Goal: Task Accomplishment & Management: Manage account settings

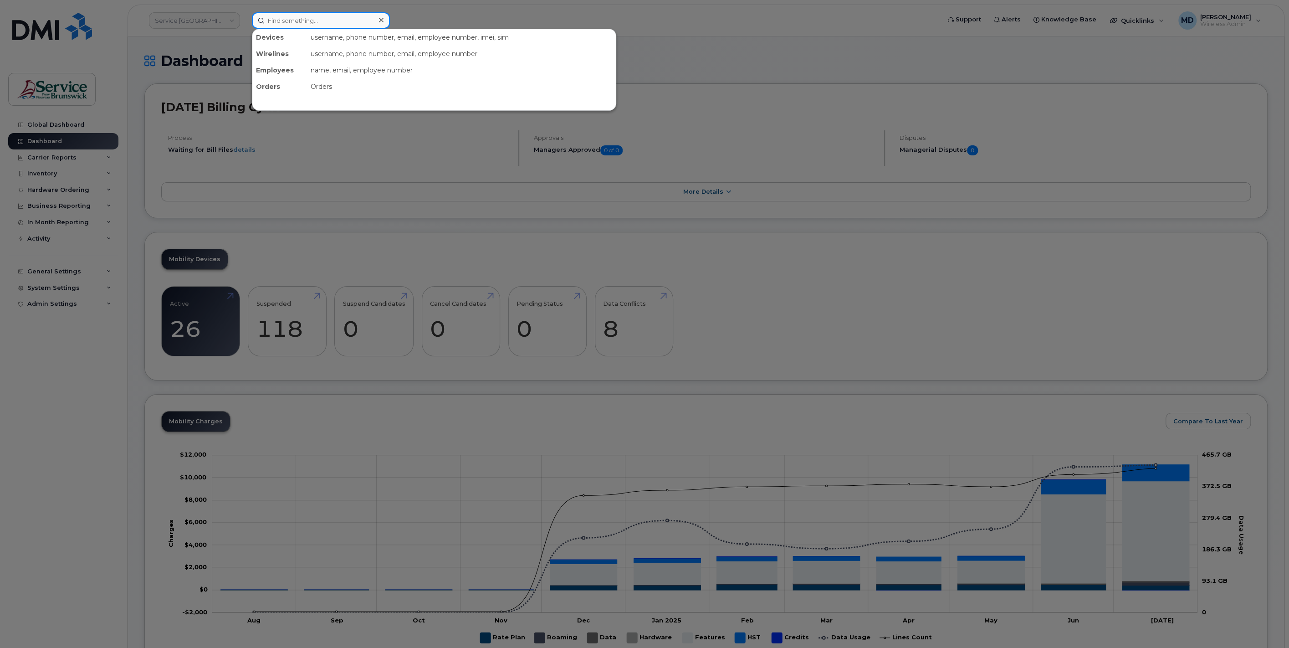
click at [294, 18] on input at bounding box center [321, 20] width 138 height 16
type input "5065472721"
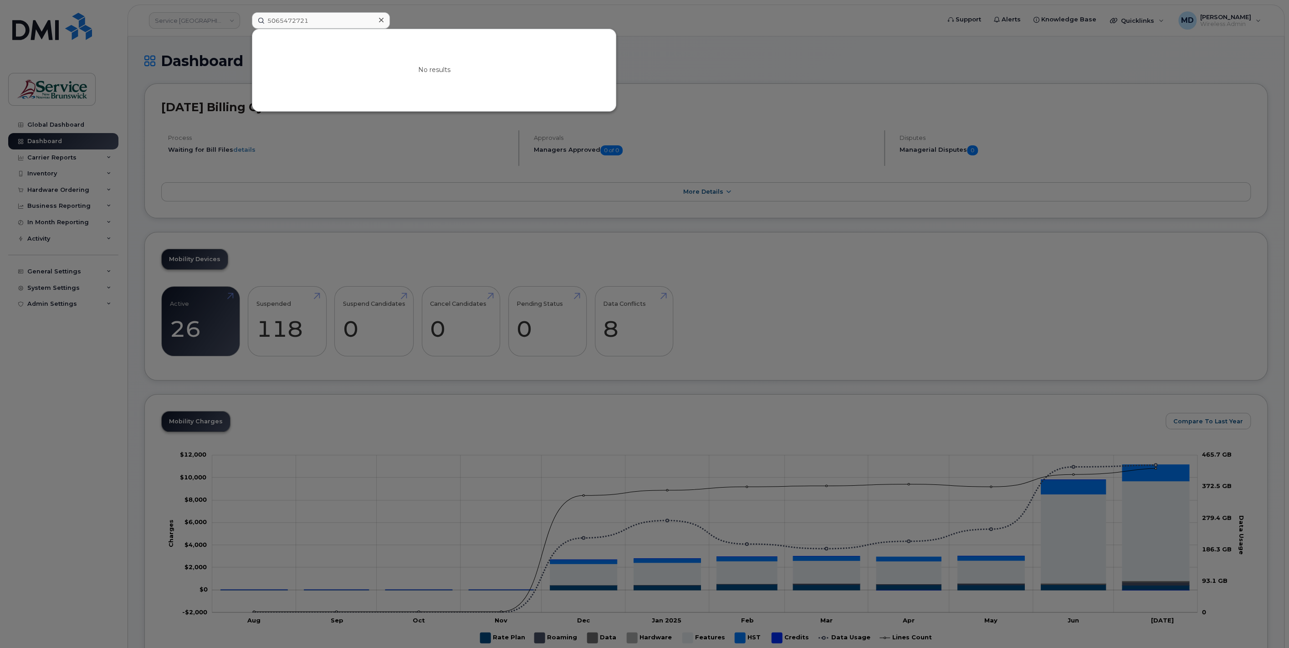
click at [406, 14] on div at bounding box center [644, 324] width 1289 height 648
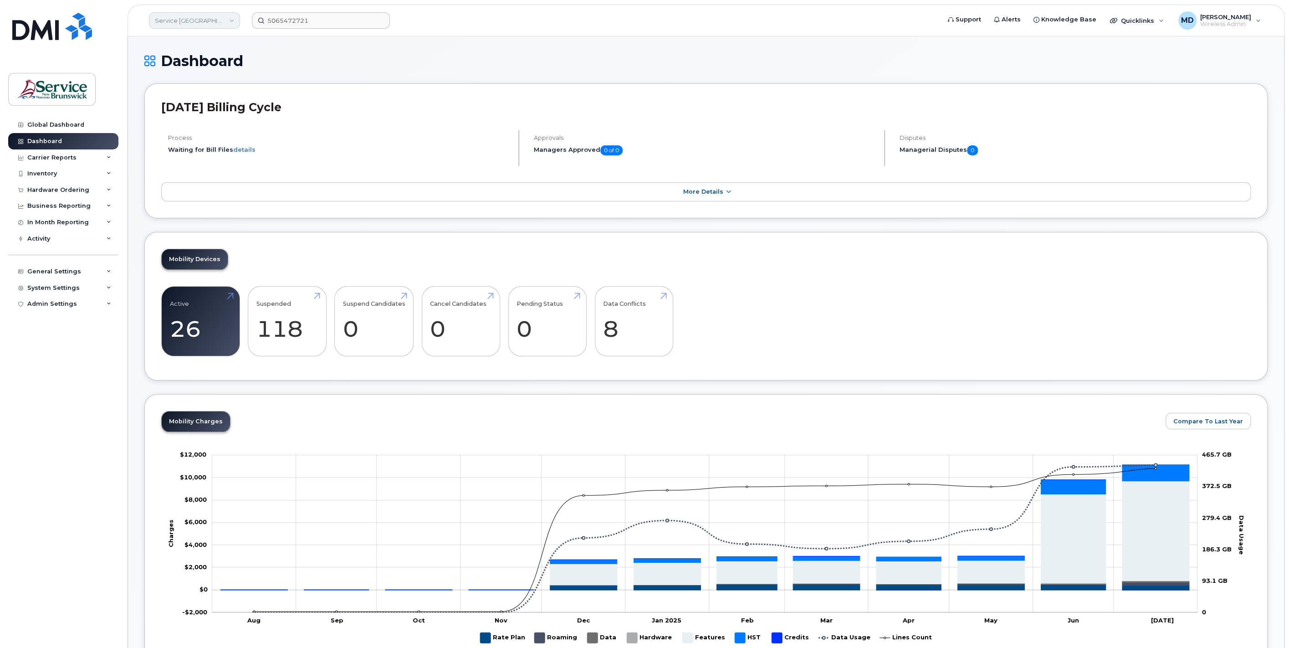
click at [219, 20] on link "Service New Brunswick (SNB)" at bounding box center [194, 20] width 91 height 16
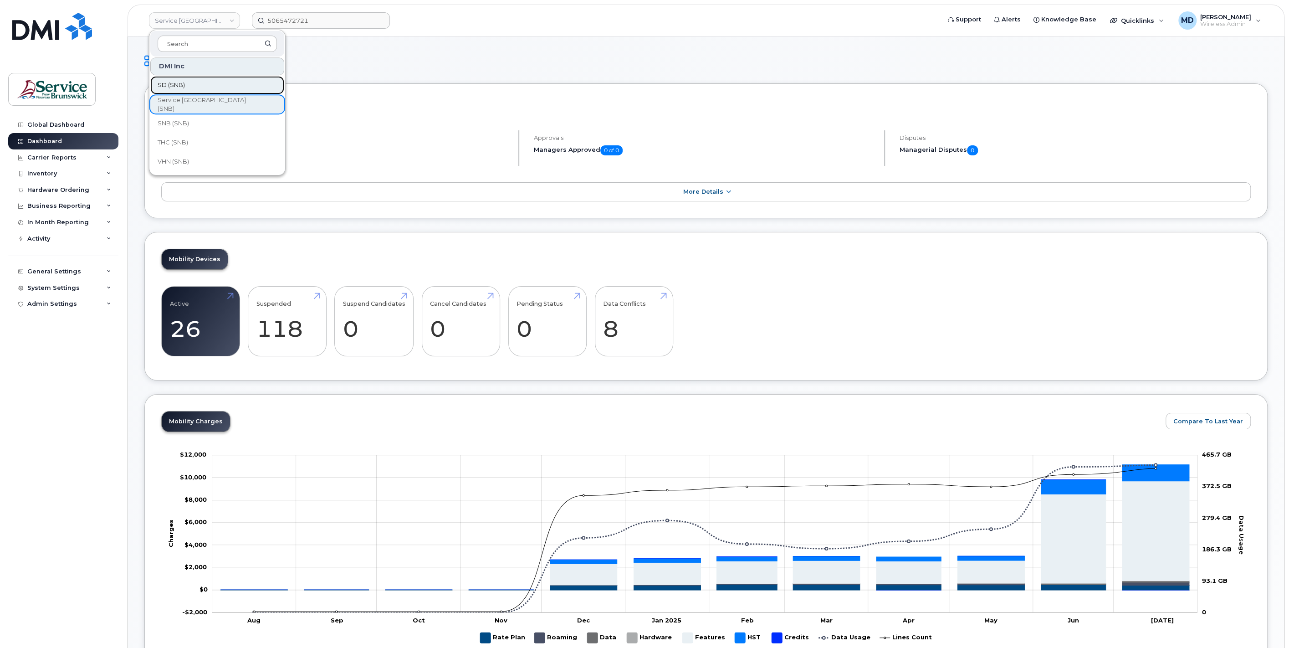
click at [185, 88] on link "SD (SNB)" at bounding box center [217, 85] width 134 height 18
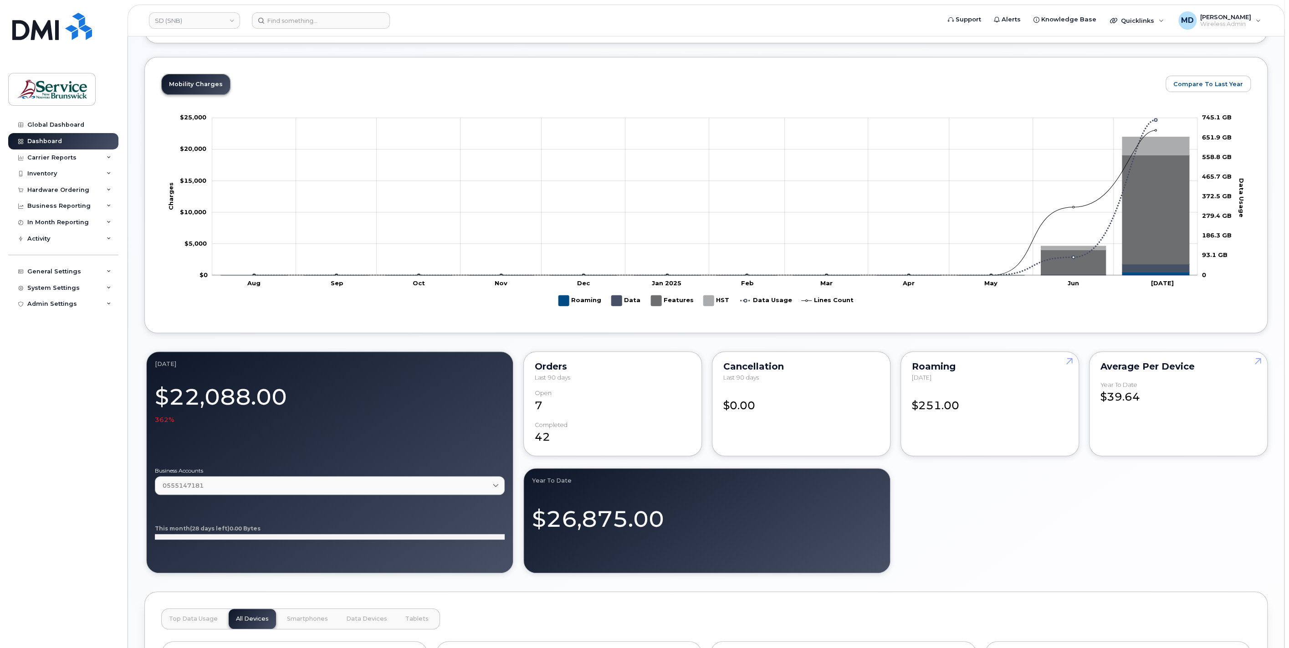
scroll to position [169, 0]
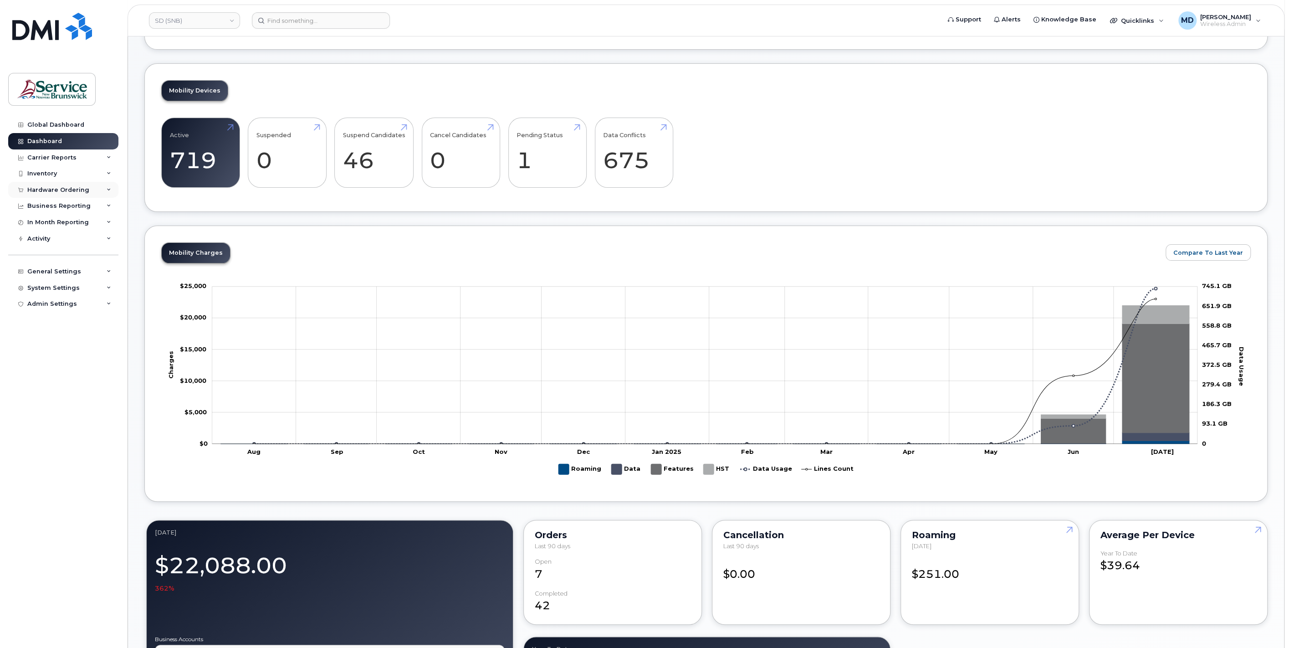
click at [61, 190] on div "Hardware Ordering" at bounding box center [58, 189] width 62 height 7
click at [50, 220] on div "Orders" at bounding box center [42, 224] width 22 height 8
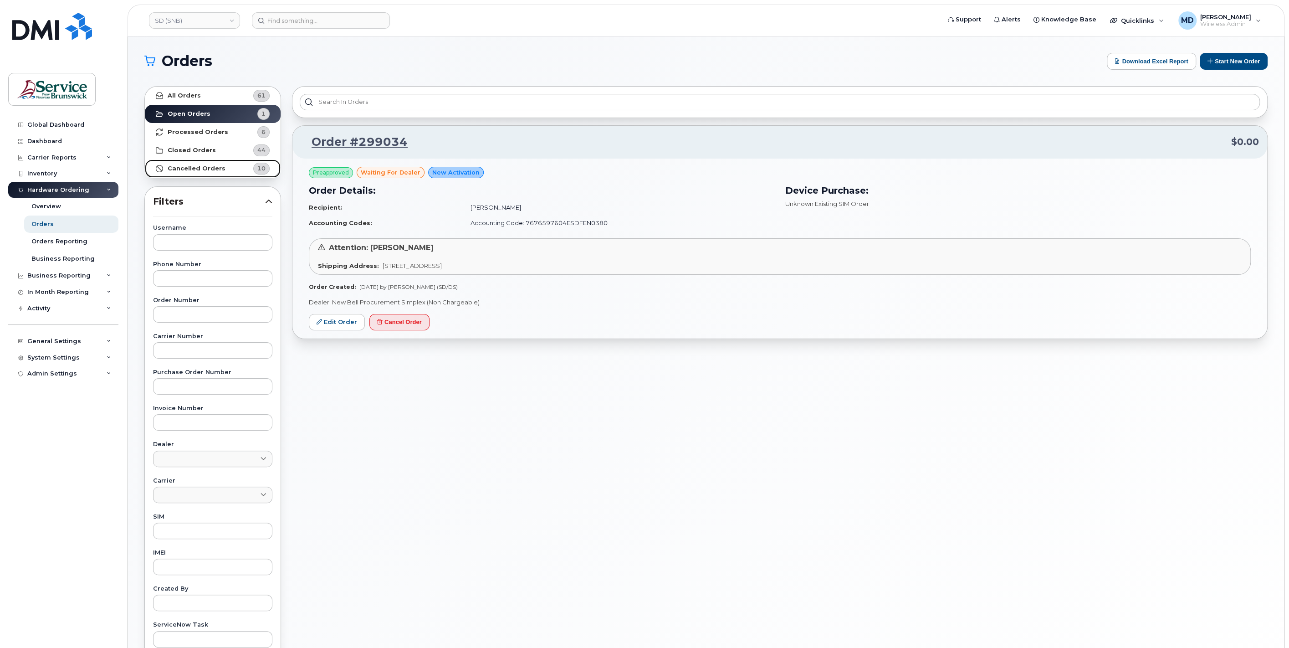
click at [193, 169] on strong "Cancelled Orders" at bounding box center [197, 168] width 58 height 7
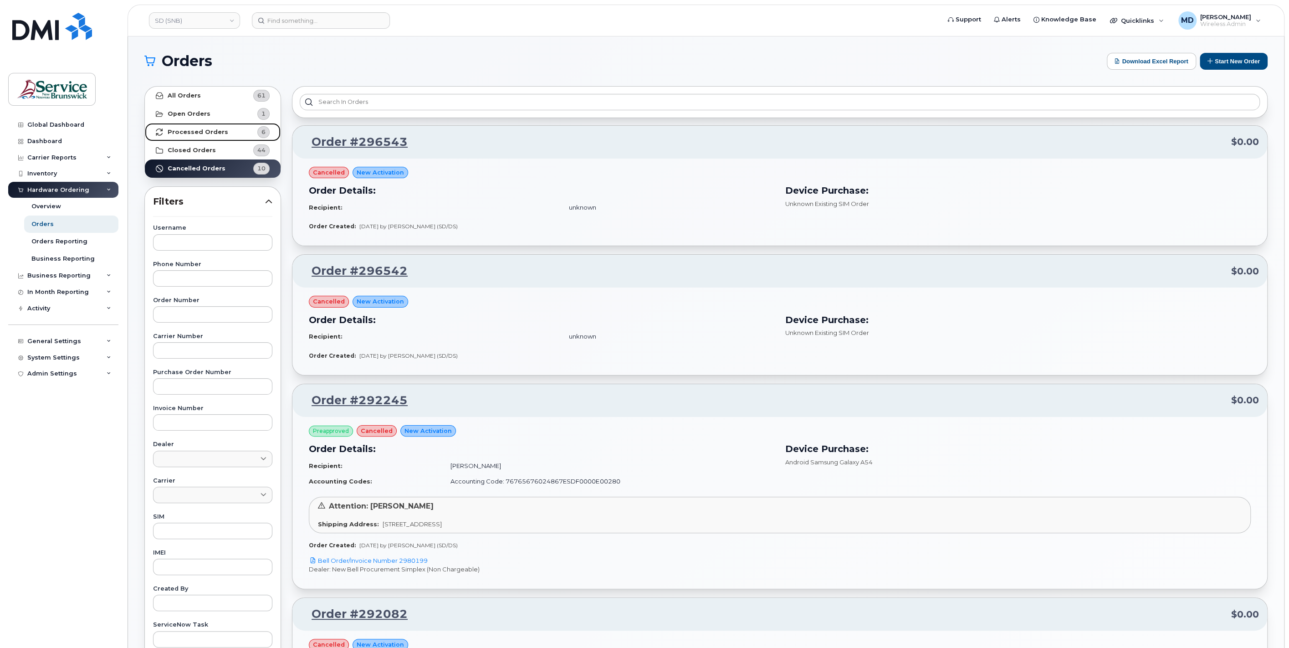
click at [193, 130] on strong "Processed Orders" at bounding box center [198, 131] width 61 height 7
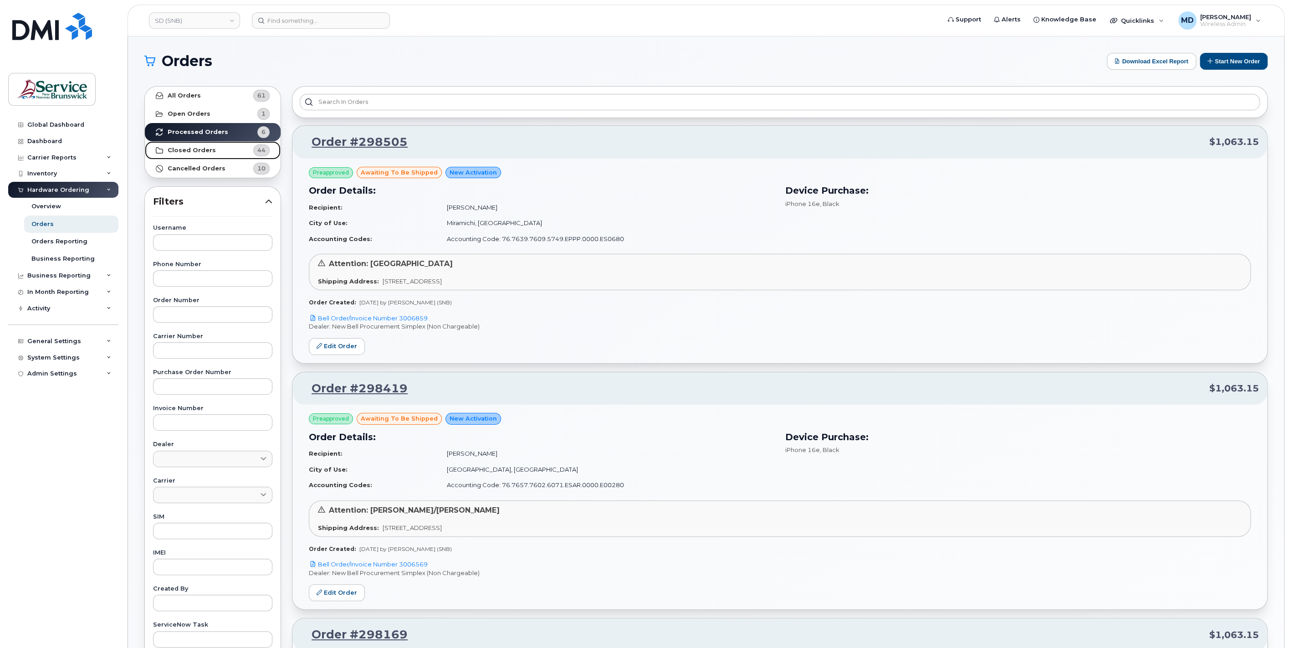
click at [215, 152] on link "Closed Orders 44" at bounding box center [213, 150] width 136 height 18
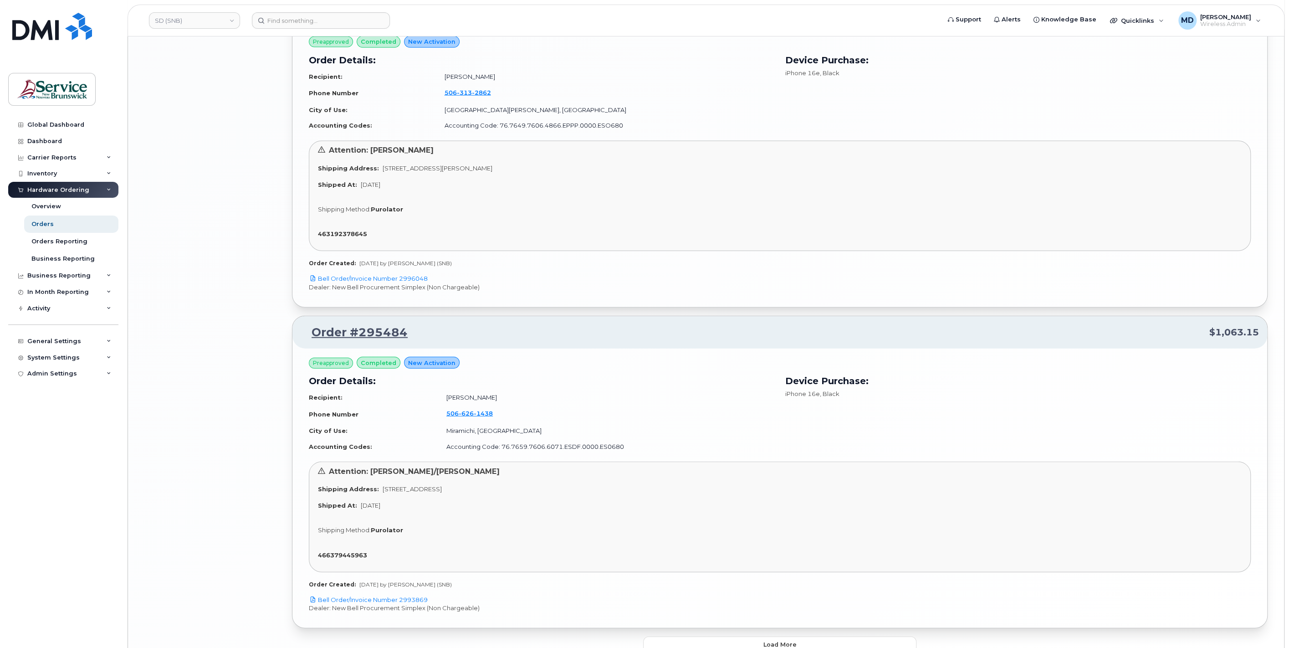
scroll to position [2074, 0]
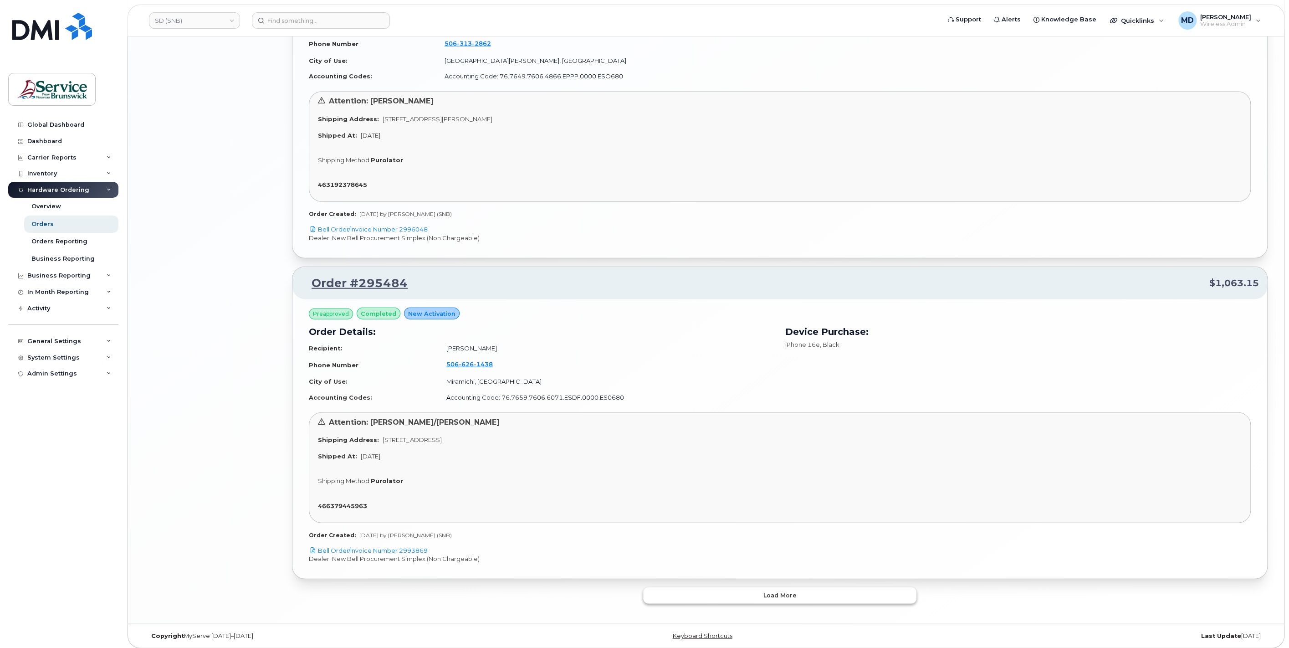
click at [687, 595] on button "Load more" at bounding box center [779, 595] width 273 height 16
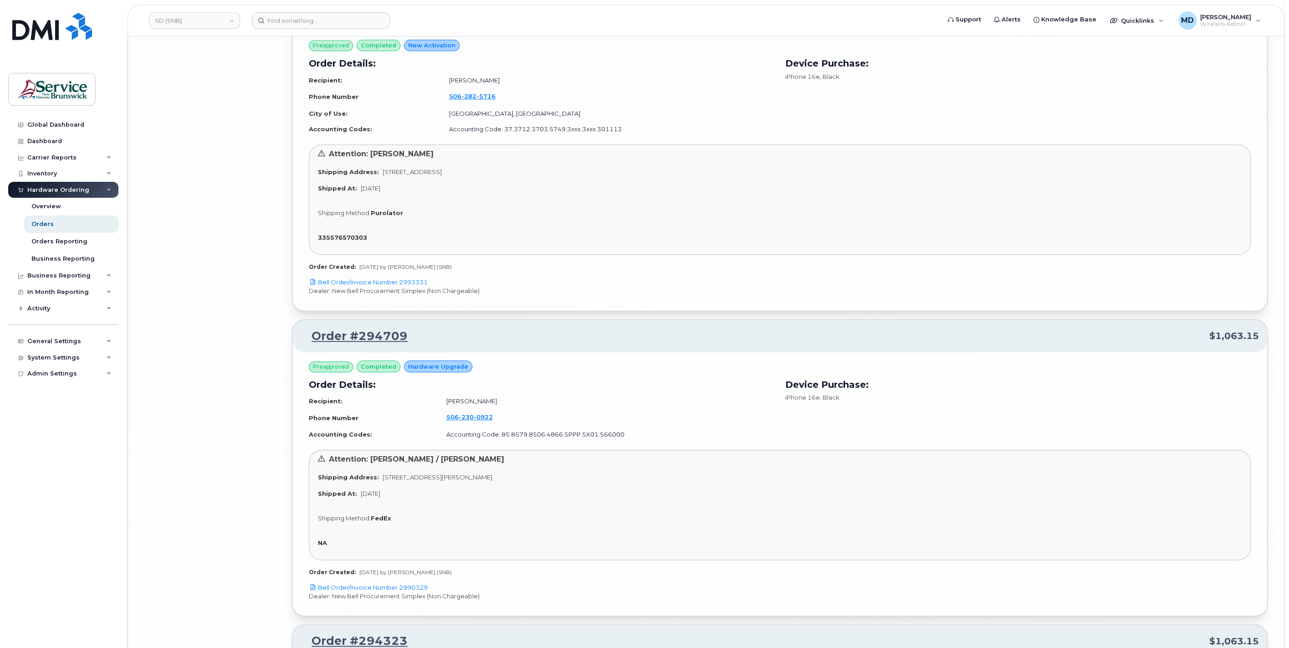
scroll to position [4606, 0]
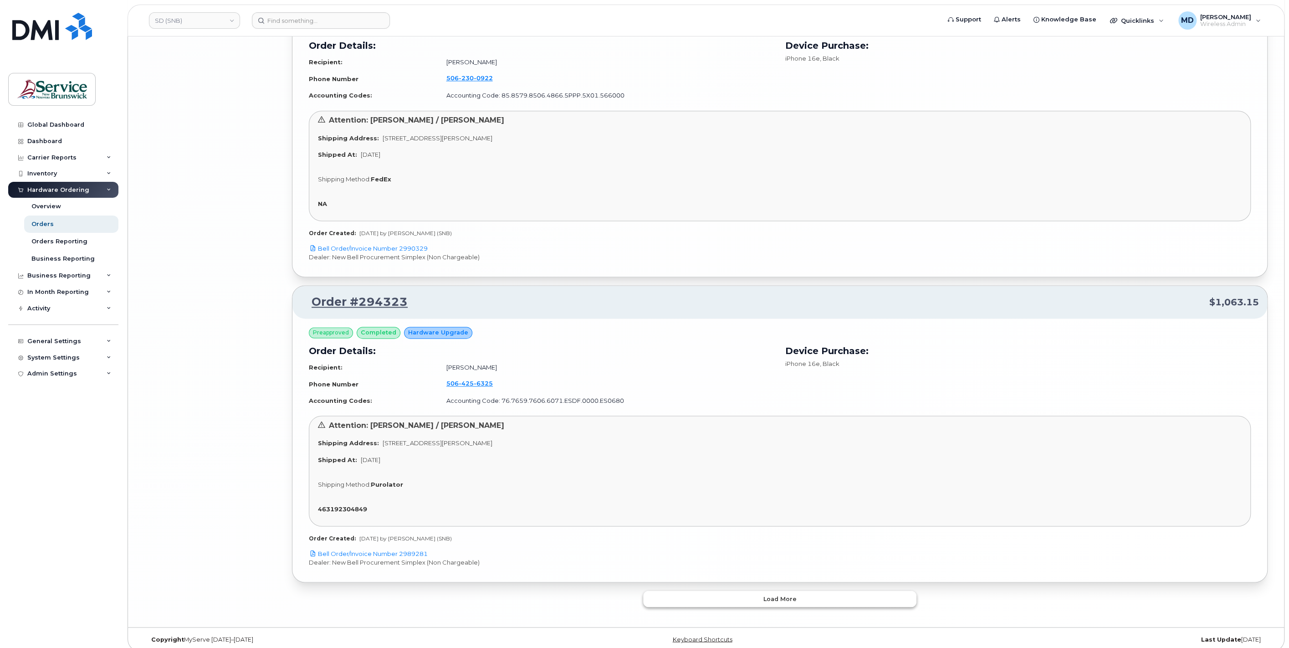
click at [759, 593] on button "Load more" at bounding box center [779, 598] width 273 height 16
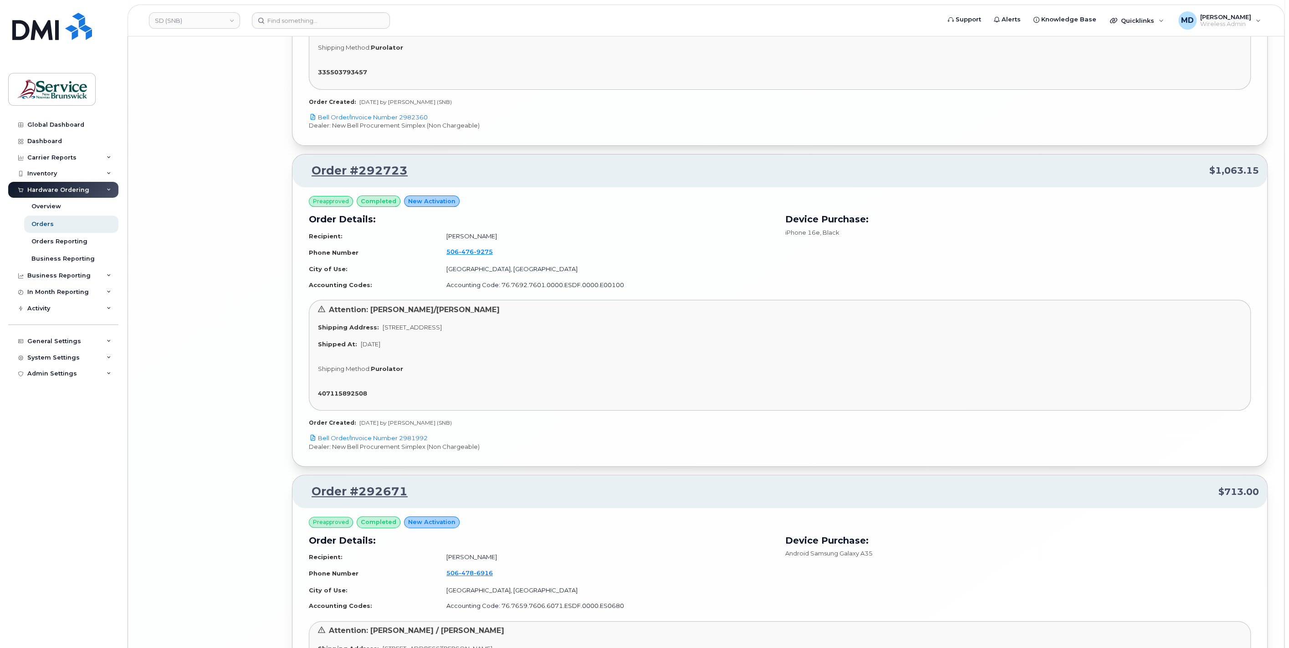
scroll to position [7169, 0]
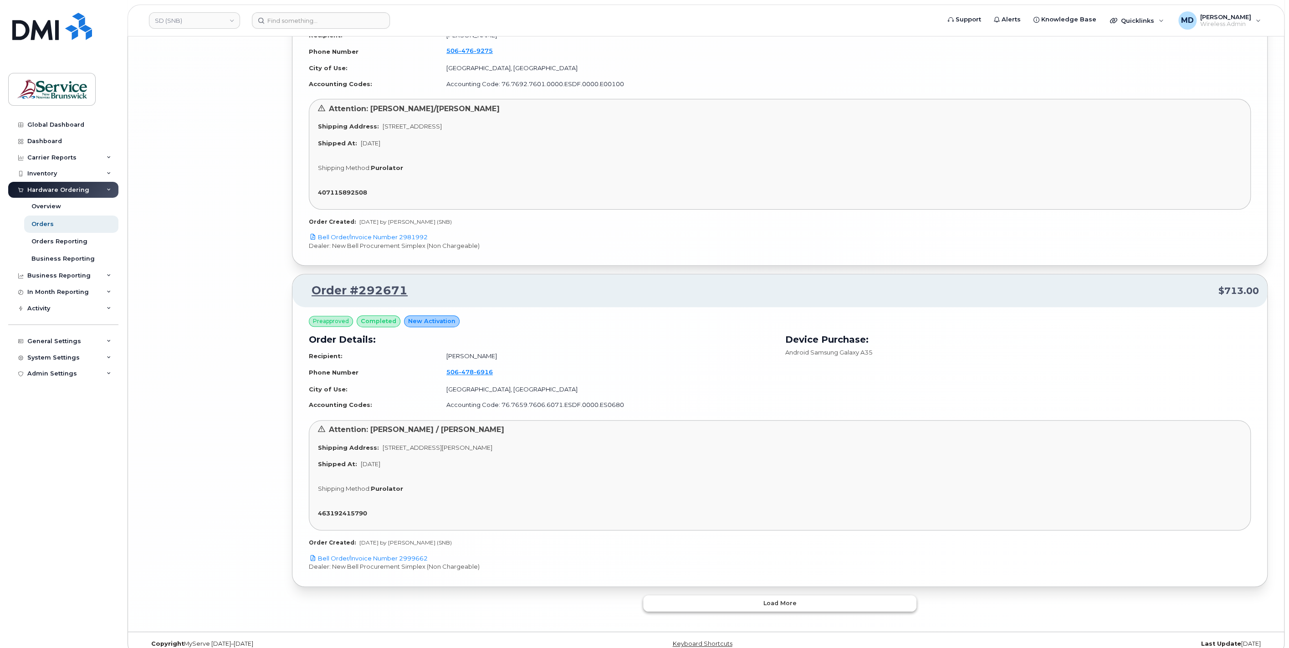
click at [781, 599] on span "Load more" at bounding box center [779, 603] width 33 height 9
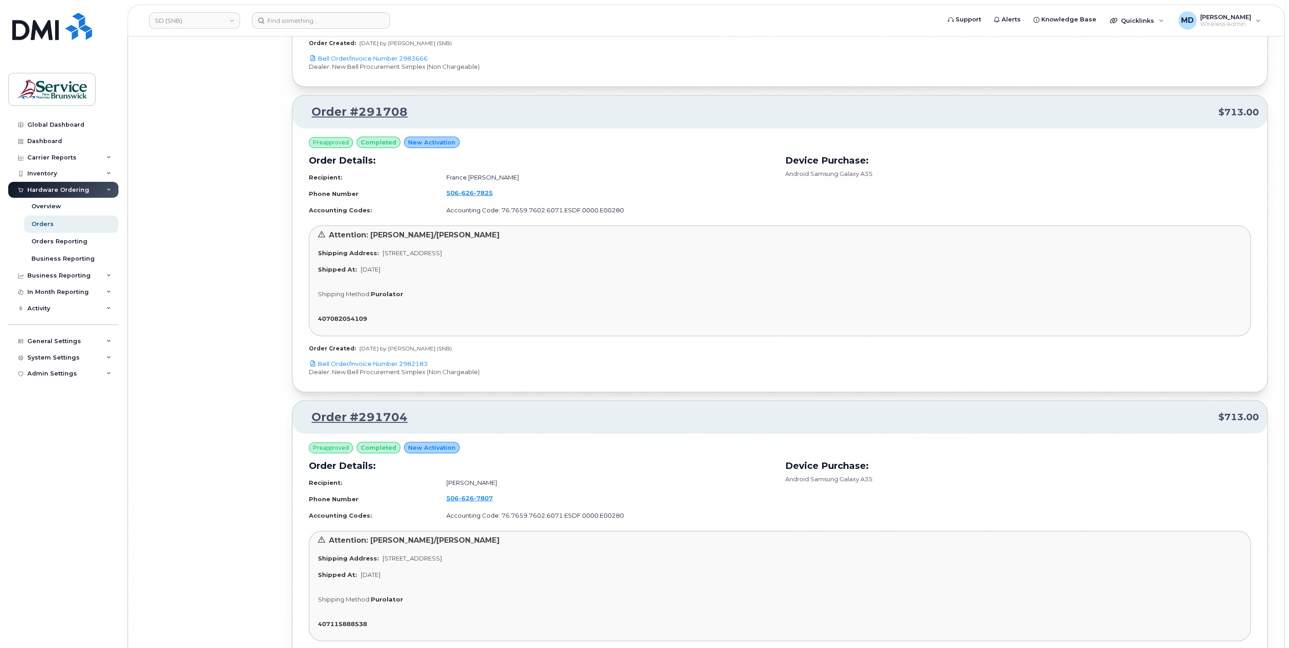
scroll to position [9638, 0]
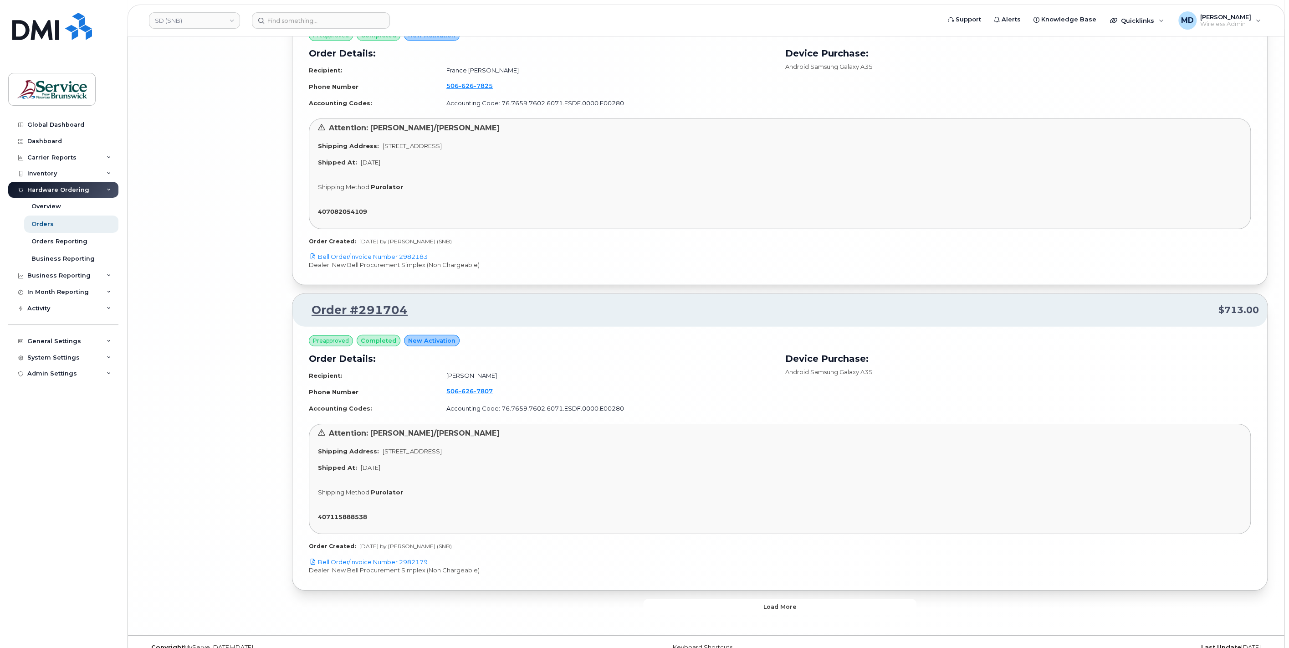
click at [751, 599] on button "Load more" at bounding box center [779, 607] width 273 height 16
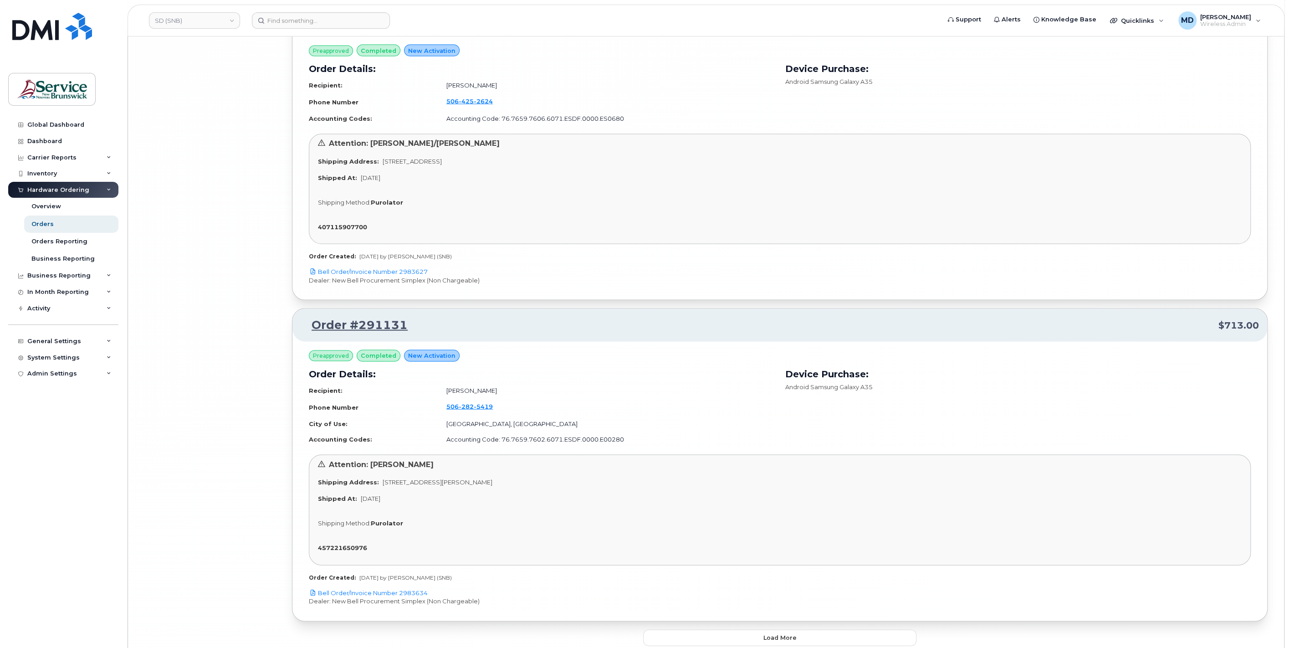
scroll to position [12196, 0]
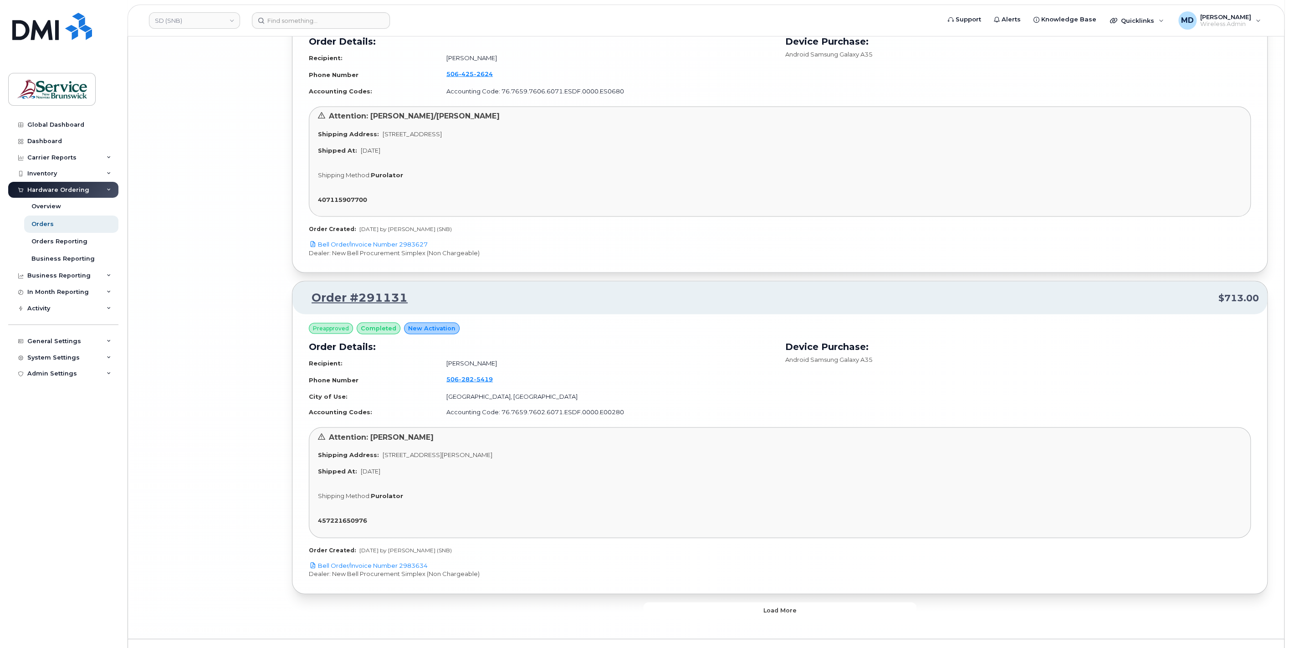
click at [737, 602] on button "Load more" at bounding box center [779, 610] width 273 height 16
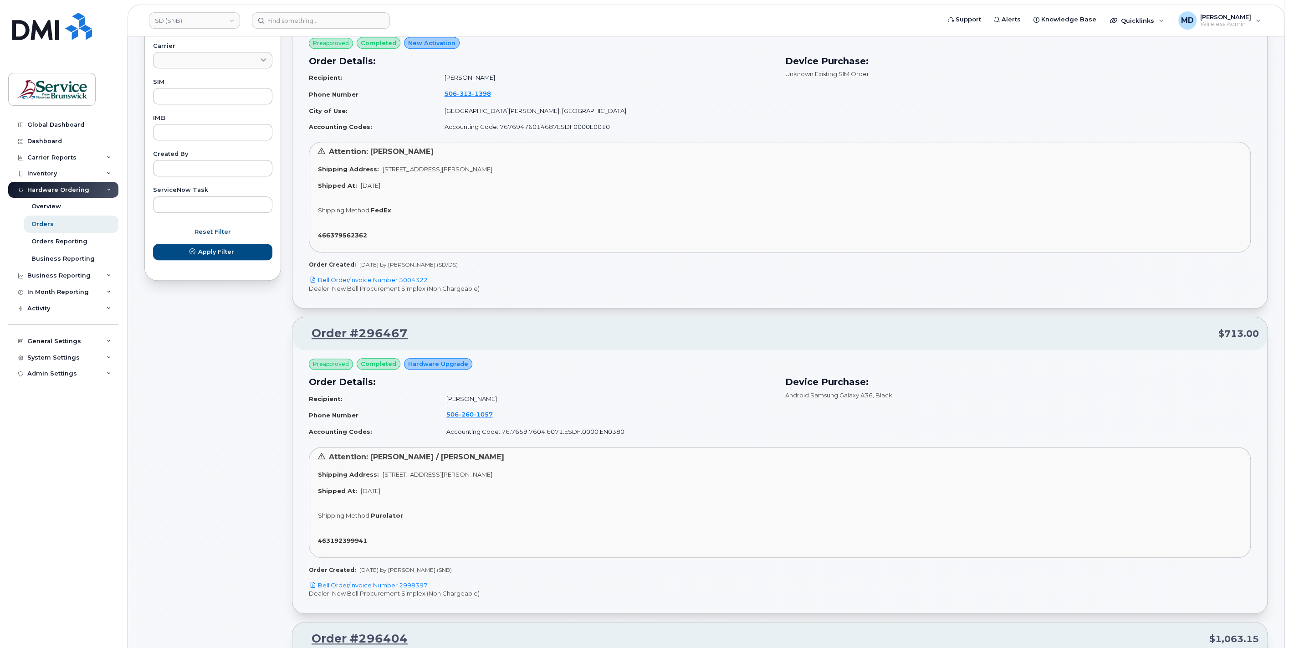
scroll to position [0, 0]
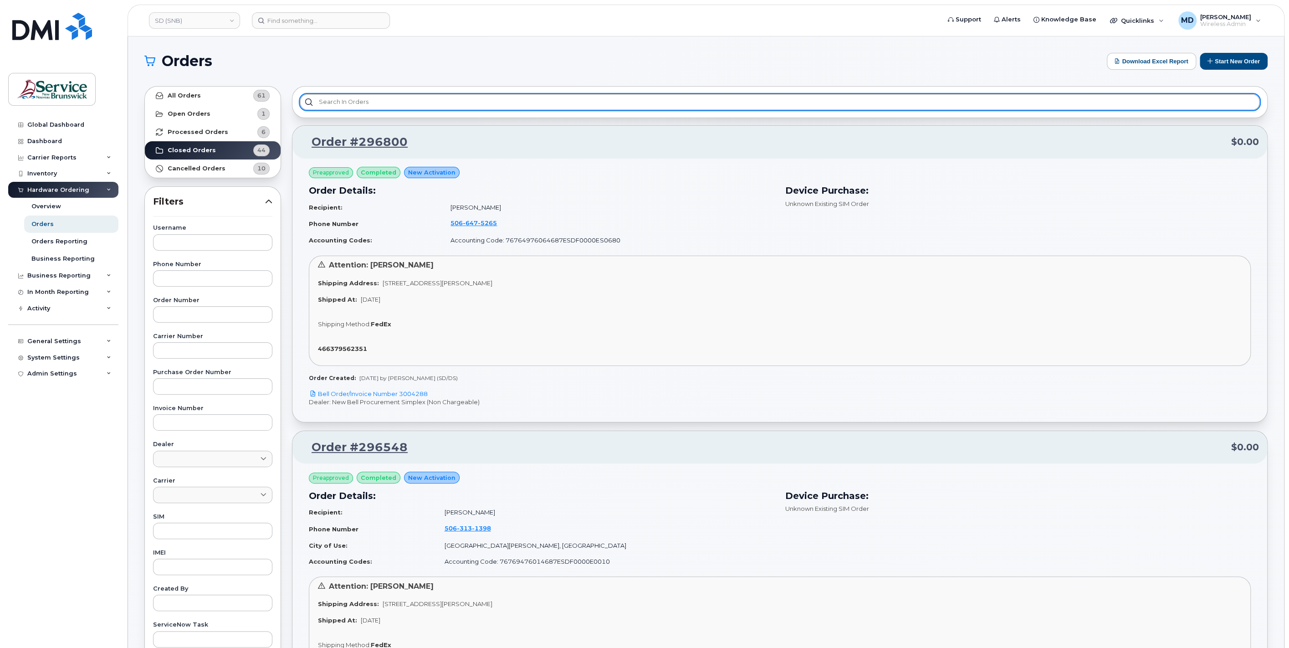
click at [372, 104] on input "text" at bounding box center [780, 102] width 960 height 16
type input "2"
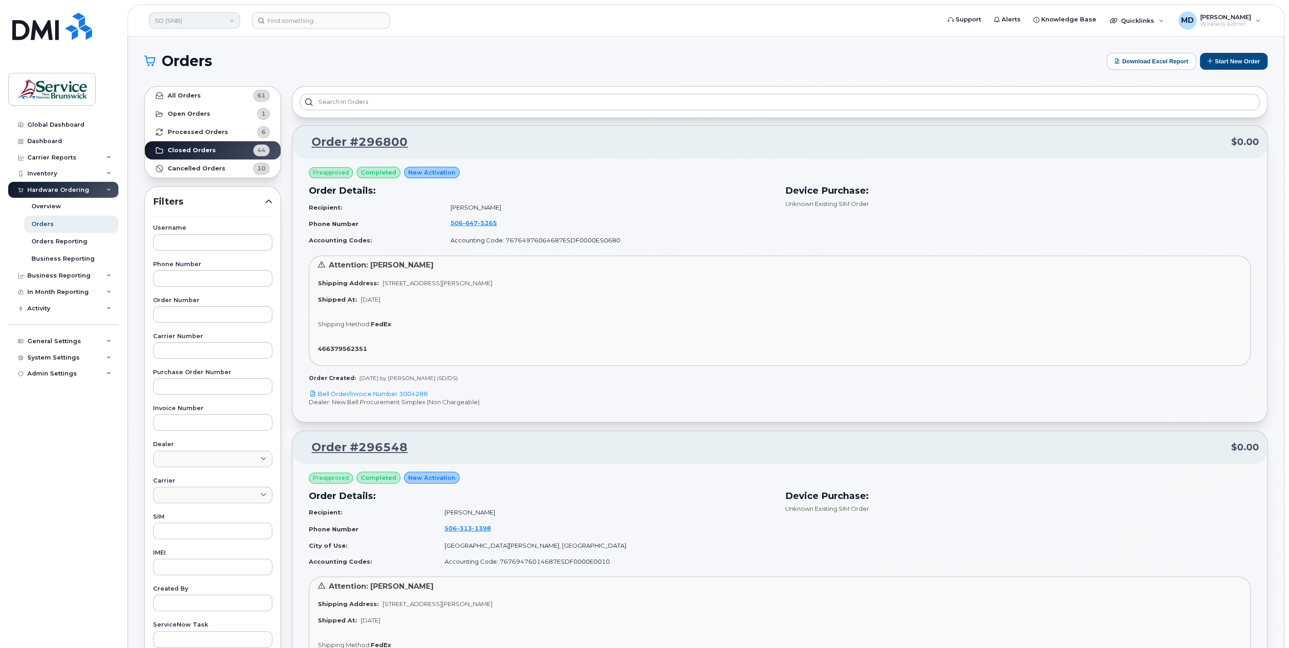
click at [203, 22] on link "SD (SNB)" at bounding box center [194, 20] width 91 height 16
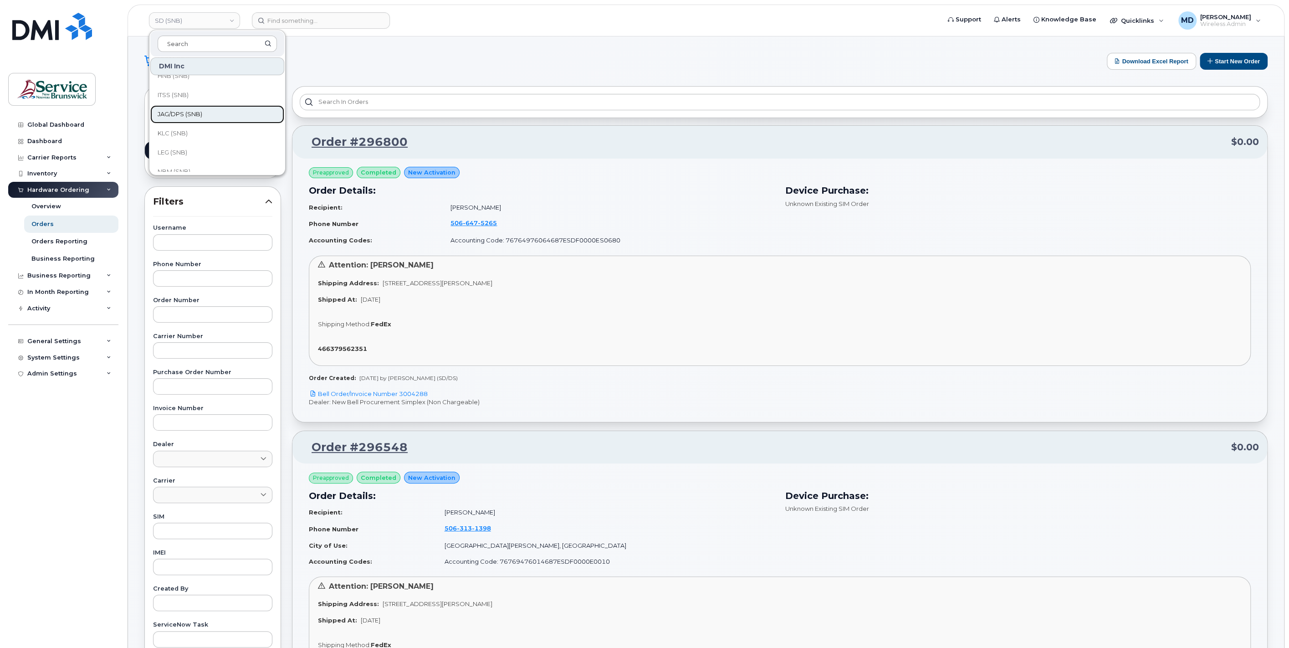
click at [240, 115] on link "JAG/DPS (SNB)" at bounding box center [217, 114] width 134 height 18
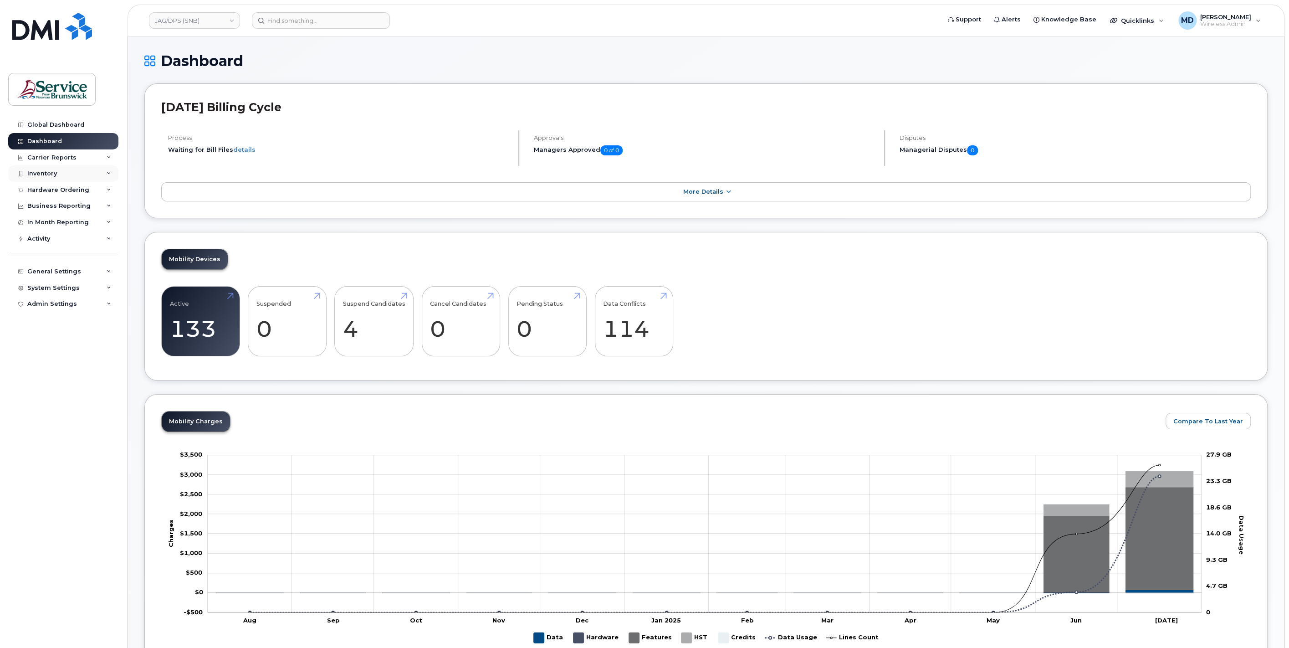
click at [53, 170] on div "Inventory" at bounding box center [42, 173] width 30 height 7
click at [62, 191] on div "Mobility Devices" at bounding box center [56, 190] width 51 height 8
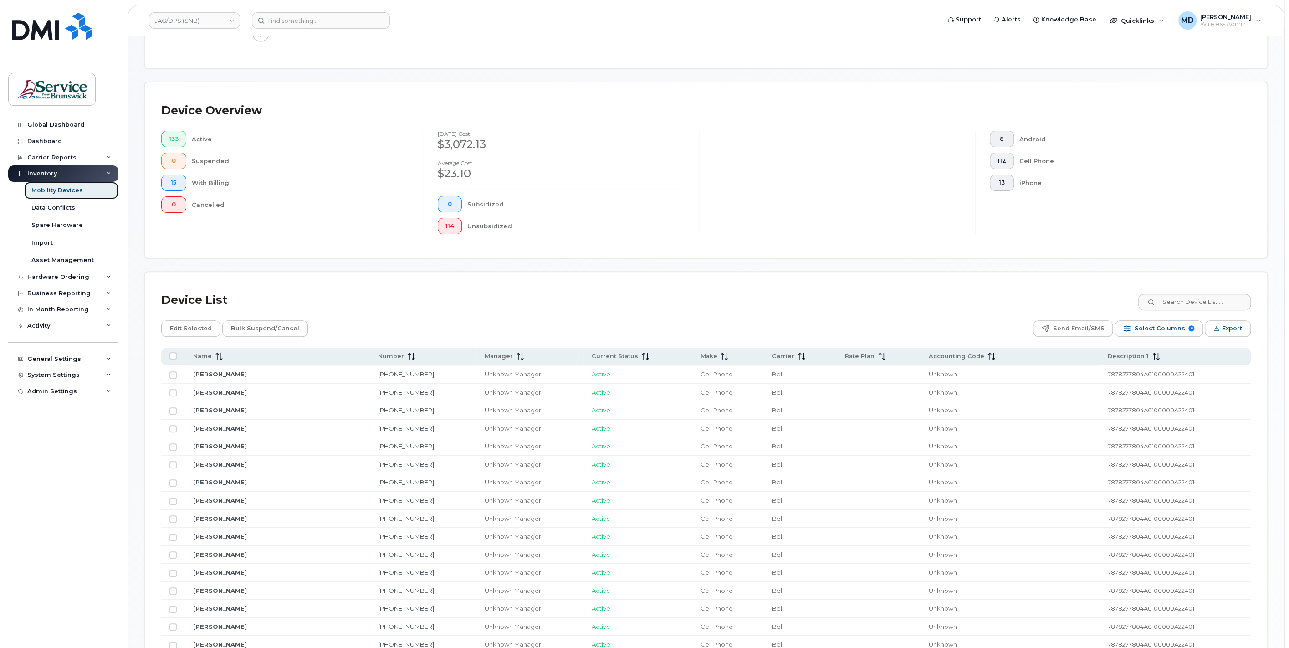
scroll to position [337, 0]
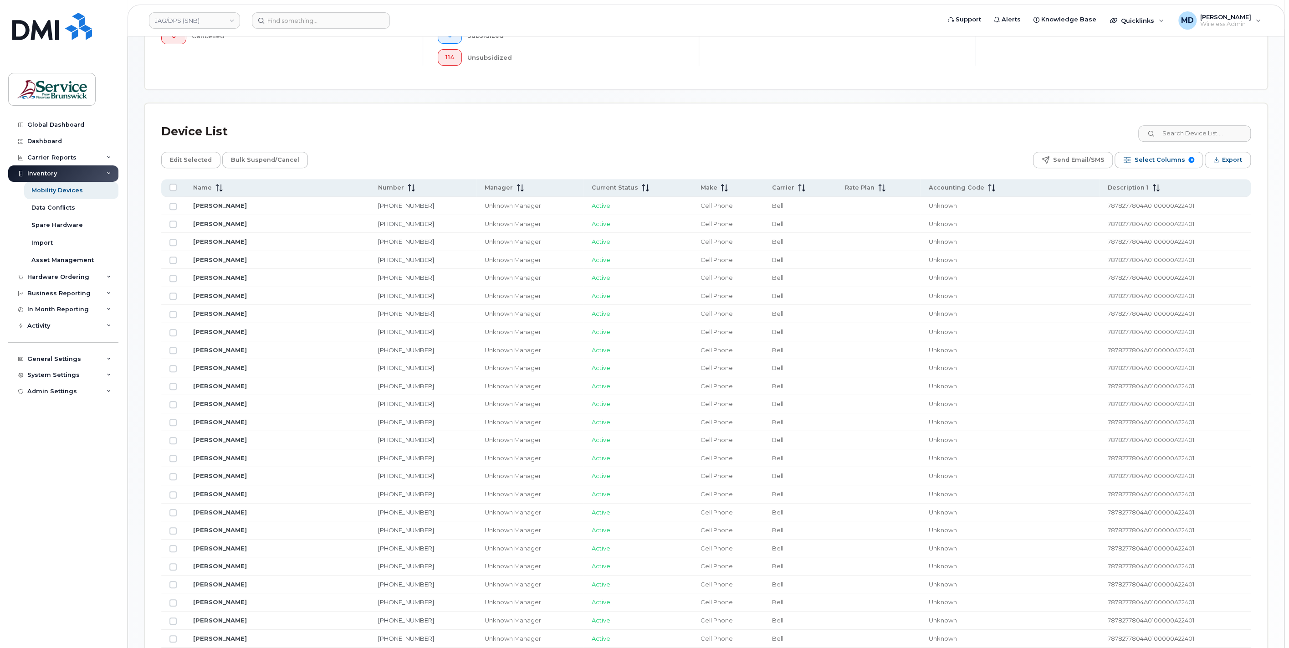
click at [1147, 206] on span "7878277804A0100000A22401" at bounding box center [1151, 205] width 87 height 7
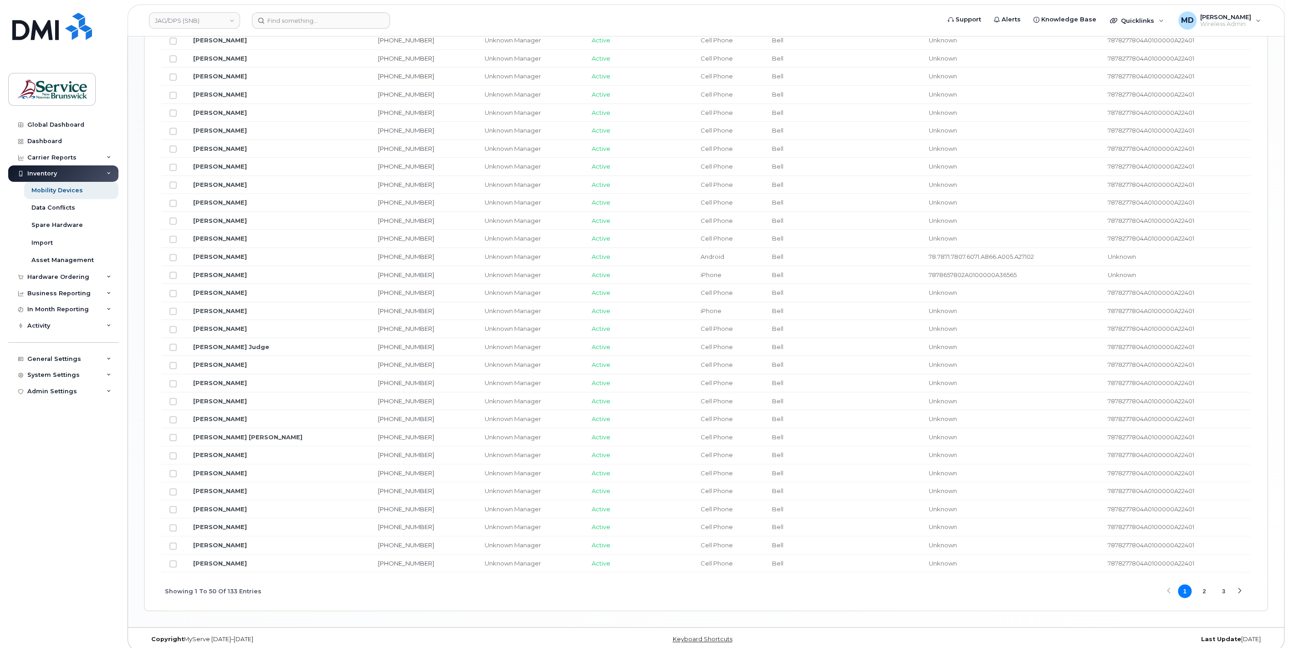
scroll to position [188, 0]
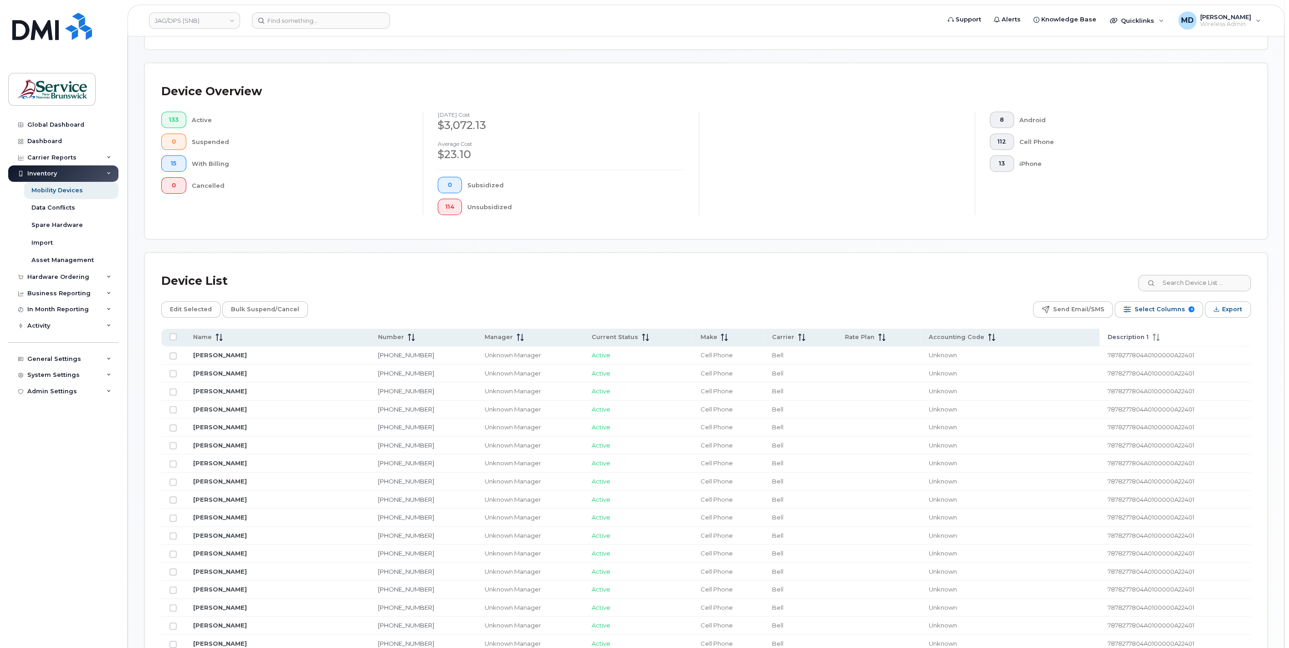
click at [1124, 334] on span "Description 1" at bounding box center [1128, 337] width 41 height 8
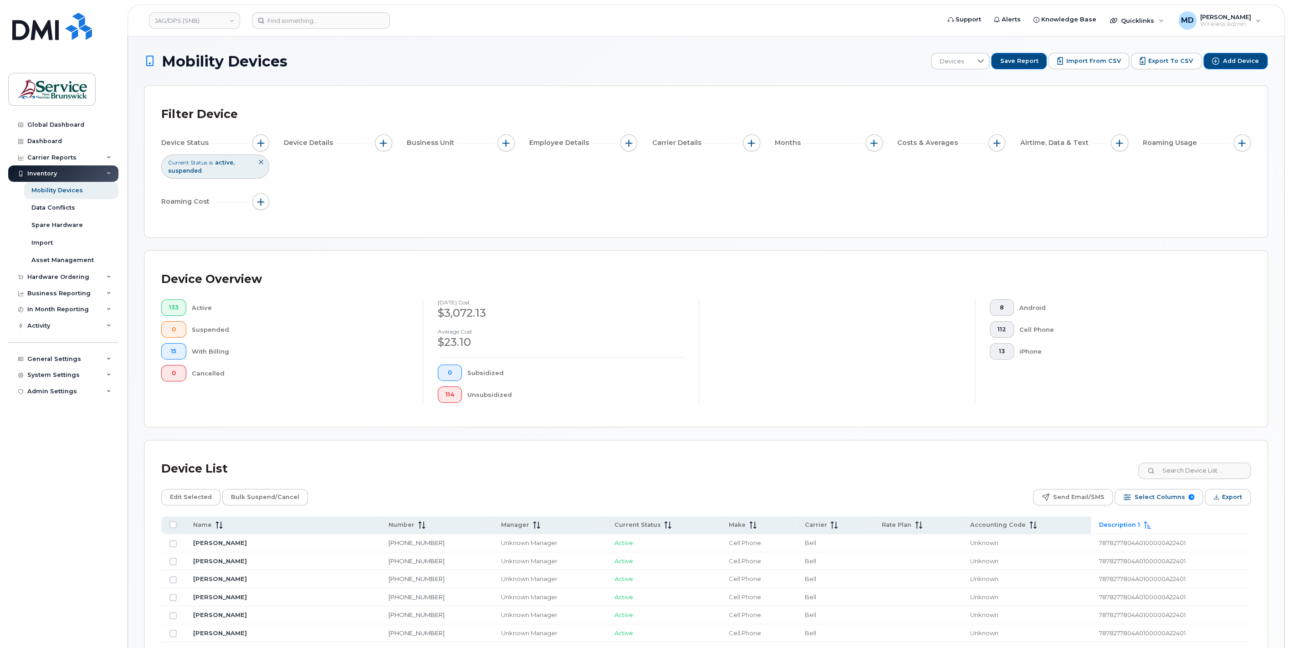
scroll to position [169, 0]
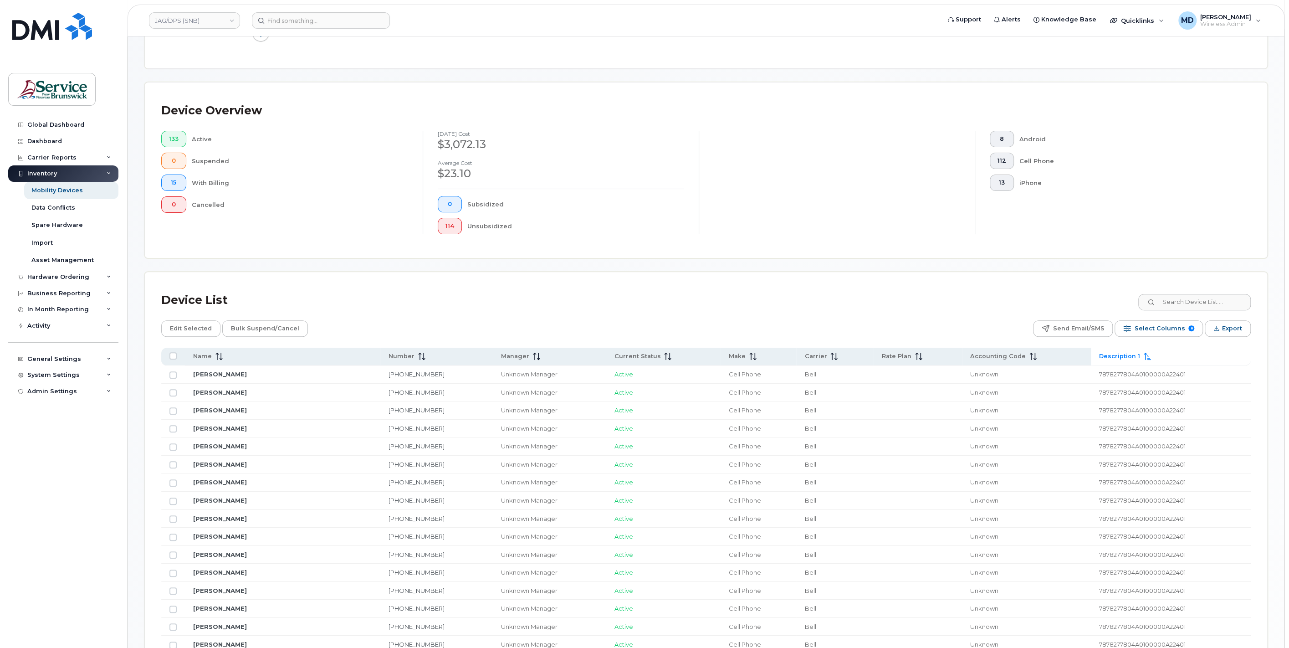
click at [1099, 358] on span "Description 1" at bounding box center [1119, 356] width 41 height 8
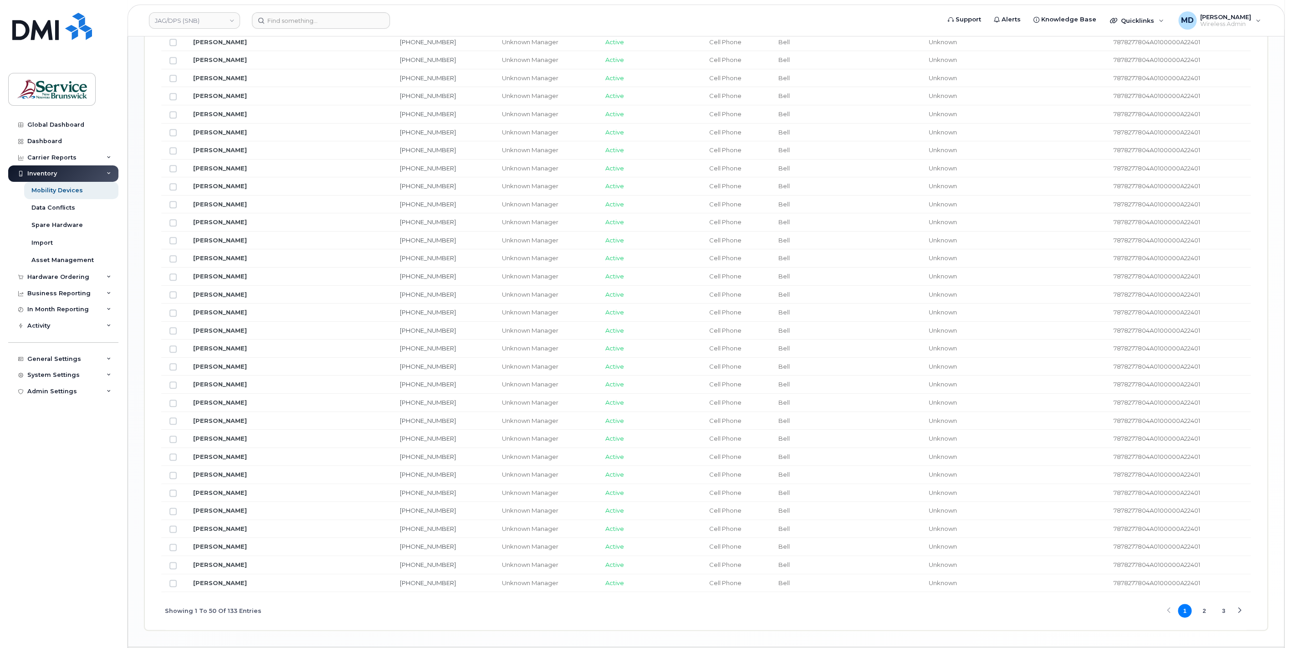
scroll to position [863, 0]
click at [1203, 584] on button "2" at bounding box center [1205, 591] width 14 height 14
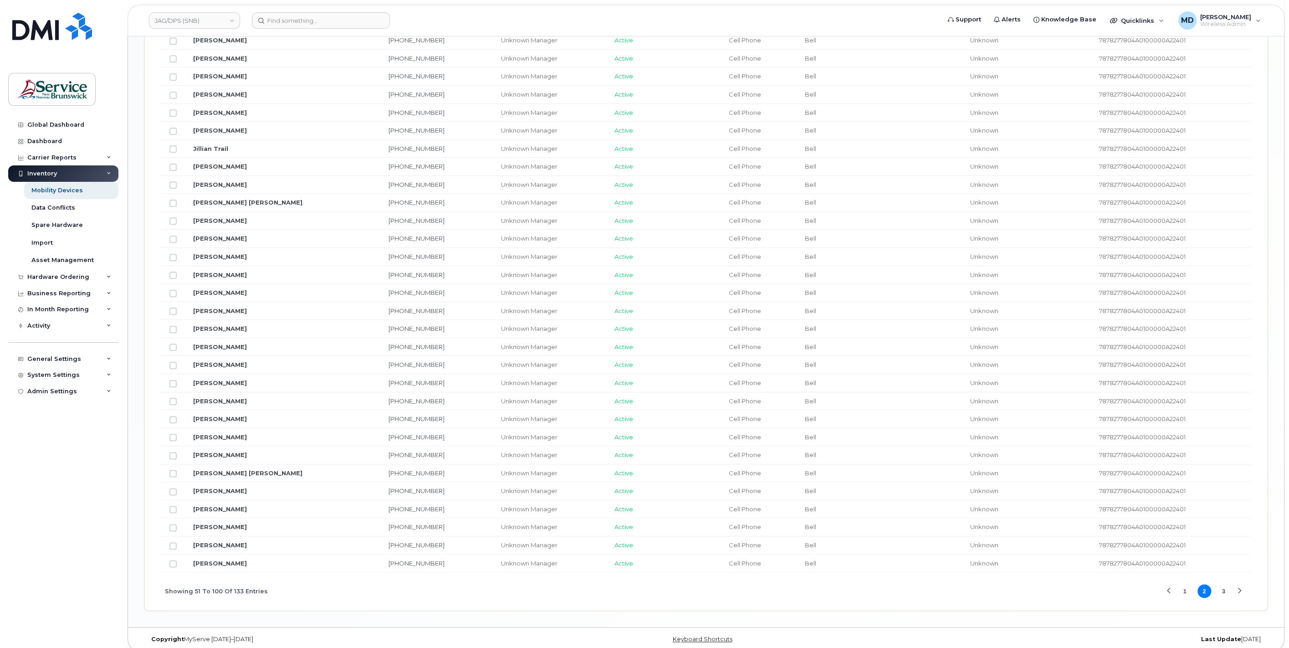
click at [1222, 585] on button "3" at bounding box center [1224, 591] width 14 height 14
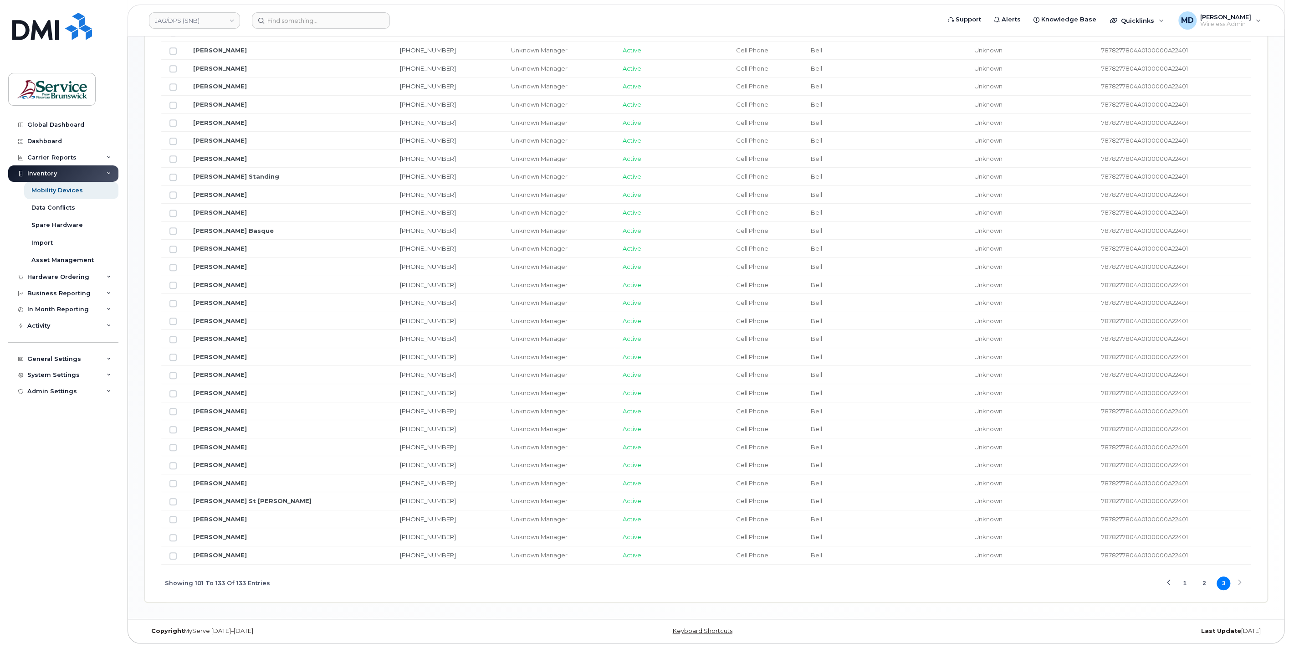
scroll to position [558, 0]
click at [1185, 583] on button "1" at bounding box center [1185, 589] width 14 height 14
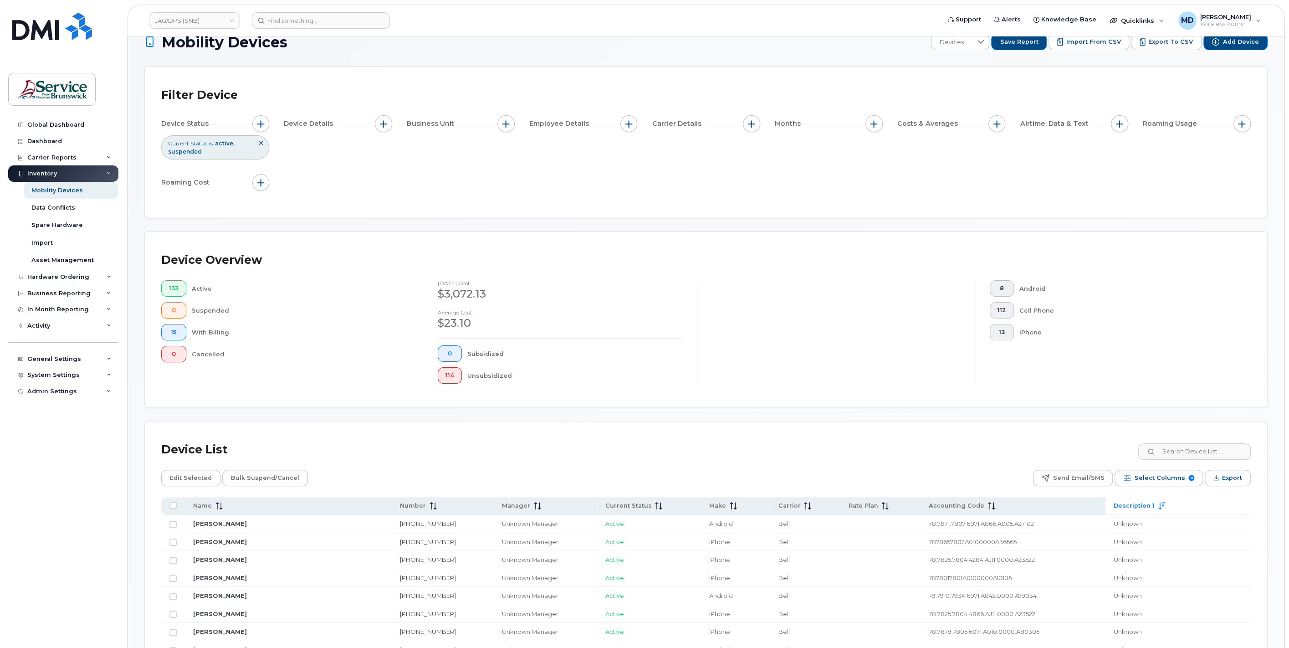
scroll to position [188, 0]
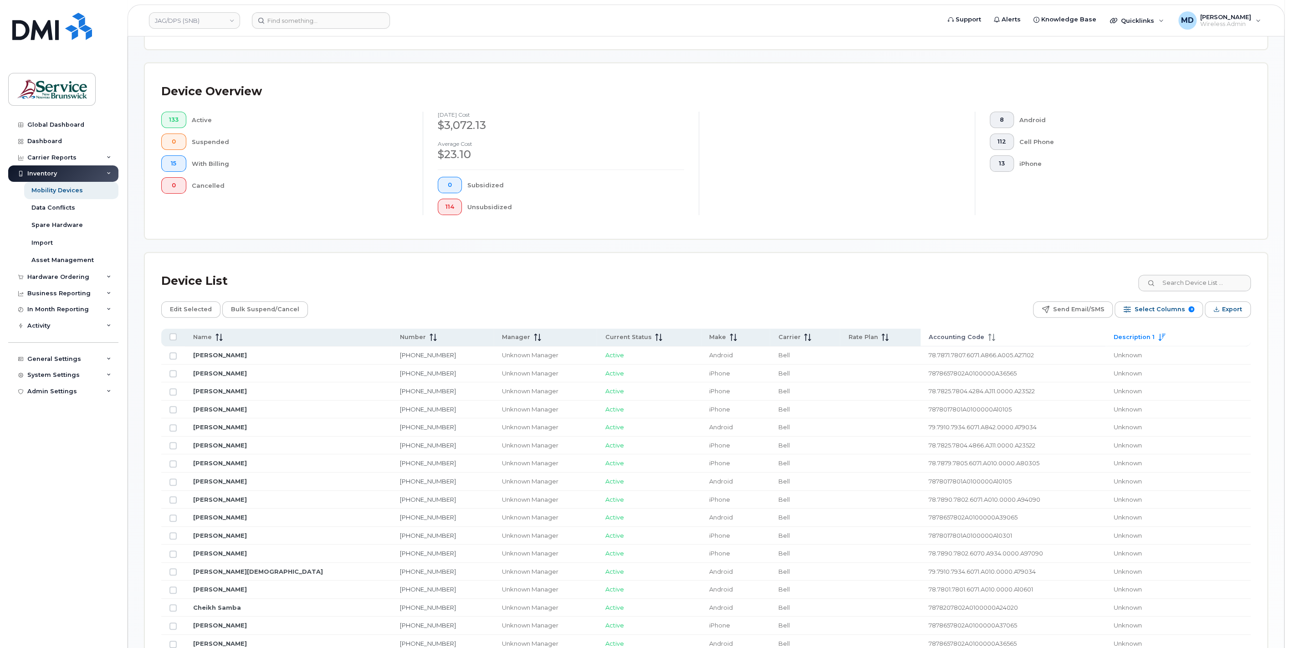
click at [929, 336] on span "Accounting Code" at bounding box center [957, 337] width 56 height 8
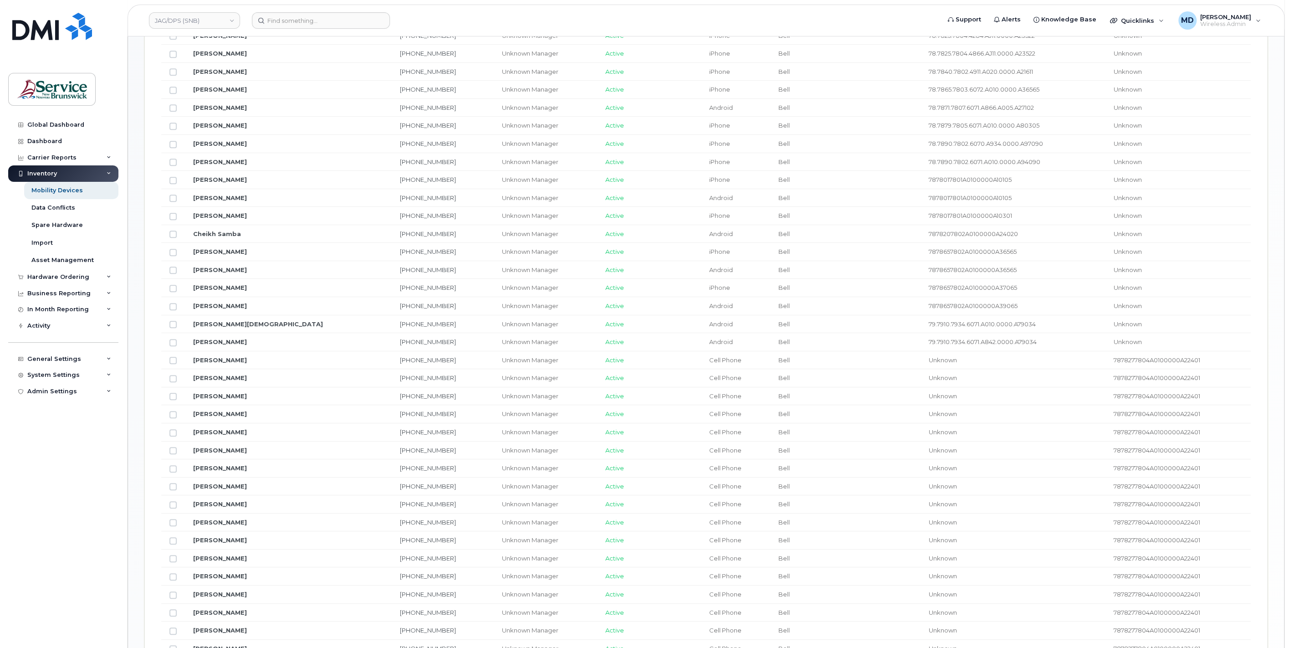
scroll to position [356, 0]
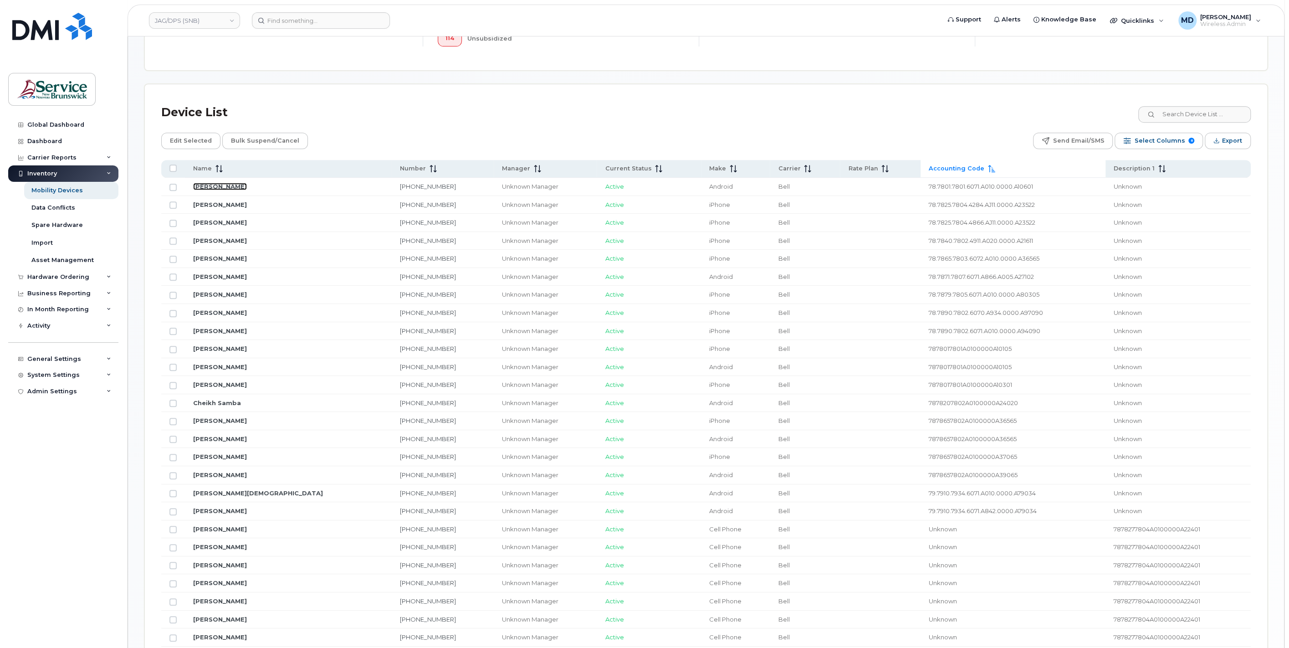
drag, startPoint x: 231, startPoint y: 183, endPoint x: 328, endPoint y: 337, distance: 181.6
click at [231, 183] on link "Jody McCormack" at bounding box center [220, 186] width 54 height 7
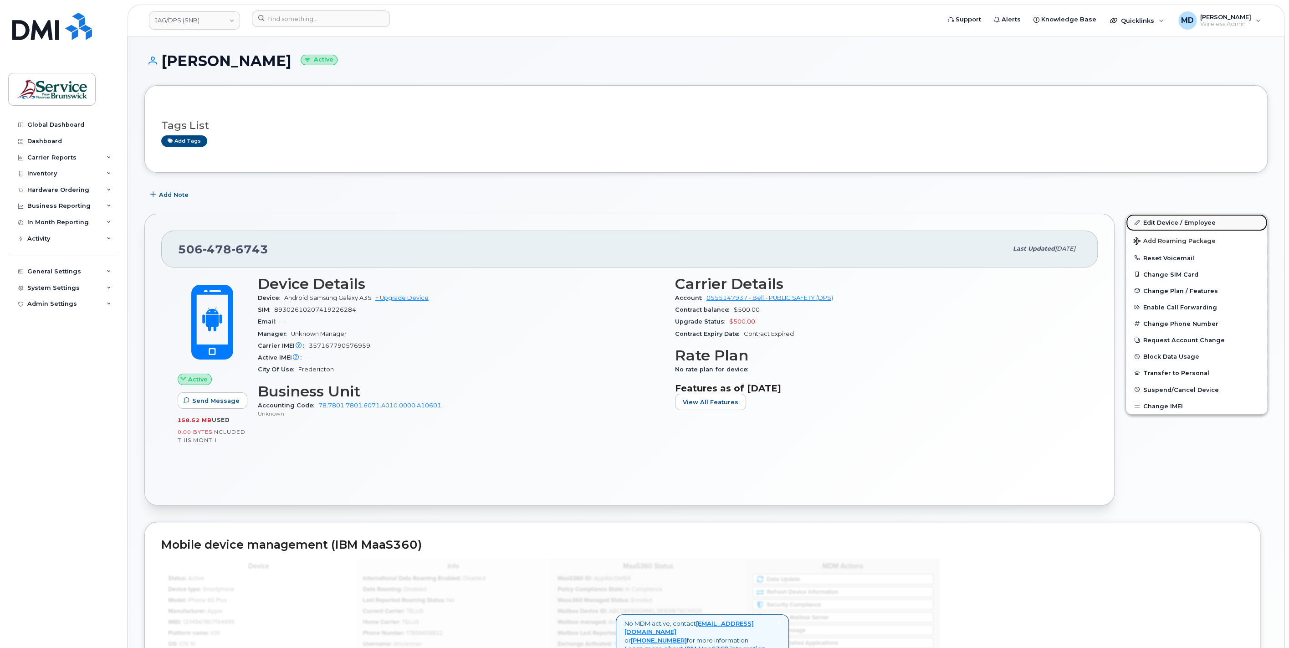
click at [1155, 220] on link "Edit Device / Employee" at bounding box center [1196, 222] width 141 height 16
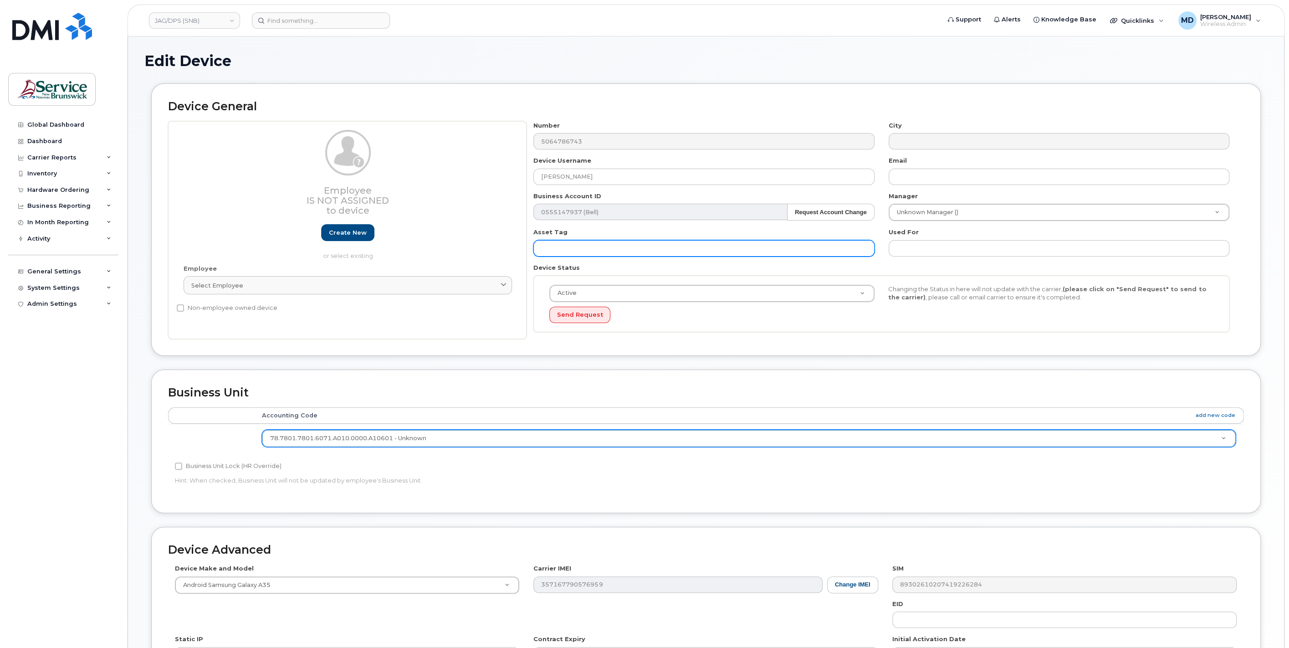
click at [616, 247] on input "text" at bounding box center [703, 248] width 341 height 16
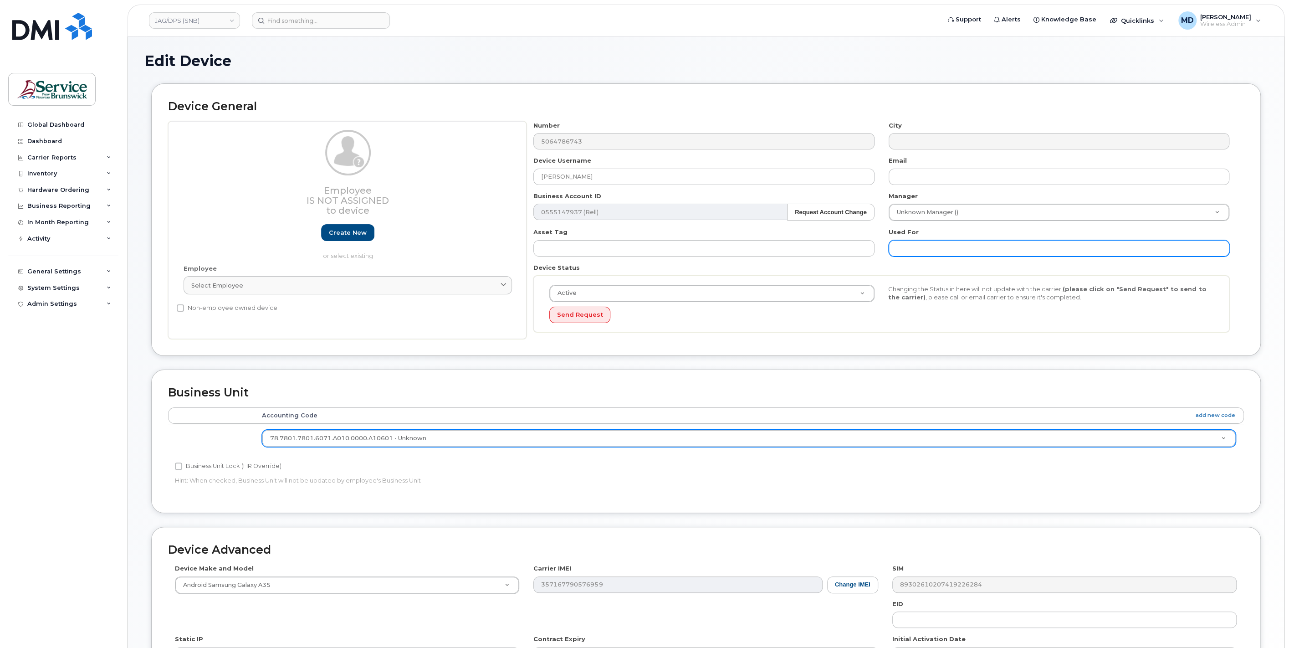
click at [1010, 251] on input "text" at bounding box center [1059, 248] width 341 height 16
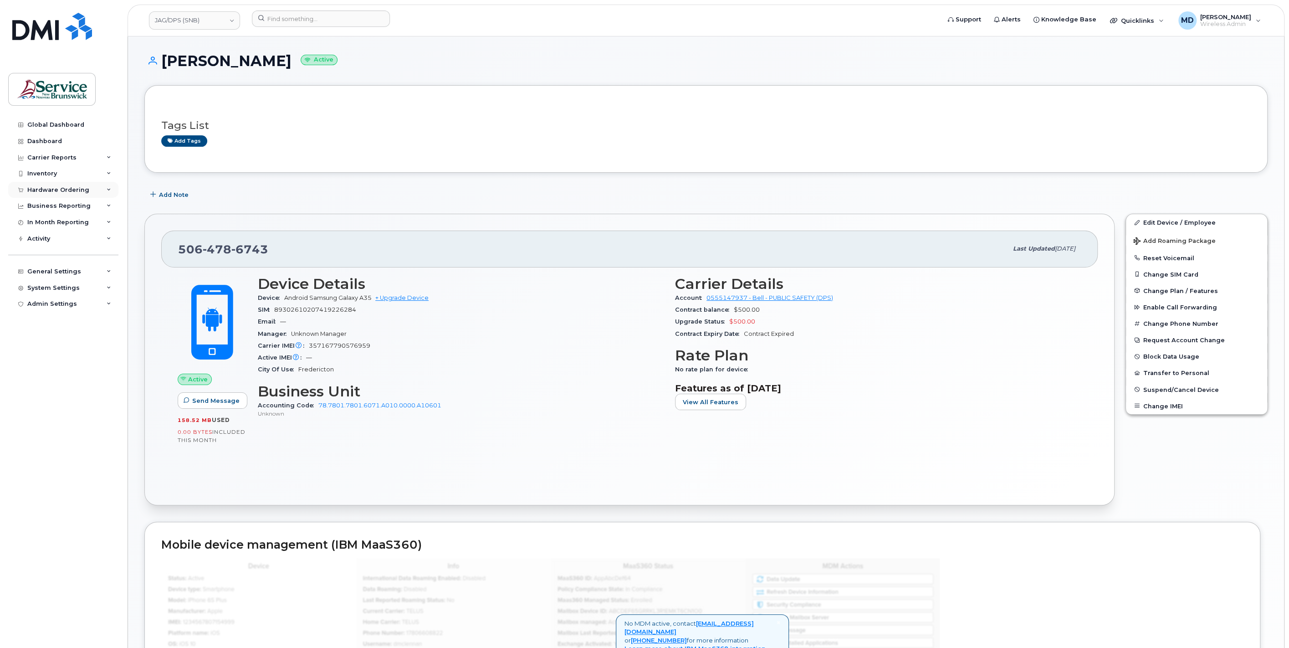
click at [58, 192] on div "Hardware Ordering" at bounding box center [58, 189] width 62 height 7
click at [52, 171] on div "Inventory" at bounding box center [42, 173] width 30 height 7
click at [56, 206] on div "Data Conflicts" at bounding box center [53, 208] width 44 height 8
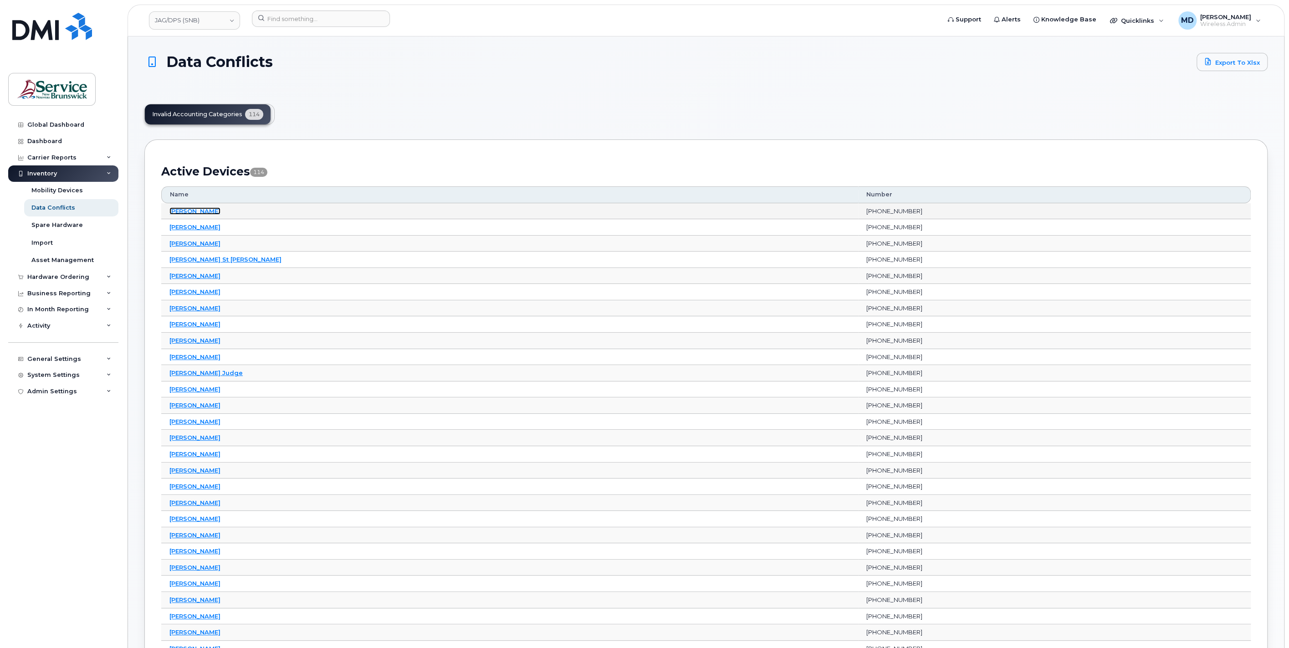
click at [205, 210] on link "[PERSON_NAME]" at bounding box center [194, 210] width 51 height 7
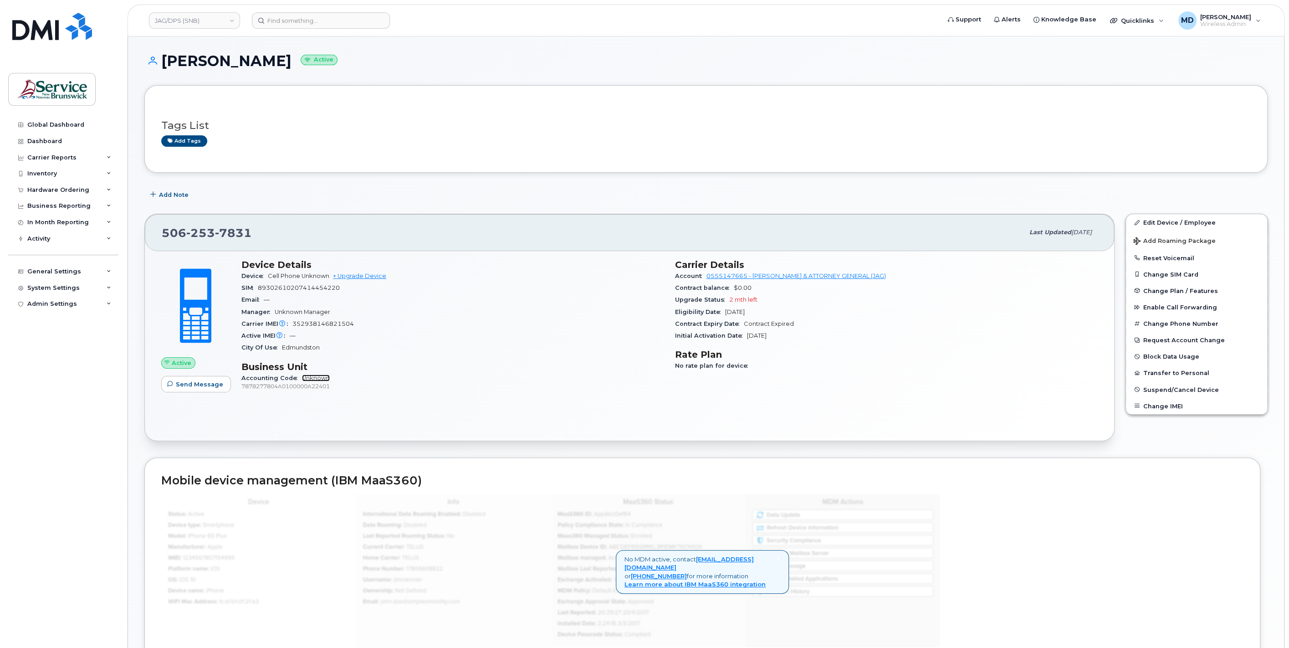
click at [316, 377] on link "Unknown" at bounding box center [316, 377] width 28 height 7
click at [207, 24] on link "JAG/DPS (SNB)" at bounding box center [194, 20] width 91 height 16
click at [221, 163] on link "HHN (SNB)" at bounding box center [217, 166] width 134 height 18
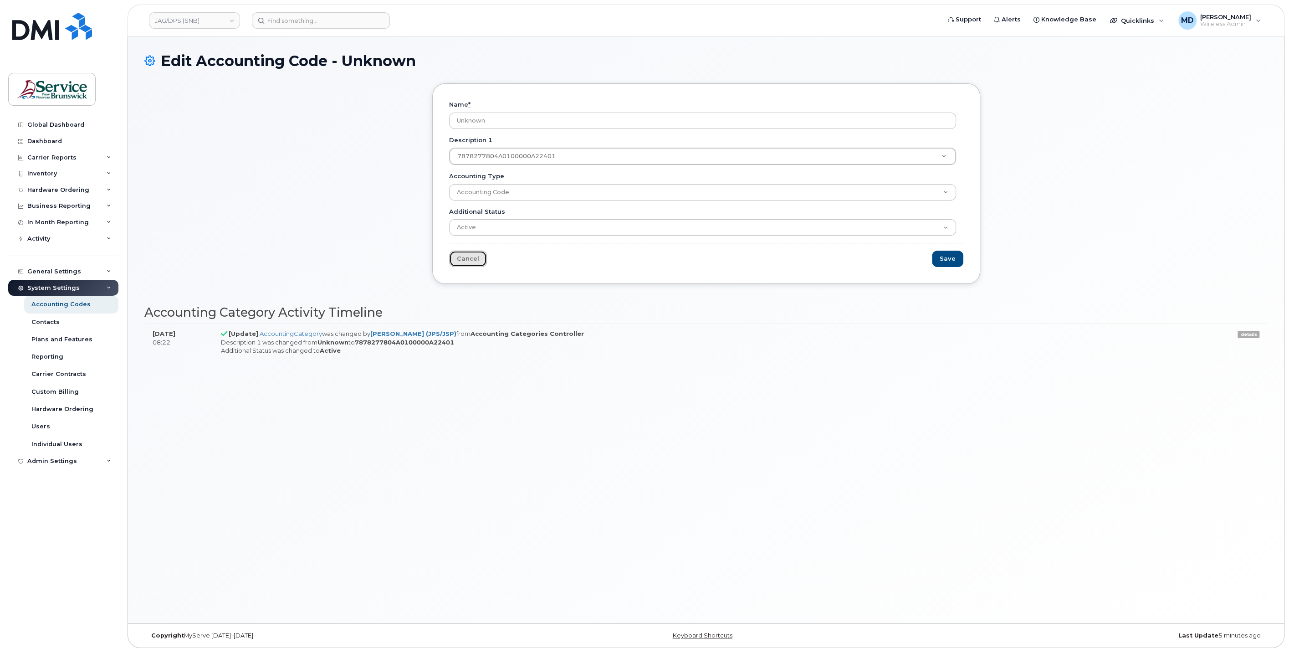
click at [468, 261] on link "Cancel" at bounding box center [468, 259] width 38 height 17
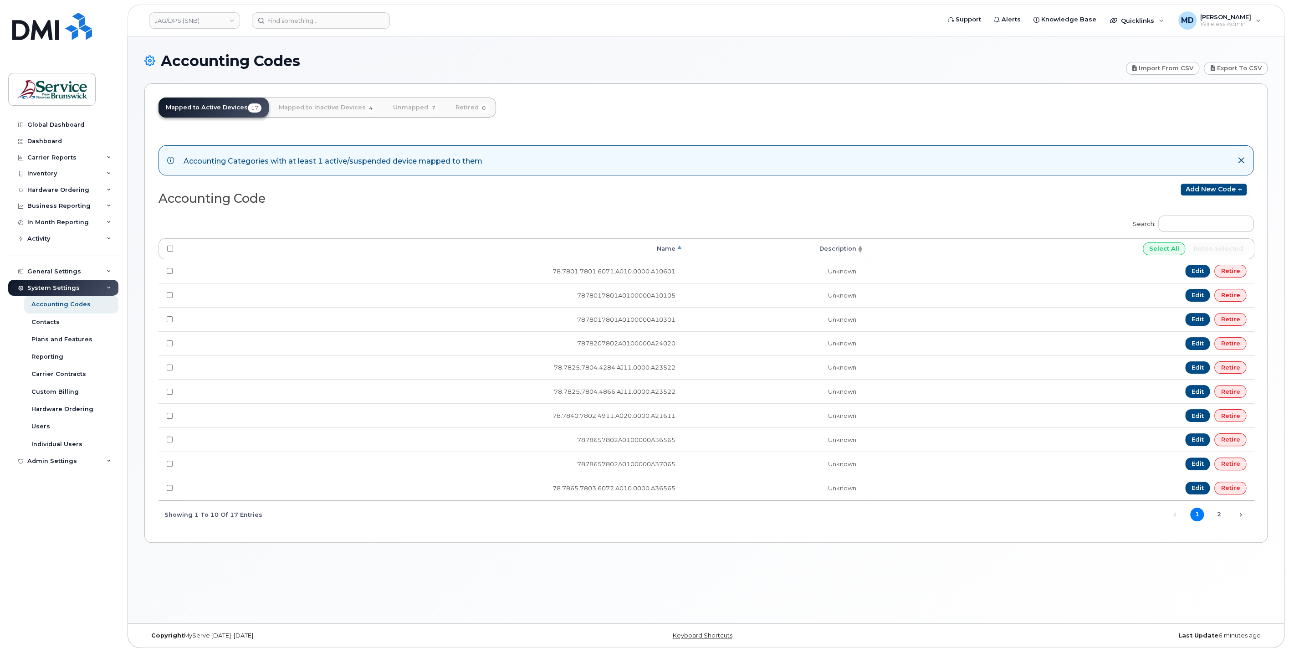
click at [843, 250] on th "Description" at bounding box center [774, 248] width 181 height 21
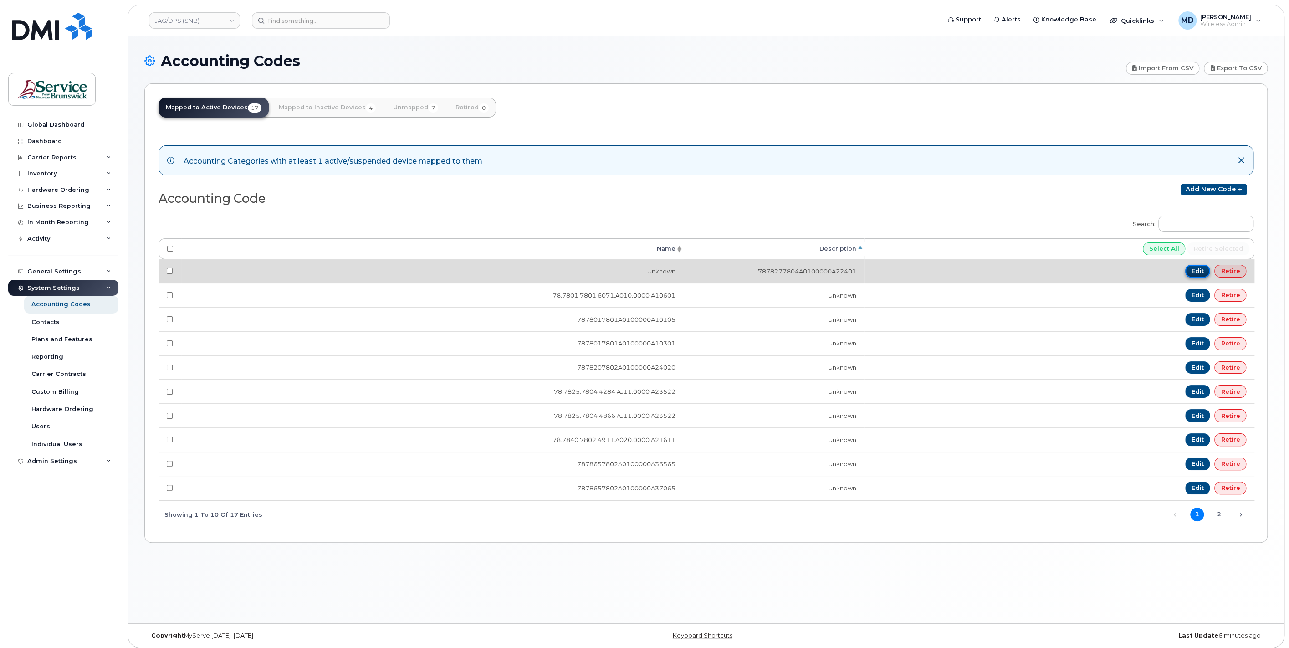
click at [1194, 271] on link "Edit" at bounding box center [1197, 271] width 25 height 13
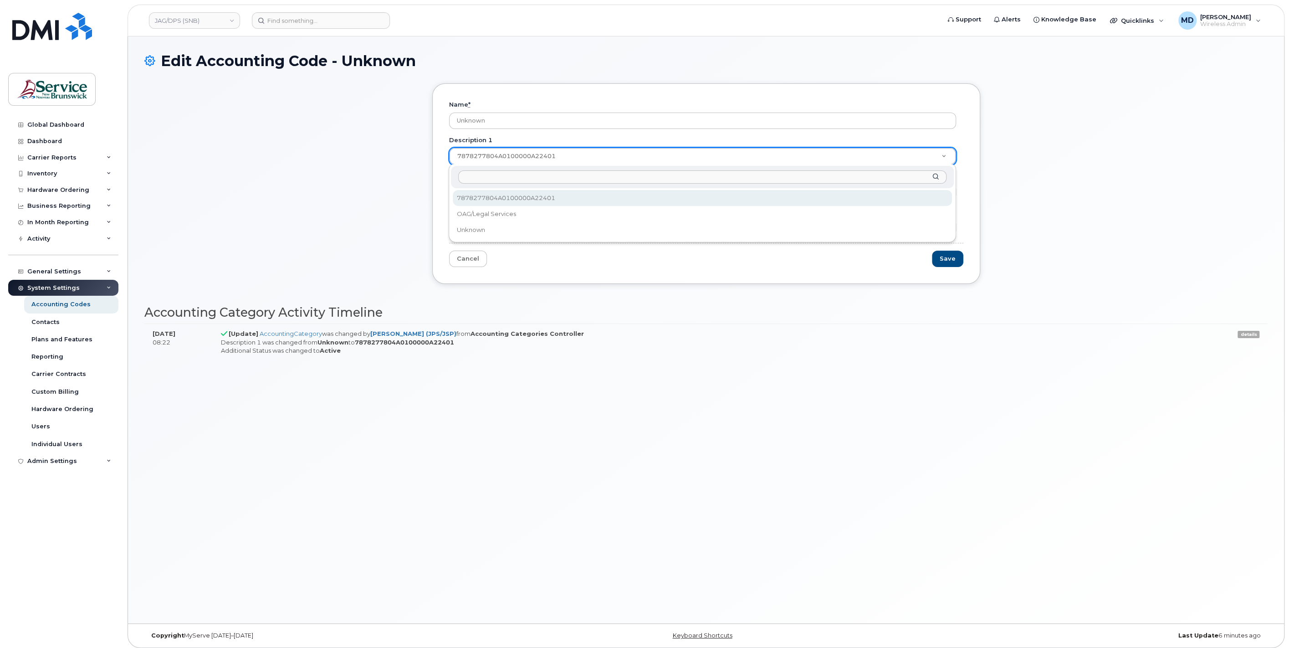
drag, startPoint x: 560, startPoint y: 154, endPoint x: 468, endPoint y: 154, distance: 92.5
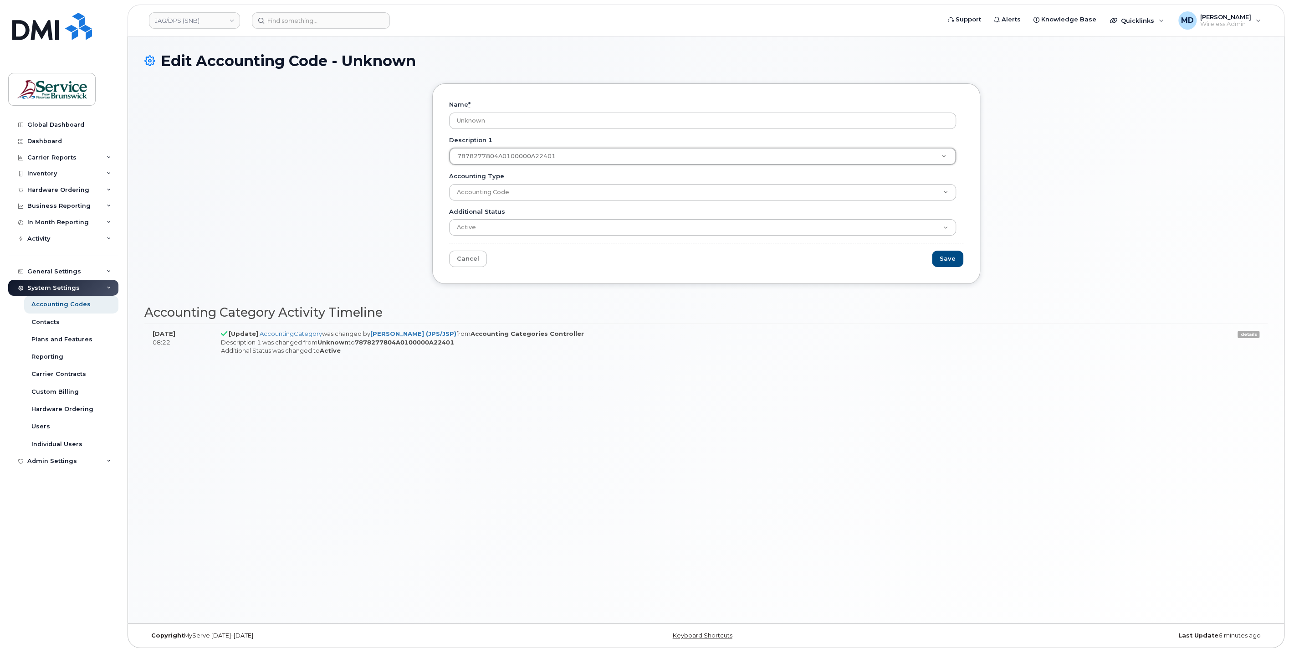
drag, startPoint x: 561, startPoint y: 158, endPoint x: 434, endPoint y: 156, distance: 126.7
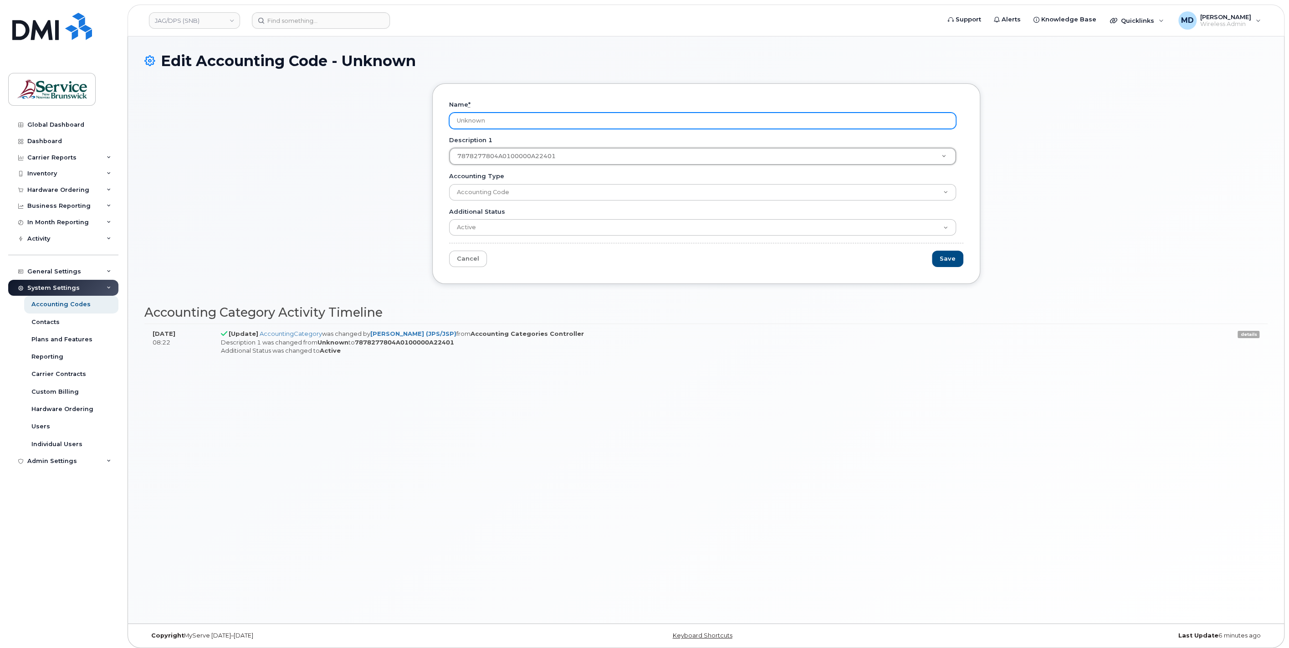
click at [487, 126] on input "Unknown" at bounding box center [702, 121] width 507 height 16
click at [488, 119] on input "Unknown" at bounding box center [702, 121] width 507 height 16
drag, startPoint x: 493, startPoint y: 119, endPoint x: 432, endPoint y: 118, distance: 61.0
click at [432, 118] on div "Name * Unknown Description 1 7878277804A0100000A22401 Description 1 7878277804A…" at bounding box center [706, 183] width 548 height 200
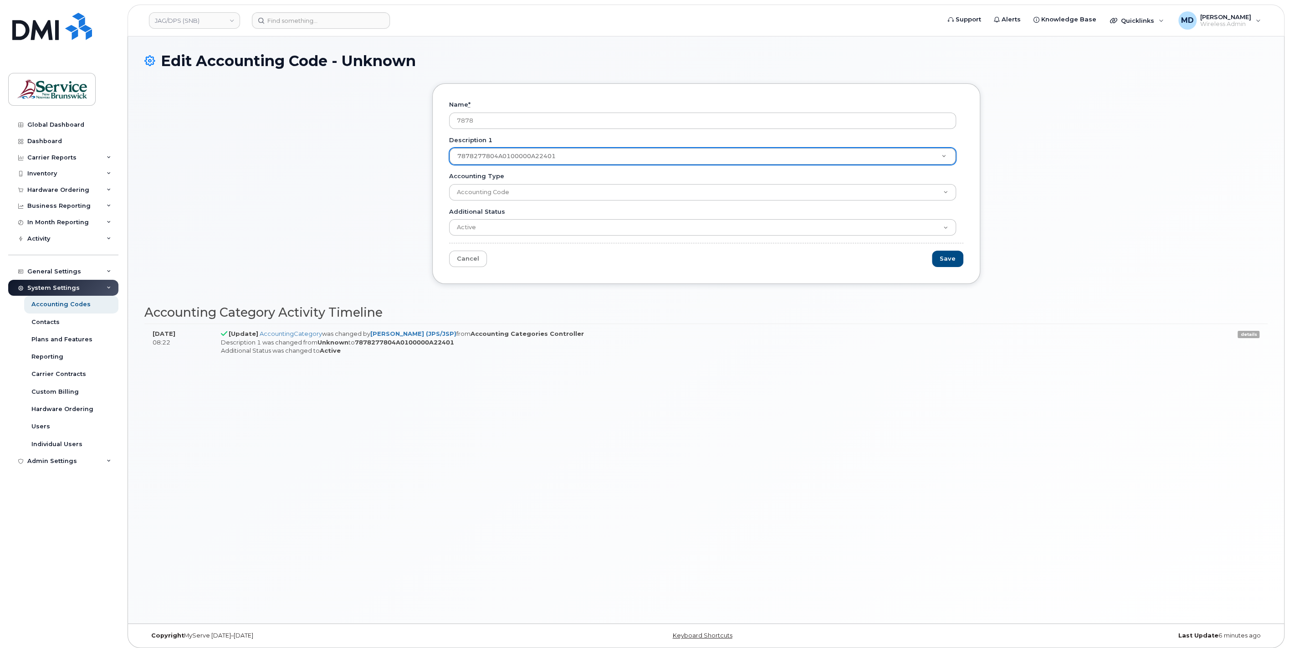
drag, startPoint x: 555, startPoint y: 157, endPoint x: 442, endPoint y: 156, distance: 113.4
drag, startPoint x: 471, startPoint y: 343, endPoint x: 363, endPoint y: 342, distance: 108.4
click at [363, 342] on div "Description 1 was changed from Unknown to 7878277804A0100000A22401 Additional S…" at bounding box center [692, 346] width 943 height 17
copy strong "7878277804A0100000A22401"
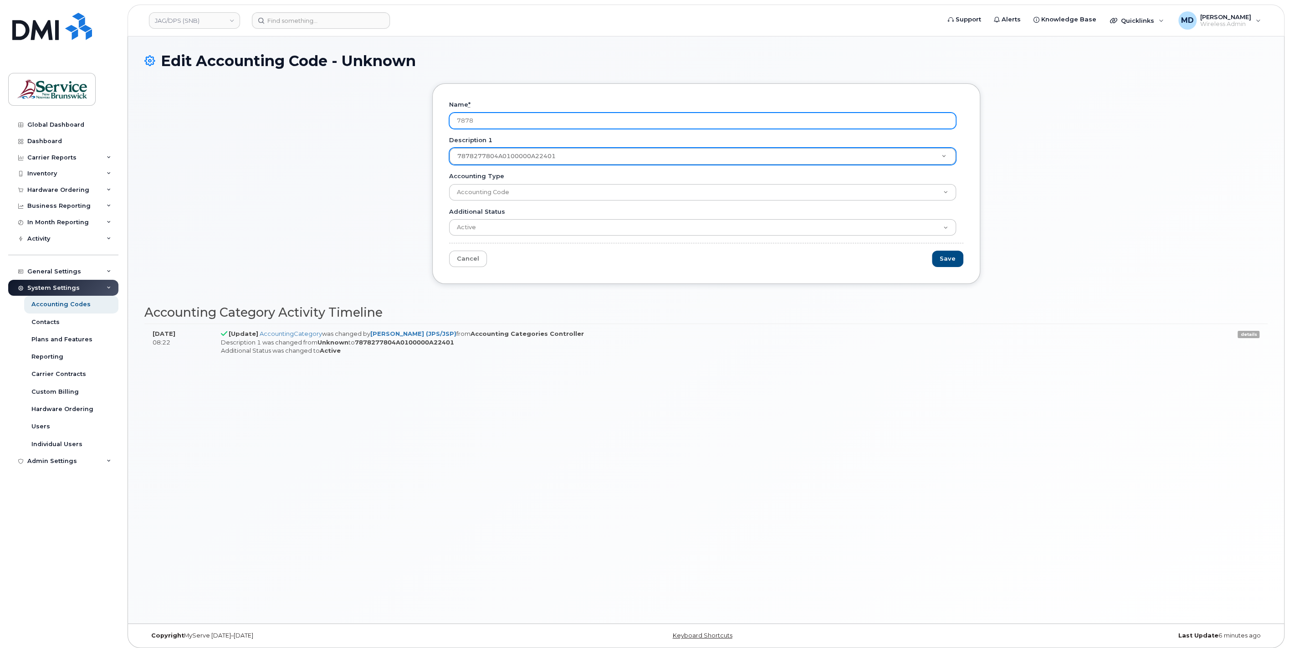
drag, startPoint x: 492, startPoint y: 123, endPoint x: 411, endPoint y: 117, distance: 81.3
click at [416, 117] on div "Name * 7878 Description 1 7878277804A0100000A22401 Description 1 7878277804A010…" at bounding box center [705, 190] width 1123 height 214
paste input "277804A0100000A22401"
type input "7878277804A0100000A22401"
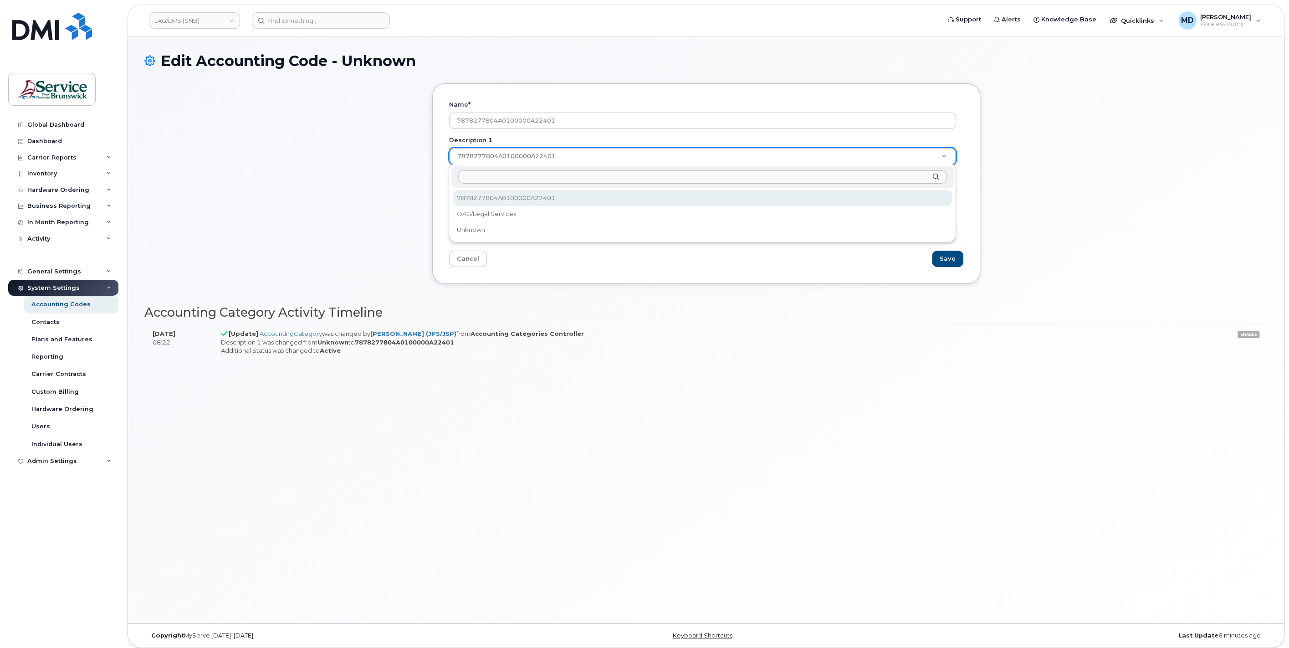
drag, startPoint x: 550, startPoint y: 156, endPoint x: 435, endPoint y: 152, distance: 115.3
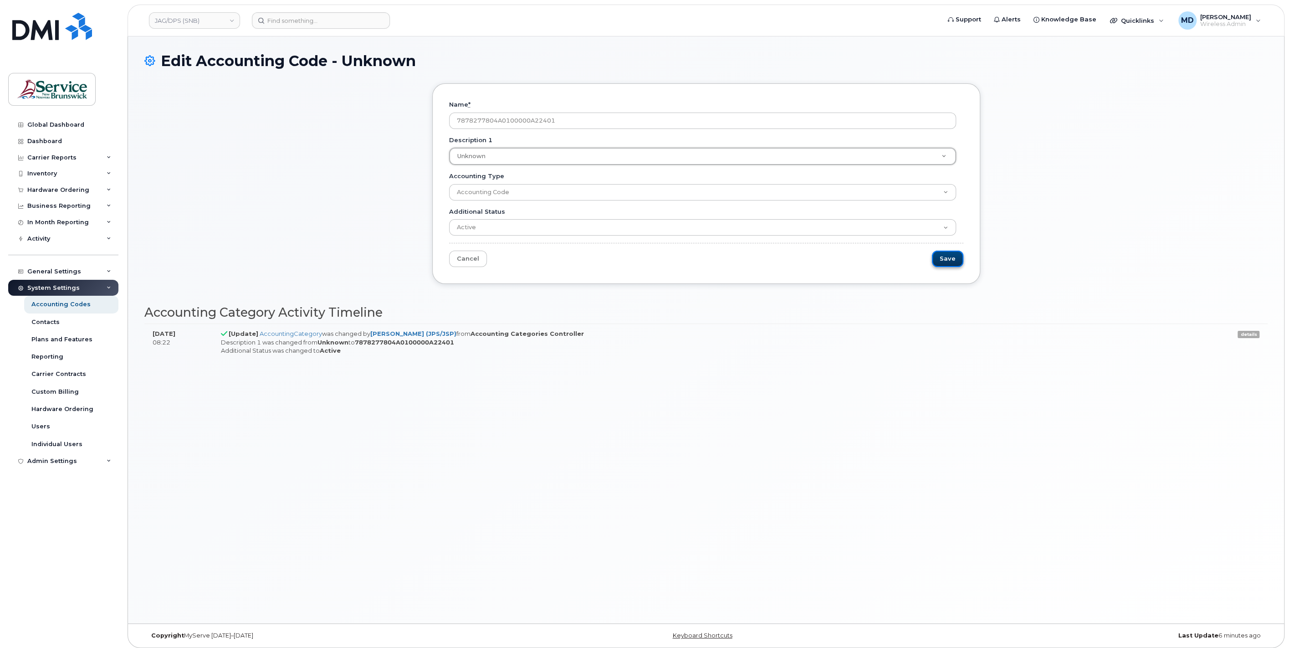
drag, startPoint x: 948, startPoint y: 260, endPoint x: 934, endPoint y: 263, distance: 14.0
click at [947, 260] on input "Save" at bounding box center [947, 259] width 31 height 17
type input "Saving..."
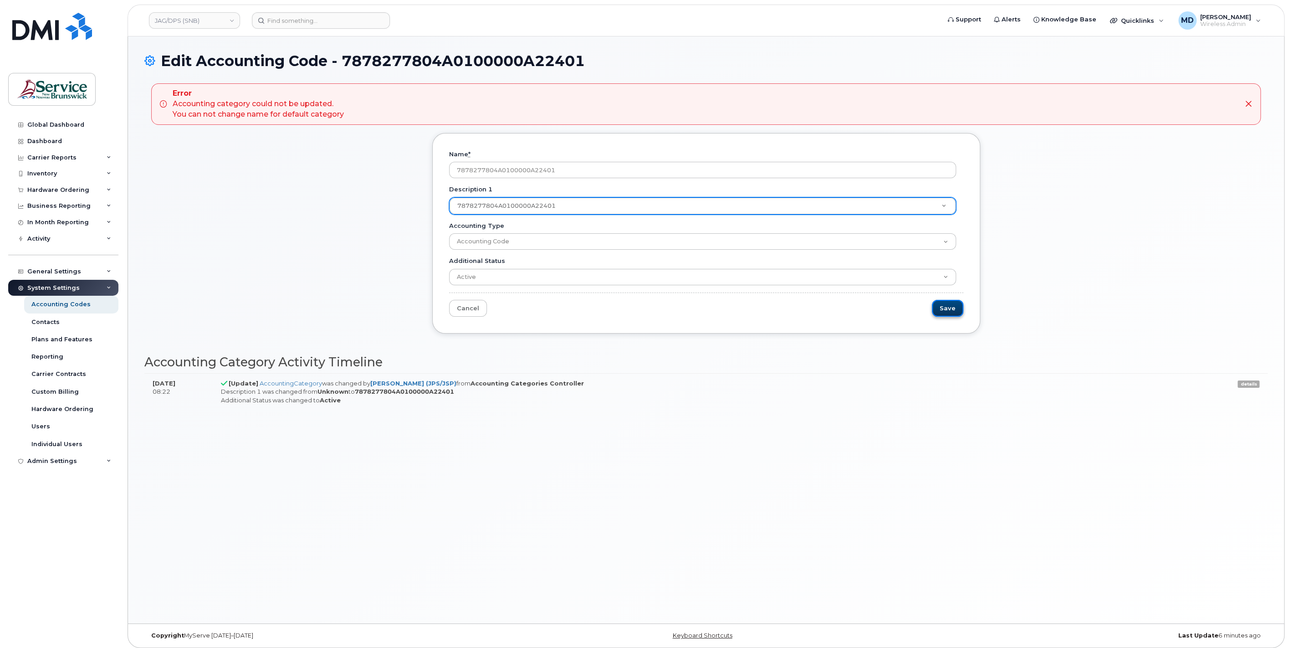
click at [953, 306] on input "Save" at bounding box center [947, 308] width 31 height 17
type input "Saving..."
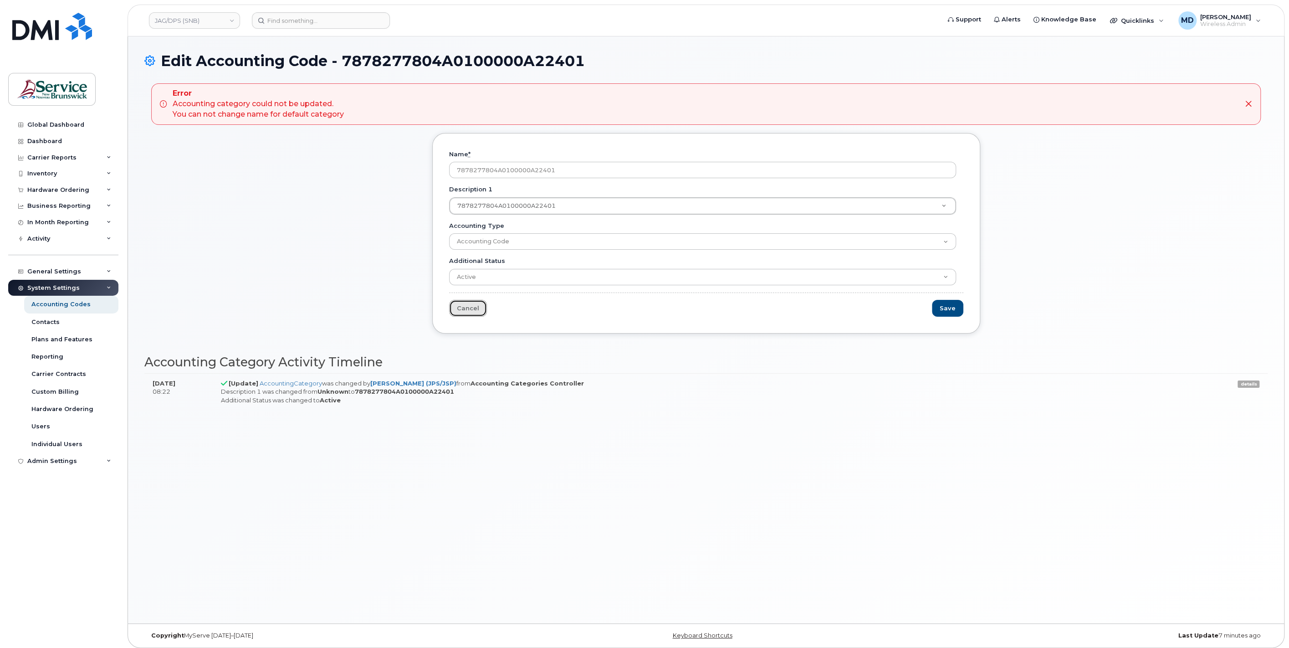
click at [463, 310] on link "Cancel" at bounding box center [468, 308] width 38 height 17
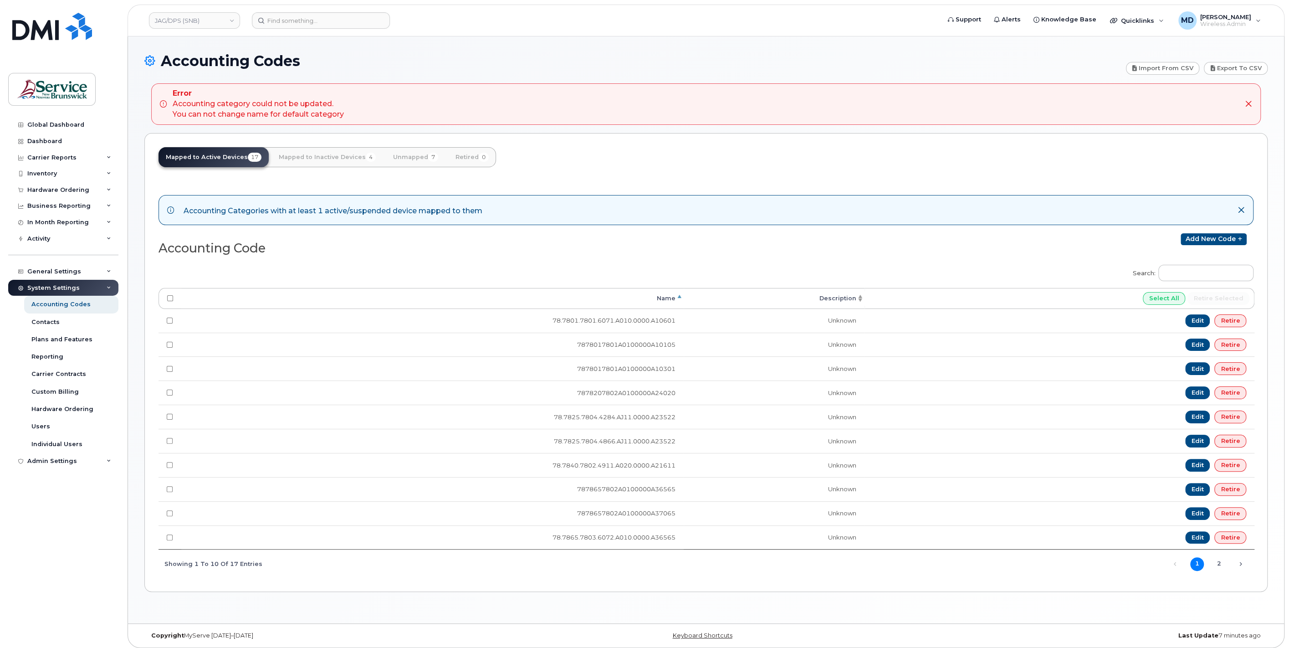
click at [831, 301] on th "Description" at bounding box center [774, 298] width 181 height 21
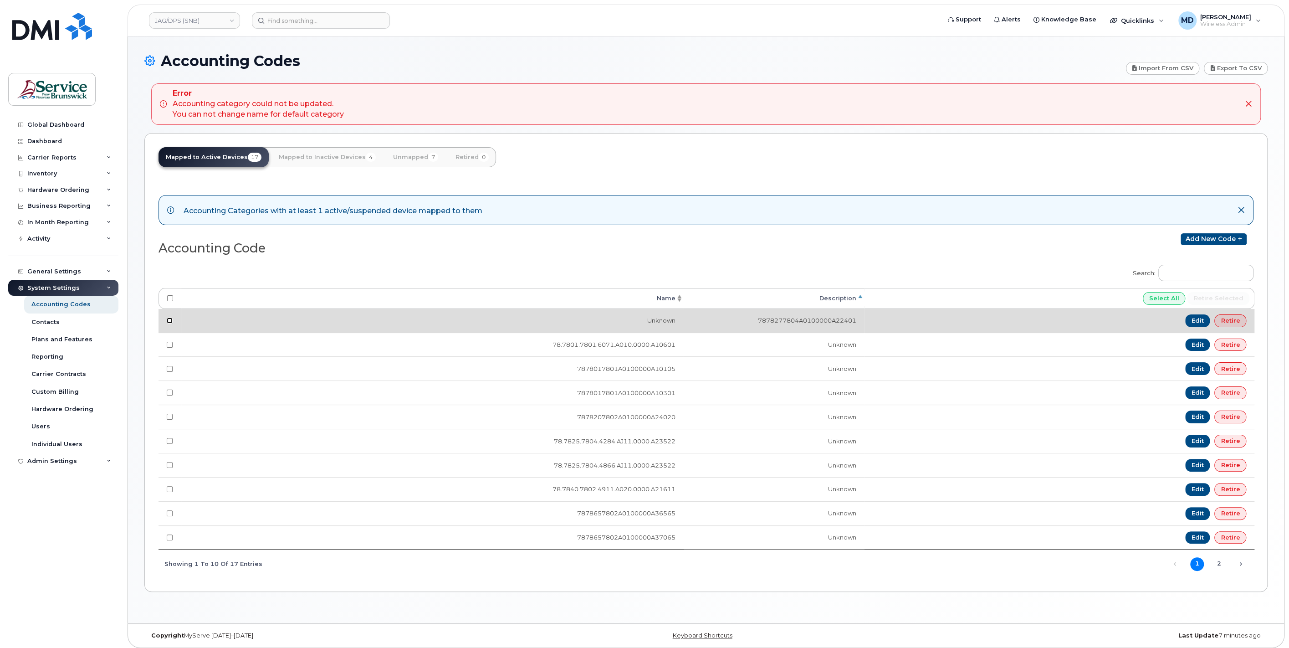
click at [170, 319] on input "checkbox" at bounding box center [170, 321] width 6 height 6
checkbox input "true"
click at [372, 318] on td "Unknown" at bounding box center [432, 321] width 502 height 24
click at [819, 312] on td "7878277804A0100000A22401" at bounding box center [774, 321] width 181 height 24
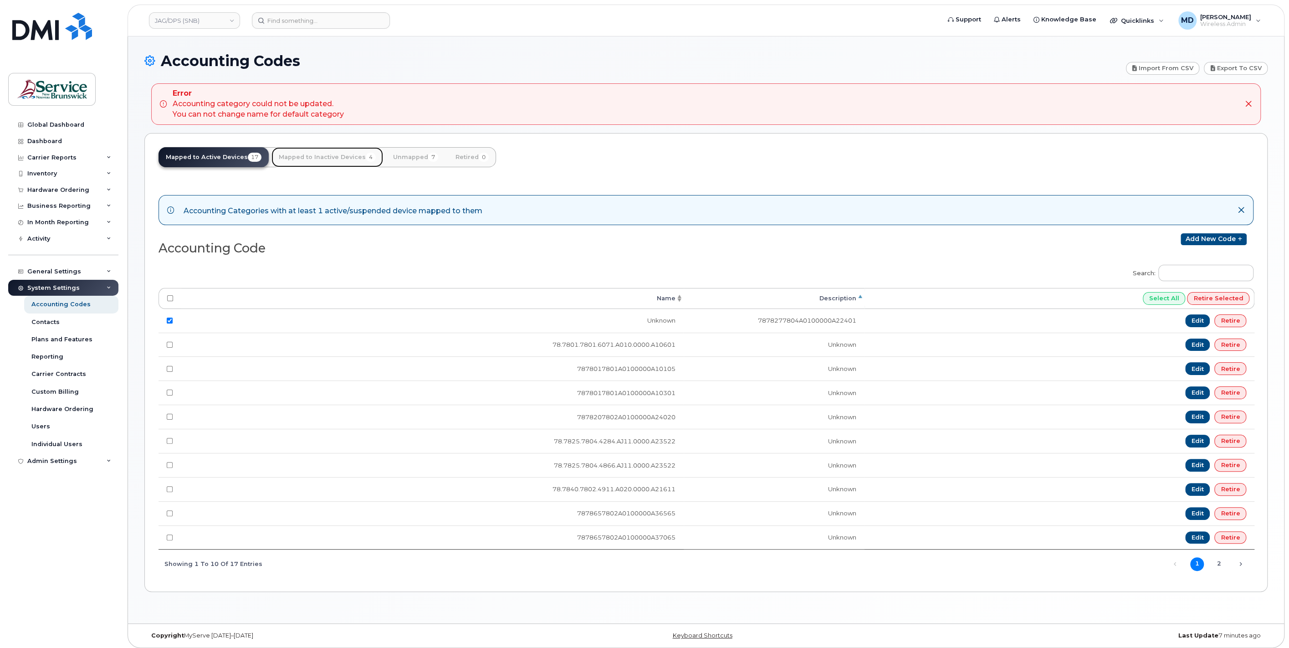
click at [307, 158] on link "Mapped to Inactive Devices 4" at bounding box center [328, 157] width 112 height 20
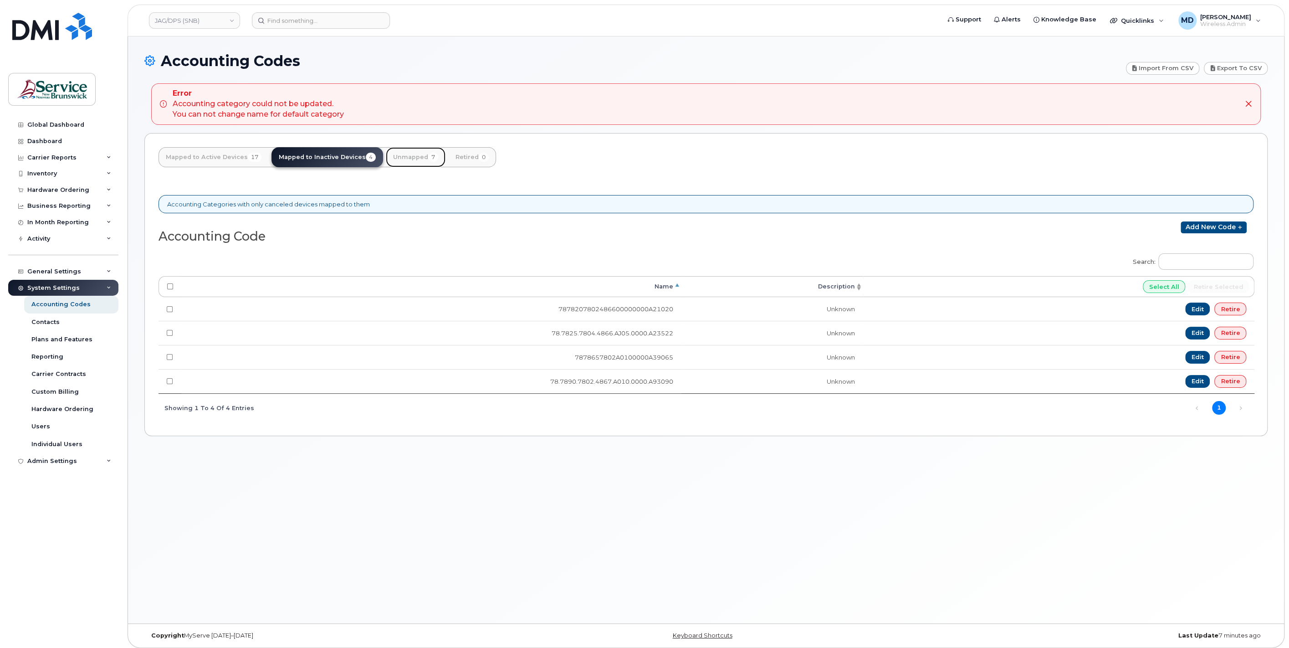
click at [410, 161] on link "Unmapped 7" at bounding box center [416, 157] width 60 height 20
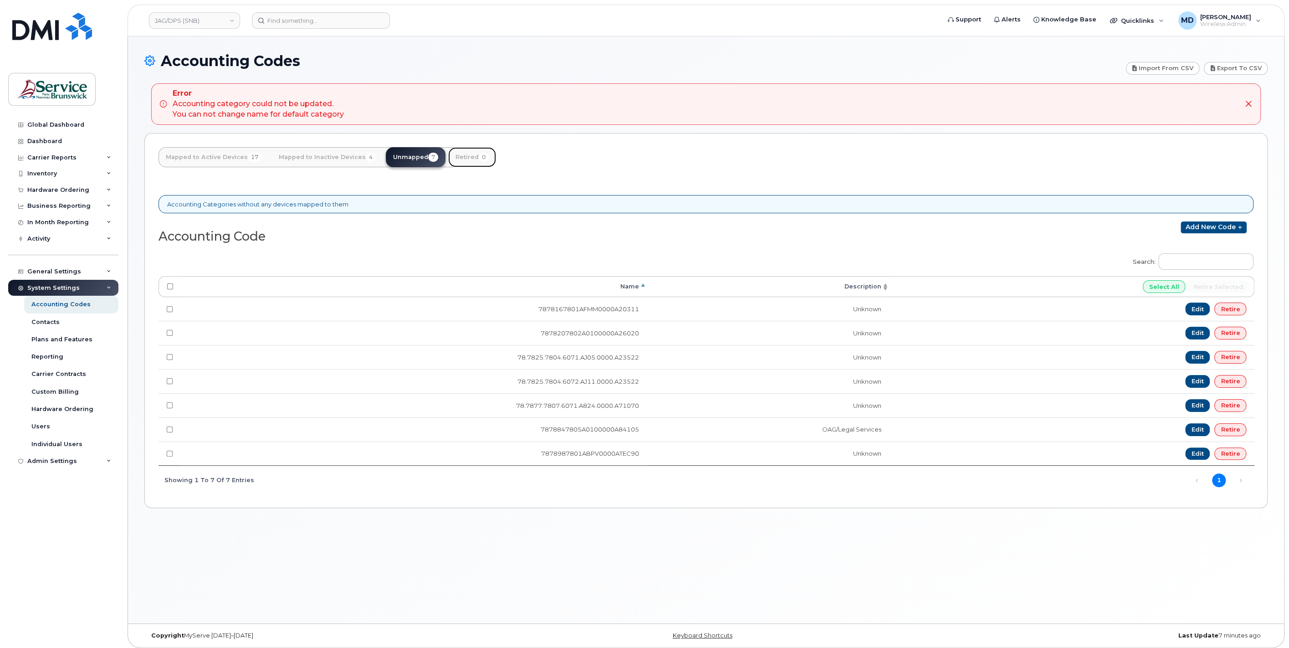
click at [460, 160] on link "Retired 0" at bounding box center [472, 157] width 48 height 20
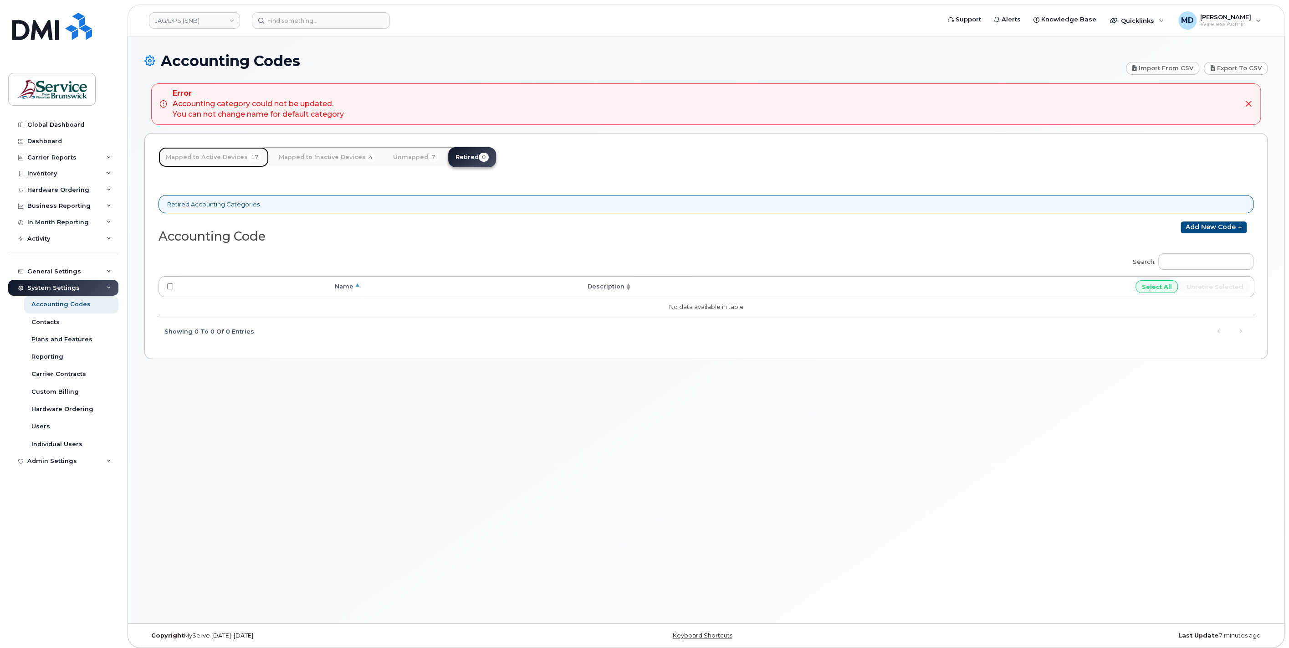
click at [217, 160] on link "Mapped to Active Devices 17" at bounding box center [214, 157] width 110 height 20
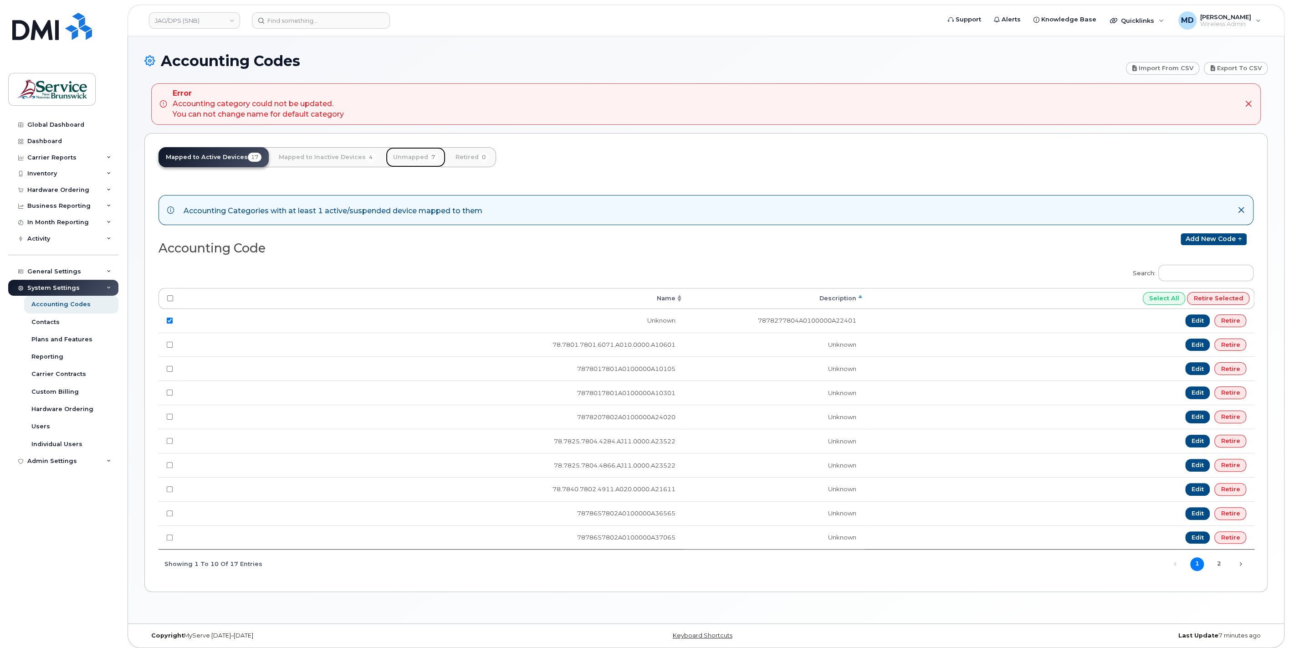
click at [412, 153] on link "Unmapped 7" at bounding box center [416, 157] width 60 height 20
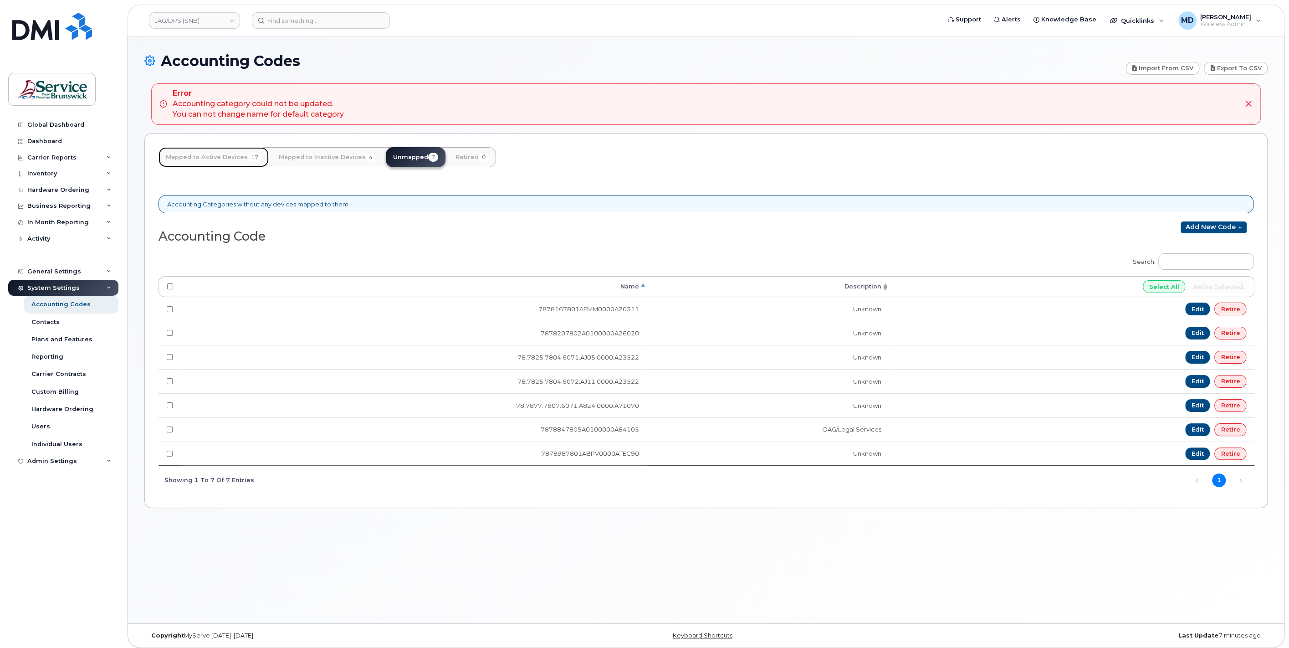
click at [206, 152] on link "Mapped to Active Devices 17" at bounding box center [214, 157] width 110 height 20
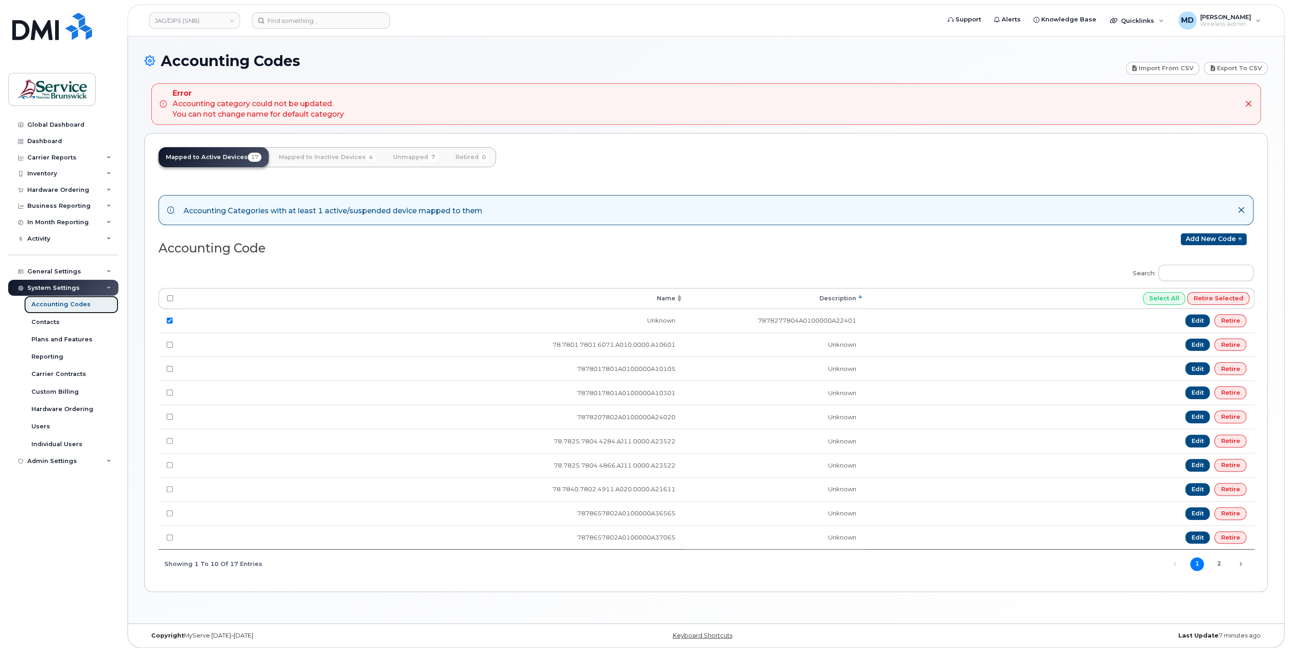
click at [60, 307] on div "Accounting Codes" at bounding box center [60, 304] width 59 height 8
click at [326, 159] on link "Mapped to Inactive Devices 4" at bounding box center [328, 157] width 112 height 20
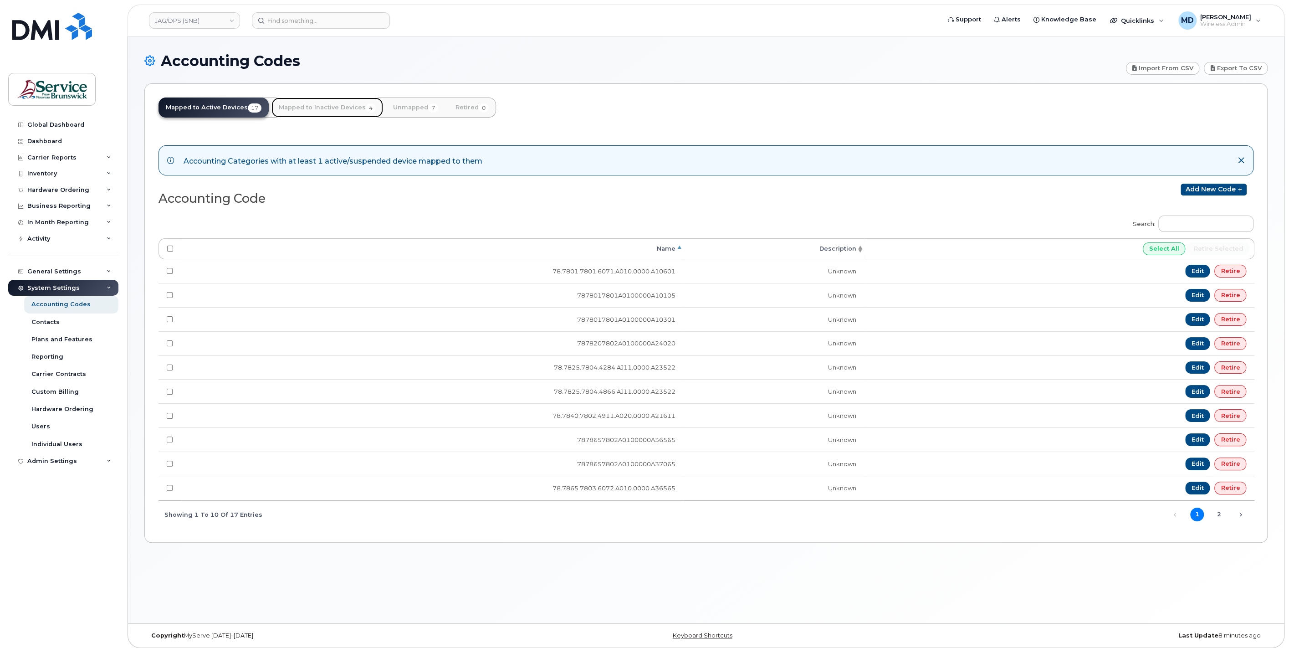
click at [328, 108] on link "Mapped to Inactive Devices 4" at bounding box center [328, 107] width 112 height 20
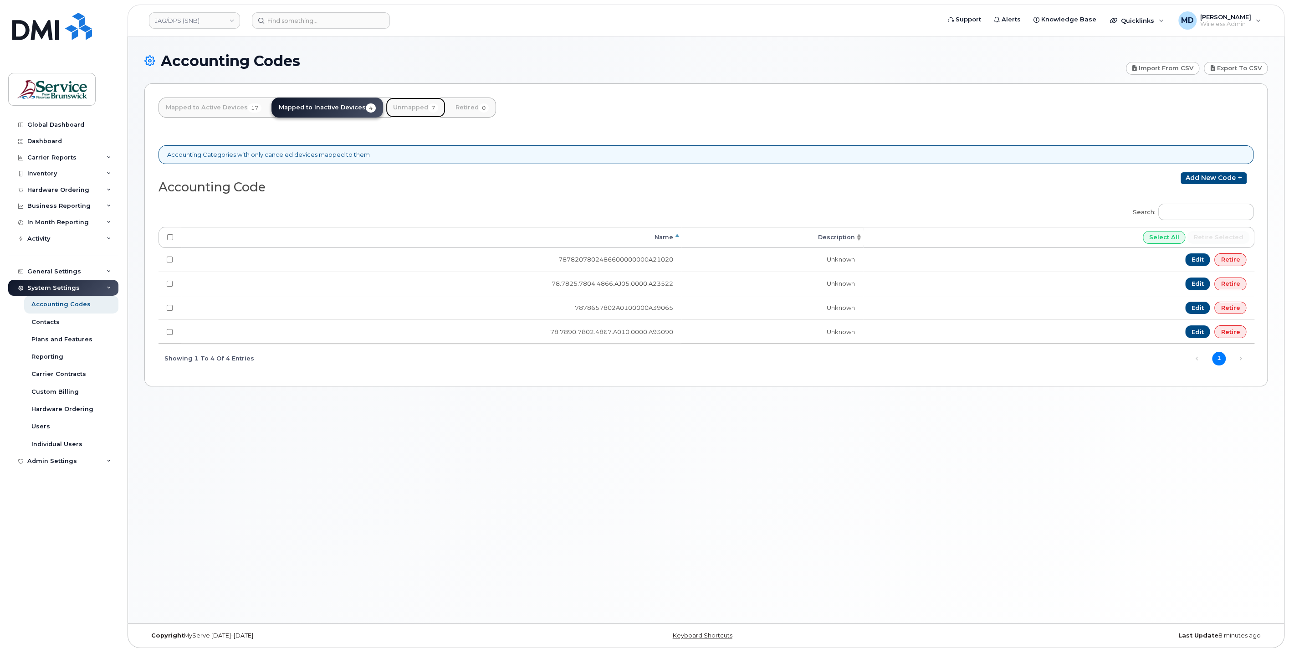
click at [402, 108] on link "Unmapped 7" at bounding box center [416, 107] width 60 height 20
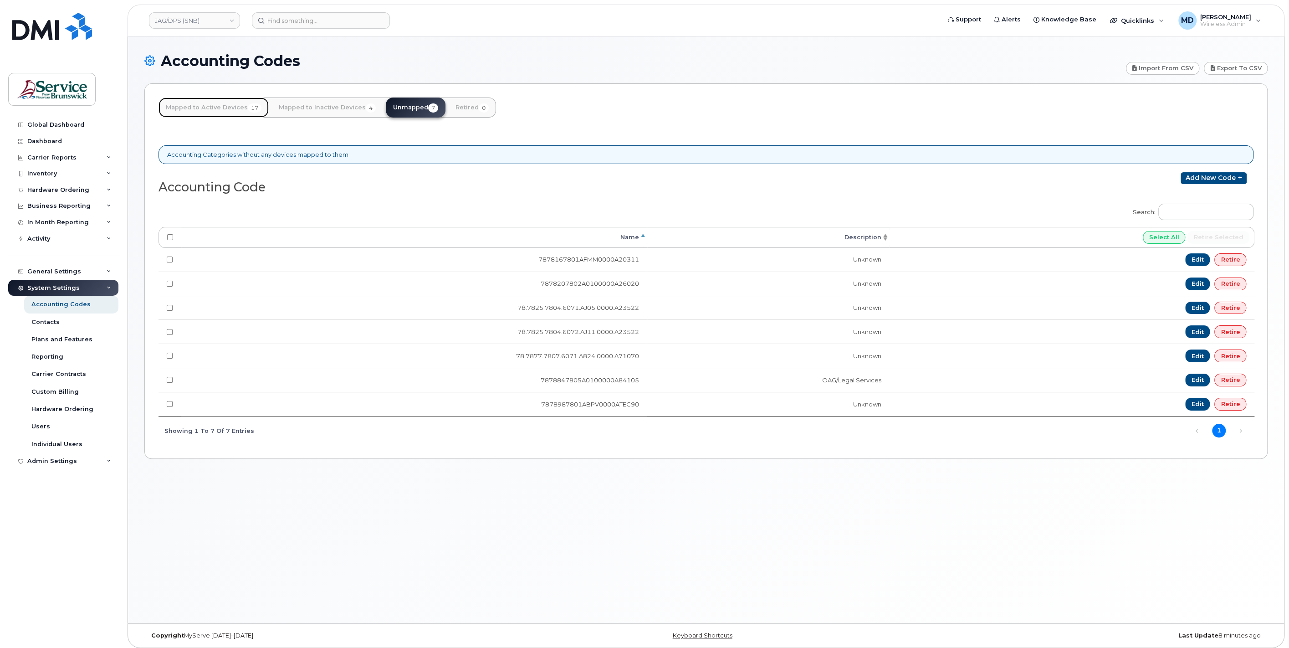
click at [215, 107] on link "Mapped to Active Devices 17" at bounding box center [214, 107] width 110 height 20
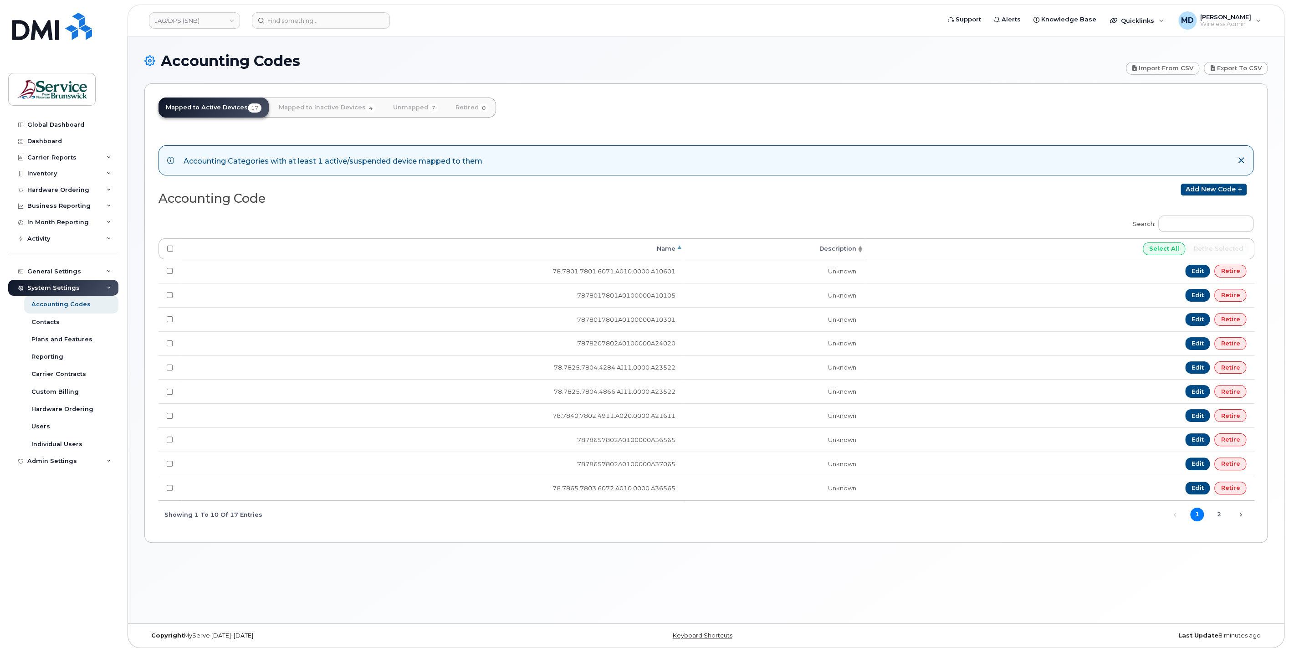
click at [835, 246] on th "Description" at bounding box center [774, 248] width 181 height 21
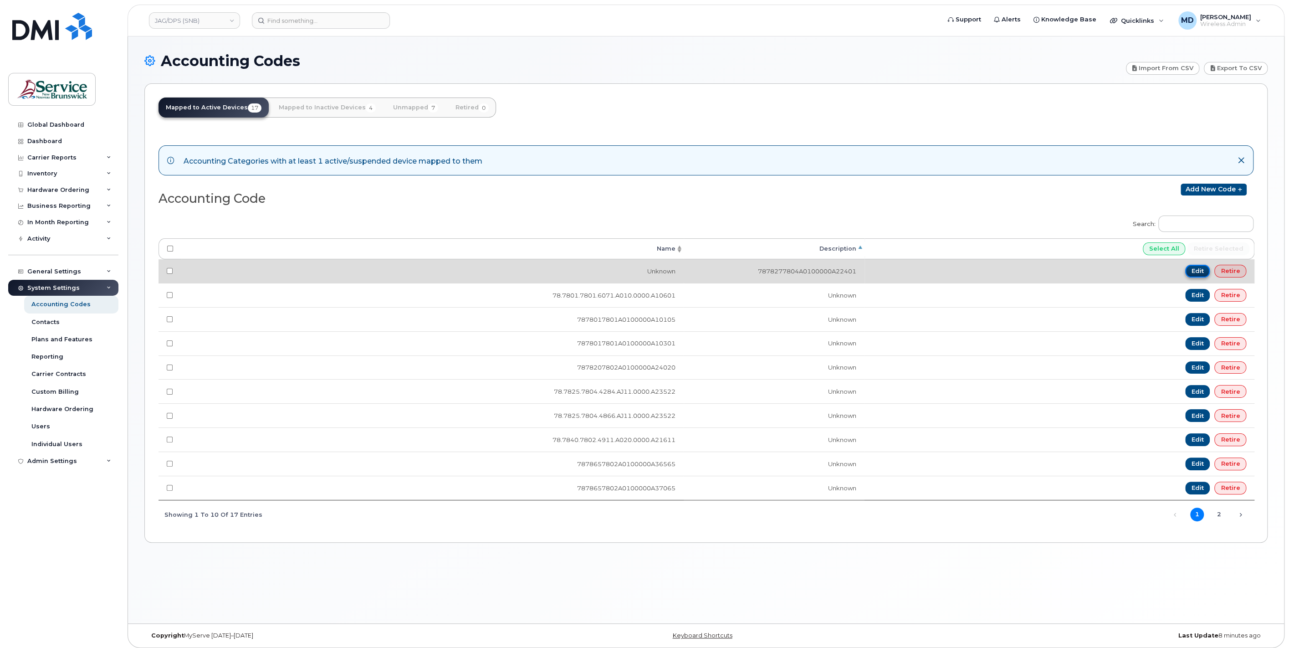
click at [1203, 270] on link "Edit" at bounding box center [1197, 271] width 25 height 13
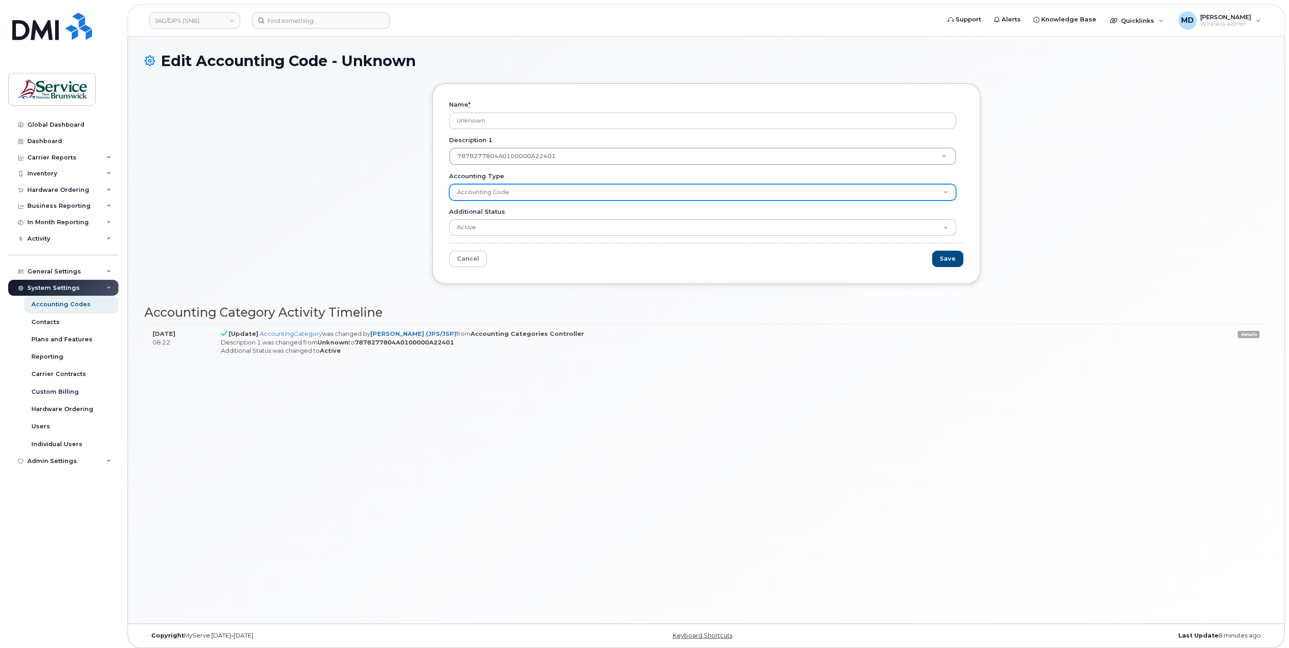
click at [631, 194] on select "Accounting Code" at bounding box center [702, 192] width 507 height 16
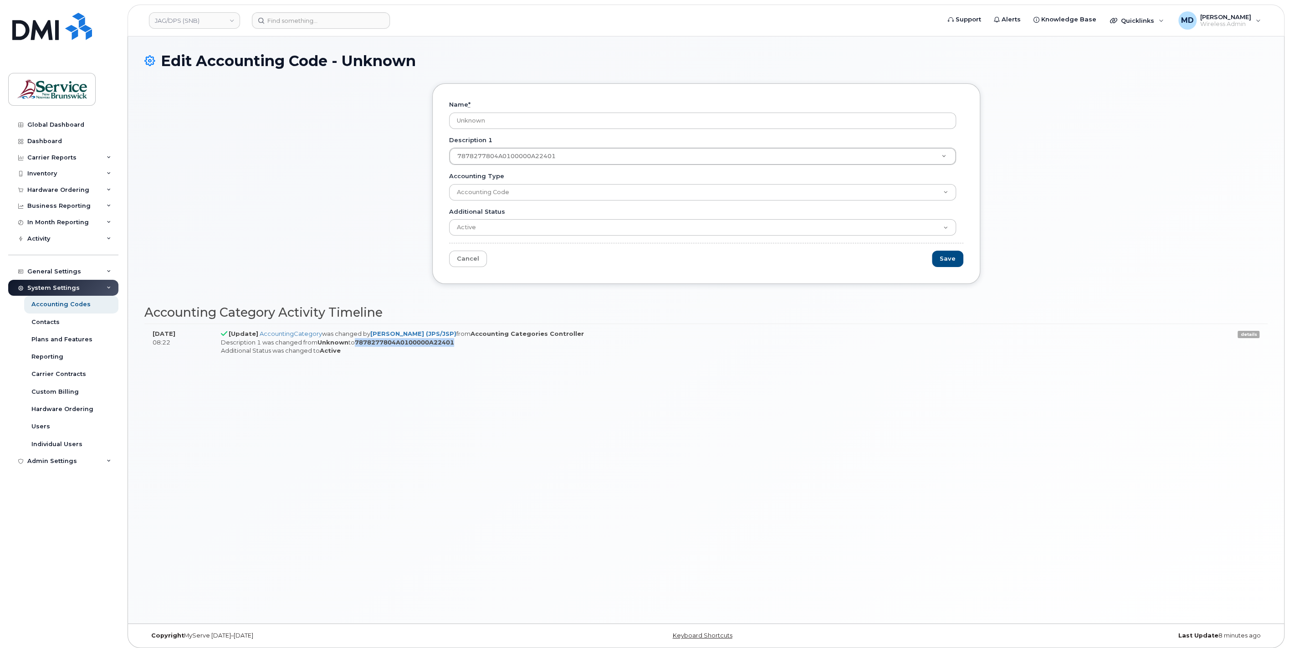
drag, startPoint x: 363, startPoint y: 341, endPoint x: 466, endPoint y: 340, distance: 103.0
click at [454, 340] on strong "7878277804A0100000A22401" at bounding box center [404, 341] width 99 height 7
drag, startPoint x: 466, startPoint y: 340, endPoint x: 476, endPoint y: 342, distance: 10.6
click at [476, 342] on div "Description 1 was changed from Unknown to 7878277804A0100000A22401 Additional S…" at bounding box center [692, 346] width 943 height 17
drag, startPoint x: 470, startPoint y: 340, endPoint x: 364, endPoint y: 337, distance: 105.3
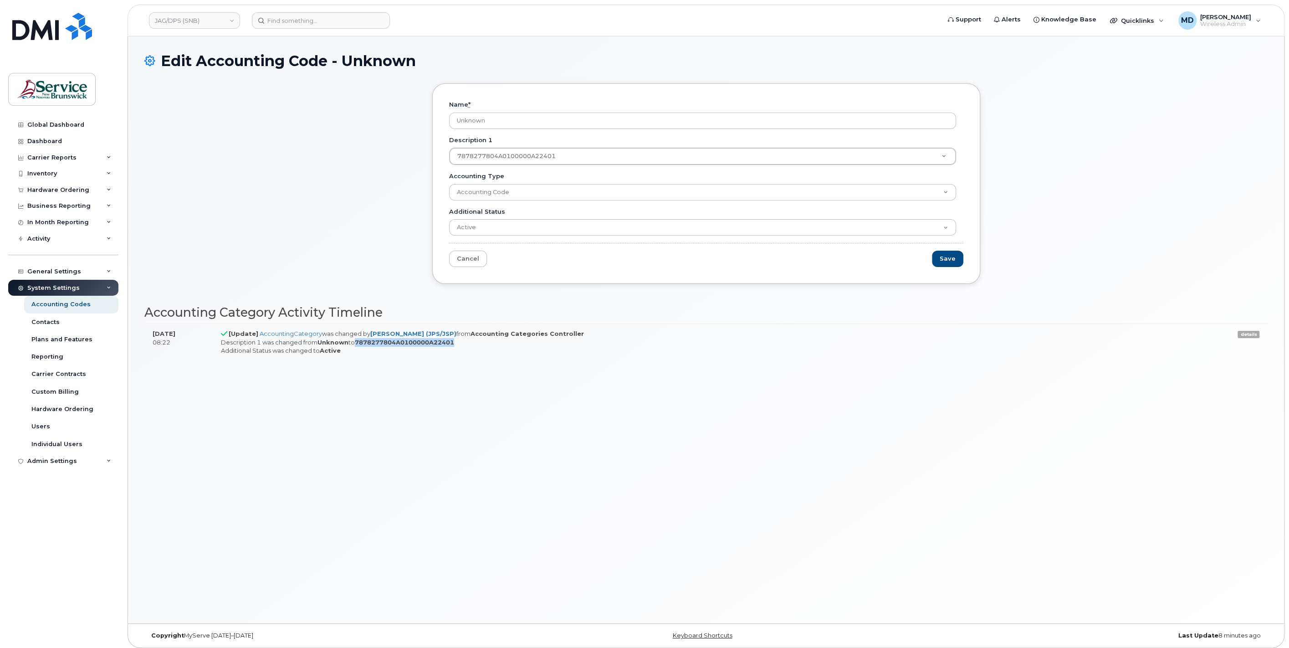
click at [364, 338] on div "Description 1 was changed from Unknown to 7878277804A0100000A22401 Additional S…" at bounding box center [692, 346] width 943 height 17
copy strong "7878277804A0100000A22401"
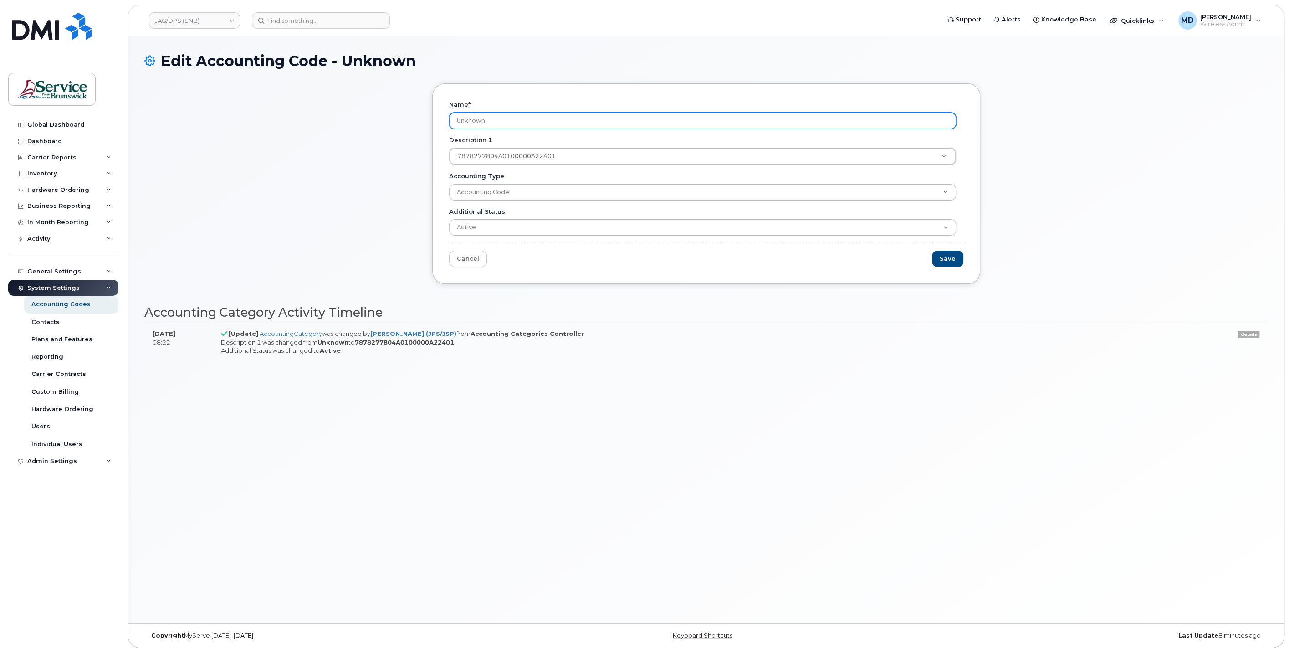
click at [512, 118] on input "Unknown" at bounding box center [702, 121] width 507 height 16
drag, startPoint x: 502, startPoint y: 122, endPoint x: 435, endPoint y: 117, distance: 68.1
click at [435, 115] on div "Name * Unknown Description 1 7878277804A0100000A22401 Description 1 Description…" at bounding box center [706, 183] width 548 height 200
paste input "7878277804A0100000A22401"
type input "7878277804A0100000A22401"
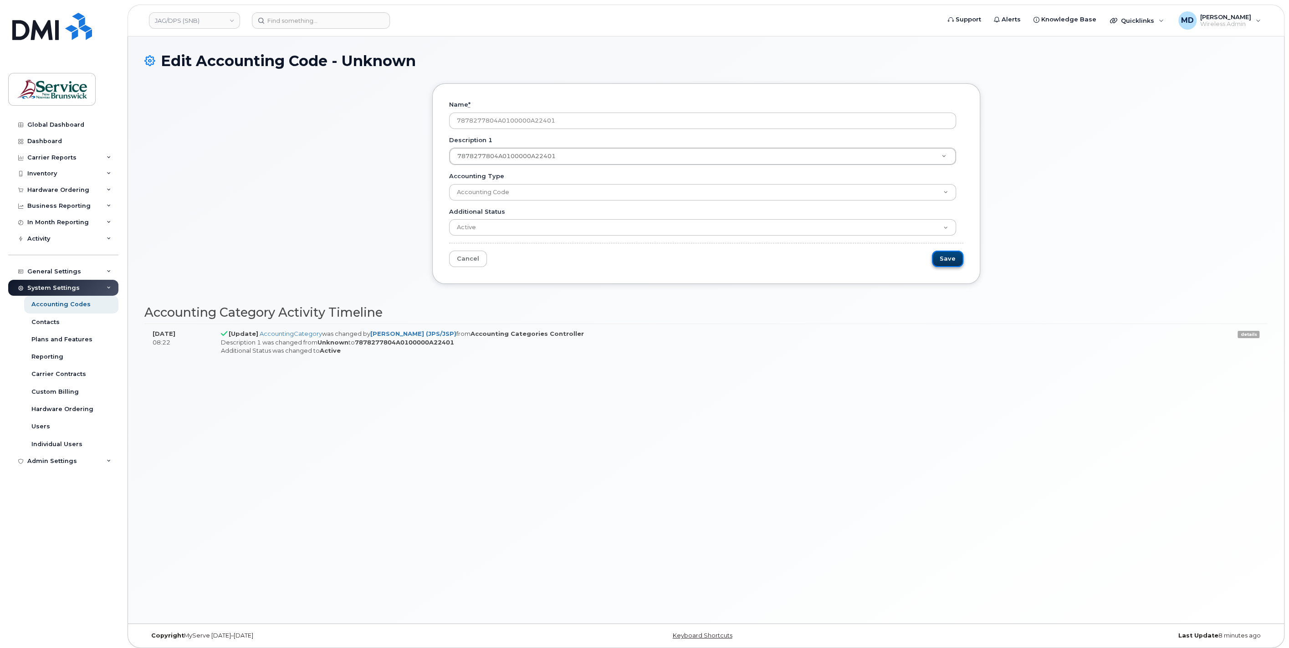
click at [953, 257] on input "Save" at bounding box center [947, 259] width 31 height 17
type input "Saving..."
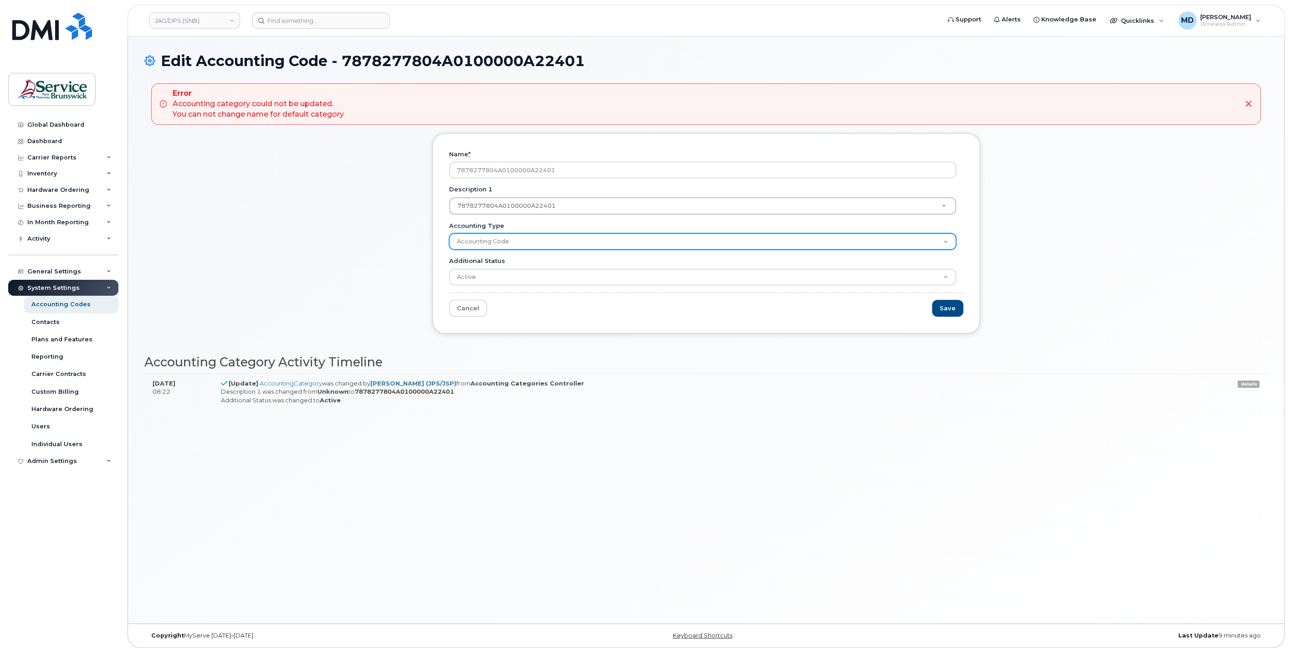
click at [602, 240] on select "Accounting Code" at bounding box center [702, 241] width 507 height 16
click at [449, 233] on select "Accounting Code" at bounding box center [702, 241] width 507 height 16
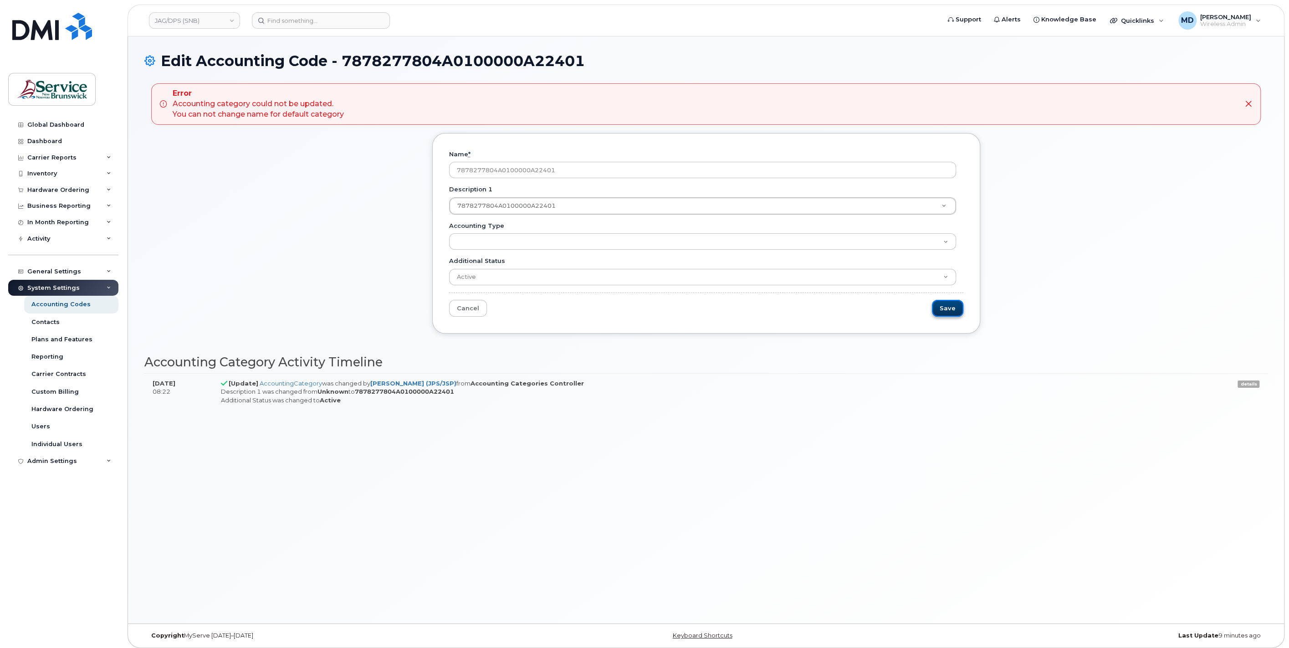
click at [950, 309] on input "Save" at bounding box center [947, 308] width 31 height 17
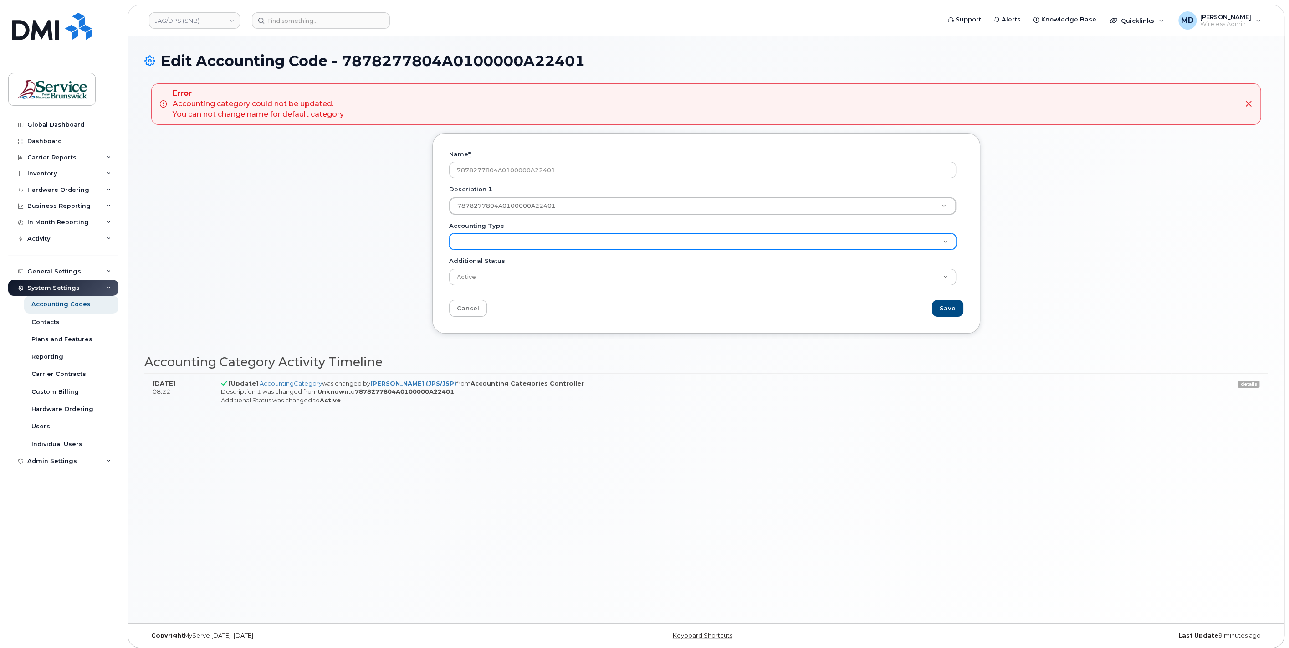
click at [780, 245] on select "Accounting Code" at bounding box center [702, 241] width 507 height 16
select select "2025"
click at [449, 233] on select "Accounting Code" at bounding box center [702, 241] width 507 height 16
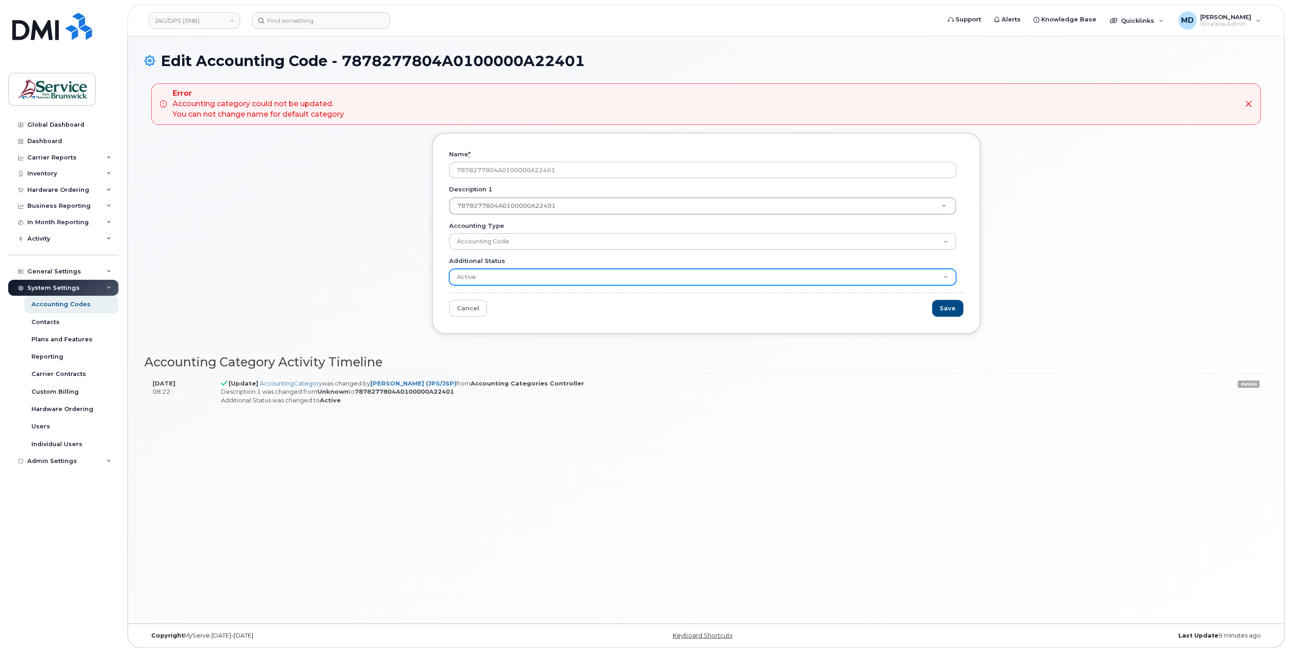
click at [546, 280] on select "Active Suspended Cancelled Closed" at bounding box center [702, 277] width 507 height 16
click at [368, 268] on div "Name * 7878277804A0100000A22401 Description 1 7878277804A0100000A22401 Descript…" at bounding box center [705, 240] width 1123 height 214
click at [461, 304] on link "Cancel" at bounding box center [468, 308] width 38 height 17
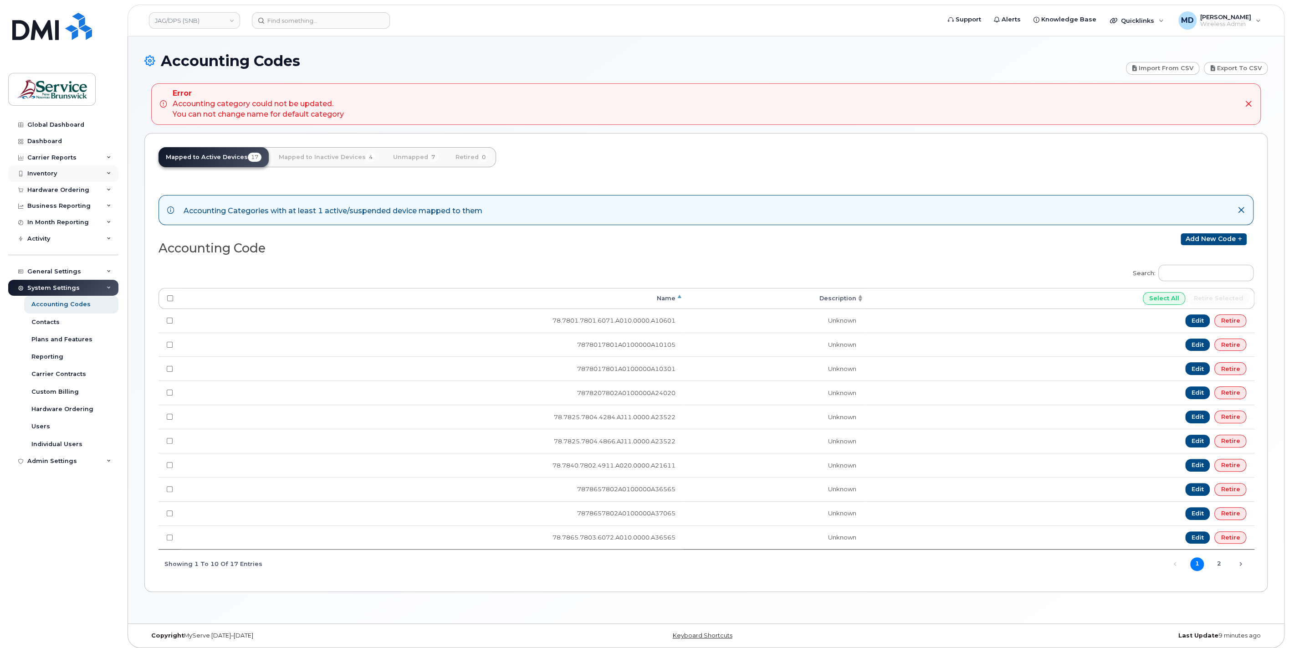
click at [66, 174] on div "Inventory" at bounding box center [63, 173] width 110 height 16
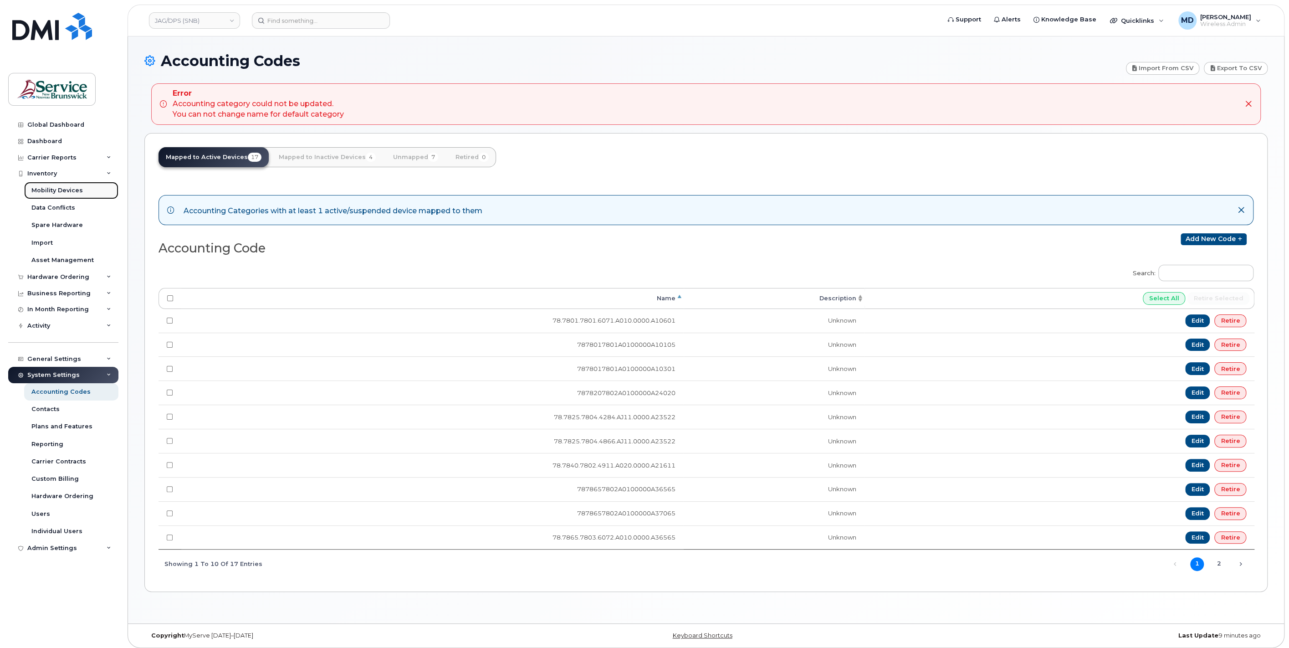
click at [58, 189] on div "Mobility Devices" at bounding box center [56, 190] width 51 height 8
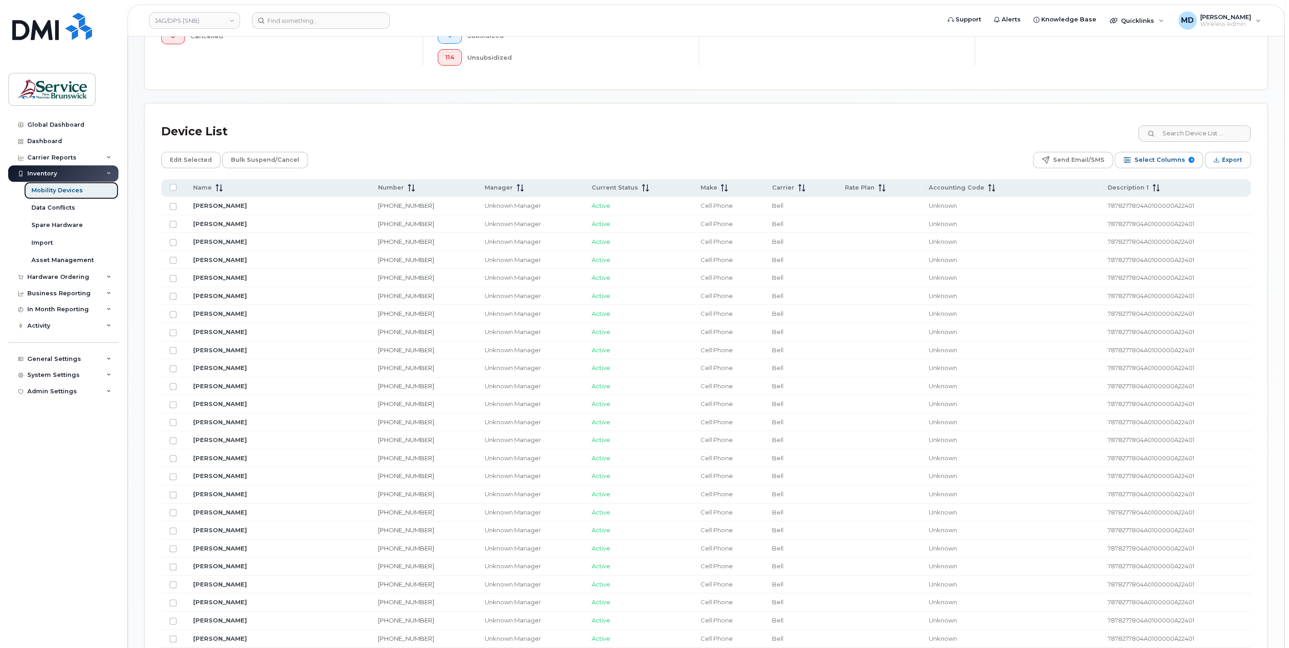
scroll to position [169, 0]
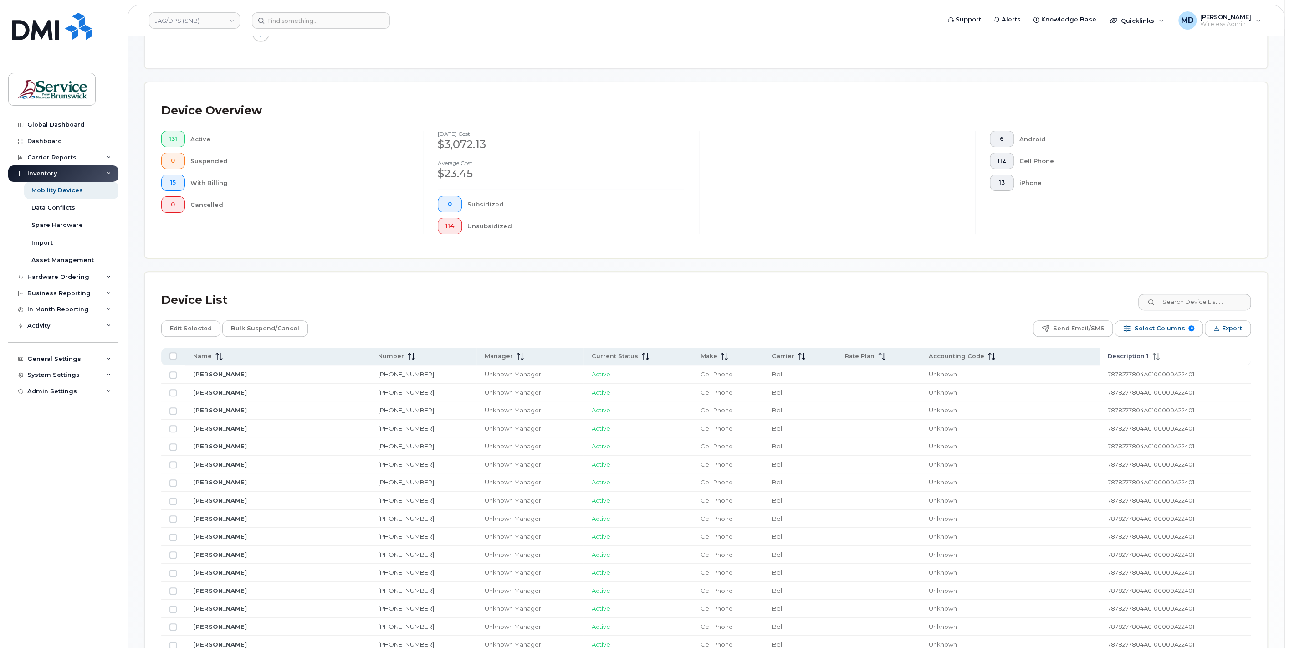
click at [1121, 354] on span "Description 1" at bounding box center [1128, 356] width 41 height 8
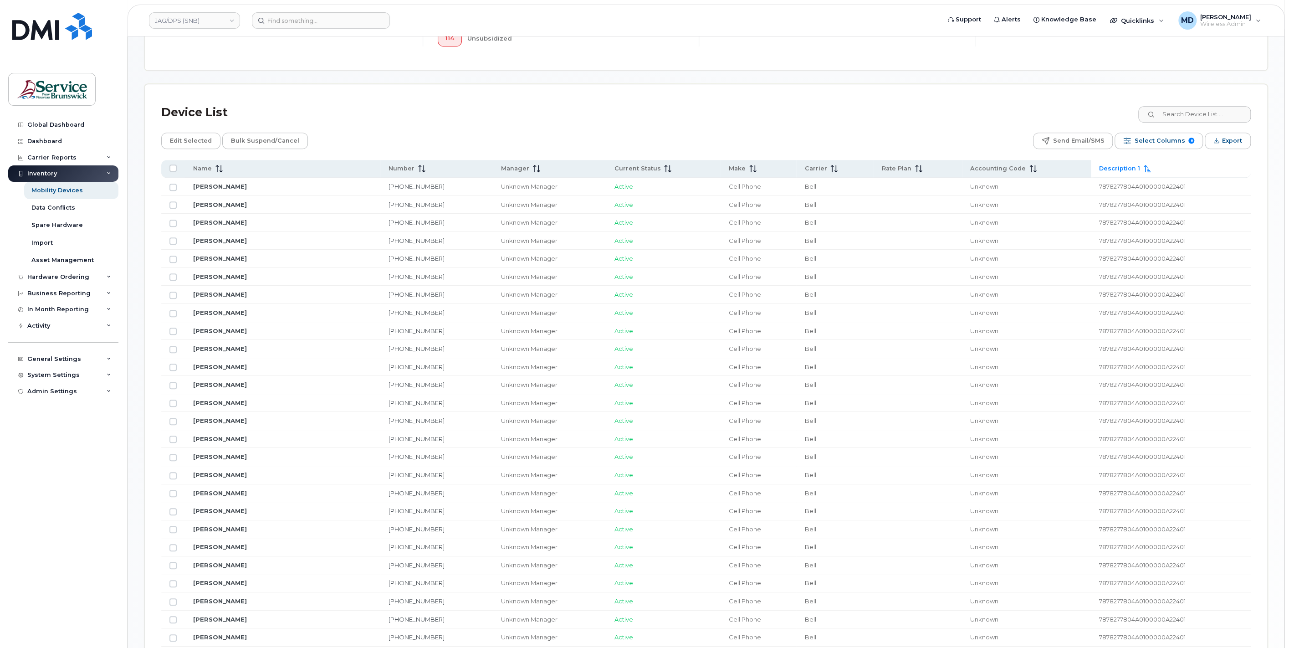
scroll to position [0, 0]
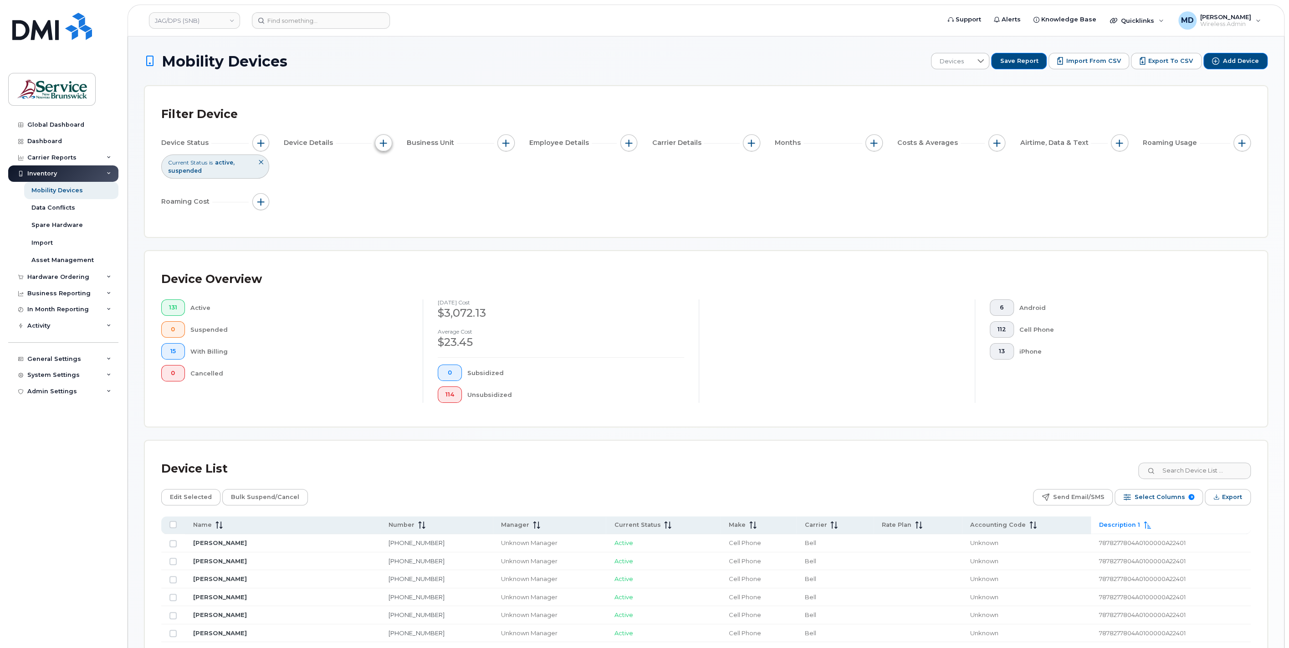
click at [388, 139] on button "button" at bounding box center [383, 142] width 17 height 17
click at [630, 143] on span "button" at bounding box center [628, 142] width 7 height 7
click at [998, 142] on span "button" at bounding box center [996, 142] width 7 height 7
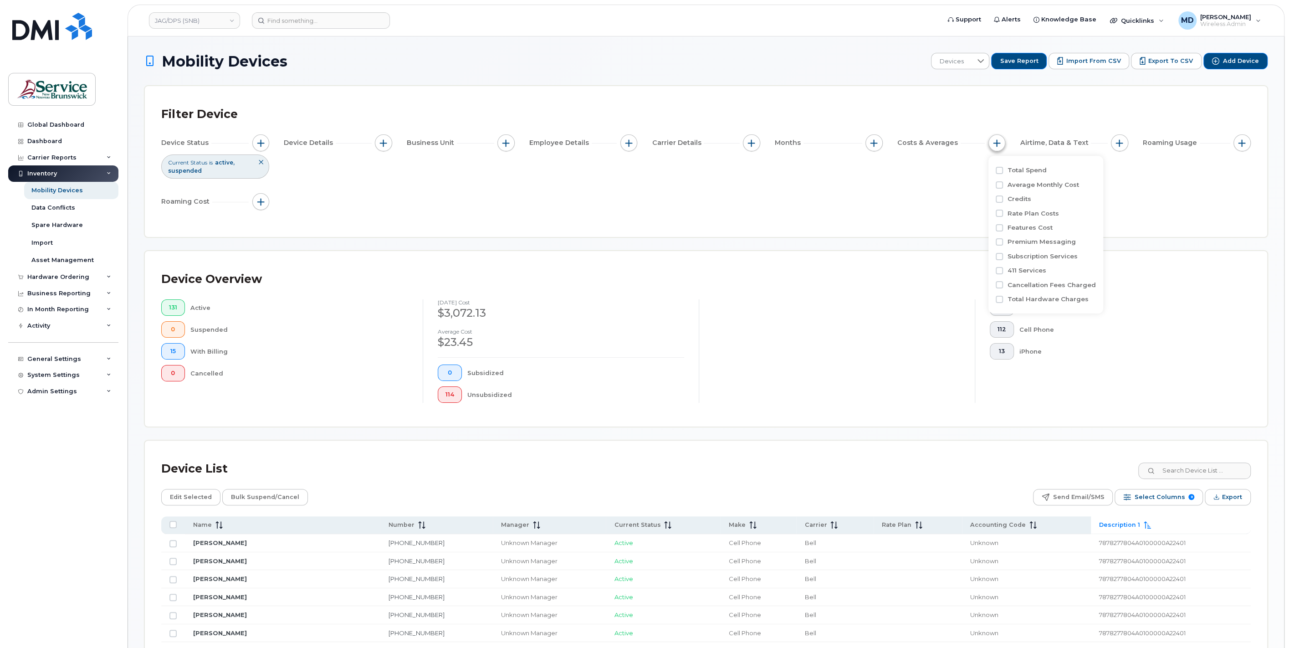
click at [999, 142] on span "button" at bounding box center [996, 142] width 7 height 7
click at [874, 148] on button "button" at bounding box center [874, 142] width 17 height 17
click at [390, 142] on button "button" at bounding box center [383, 142] width 17 height 17
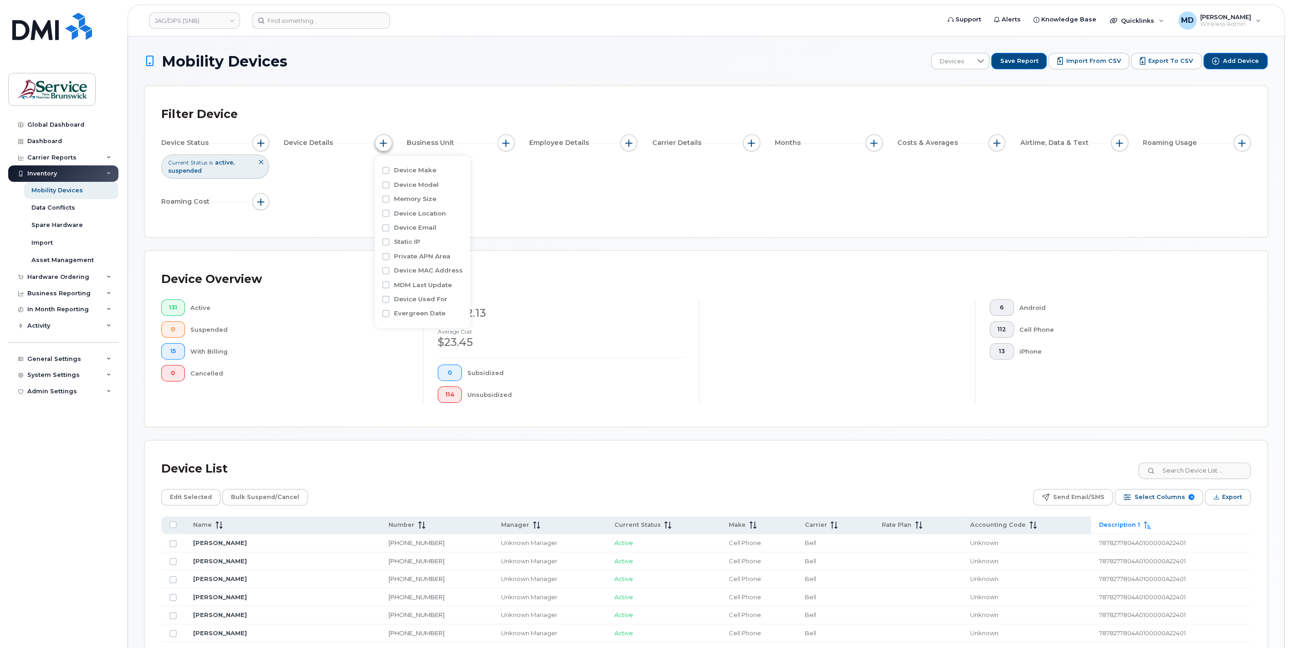
click at [390, 142] on button "button" at bounding box center [383, 142] width 17 height 17
click at [511, 143] on button "button" at bounding box center [505, 142] width 17 height 17
click at [511, 200] on input "Description 1" at bounding box center [508, 198] width 7 height 7
checkbox input "true"
click at [556, 239] on div "empty" at bounding box center [559, 236] width 82 height 15
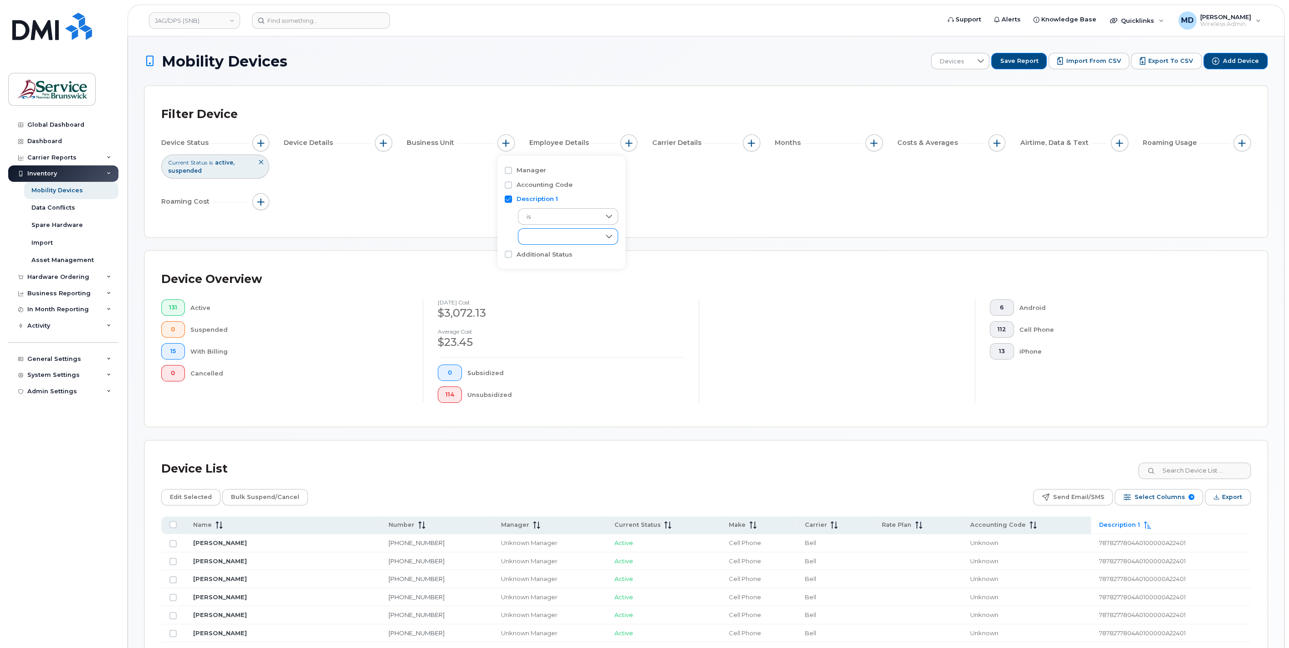
scroll to position [5, 39]
click at [555, 254] on span "7878277804A0100000A22401" at bounding box center [579, 256] width 87 height 9
checkbox input "true"
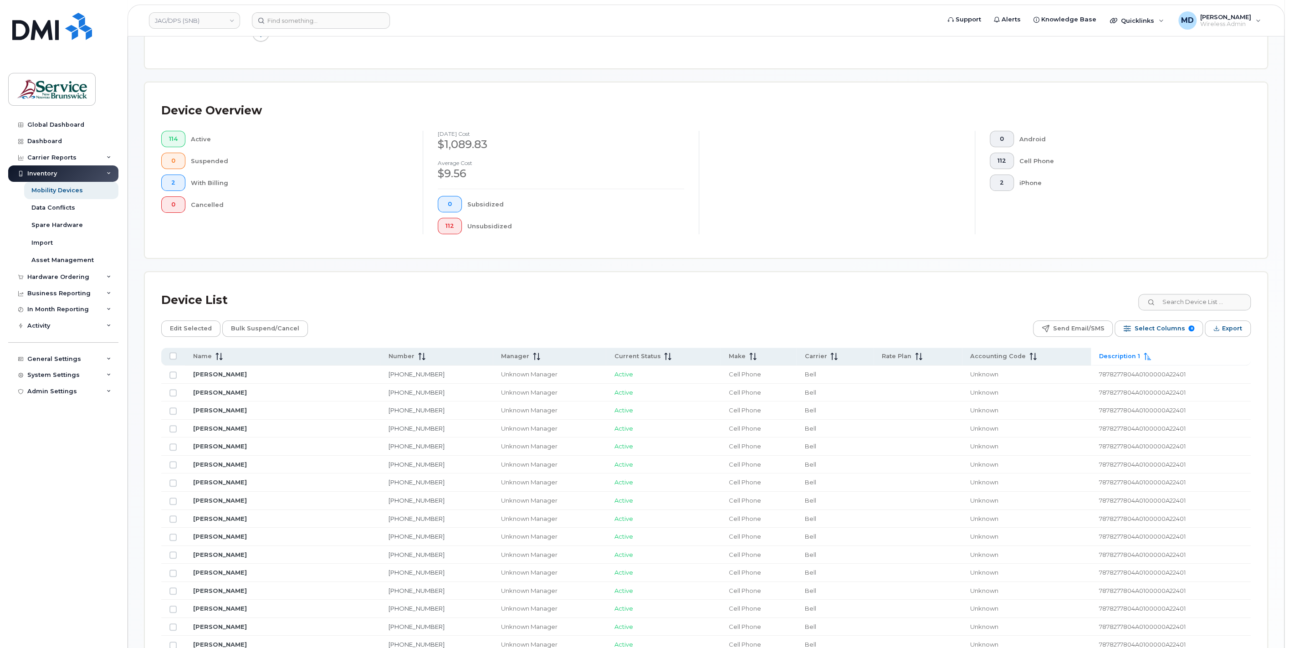
scroll to position [337, 0]
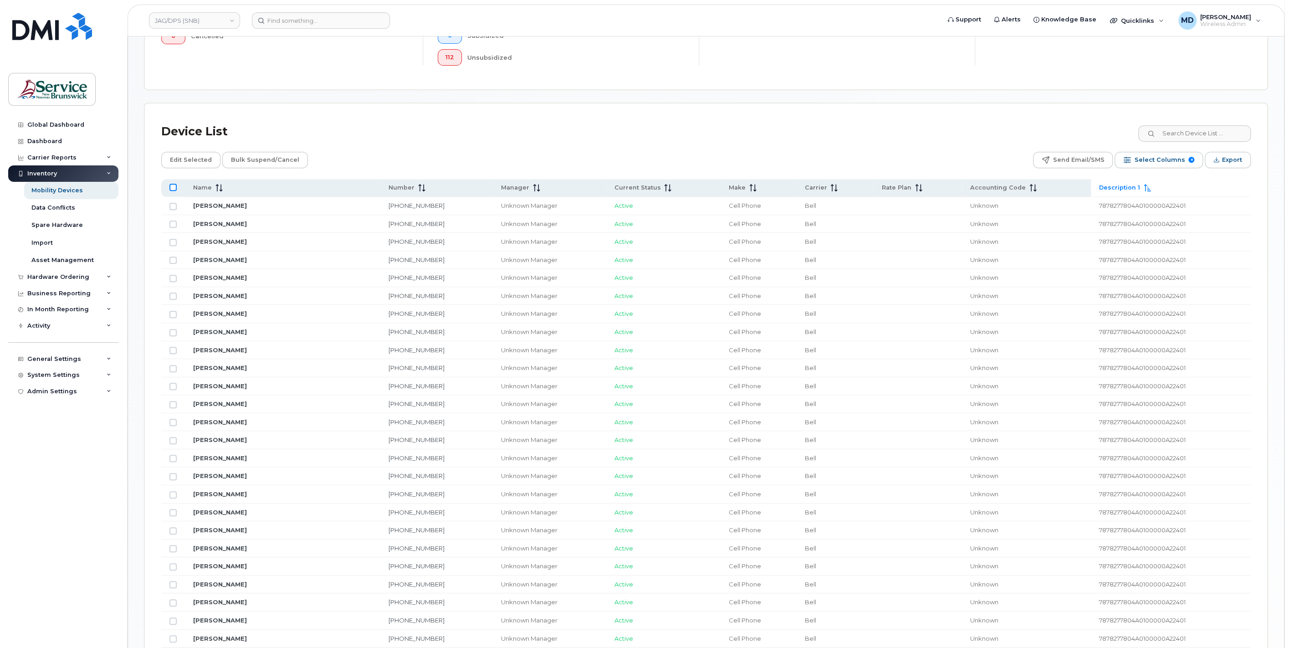
click at [170, 184] on input "All items unselected" at bounding box center [172, 187] width 7 height 7
checkbox input "true"
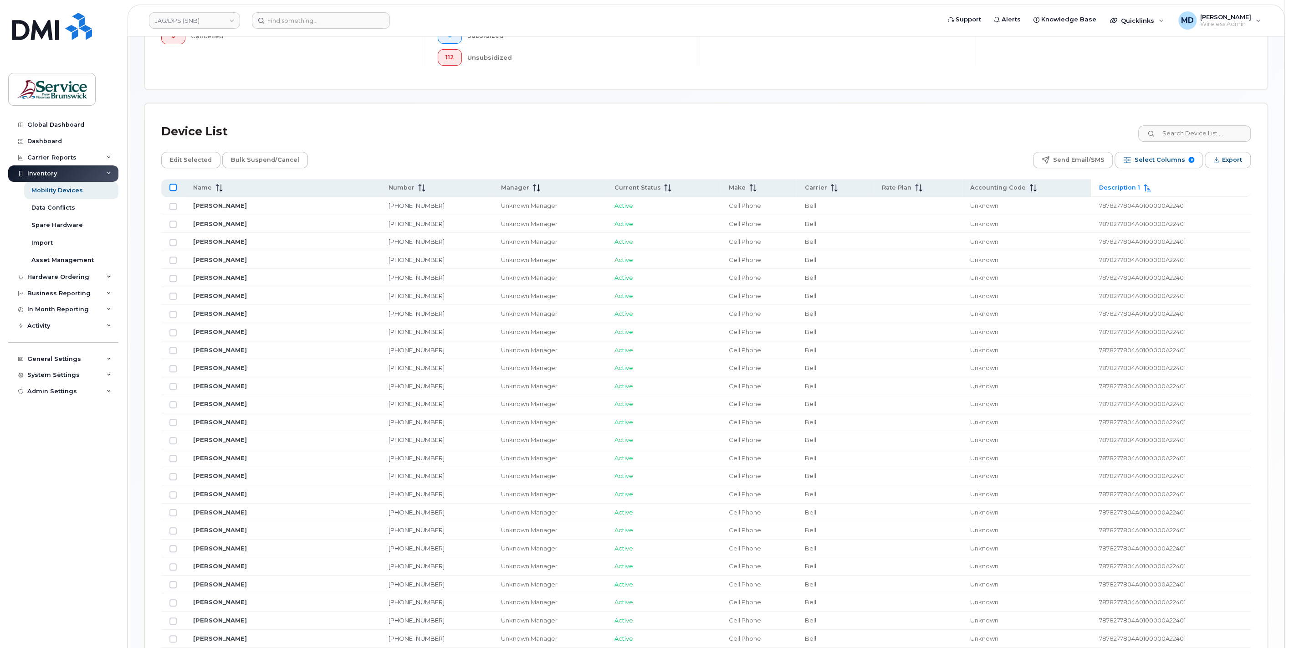
checkbox input "true"
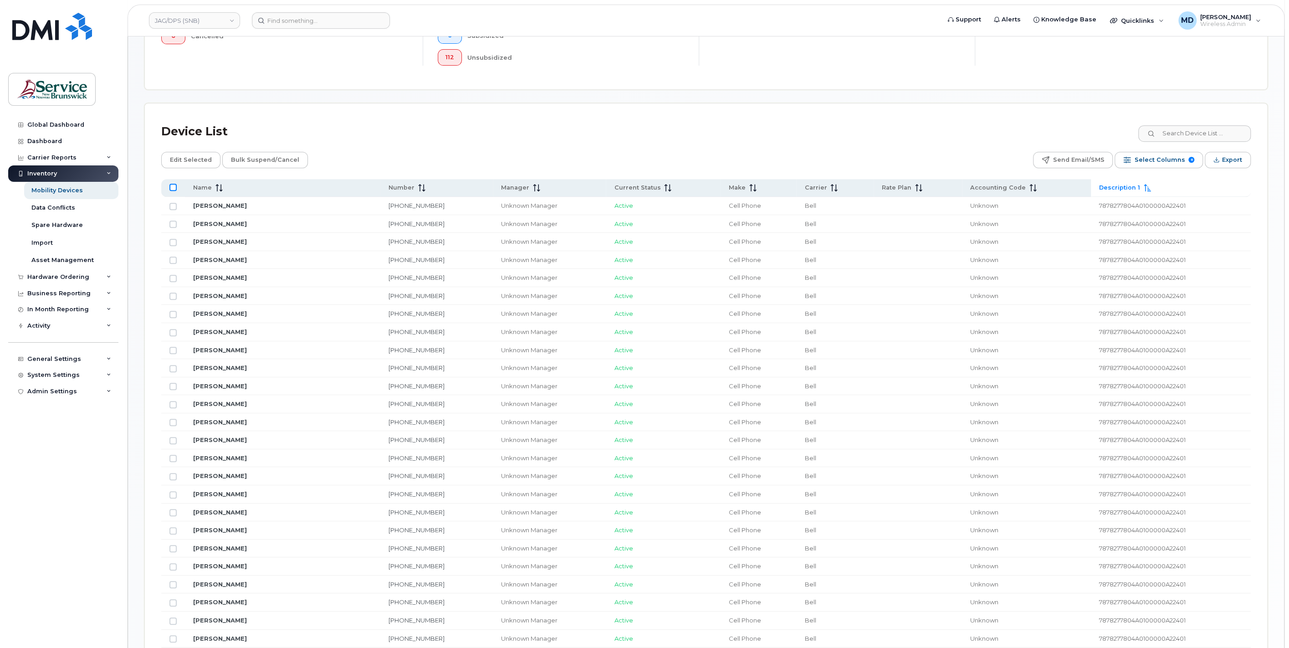
checkbox input "true"
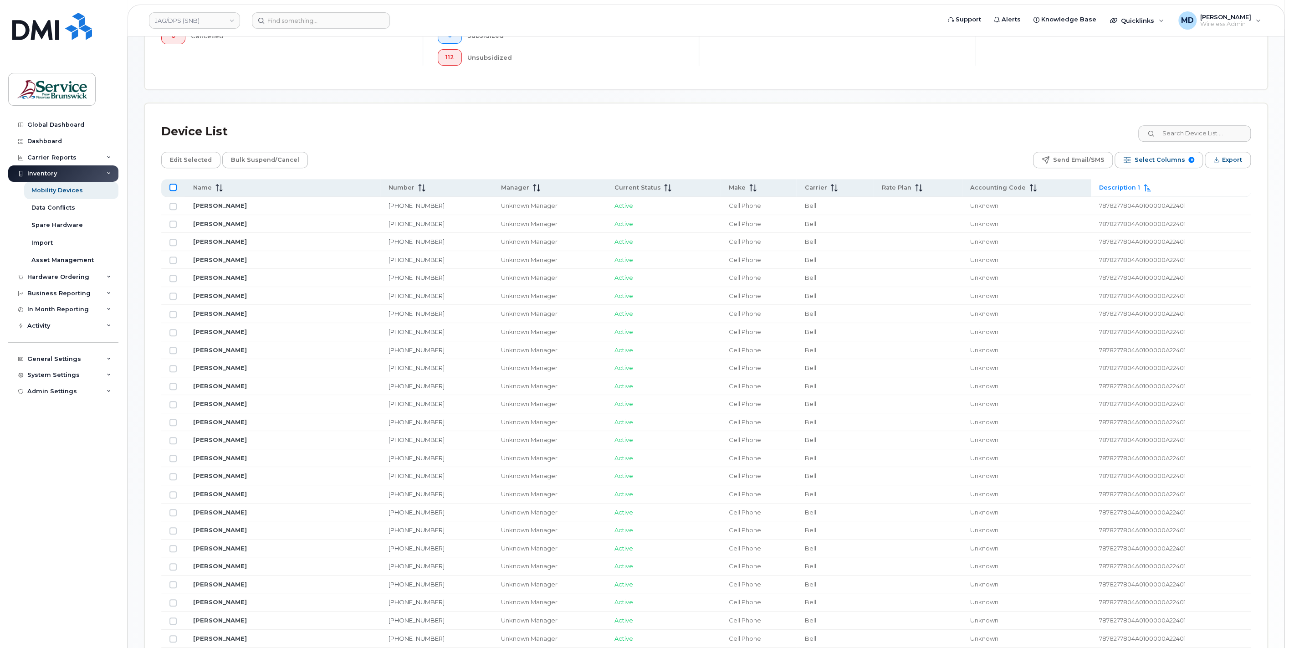
checkbox input "true"
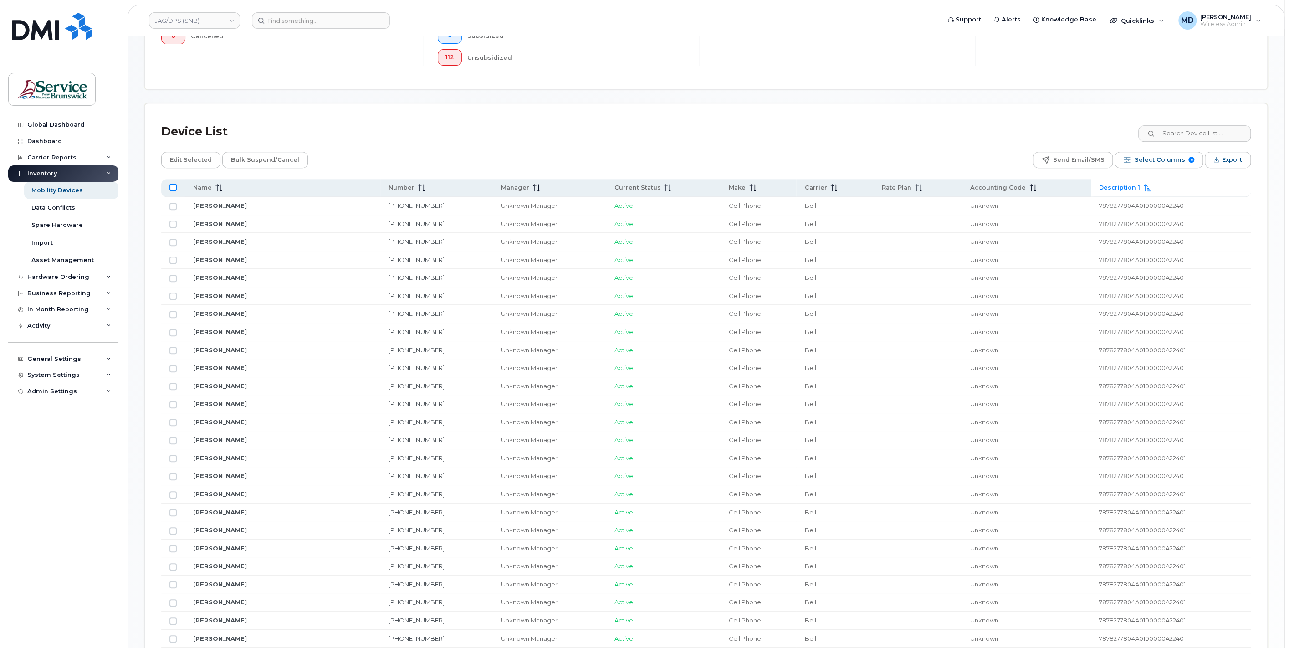
checkbox input "true"
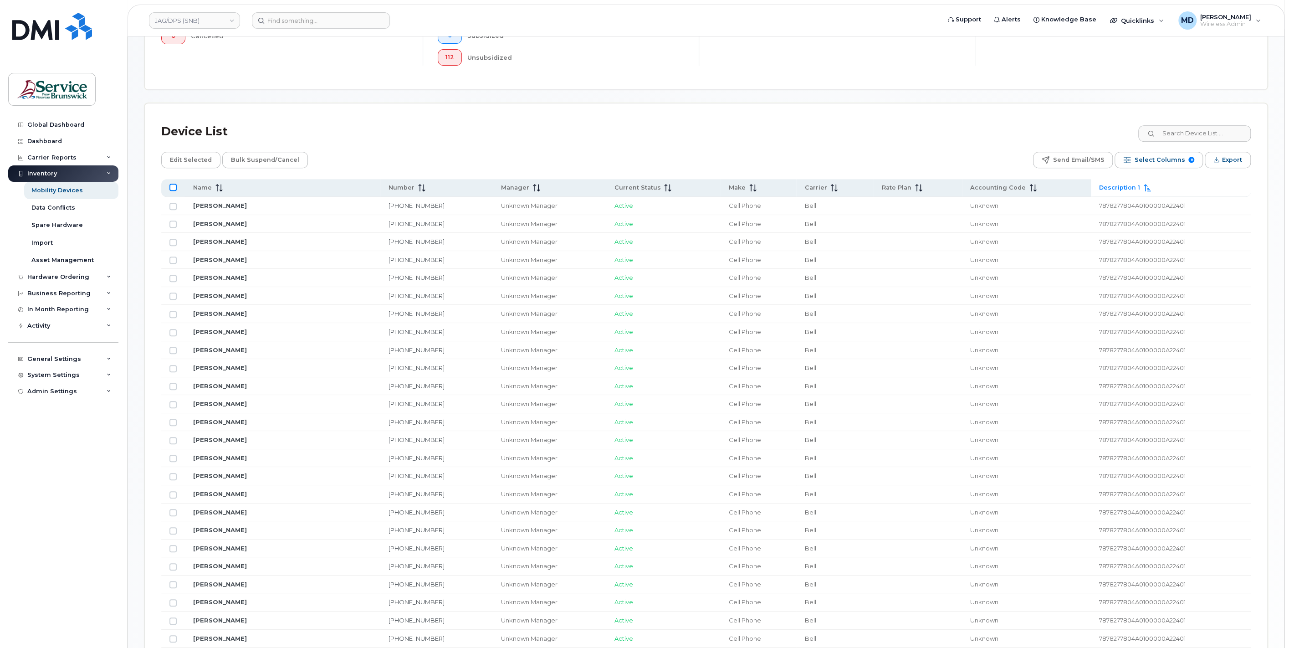
checkbox input "true"
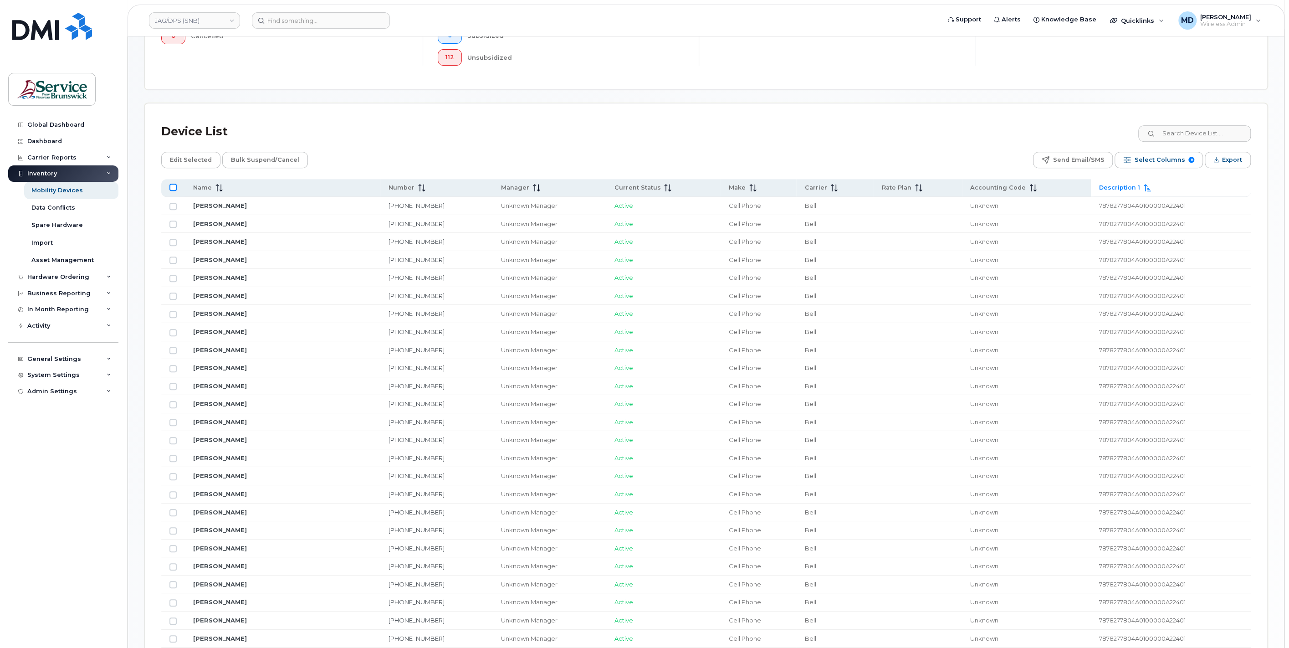
checkbox input "true"
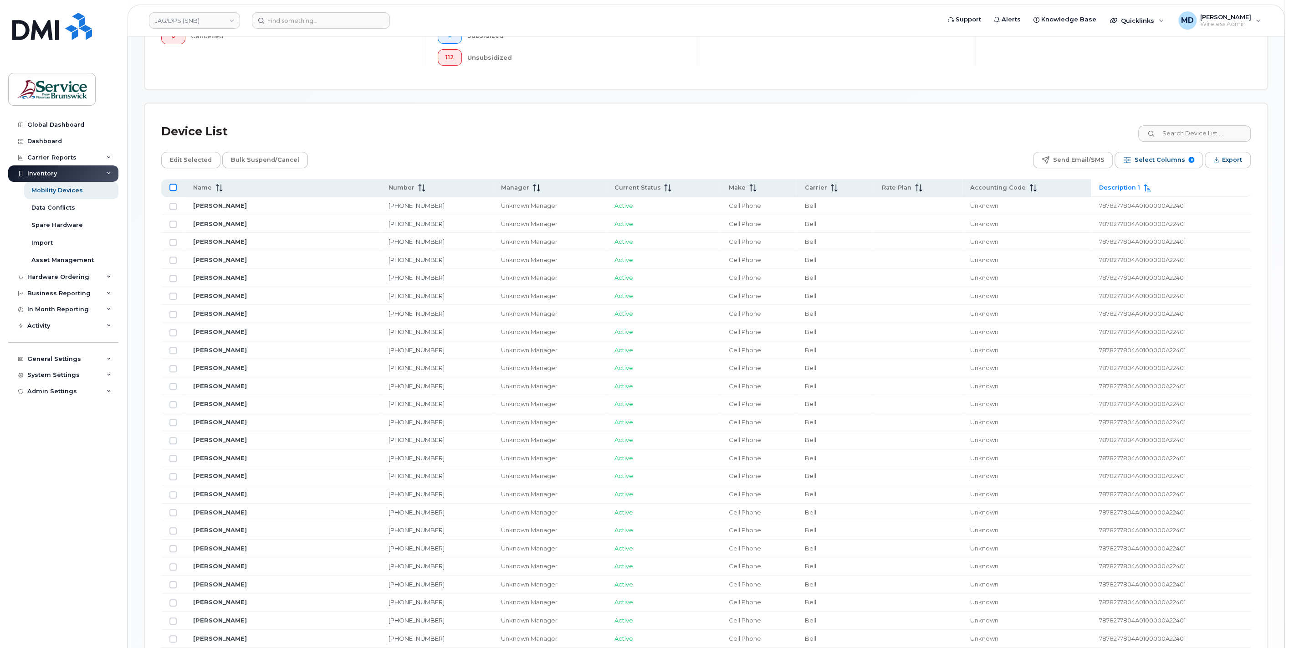
checkbox input "true"
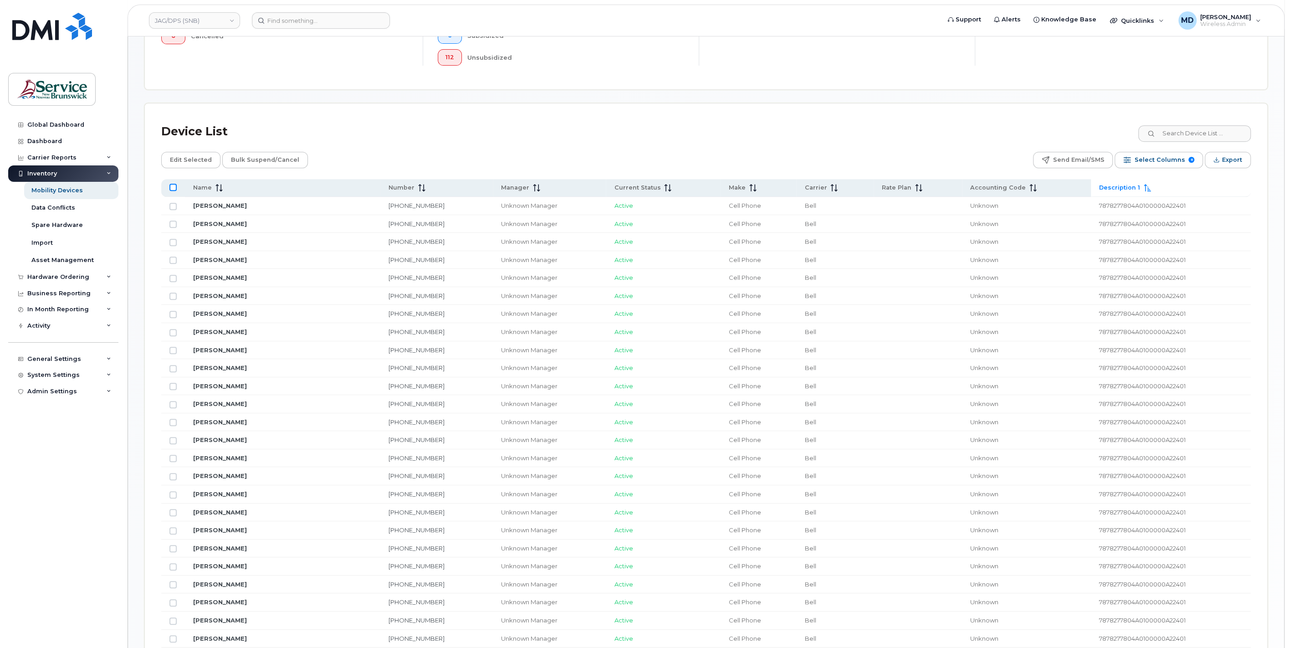
checkbox input "true"
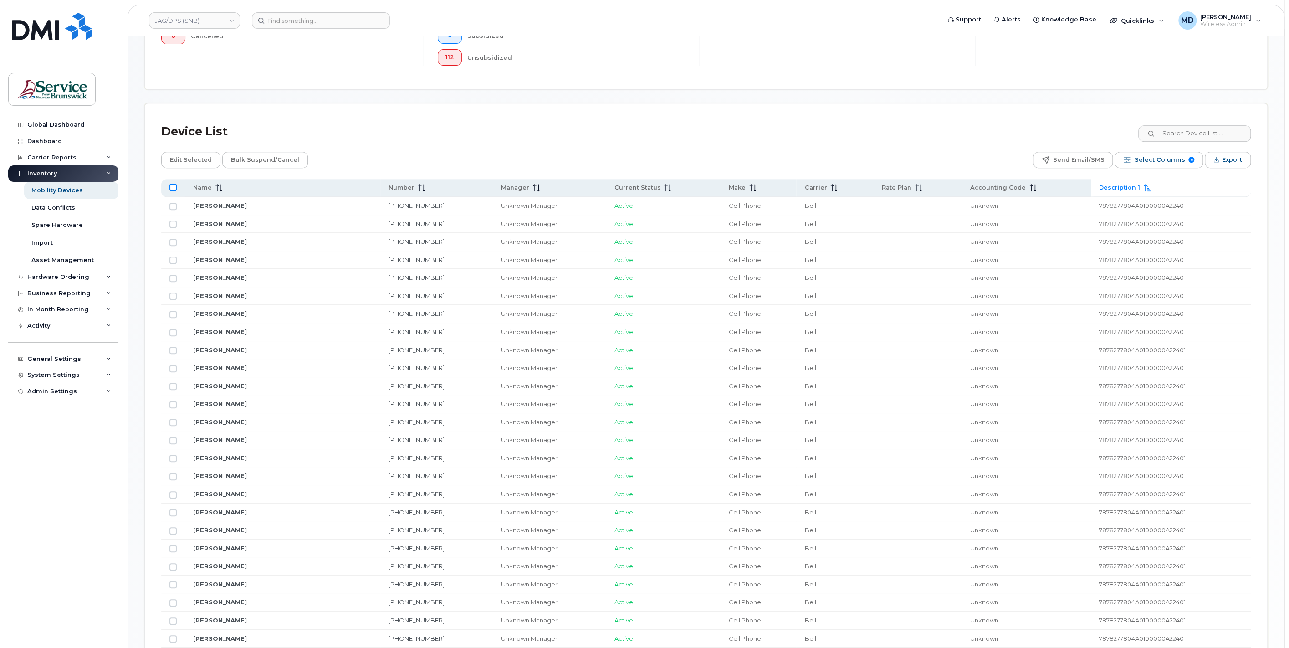
checkbox input "true"
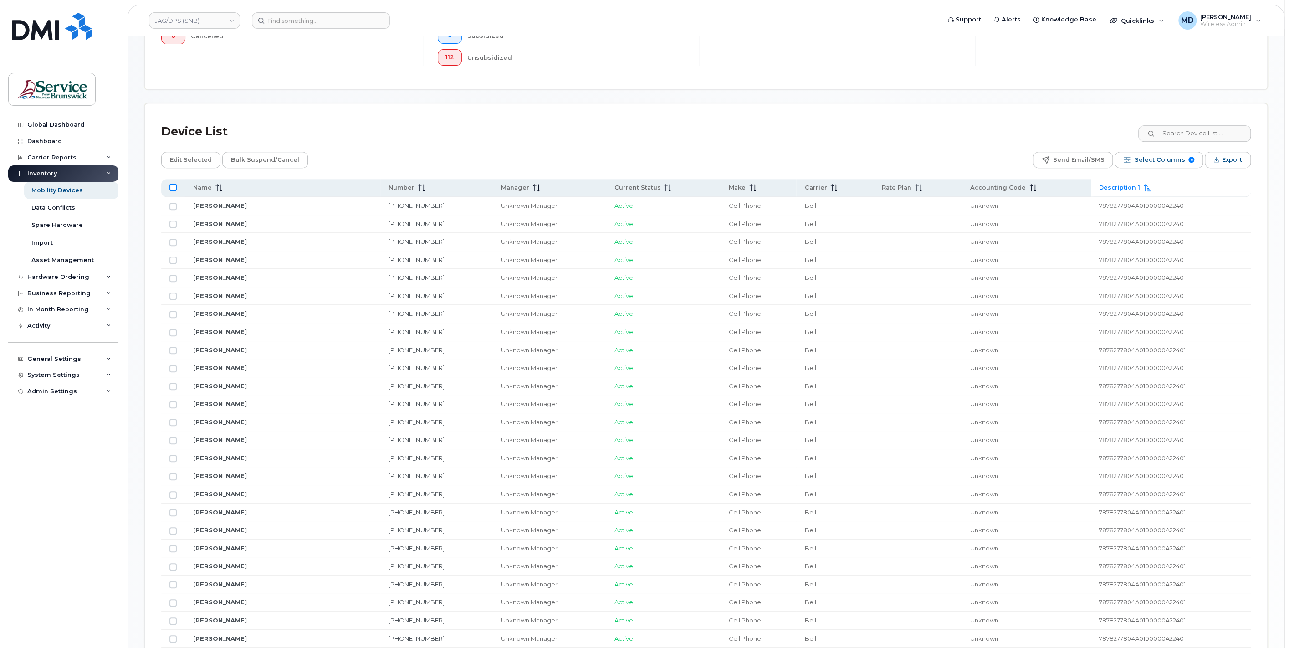
checkbox input "true"
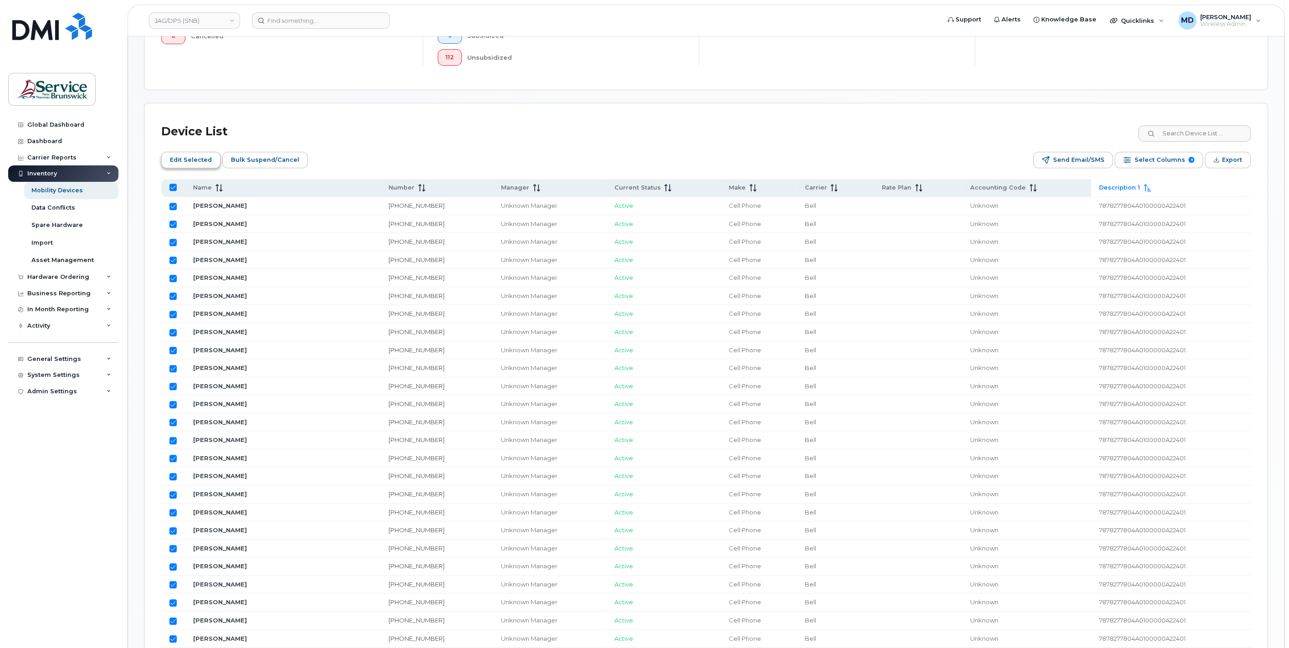
click at [203, 157] on span "Edit Selected" at bounding box center [191, 160] width 42 height 14
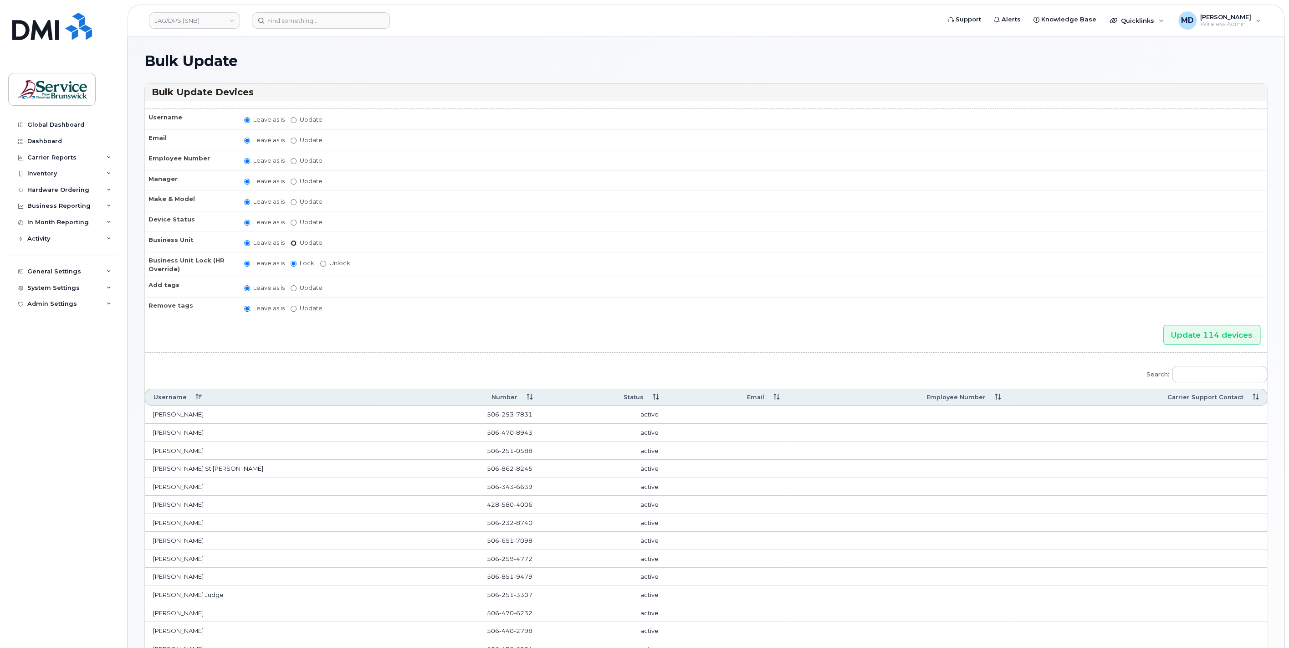
click at [297, 241] on input "Update" at bounding box center [294, 243] width 6 height 6
radio input "true"
radio input "false"
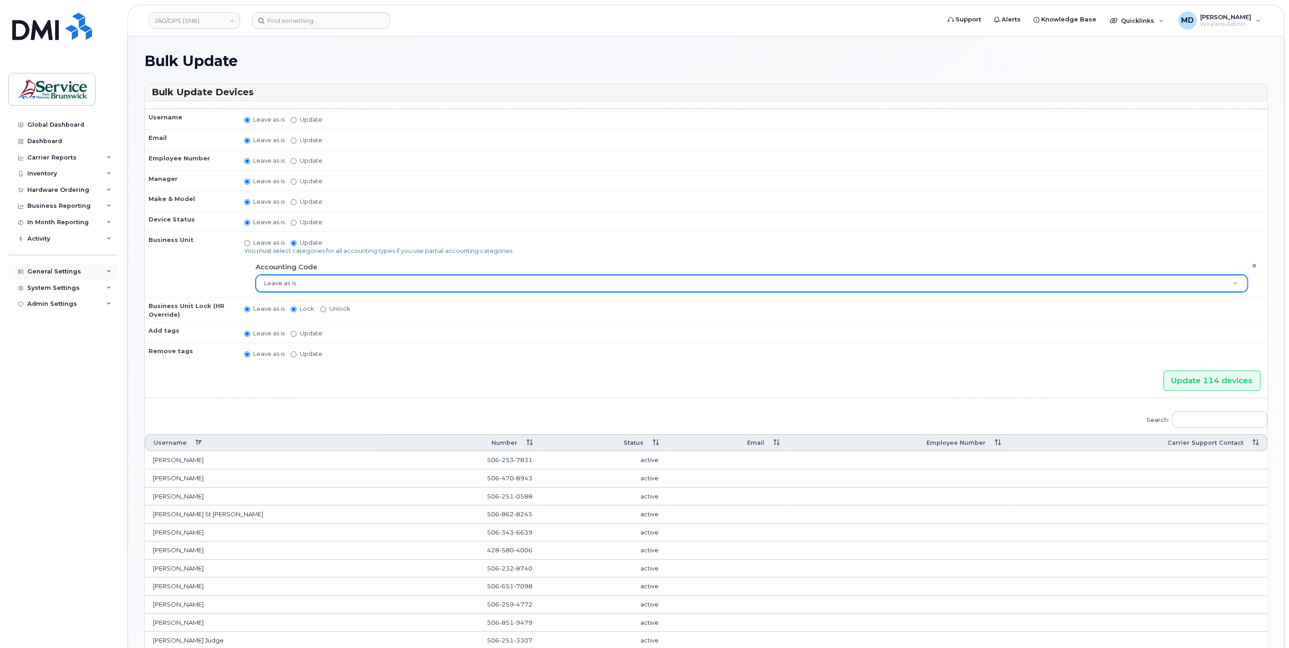
click at [48, 272] on div "General Settings" at bounding box center [54, 271] width 54 height 7
click at [51, 268] on div "General Settings" at bounding box center [54, 271] width 54 height 7
click at [54, 284] on div "System Settings" at bounding box center [53, 287] width 52 height 7
click at [56, 307] on div "Accounting Codes" at bounding box center [60, 304] width 59 height 8
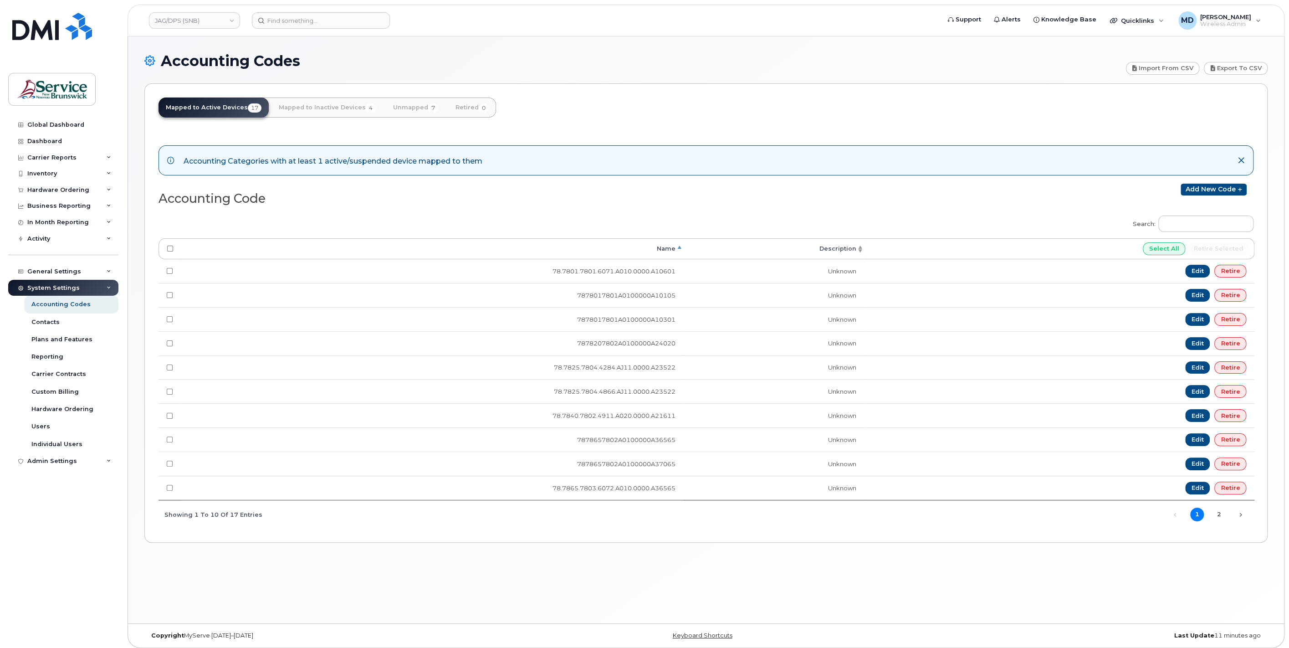
click at [839, 254] on th "Description" at bounding box center [774, 248] width 181 height 21
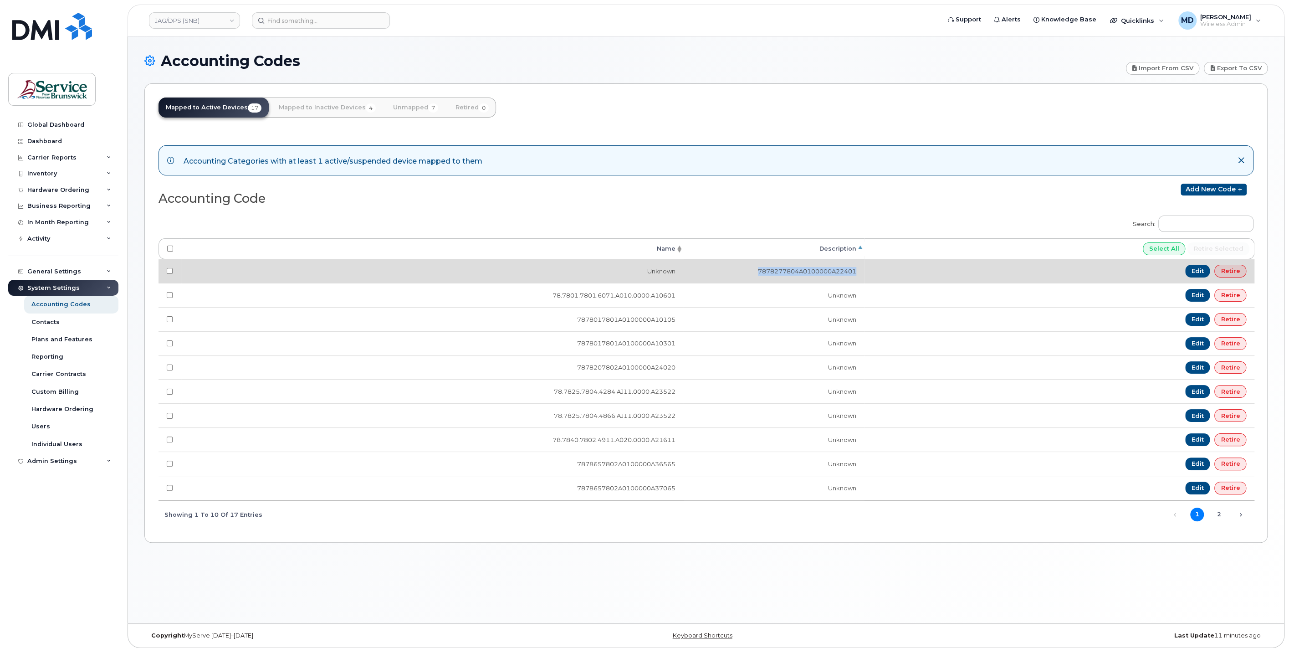
drag, startPoint x: 860, startPoint y: 271, endPoint x: 752, endPoint y: 273, distance: 108.0
click at [752, 273] on td "7878277804A0100000A22401" at bounding box center [774, 271] width 181 height 24
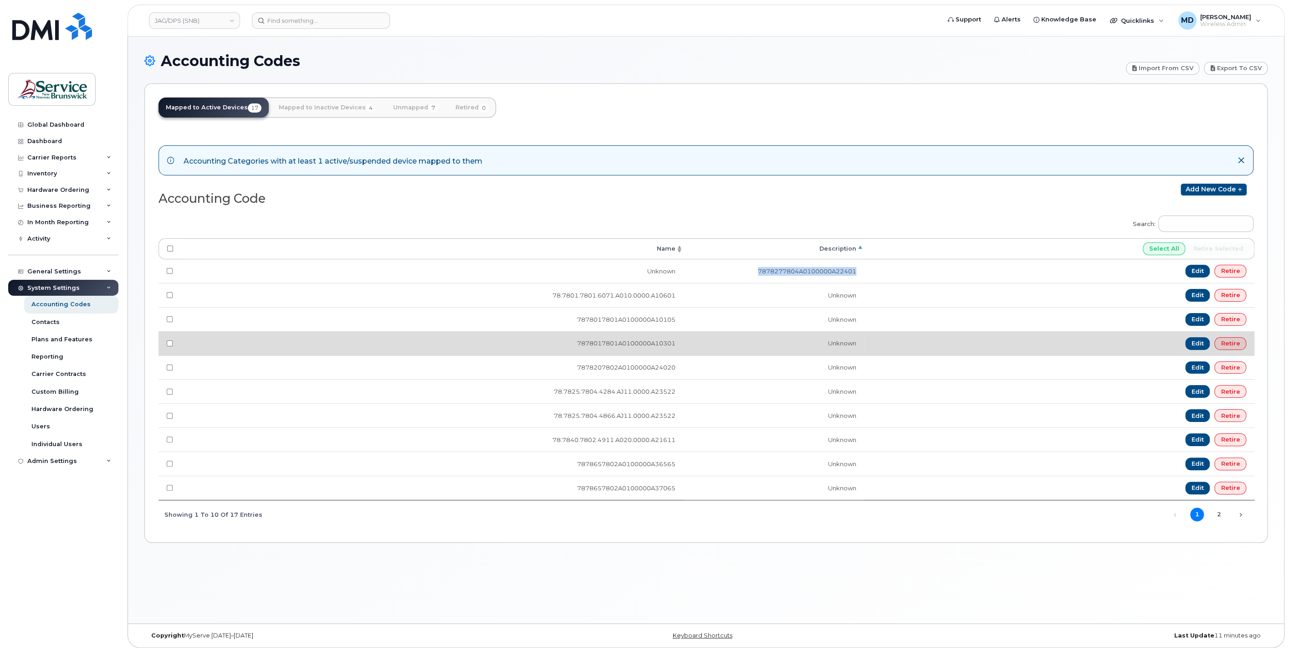
copy td "7878277804A0100000A22401"
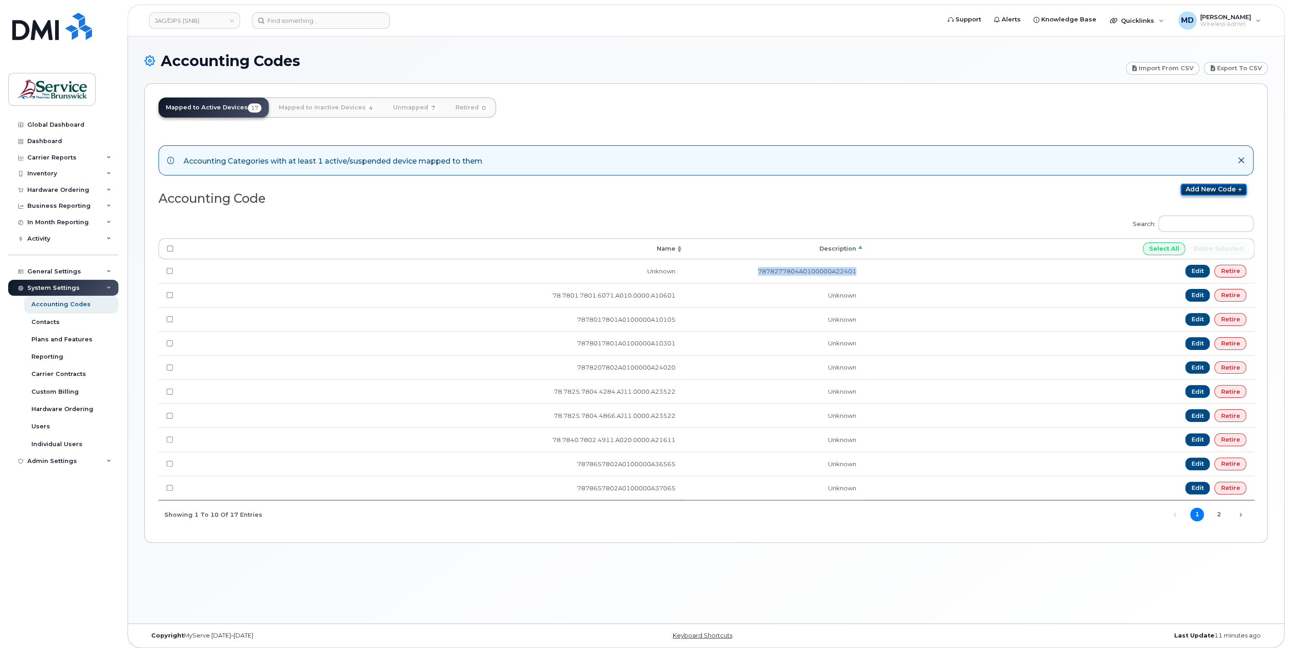
click at [1239, 190] on icon at bounding box center [1240, 189] width 6 height 5
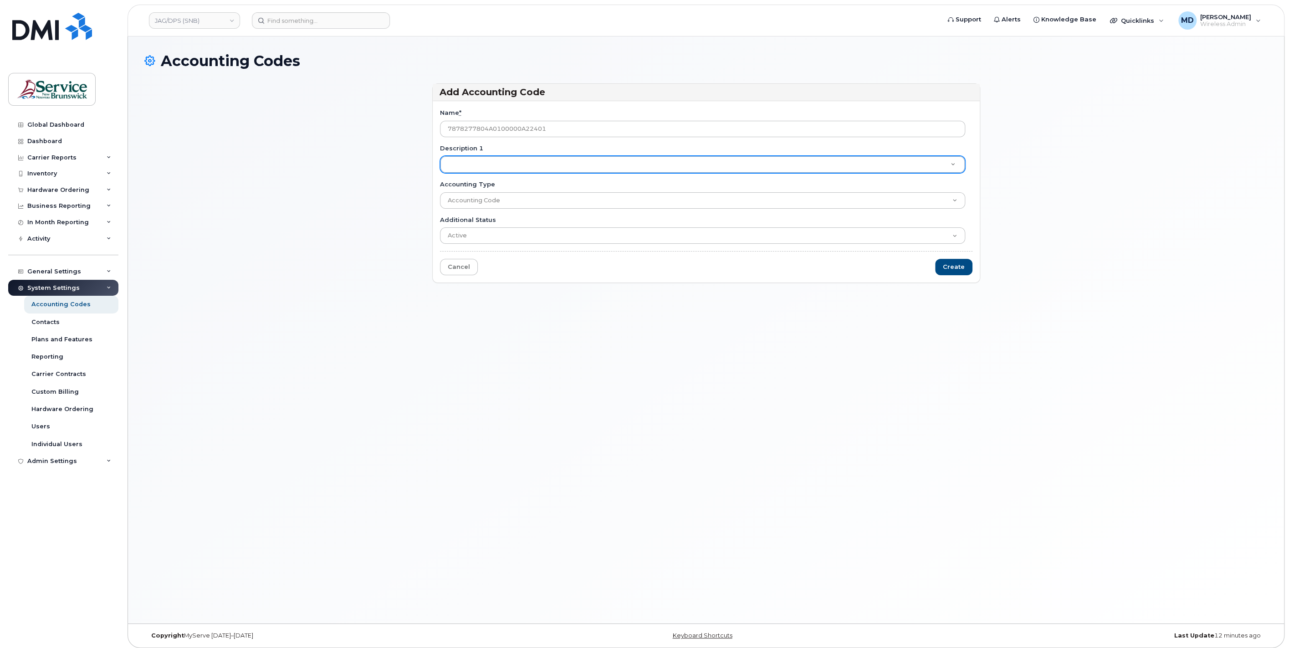
type input "7878277804A0100000A22401"
click at [966, 266] on input "Create" at bounding box center [953, 267] width 37 height 17
type input "Saving..."
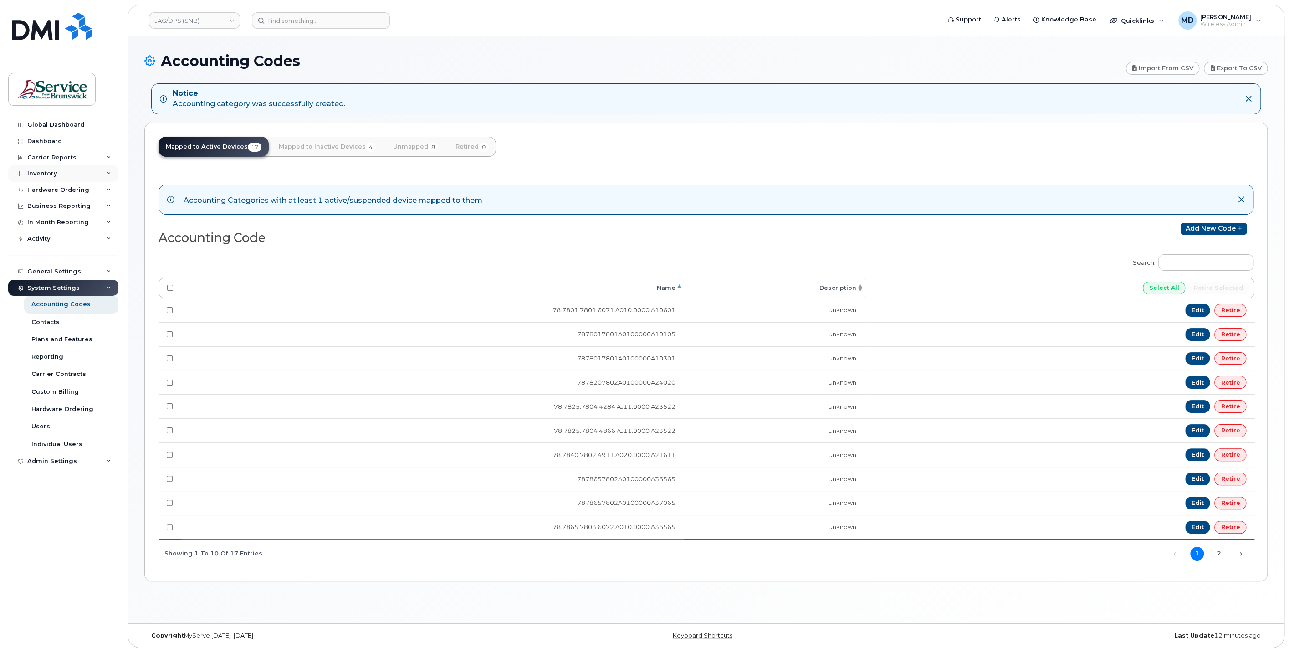
click at [52, 172] on div "Inventory" at bounding box center [42, 173] width 30 height 7
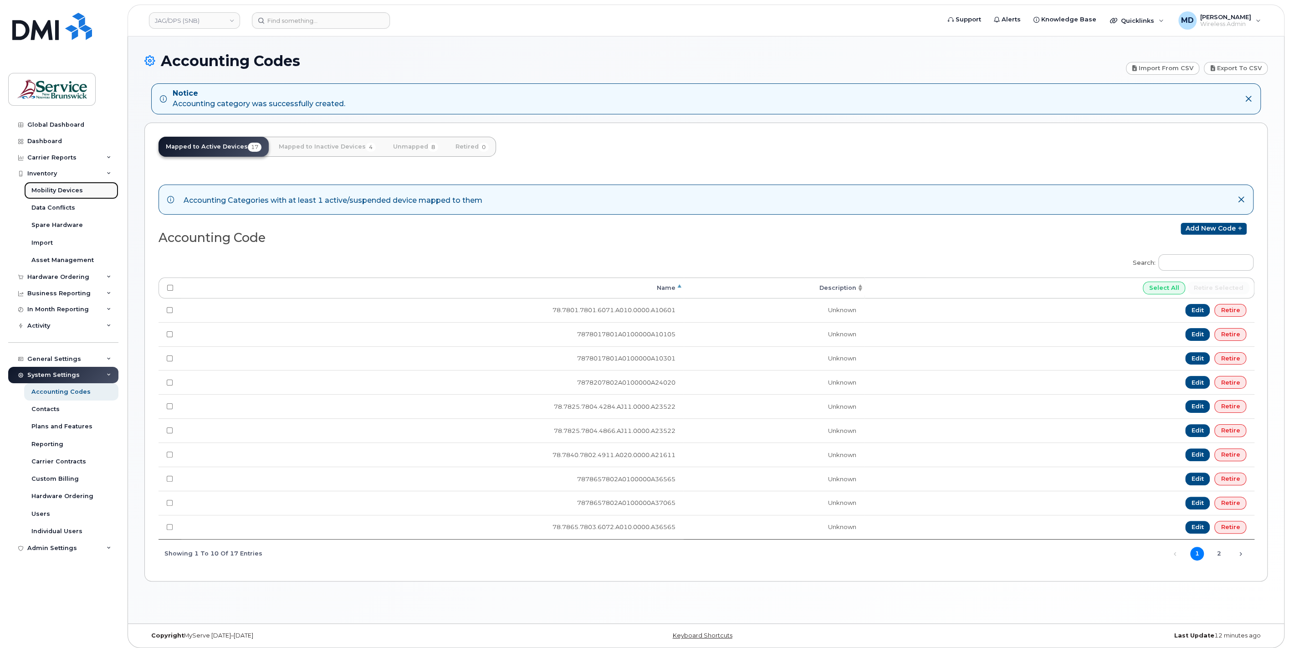
click at [69, 192] on div "Mobility Devices" at bounding box center [56, 190] width 51 height 8
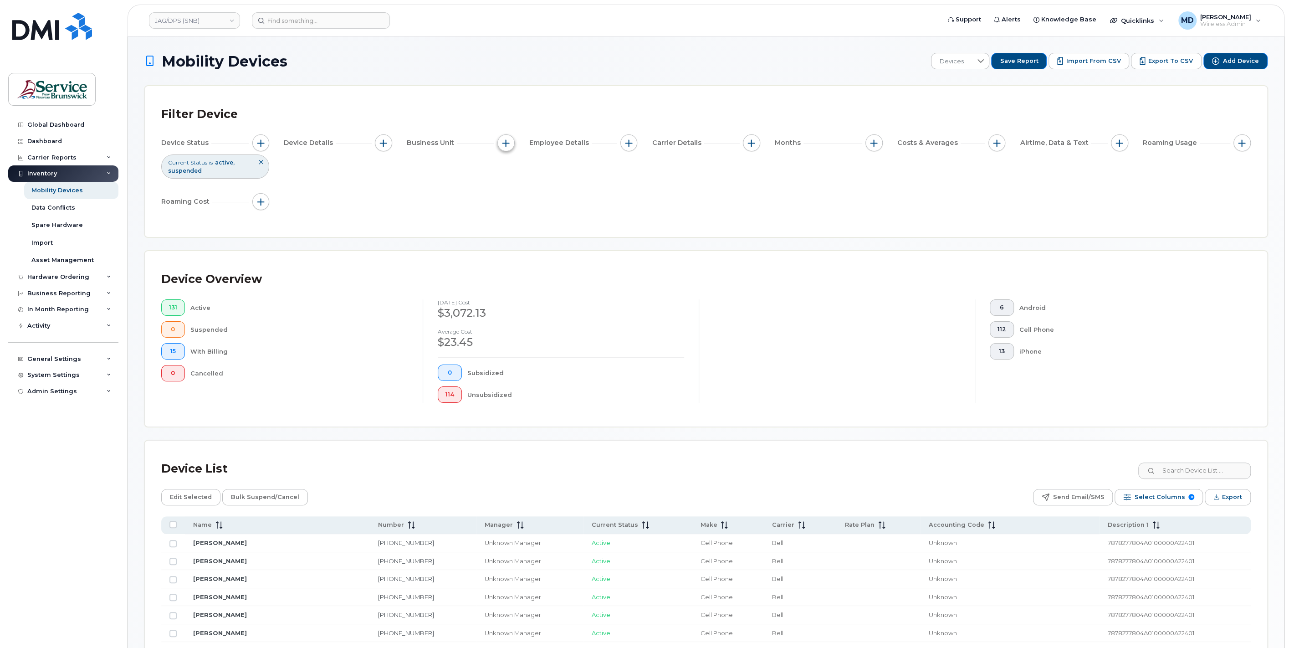
click at [506, 144] on span "button" at bounding box center [505, 142] width 7 height 7
click at [510, 201] on input "Description 1" at bounding box center [508, 198] width 7 height 7
checkbox input "true"
click at [577, 236] on div "empty" at bounding box center [559, 236] width 82 height 15
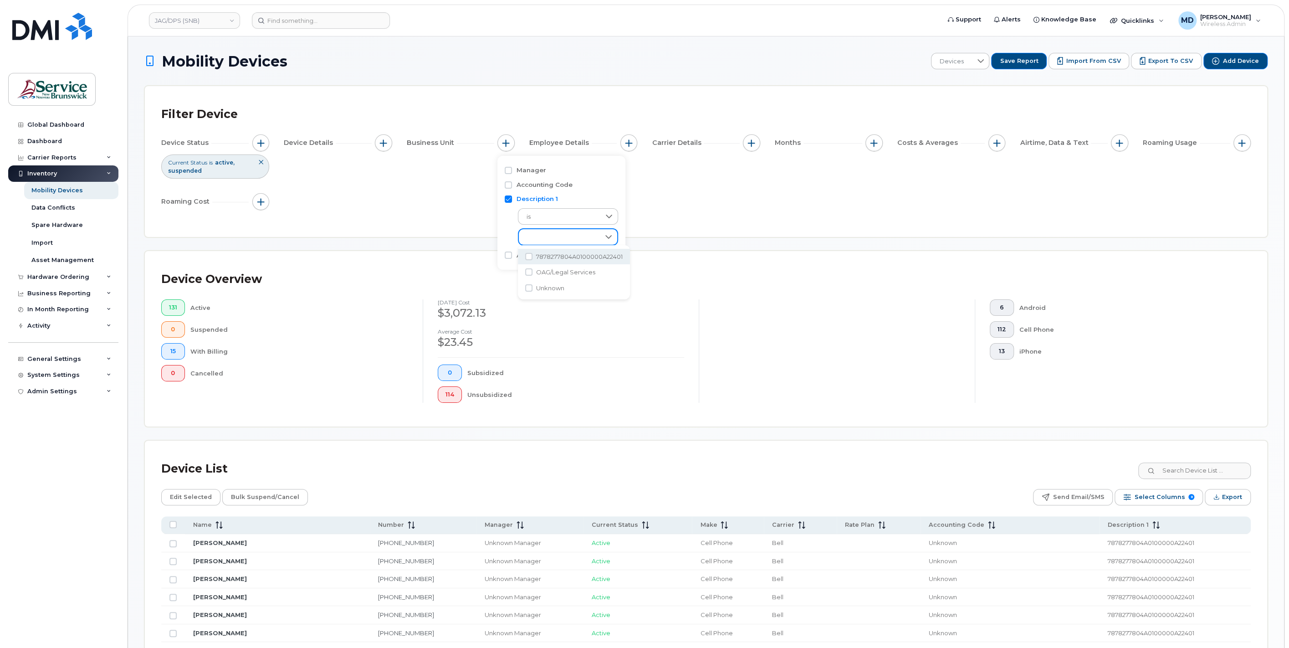
click at [579, 256] on span "7878277804A0100000A22401" at bounding box center [579, 256] width 87 height 9
checkbox input "true"
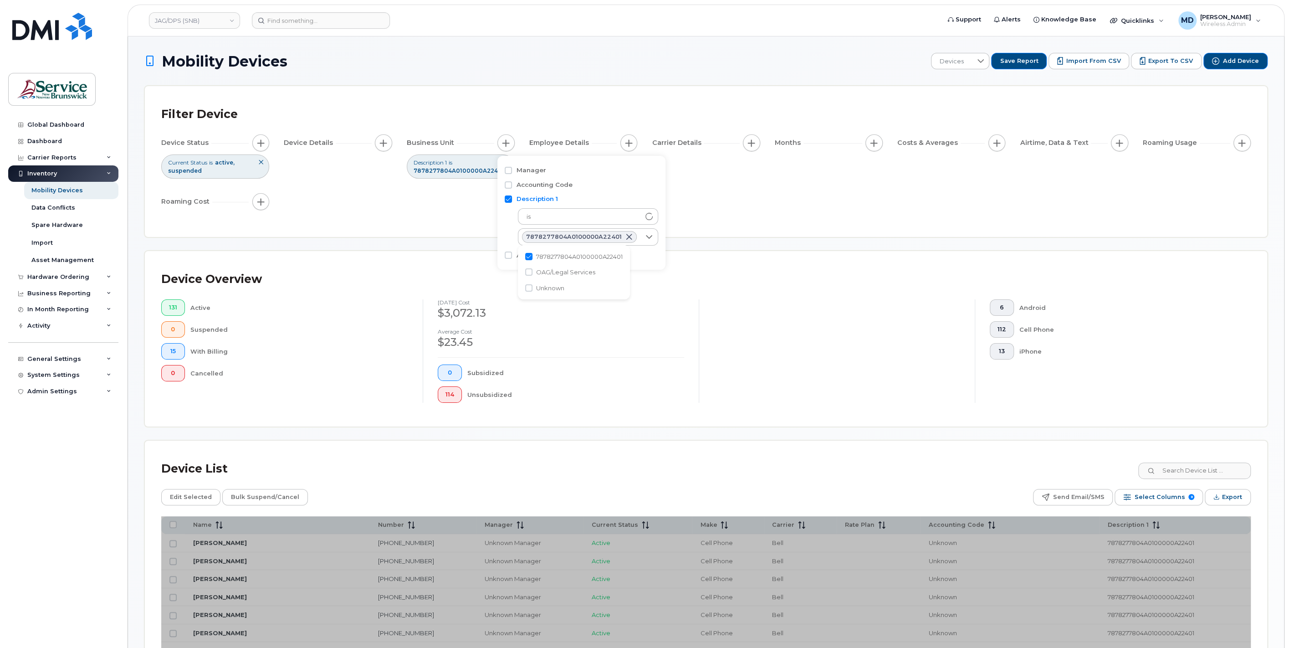
click at [716, 236] on div "Filter Device Device Status Current Status is active suspended Device Details B…" at bounding box center [706, 161] width 1122 height 151
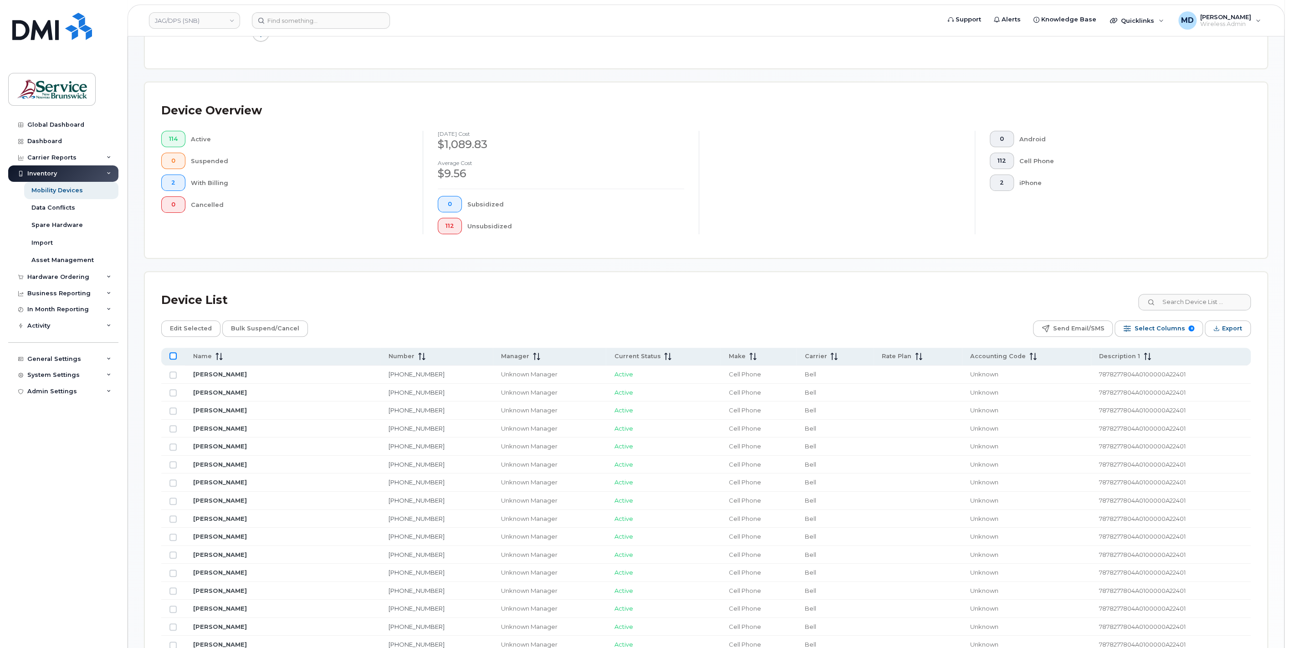
click at [170, 356] on input "All items unselected" at bounding box center [172, 355] width 7 height 7
checkbox input "true"
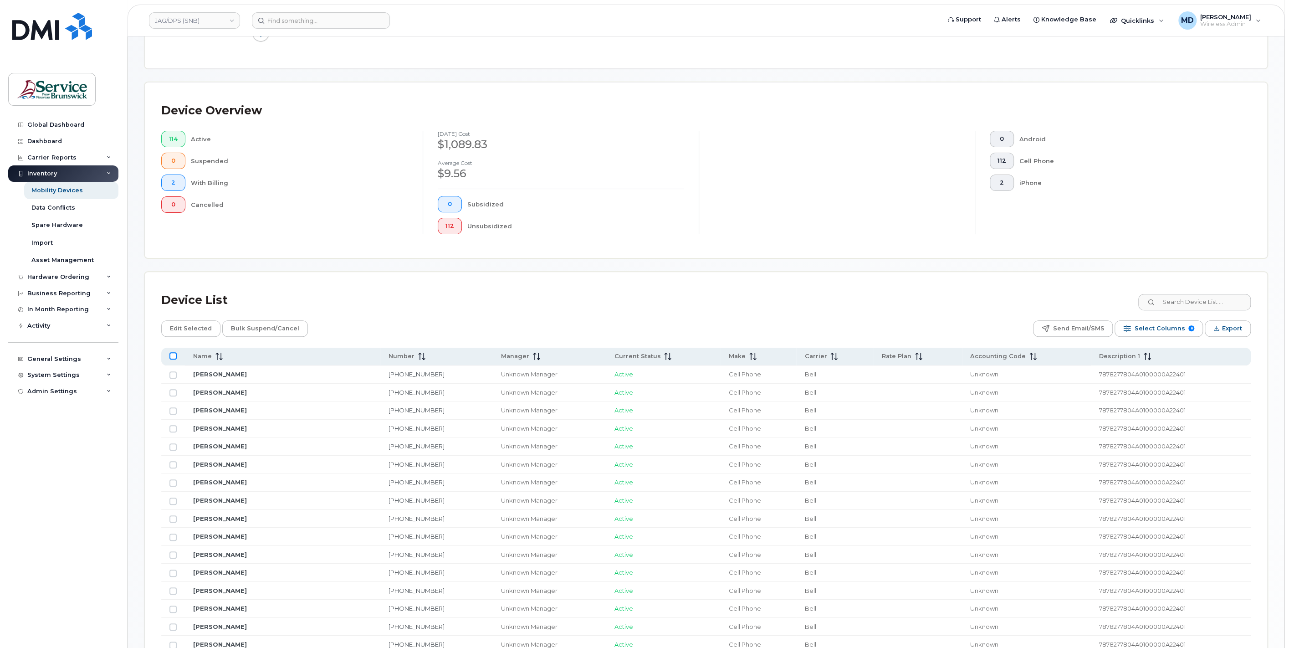
checkbox input "true"
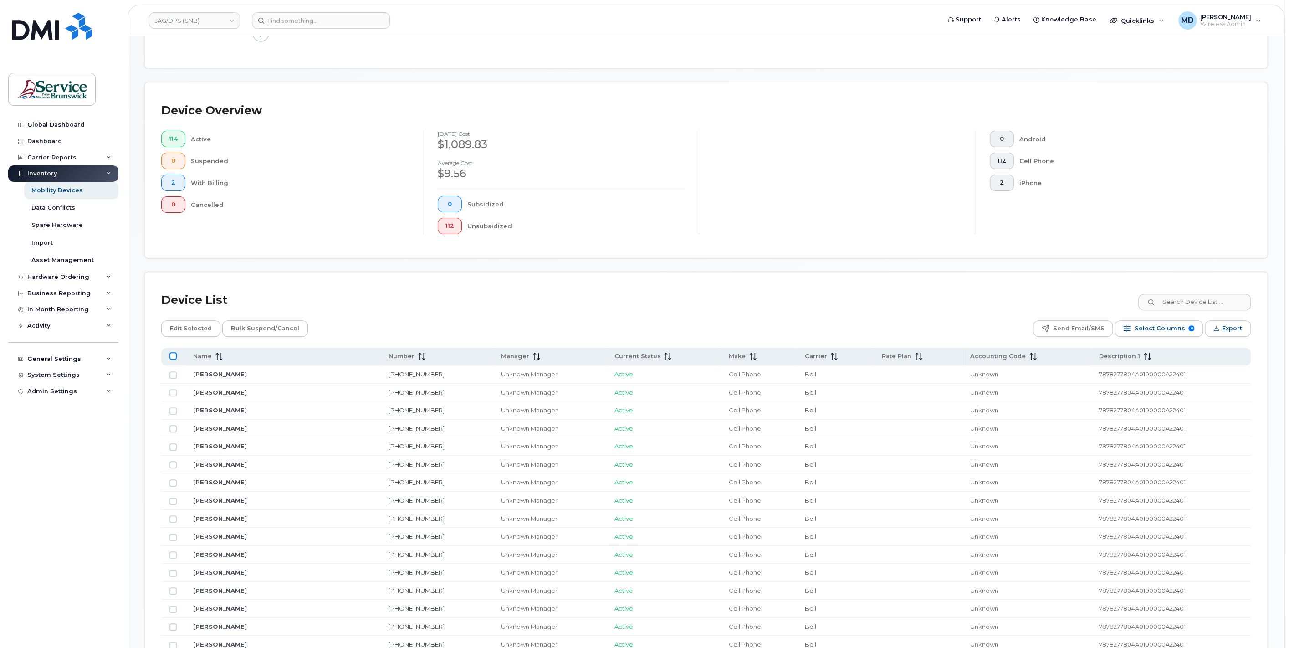
checkbox input "true"
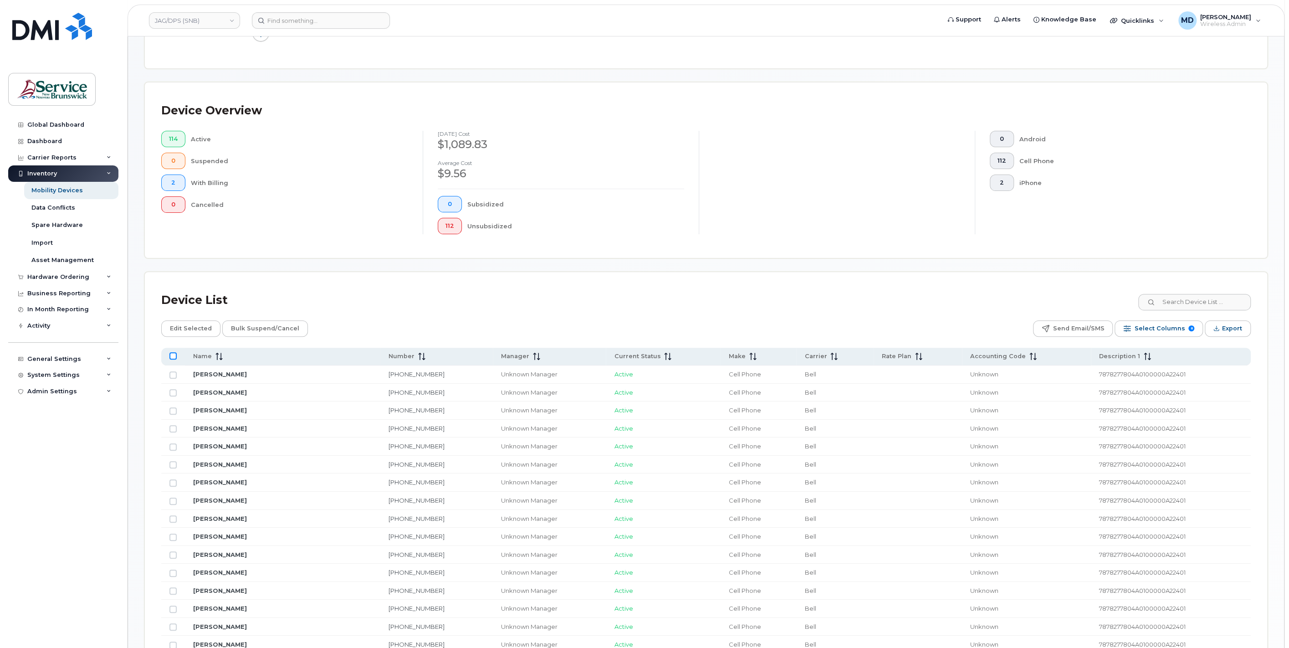
checkbox input "true"
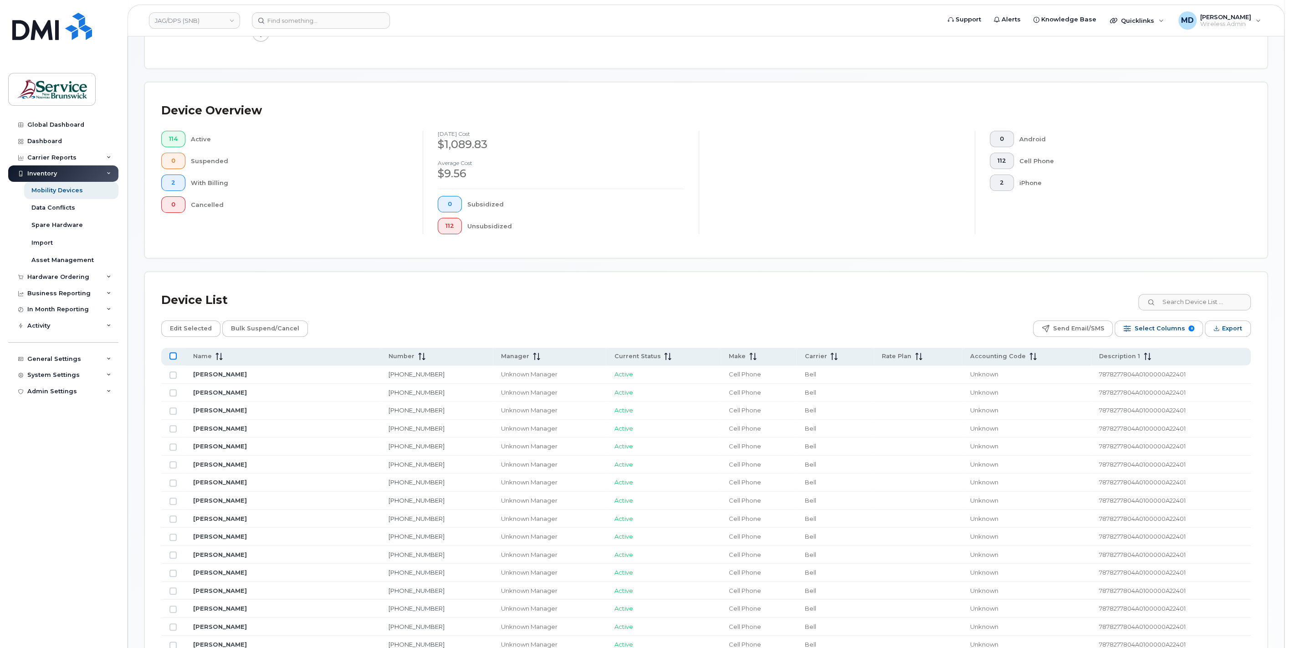
checkbox input "true"
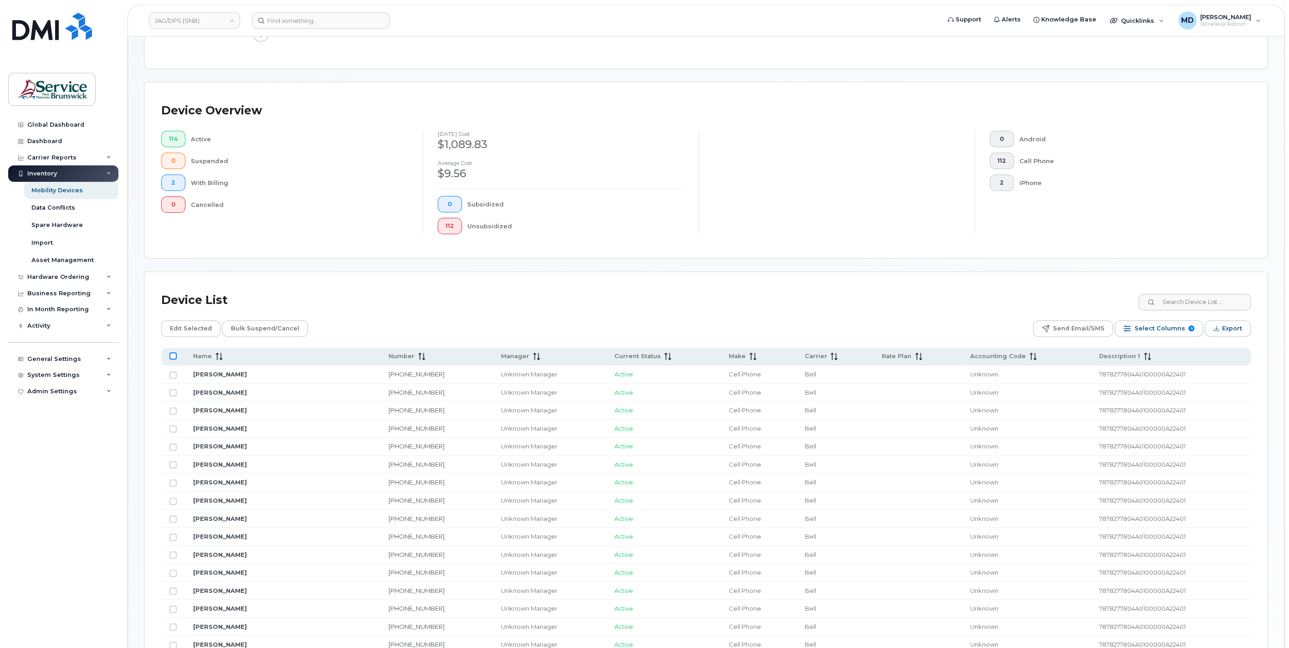
checkbox input "true"
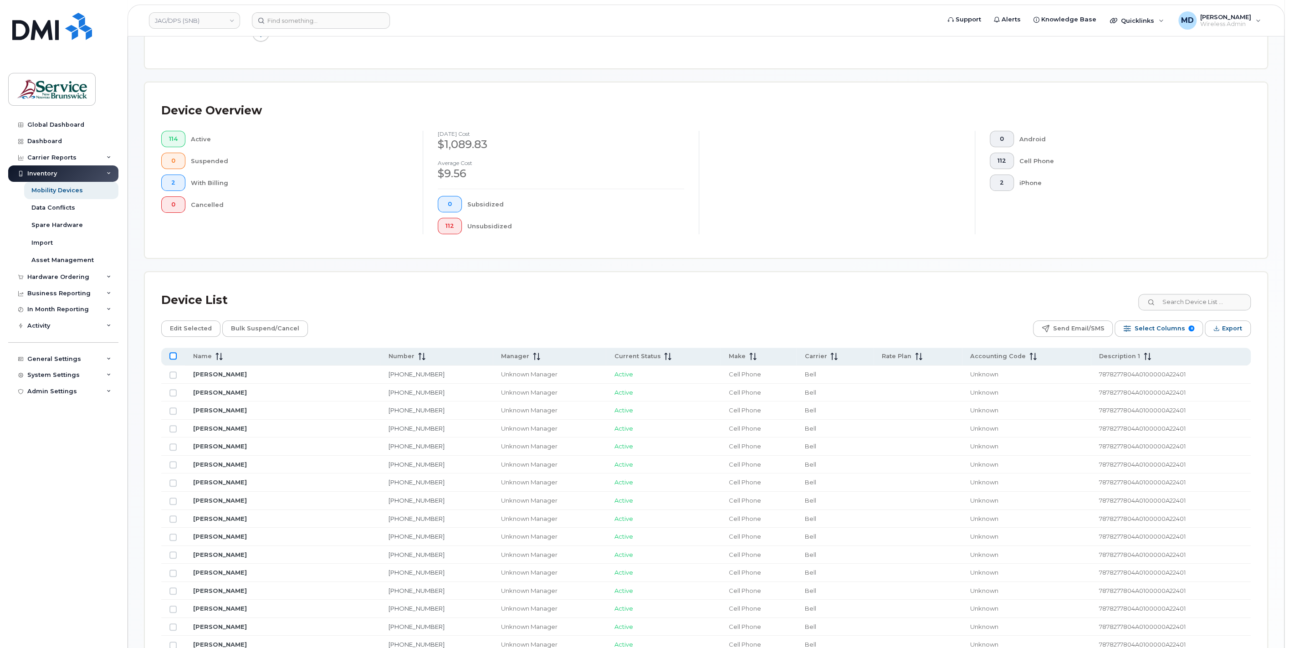
checkbox input "true"
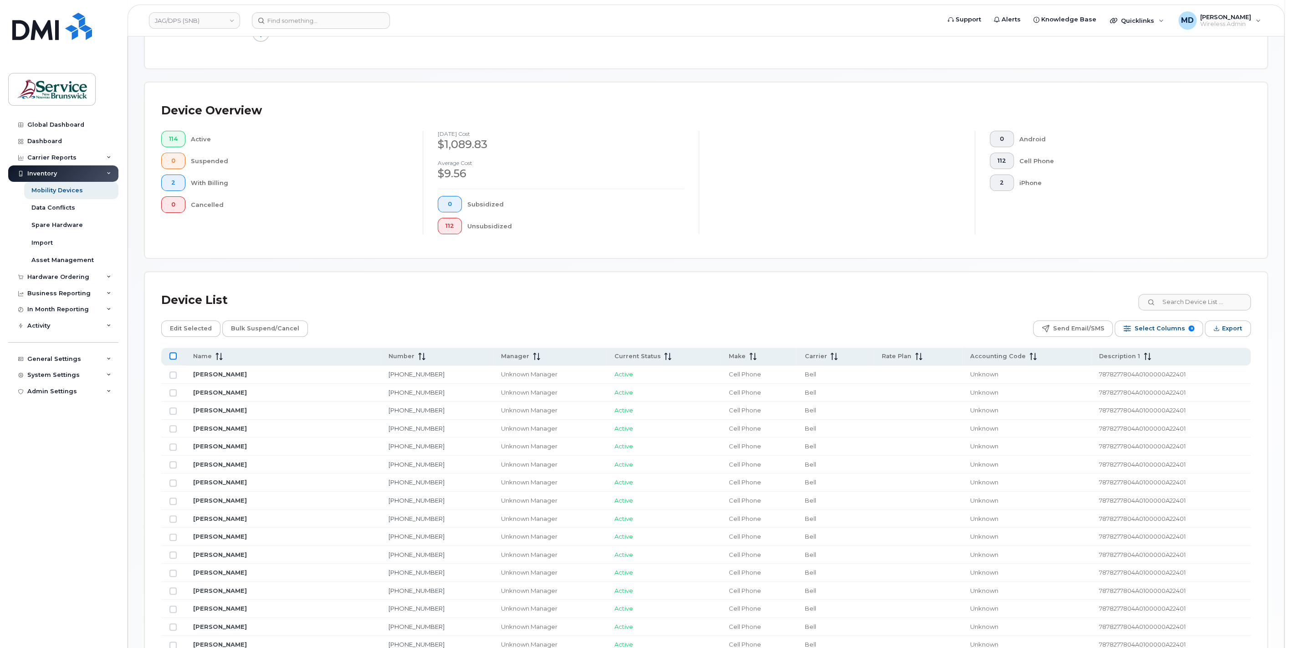
checkbox input "true"
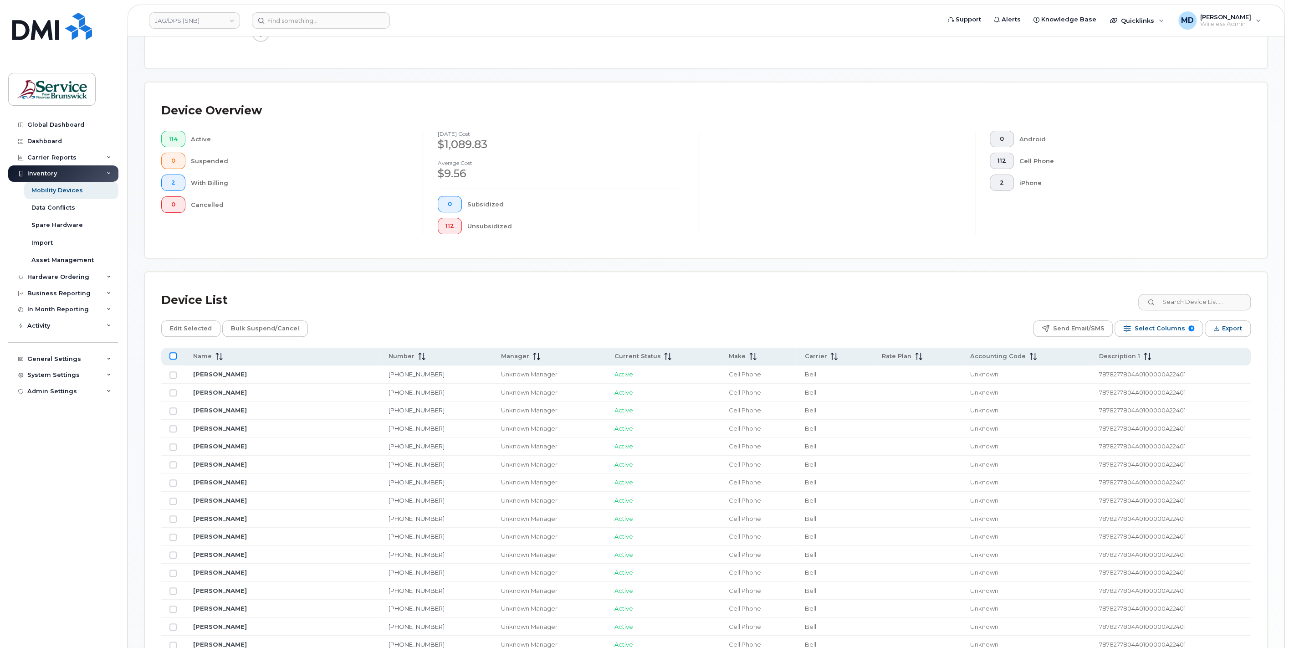
checkbox input "true"
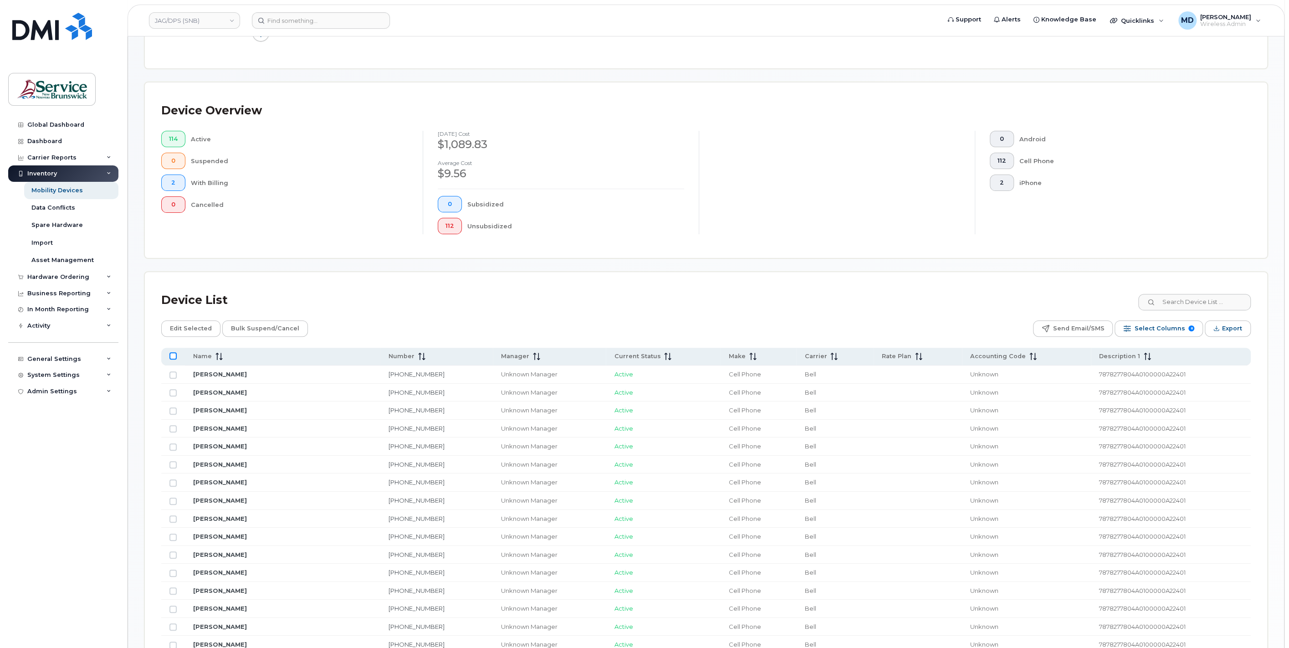
checkbox input "true"
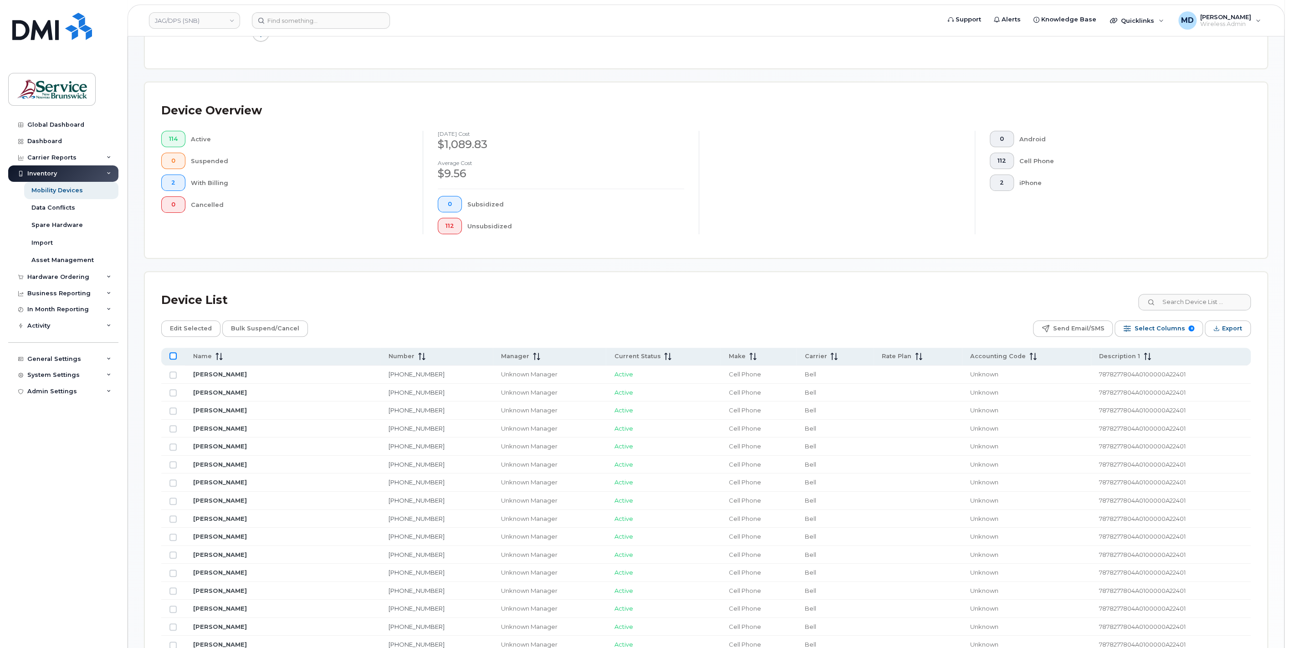
checkbox input "true"
click at [190, 328] on span "Edit Selected" at bounding box center [191, 329] width 42 height 14
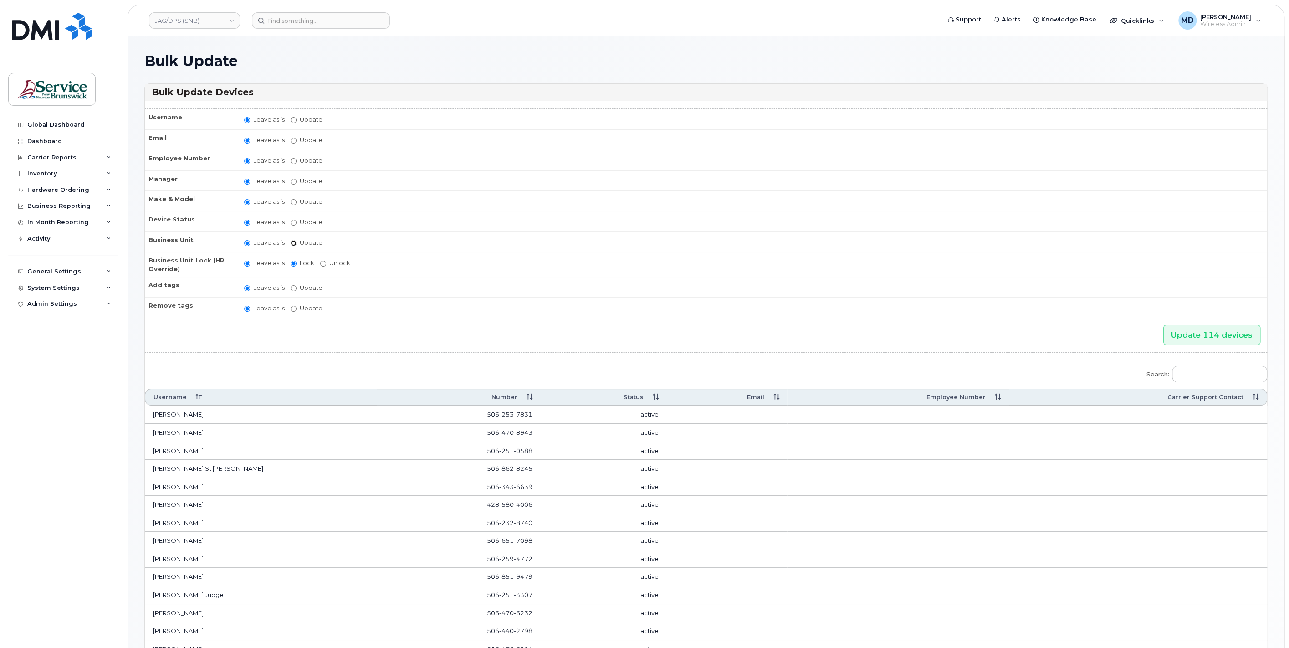
click at [294, 242] on input "Update" at bounding box center [294, 243] width 6 height 6
radio input "true"
radio input "false"
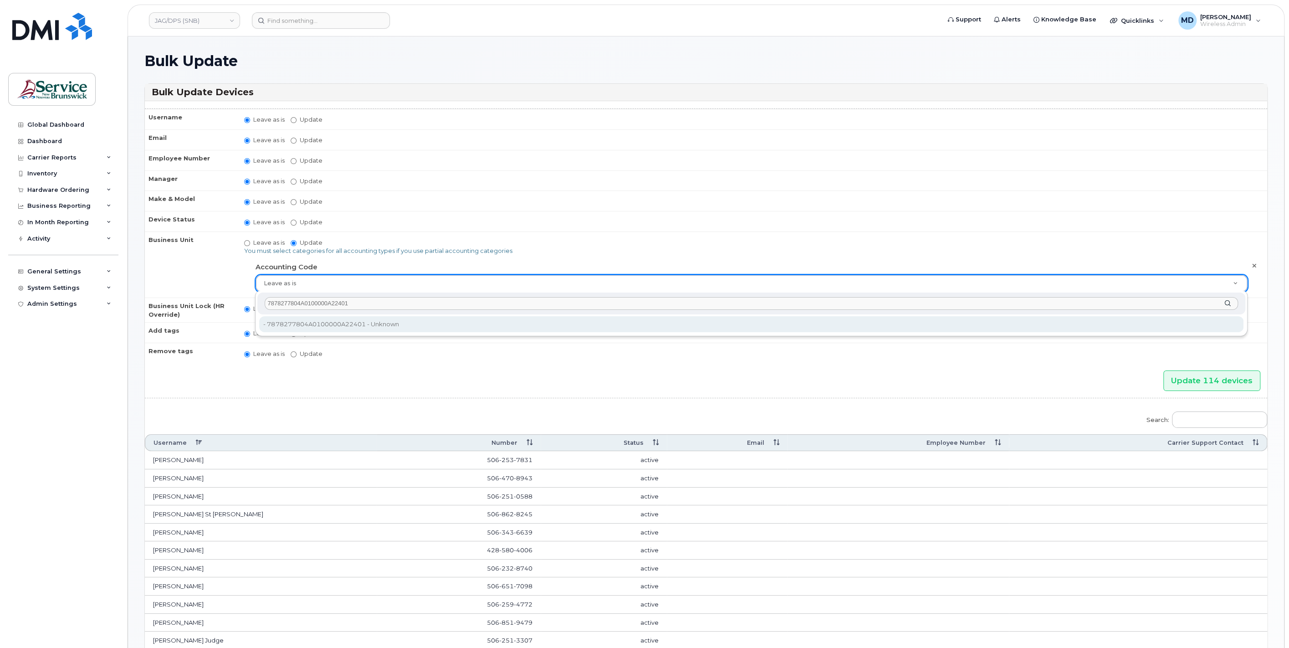
type input "7878277804A0100000A22401"
type input "35921073"
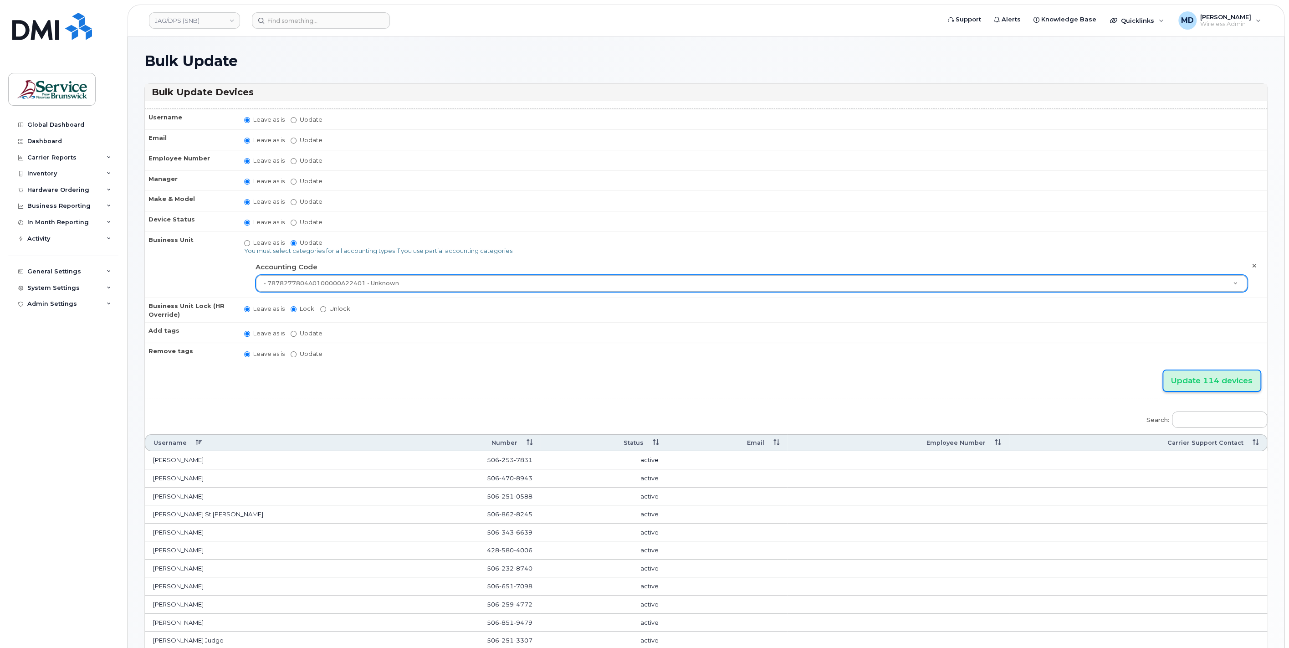
click at [1215, 376] on input "Update 114 devices" at bounding box center [1211, 380] width 97 height 20
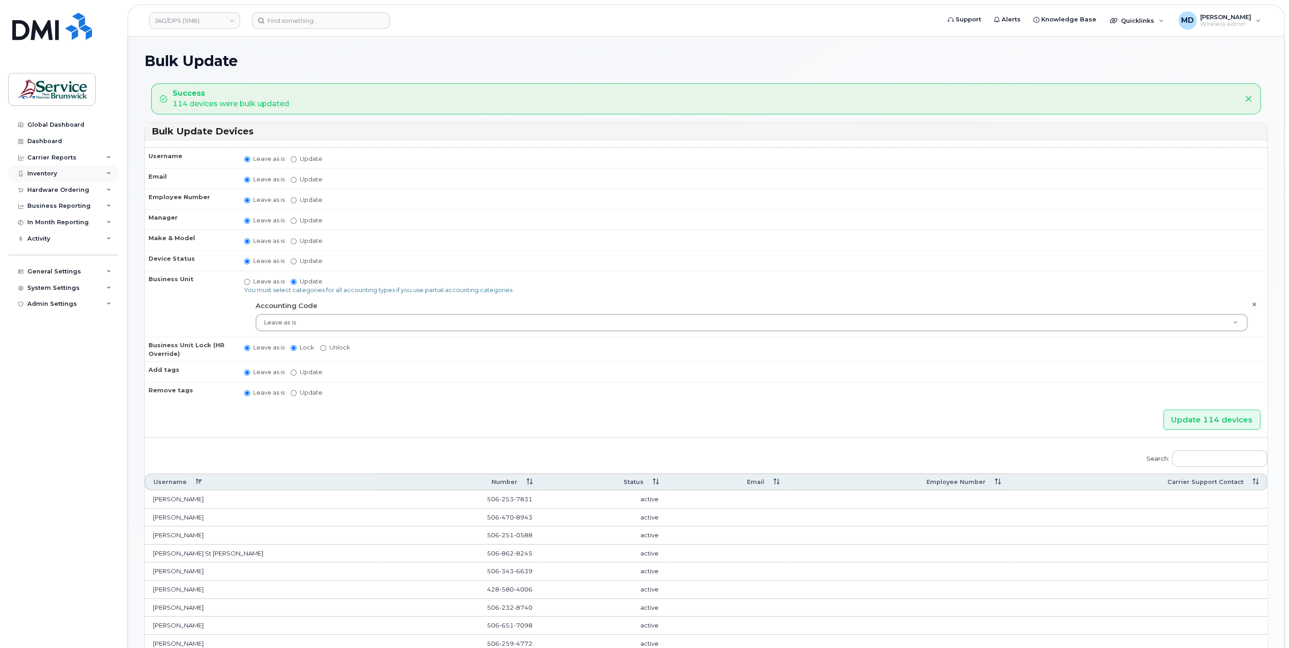
click at [49, 171] on div "Inventory" at bounding box center [42, 173] width 30 height 7
click at [58, 188] on div "Mobility Devices" at bounding box center [56, 190] width 51 height 8
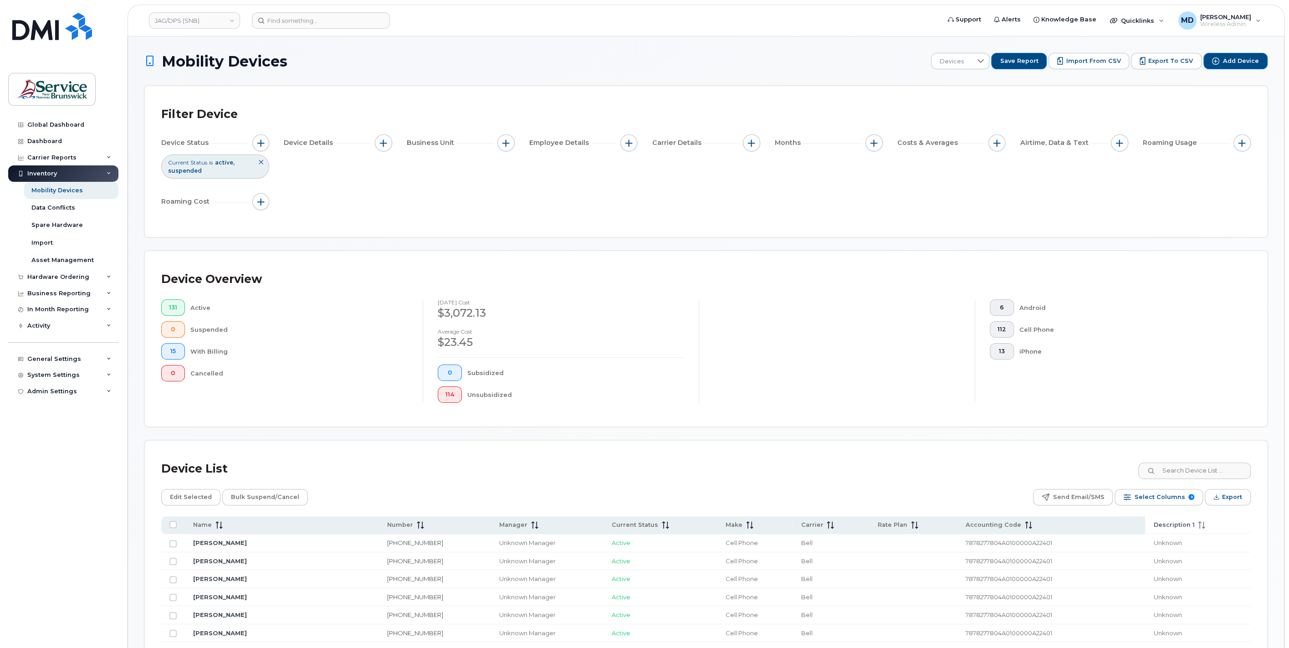
click at [1176, 524] on span "Description 1" at bounding box center [1173, 525] width 41 height 8
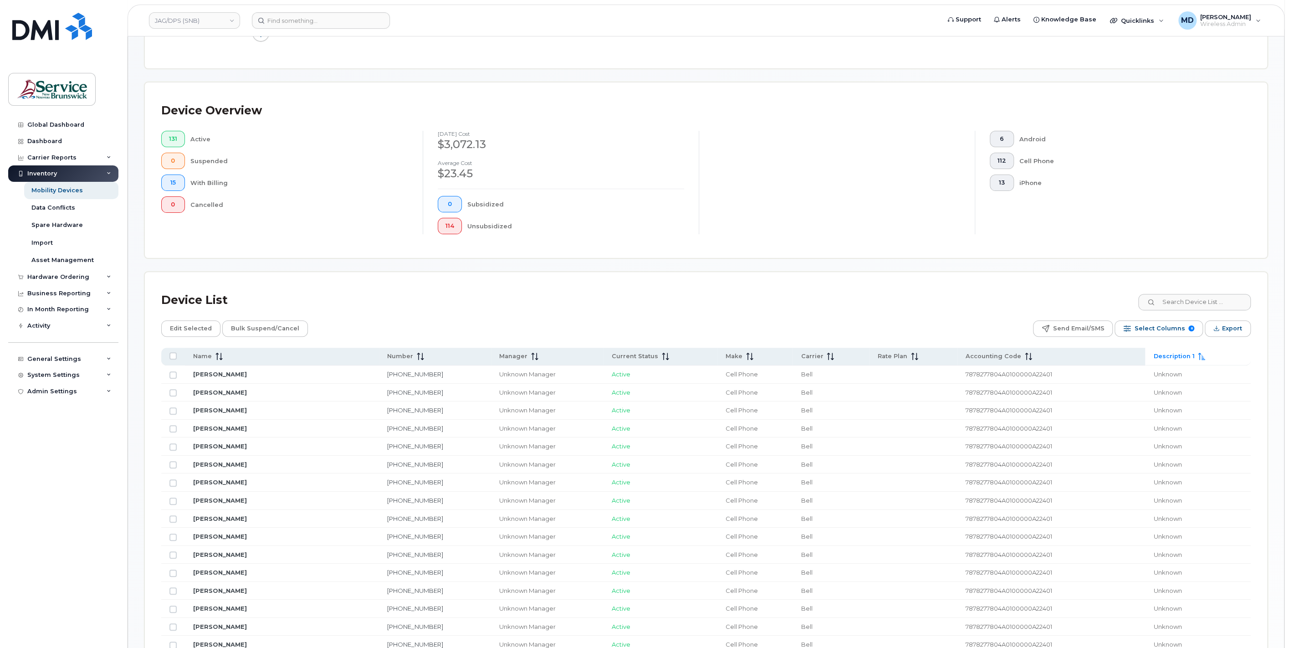
scroll to position [337, 0]
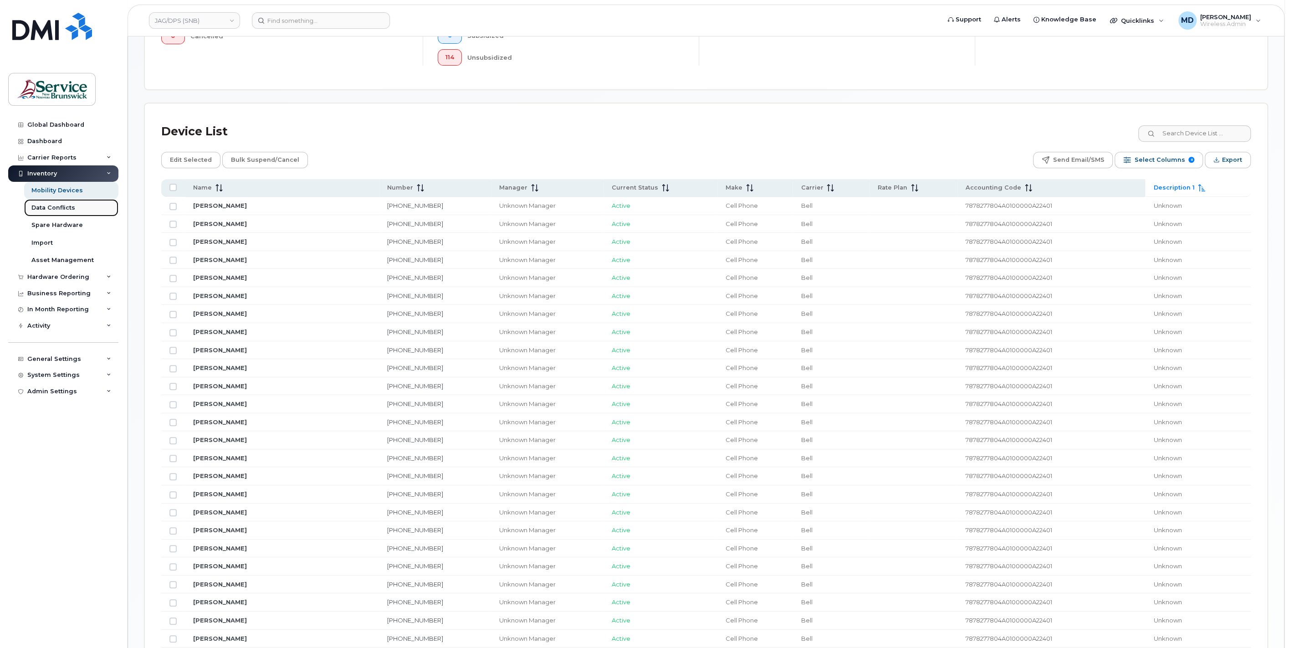
click at [57, 204] on div "Data Conflicts" at bounding box center [53, 208] width 44 height 8
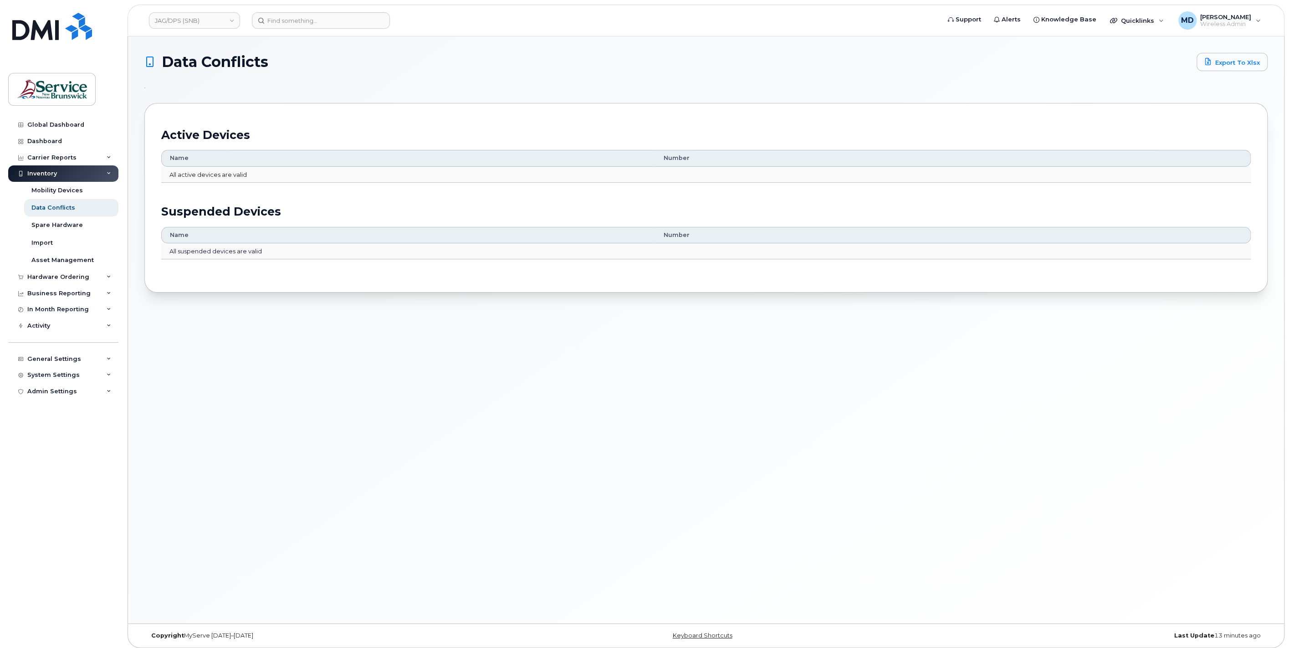
click at [48, 177] on div "Inventory" at bounding box center [63, 173] width 110 height 16
click at [67, 172] on div "Inventory" at bounding box center [63, 173] width 110 height 16
click at [58, 359] on div "General Settings" at bounding box center [54, 358] width 54 height 7
click at [53, 513] on div "System Settings" at bounding box center [53, 514] width 52 height 7
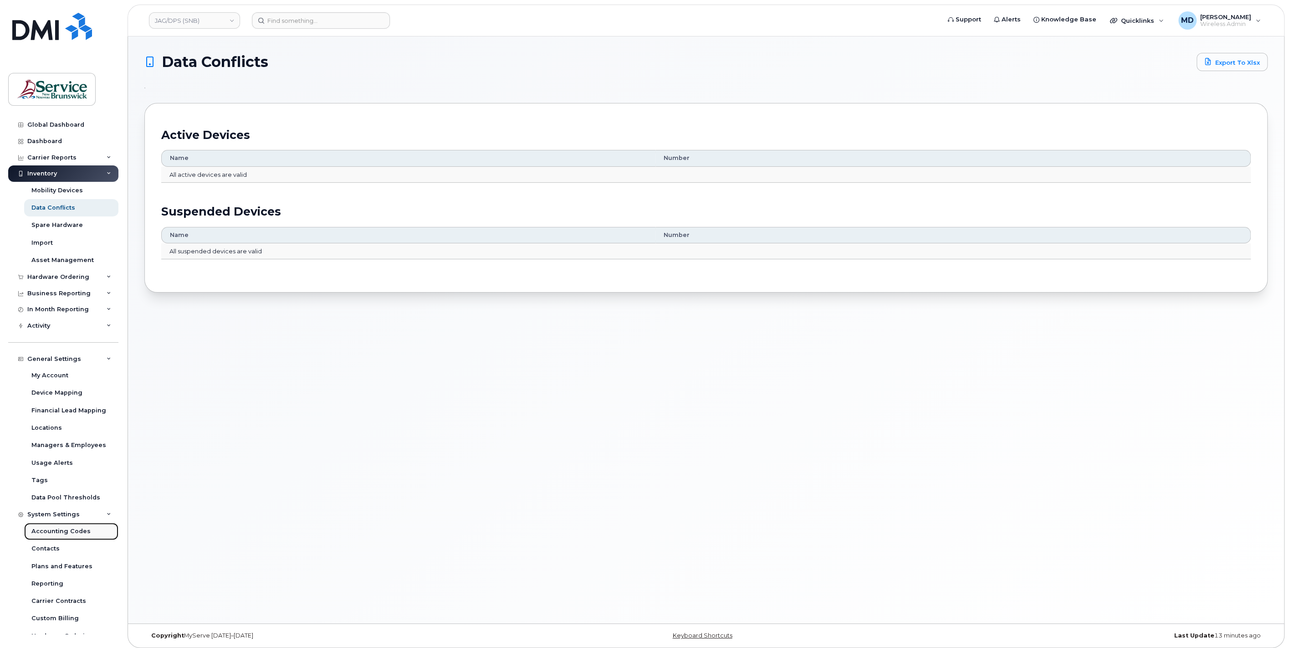
drag, startPoint x: 67, startPoint y: 531, endPoint x: 73, endPoint y: 527, distance: 7.3
click at [66, 531] on div "Accounting Codes" at bounding box center [60, 531] width 59 height 8
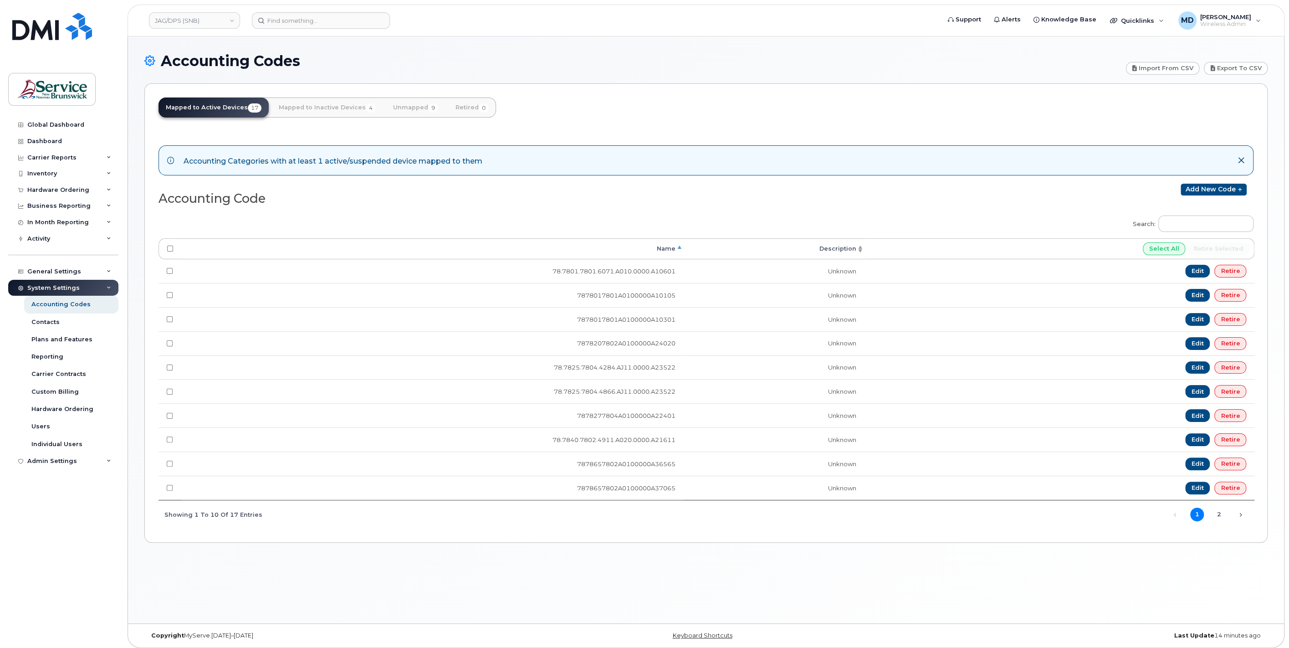
click at [846, 249] on th "Description" at bounding box center [774, 248] width 181 height 21
click at [847, 249] on th "Description" at bounding box center [774, 248] width 181 height 21
click at [419, 110] on link "Unmapped 9" at bounding box center [416, 107] width 60 height 20
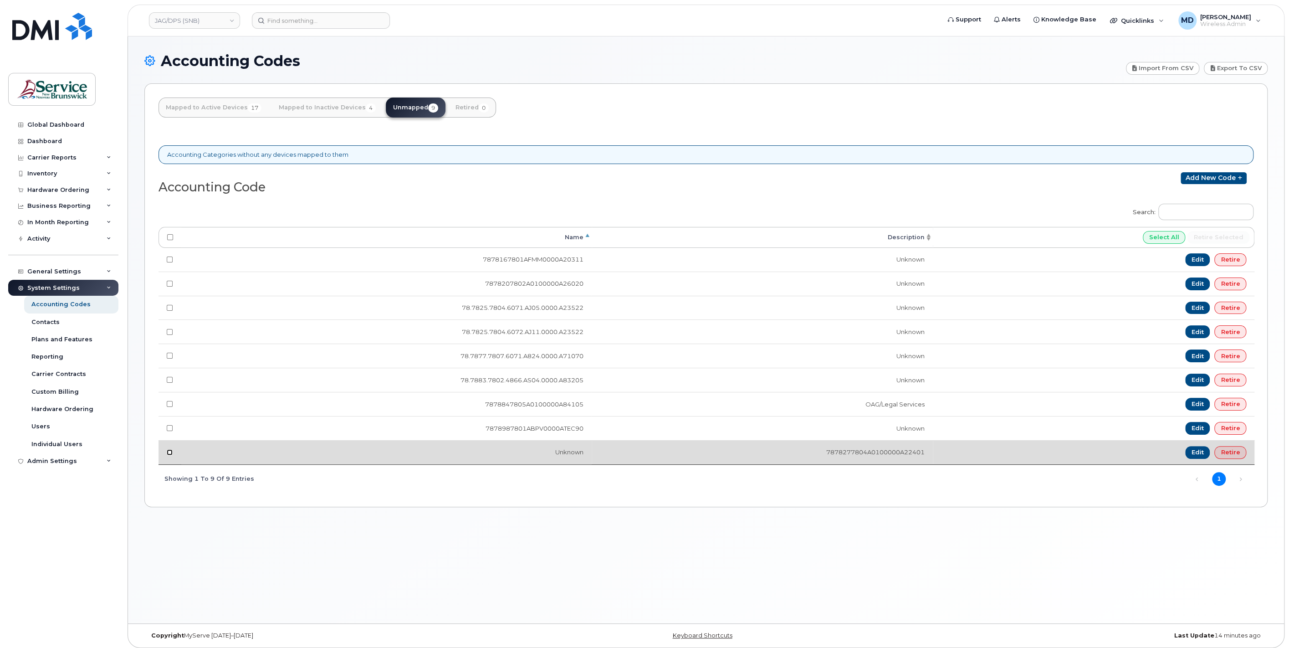
click at [170, 262] on input "checkbox" at bounding box center [170, 259] width 6 height 6
checkbox input "true"
click at [1231, 447] on link "Retire" at bounding box center [1230, 452] width 32 height 13
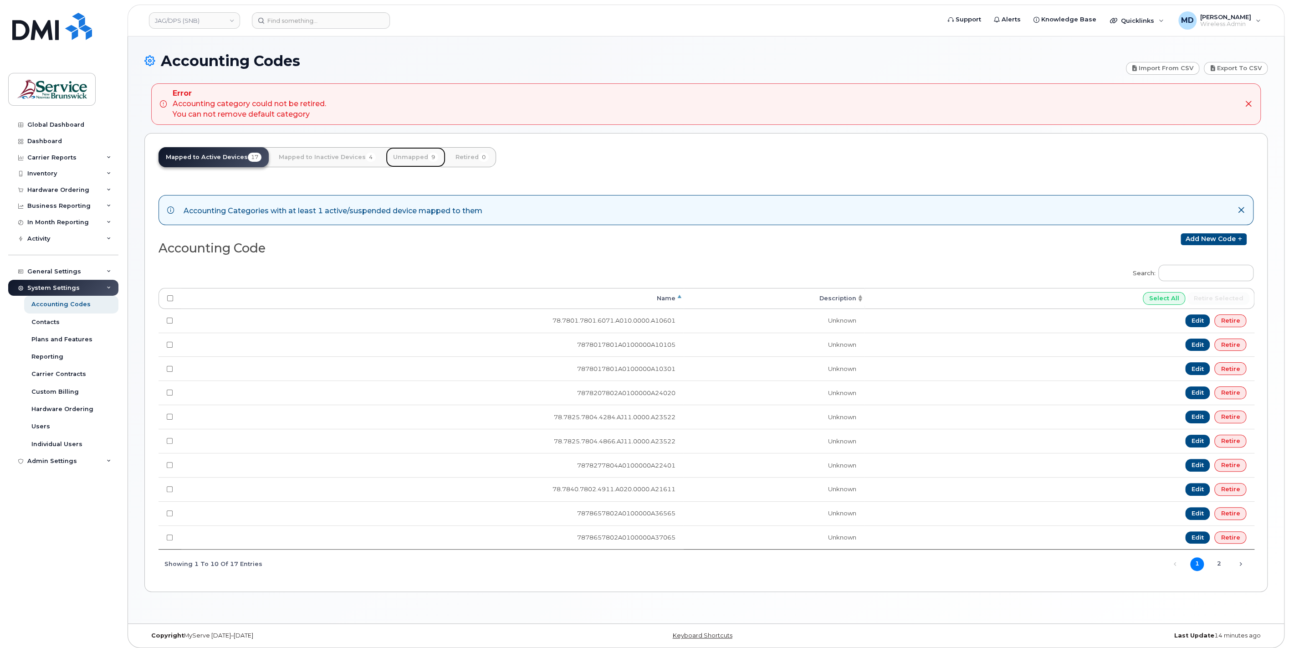
click at [409, 159] on link "Unmapped 9" at bounding box center [416, 157] width 60 height 20
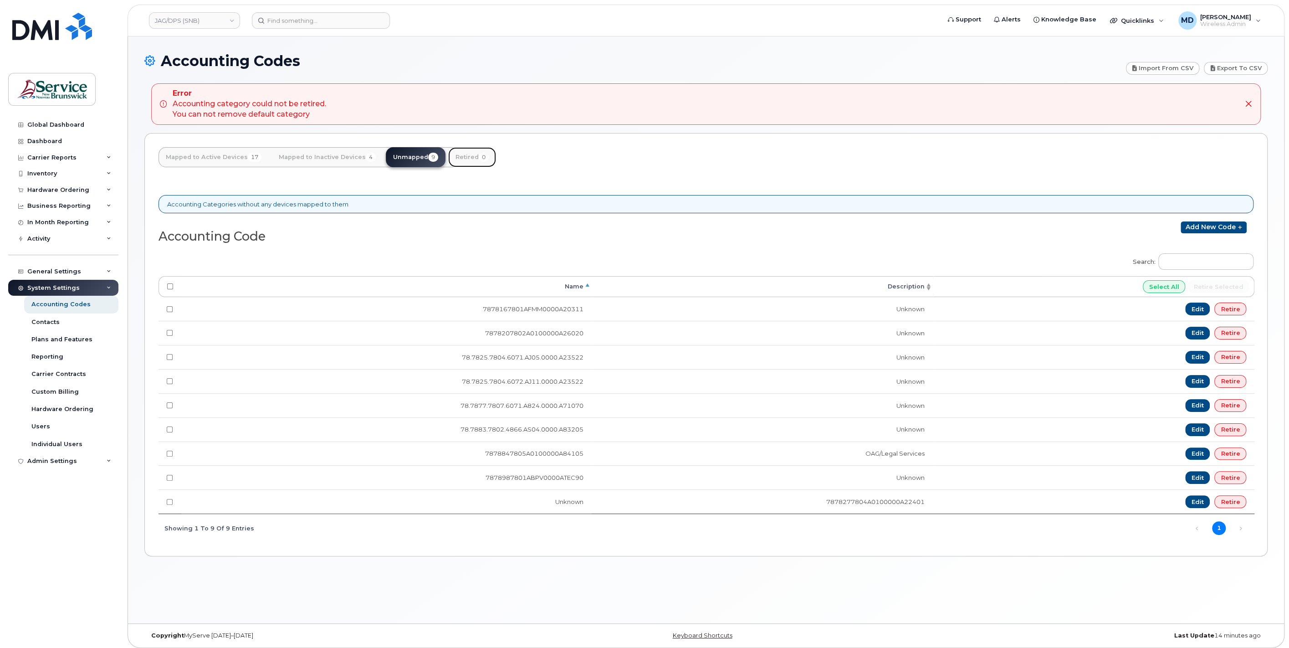
click at [465, 154] on link "Retired 0" at bounding box center [472, 157] width 48 height 20
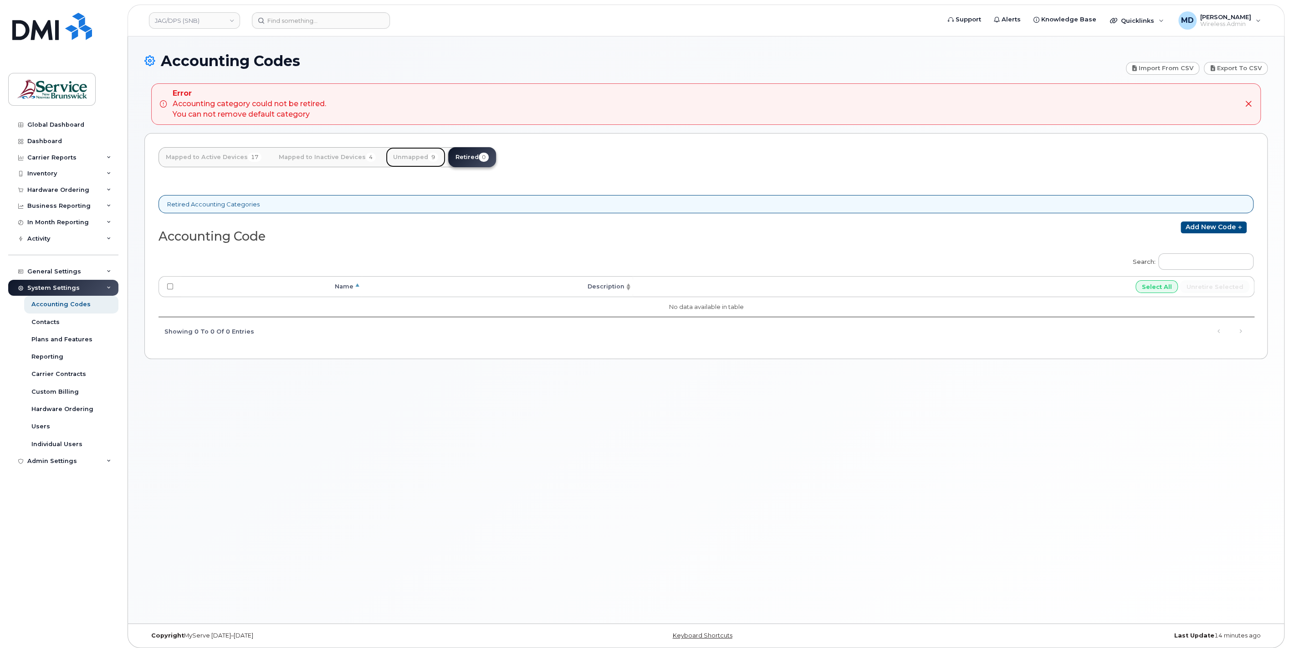
click at [414, 157] on link "Unmapped 9" at bounding box center [416, 157] width 60 height 20
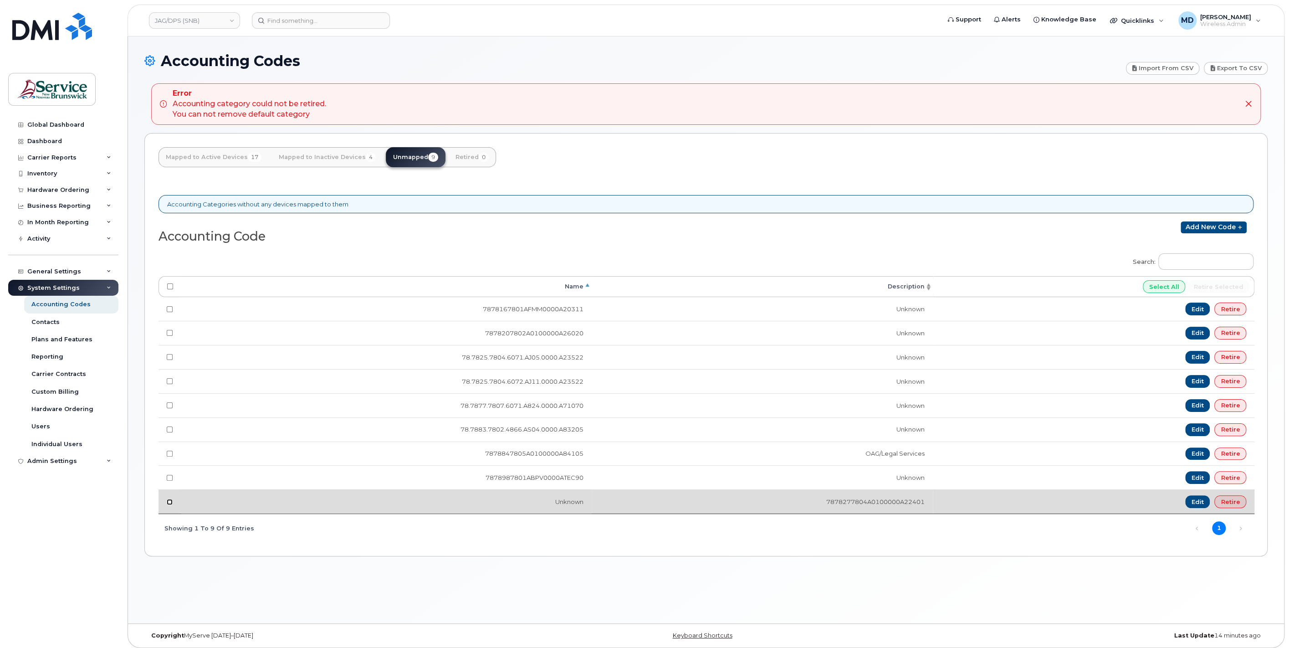
click at [169, 312] on input "checkbox" at bounding box center [170, 309] width 6 height 6
checkbox input "true"
click at [1230, 500] on link "Retire" at bounding box center [1230, 501] width 32 height 13
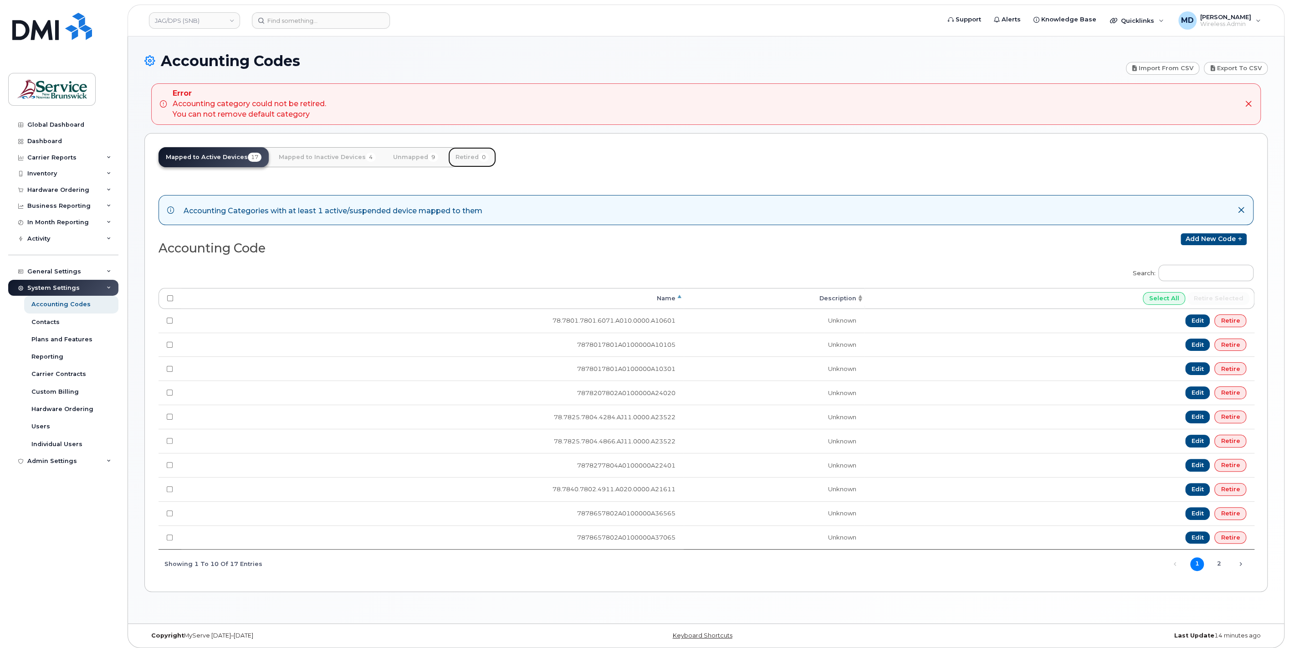
click at [468, 159] on link "Retired 0" at bounding box center [472, 157] width 48 height 20
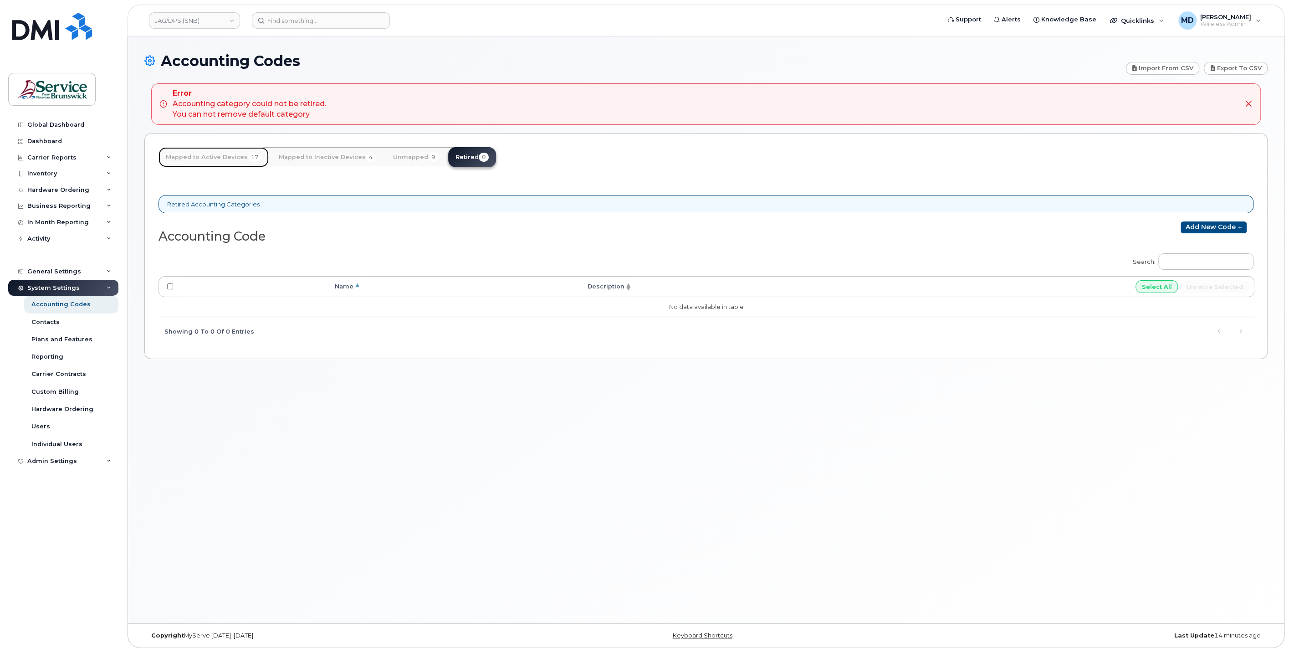
click at [241, 159] on link "Mapped to Active Devices 17" at bounding box center [214, 157] width 110 height 20
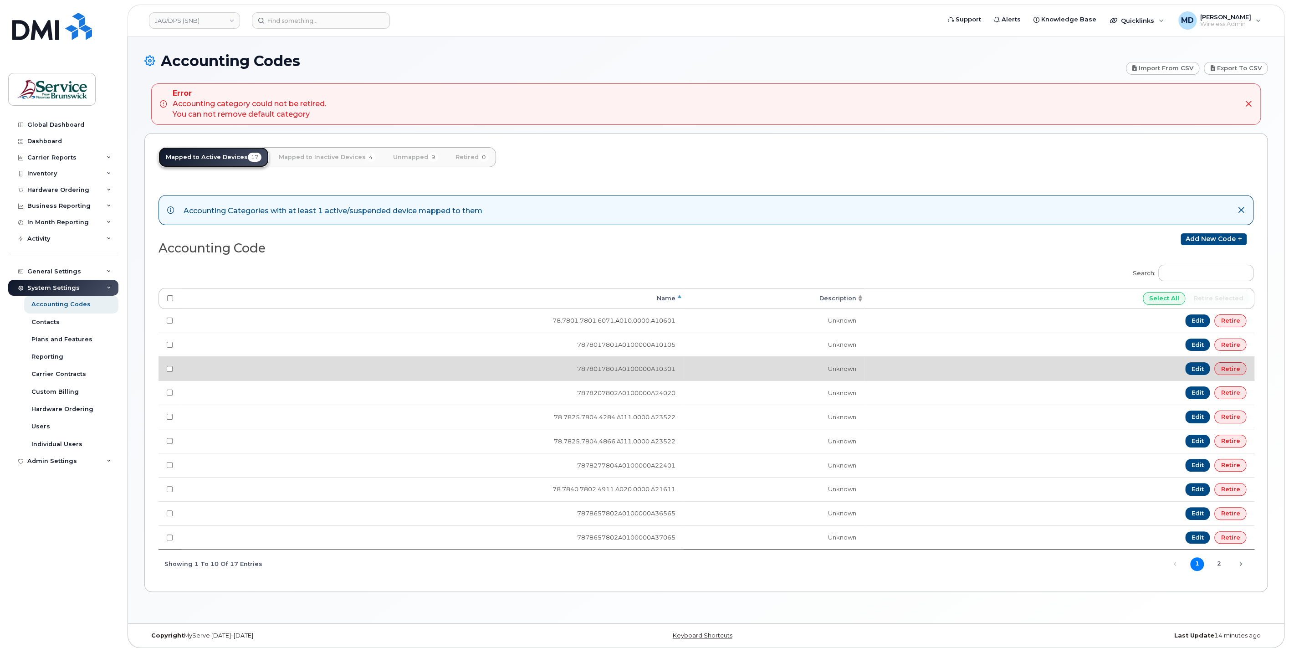
scroll to position [4, 0]
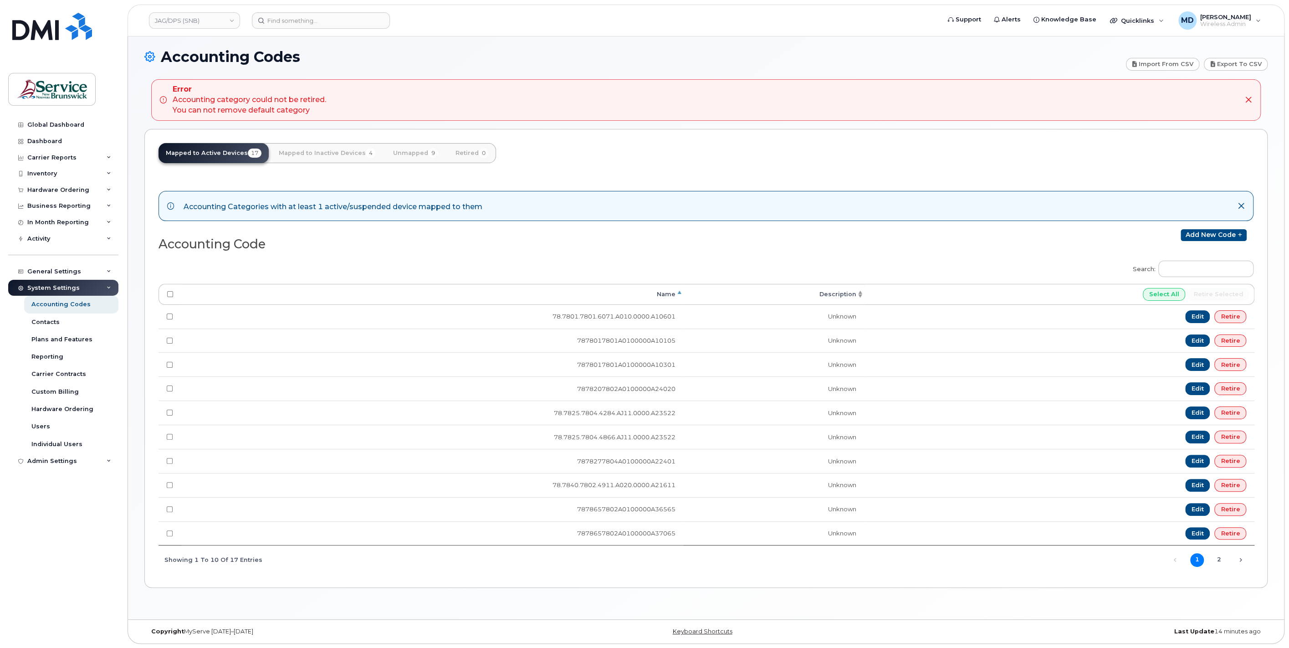
click at [844, 292] on th "Description" at bounding box center [774, 294] width 181 height 21
click at [414, 149] on link "Unmapped 9" at bounding box center [416, 153] width 60 height 20
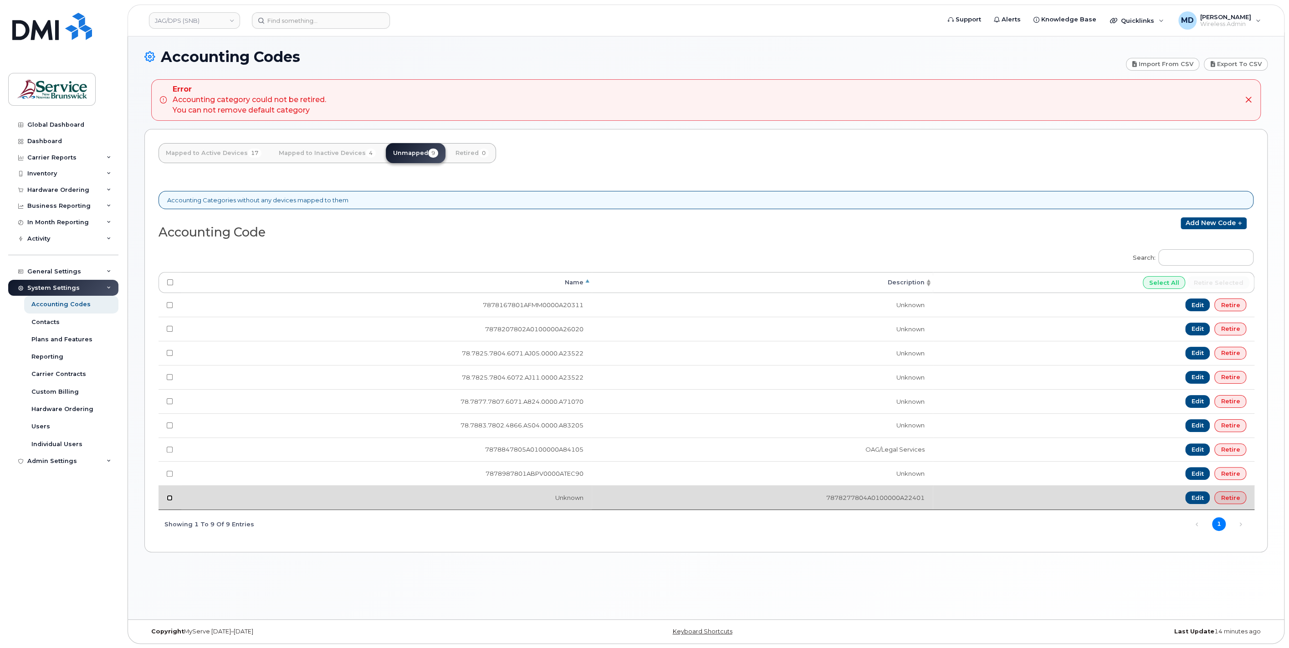
click at [171, 308] on input "checkbox" at bounding box center [170, 305] width 6 height 6
checkbox input "true"
click at [1199, 491] on link "Edit" at bounding box center [1197, 497] width 25 height 13
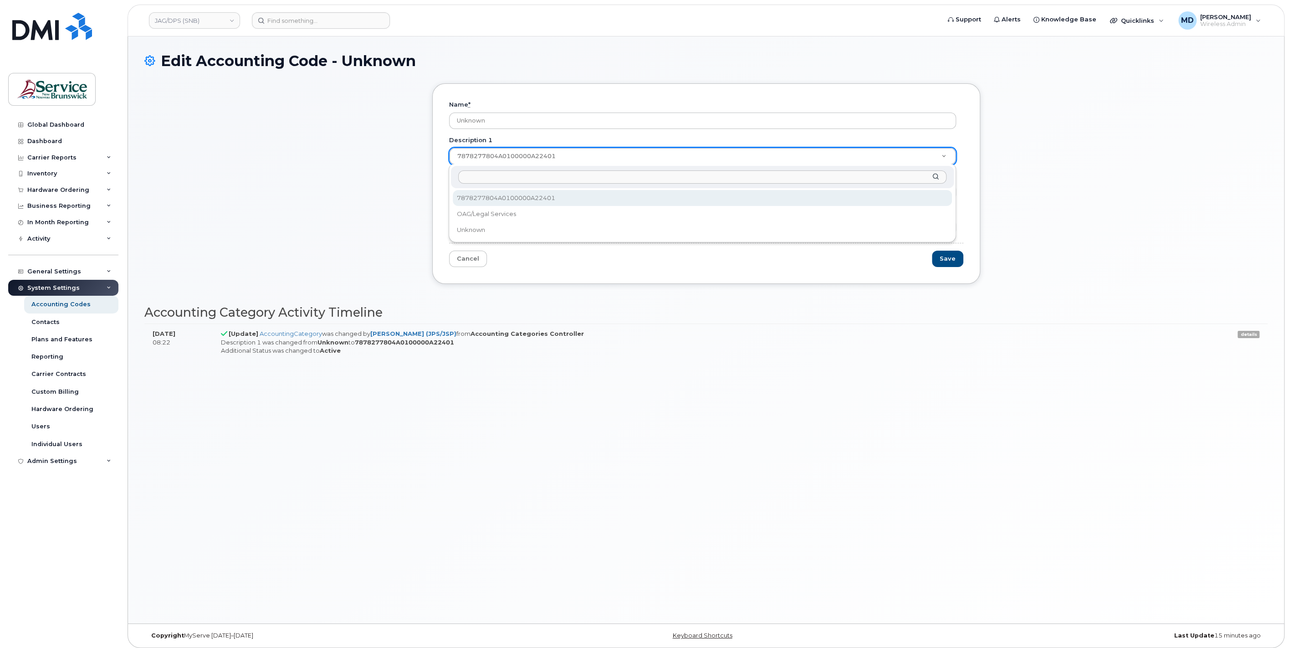
drag, startPoint x: 565, startPoint y: 155, endPoint x: 376, endPoint y: 147, distance: 189.2
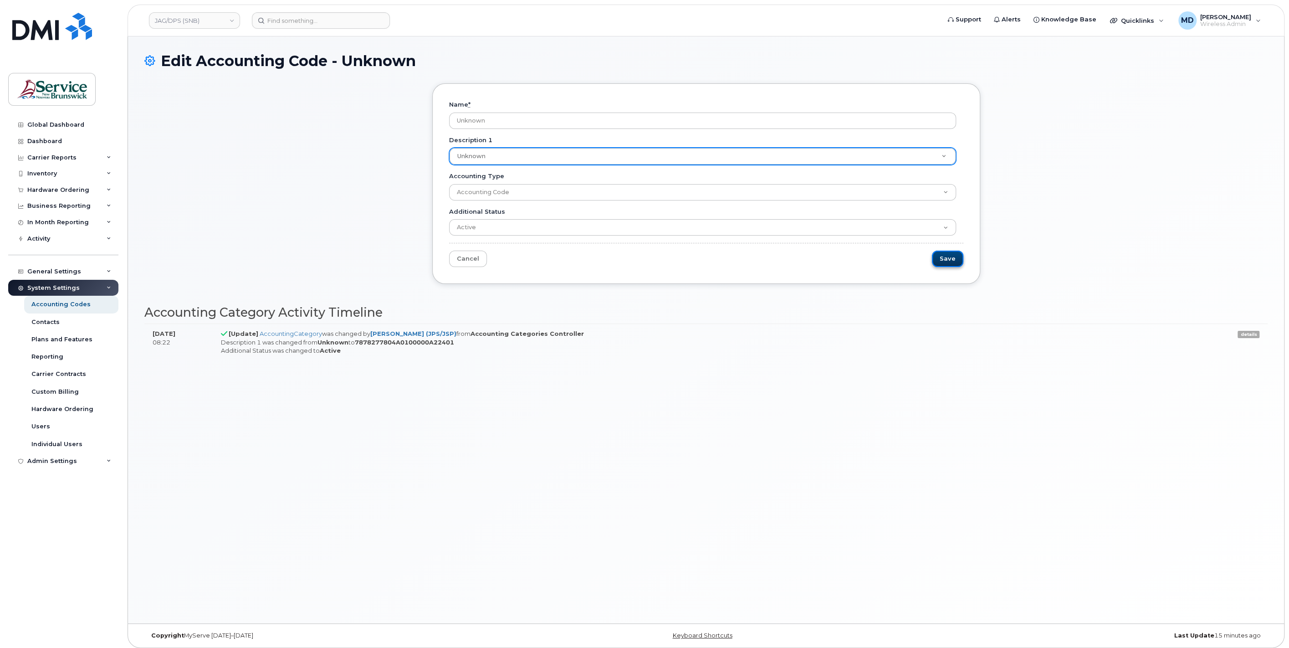
click at [943, 258] on input "Save" at bounding box center [947, 259] width 31 height 17
type input "Saving..."
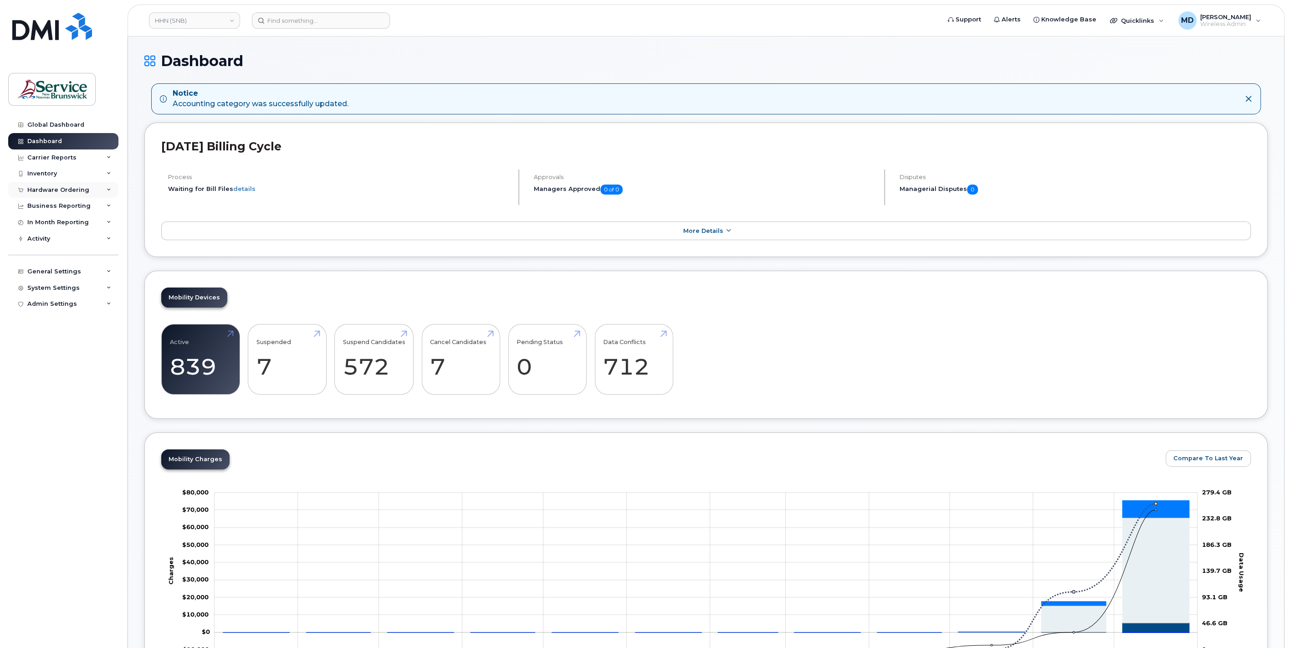
click at [61, 189] on div "Hardware Ordering" at bounding box center [58, 189] width 62 height 7
click at [44, 224] on div "Orders" at bounding box center [42, 224] width 22 height 8
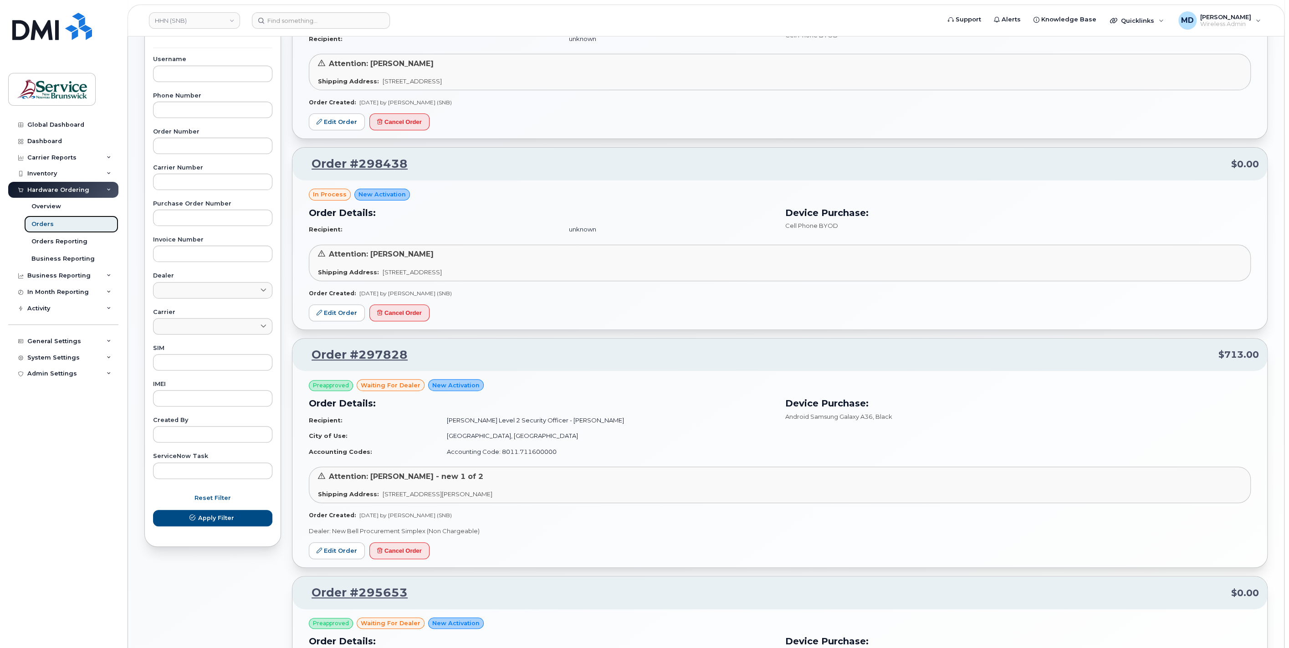
scroll to position [337, 0]
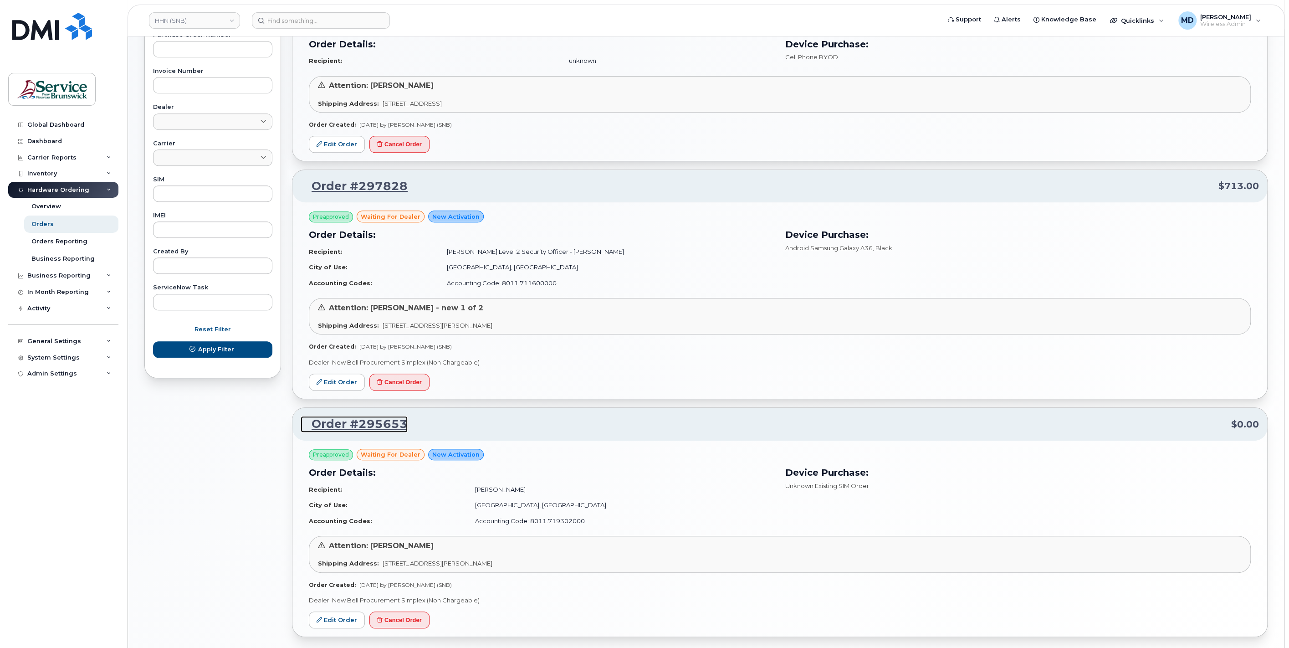
drag, startPoint x: 374, startPoint y: 423, endPoint x: 381, endPoint y: 420, distance: 8.4
click at [374, 423] on link "Order #295653" at bounding box center [354, 424] width 107 height 16
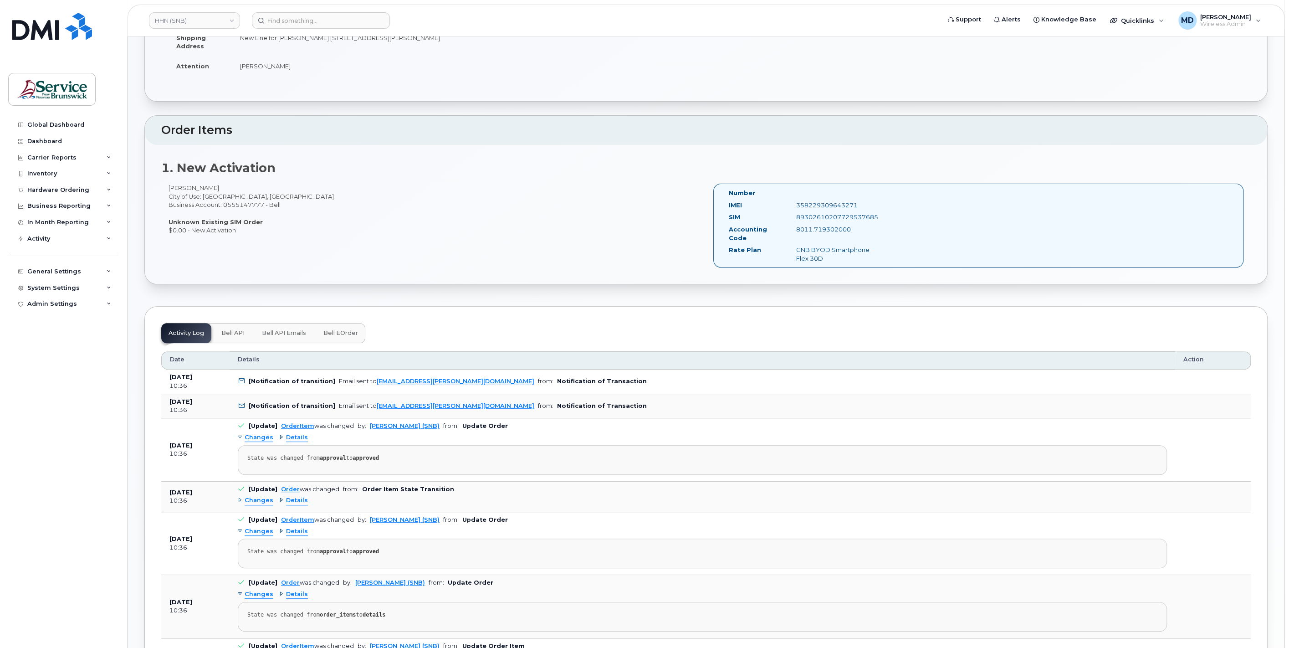
click at [341, 326] on button "Bell eOrder" at bounding box center [340, 333] width 49 height 20
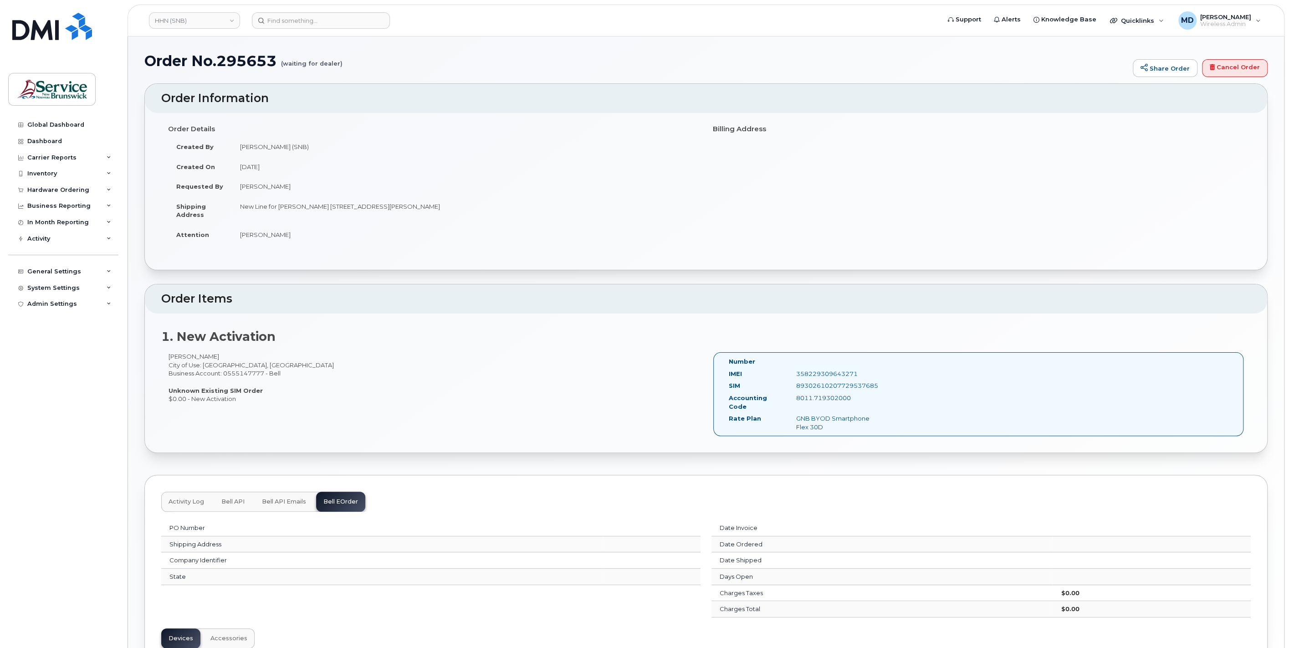
drag, startPoint x: 176, startPoint y: 498, endPoint x: 182, endPoint y: 494, distance: 7.6
click at [177, 498] on span "Activity Log" at bounding box center [187, 501] width 36 height 7
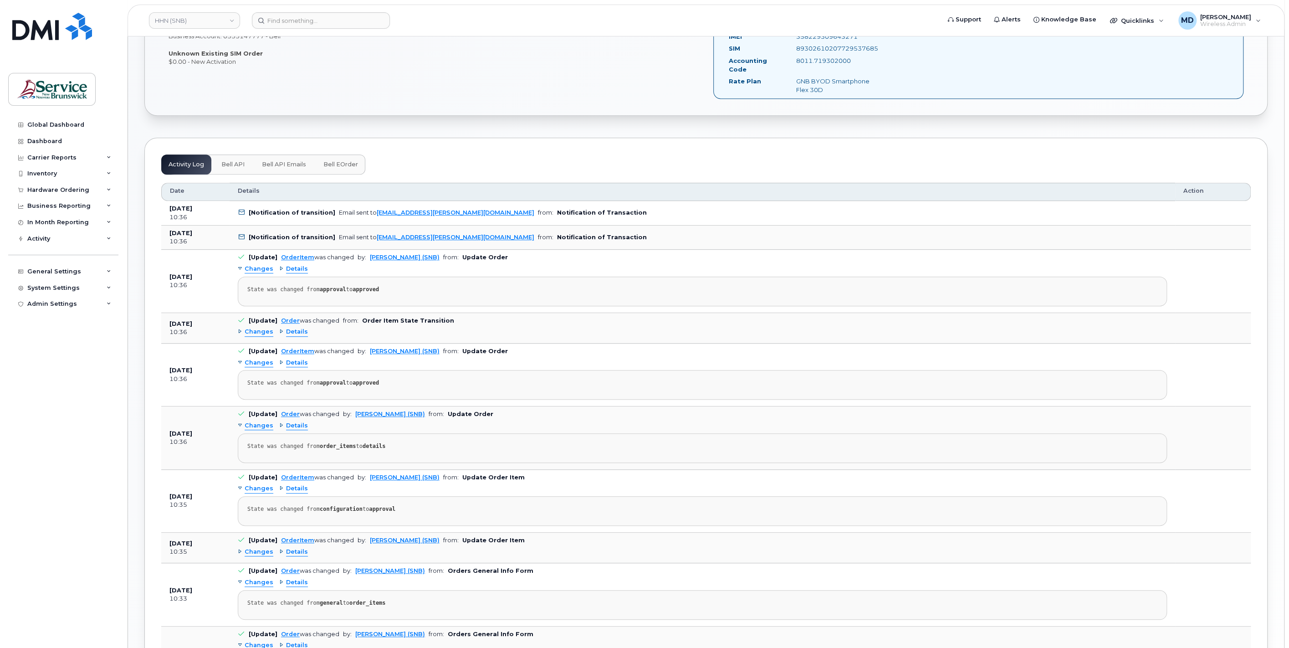
scroll to position [646, 0]
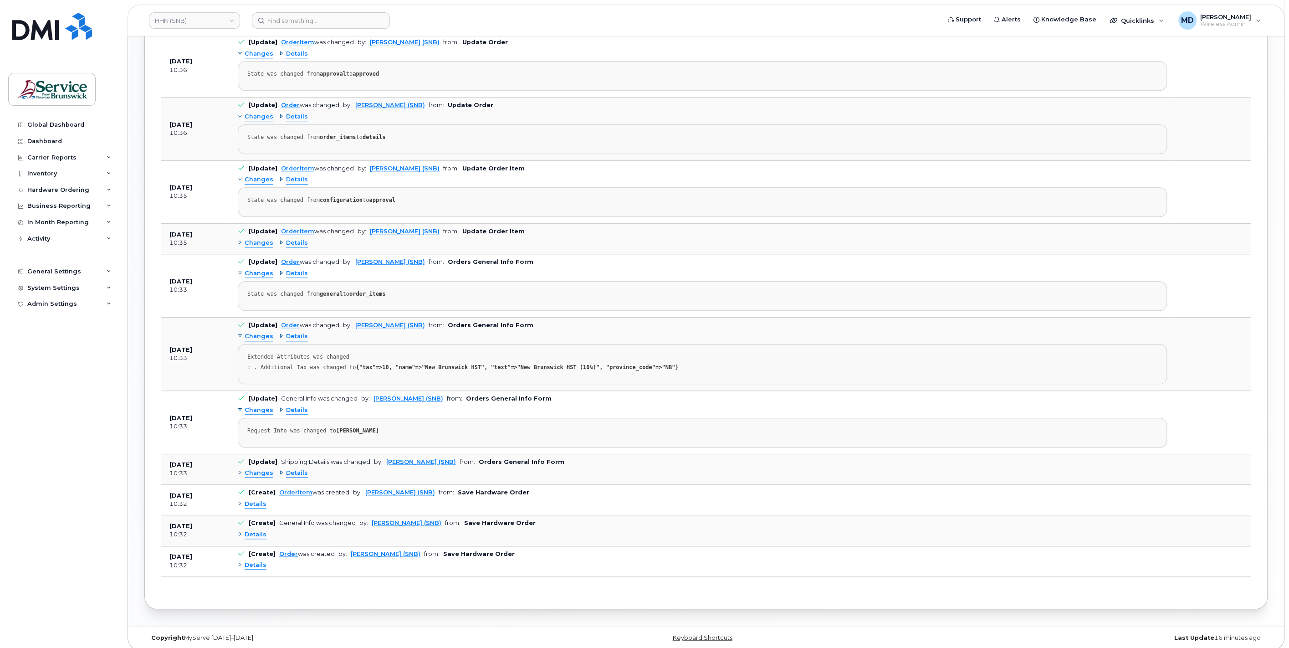
click at [254, 500] on span "Details" at bounding box center [256, 504] width 22 height 9
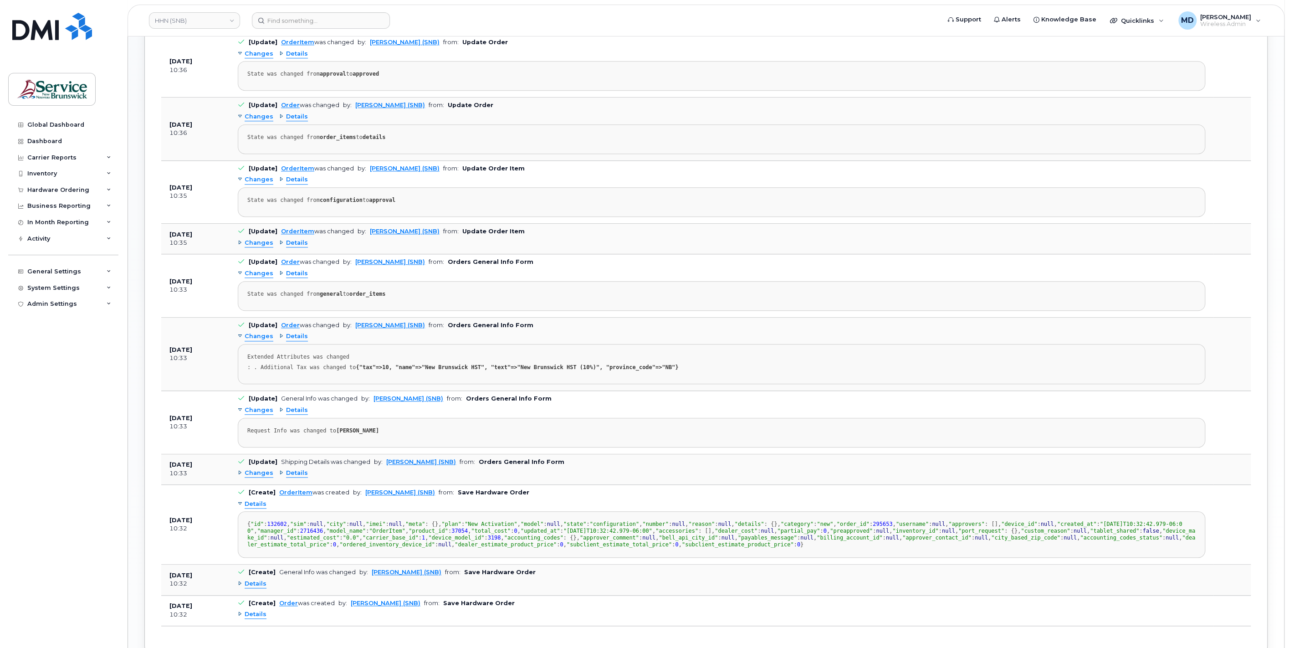
click at [256, 500] on span "Details" at bounding box center [256, 504] width 22 height 9
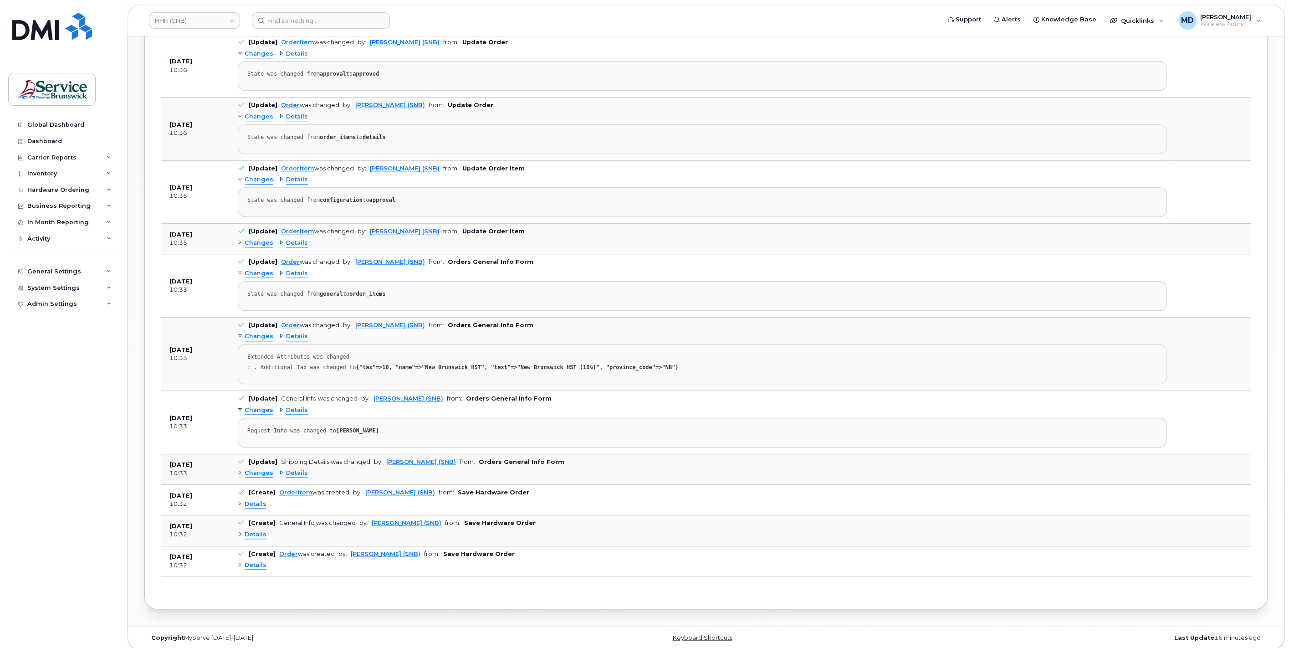
click at [257, 470] on span "Changes" at bounding box center [259, 473] width 29 height 9
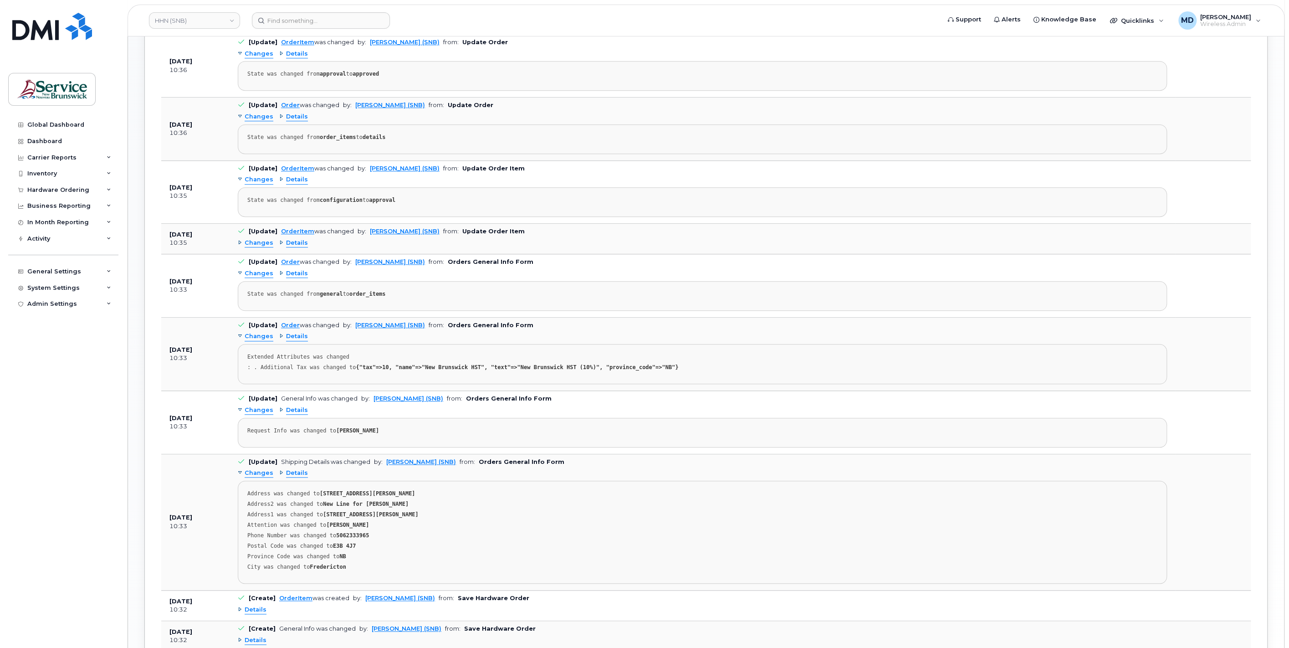
click at [256, 469] on span "Changes" at bounding box center [259, 473] width 29 height 9
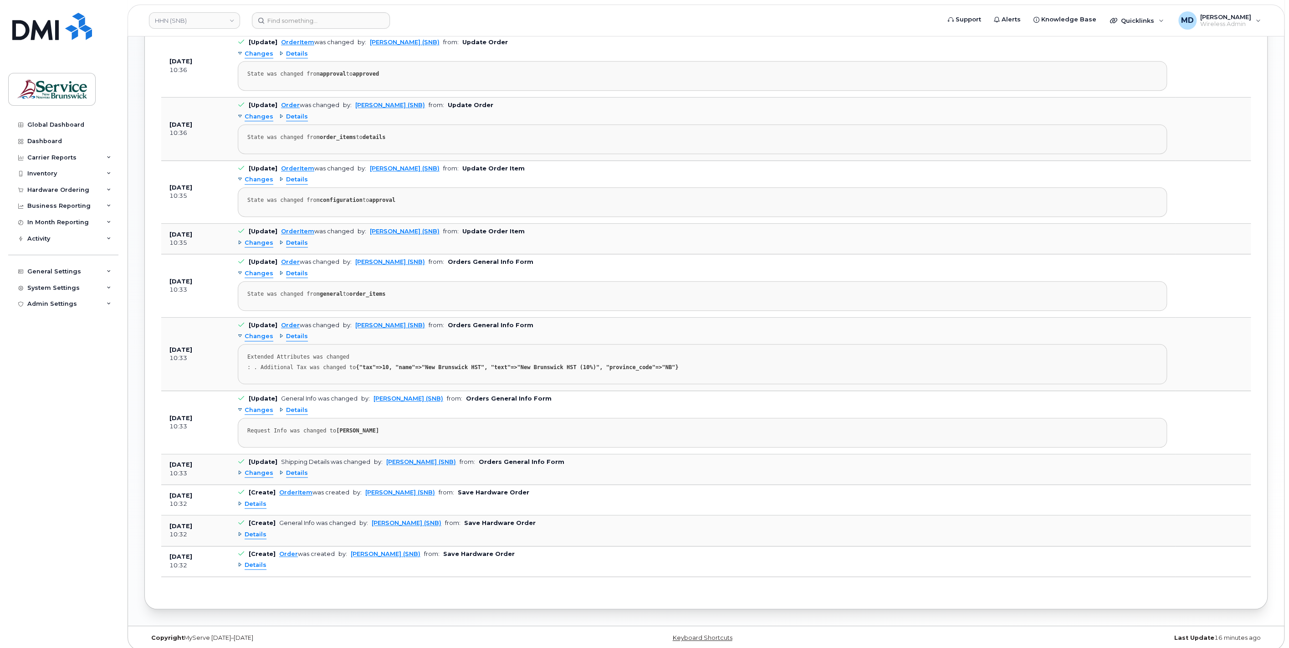
click at [261, 239] on span "Changes" at bounding box center [259, 243] width 29 height 9
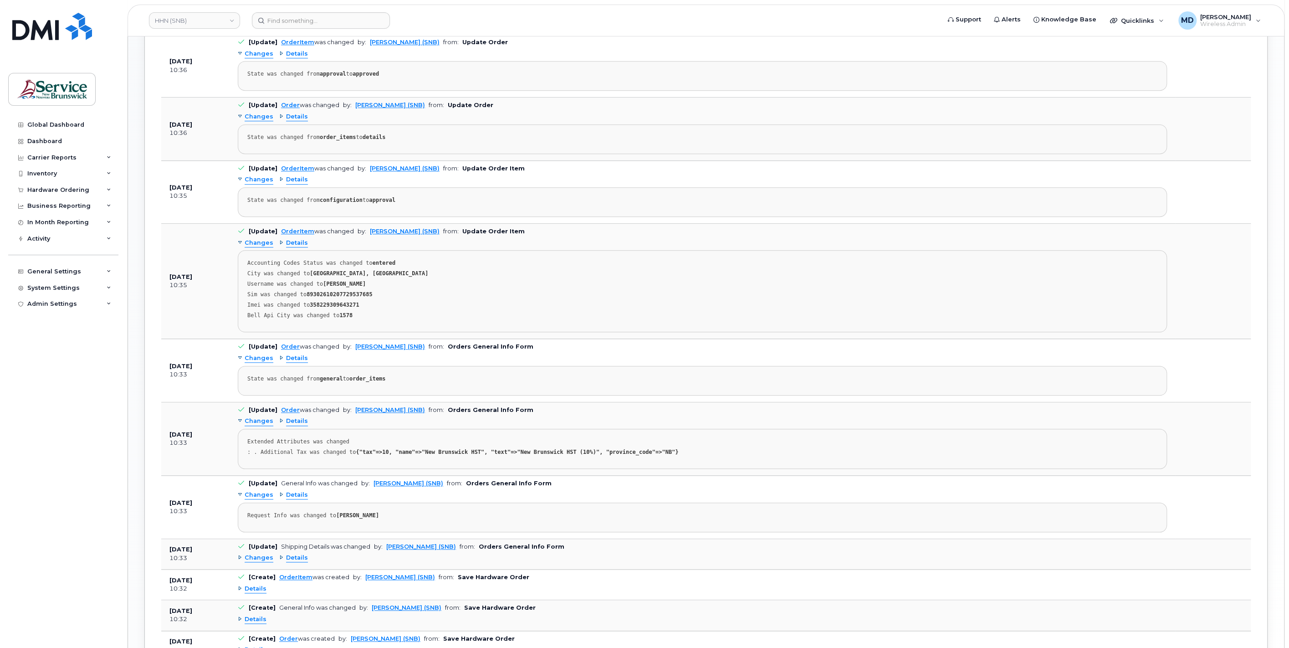
scroll to position [477, 0]
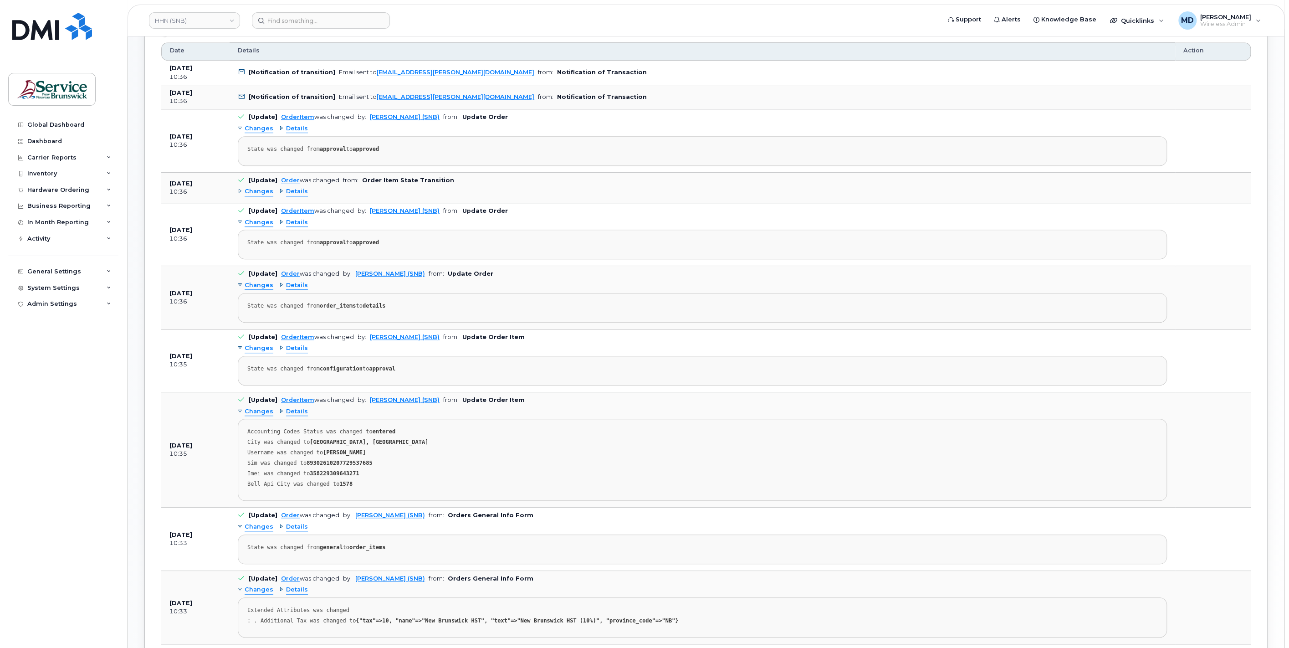
click at [257, 190] on span "Changes" at bounding box center [259, 191] width 29 height 9
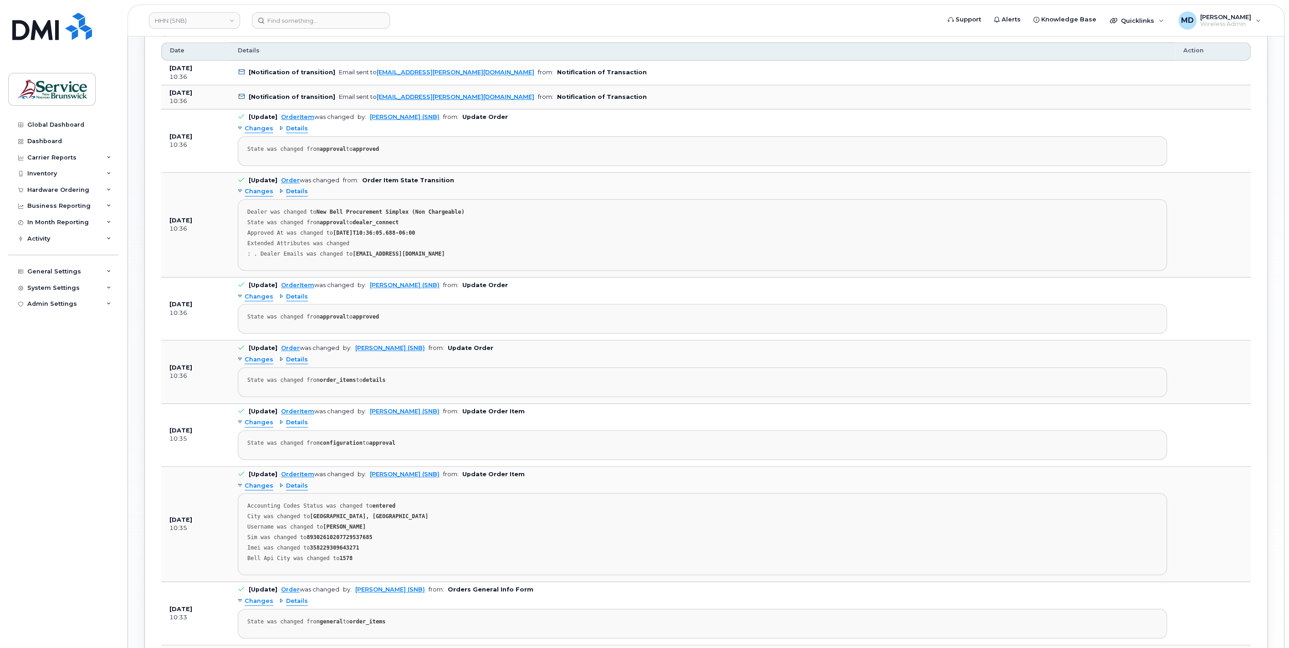
scroll to position [0, 0]
